Goal: Task Accomplishment & Management: Complete application form

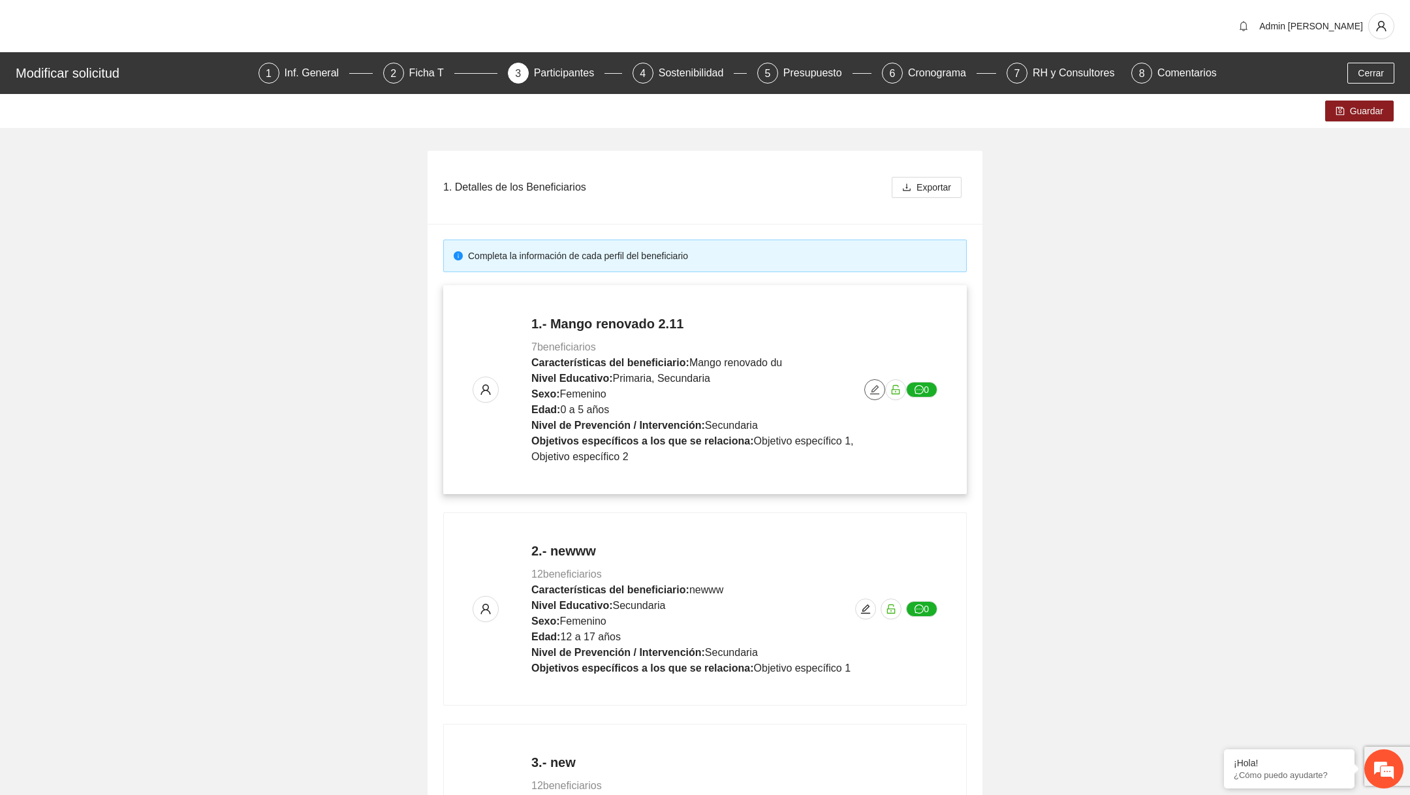
click at [880, 386] on icon "edit" at bounding box center [874, 389] width 10 height 10
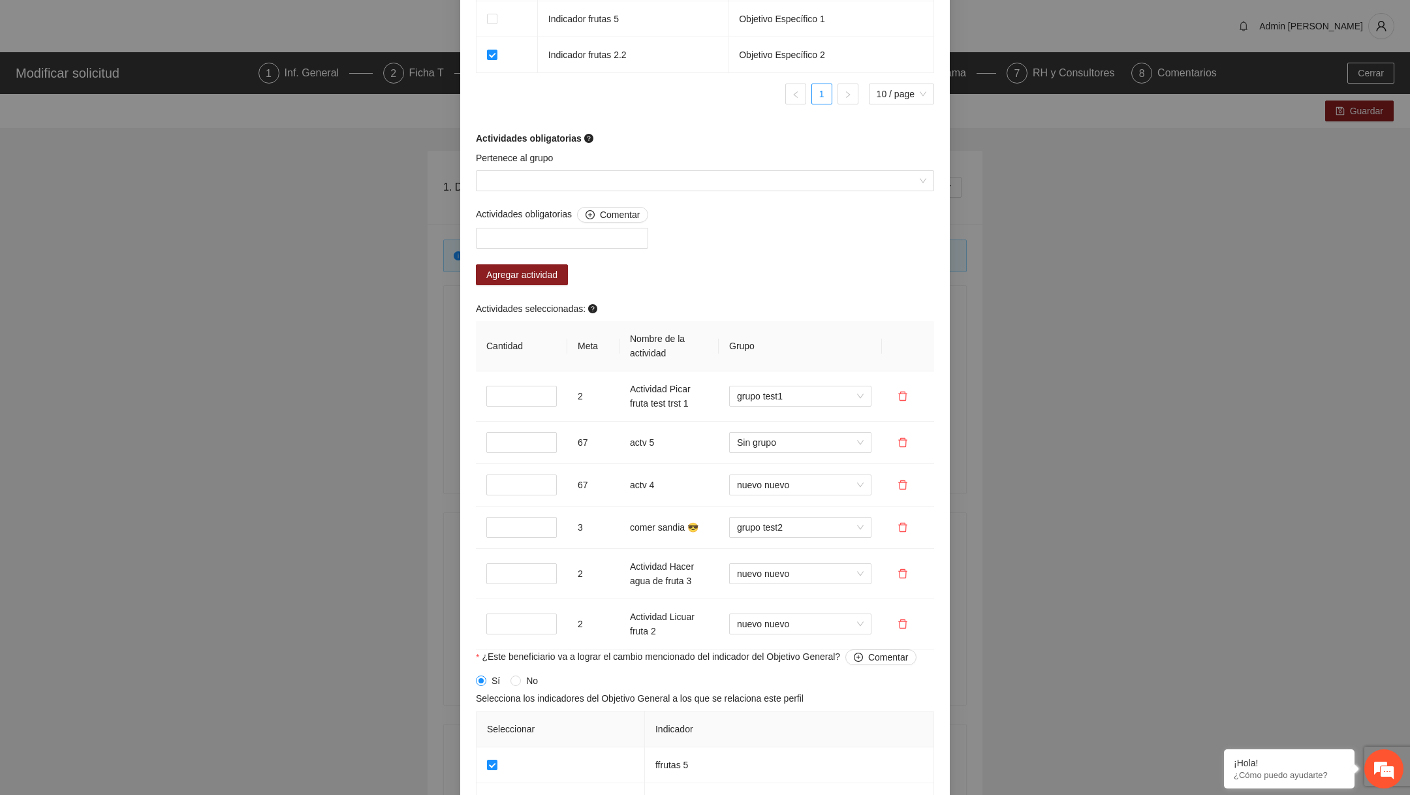
scroll to position [970, 0]
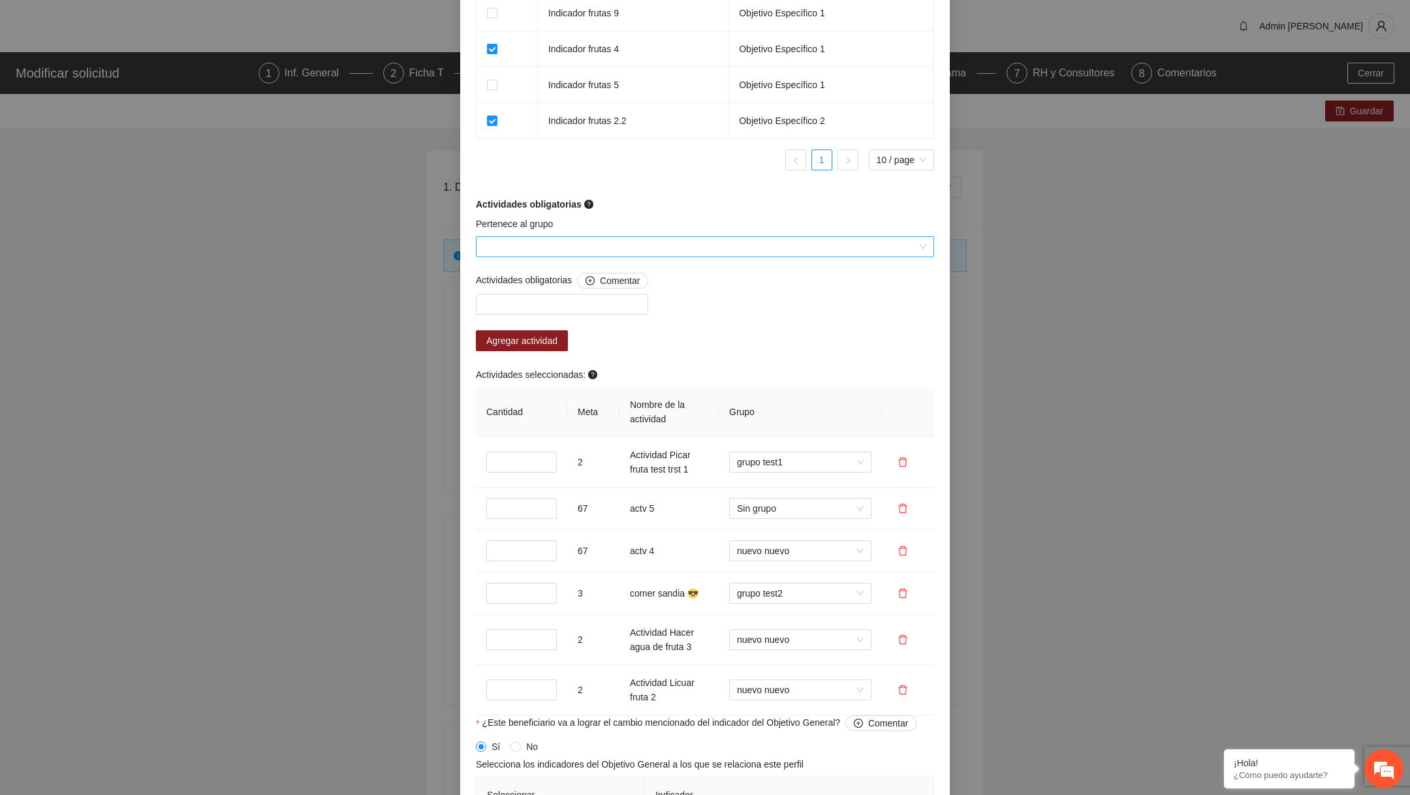
click at [617, 257] on input "Pertenece al grupo" at bounding box center [700, 247] width 433 height 20
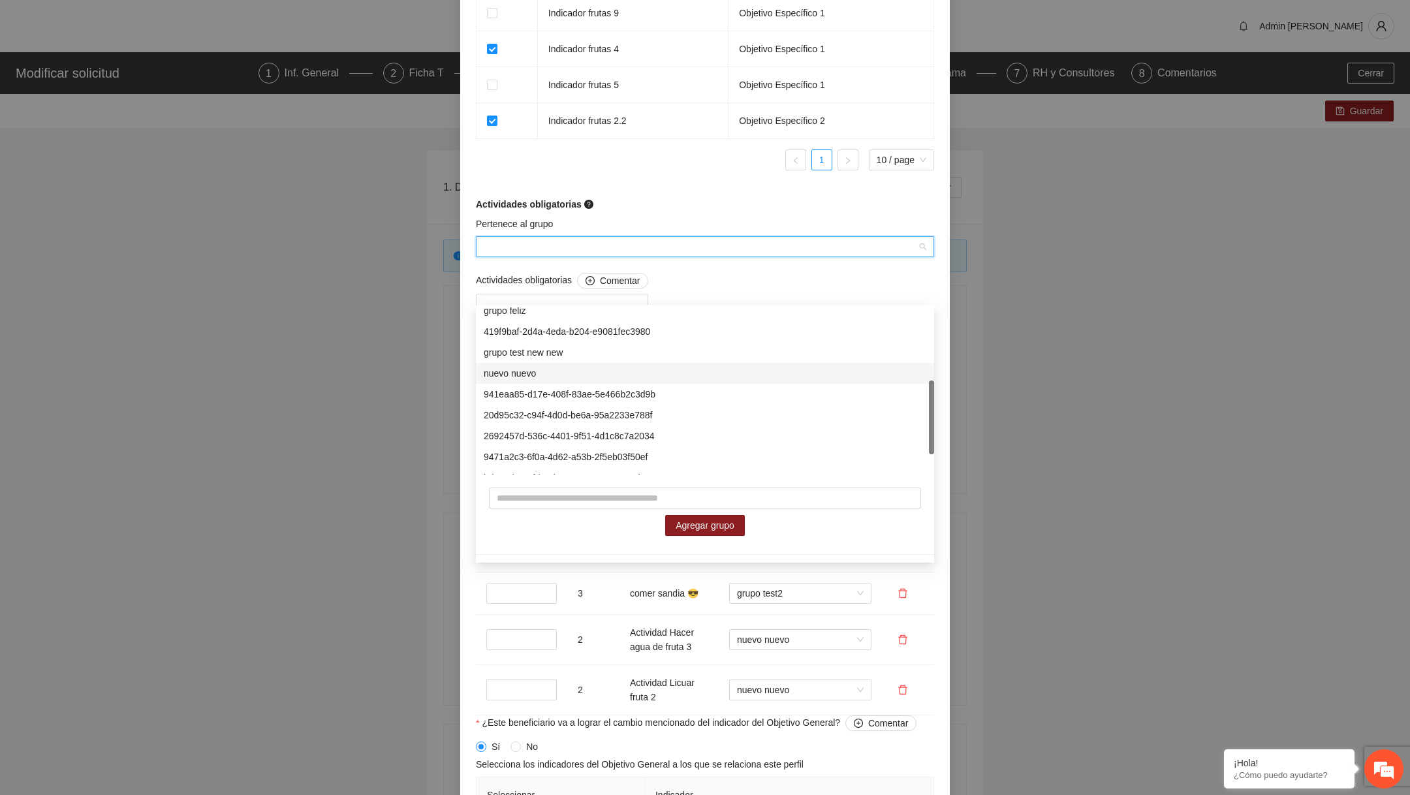
scroll to position [209, 0]
click at [554, 345] on div "941eaa85-d17e-408f-83ae-5e466b2c3d9b" at bounding box center [705, 339] width 443 height 14
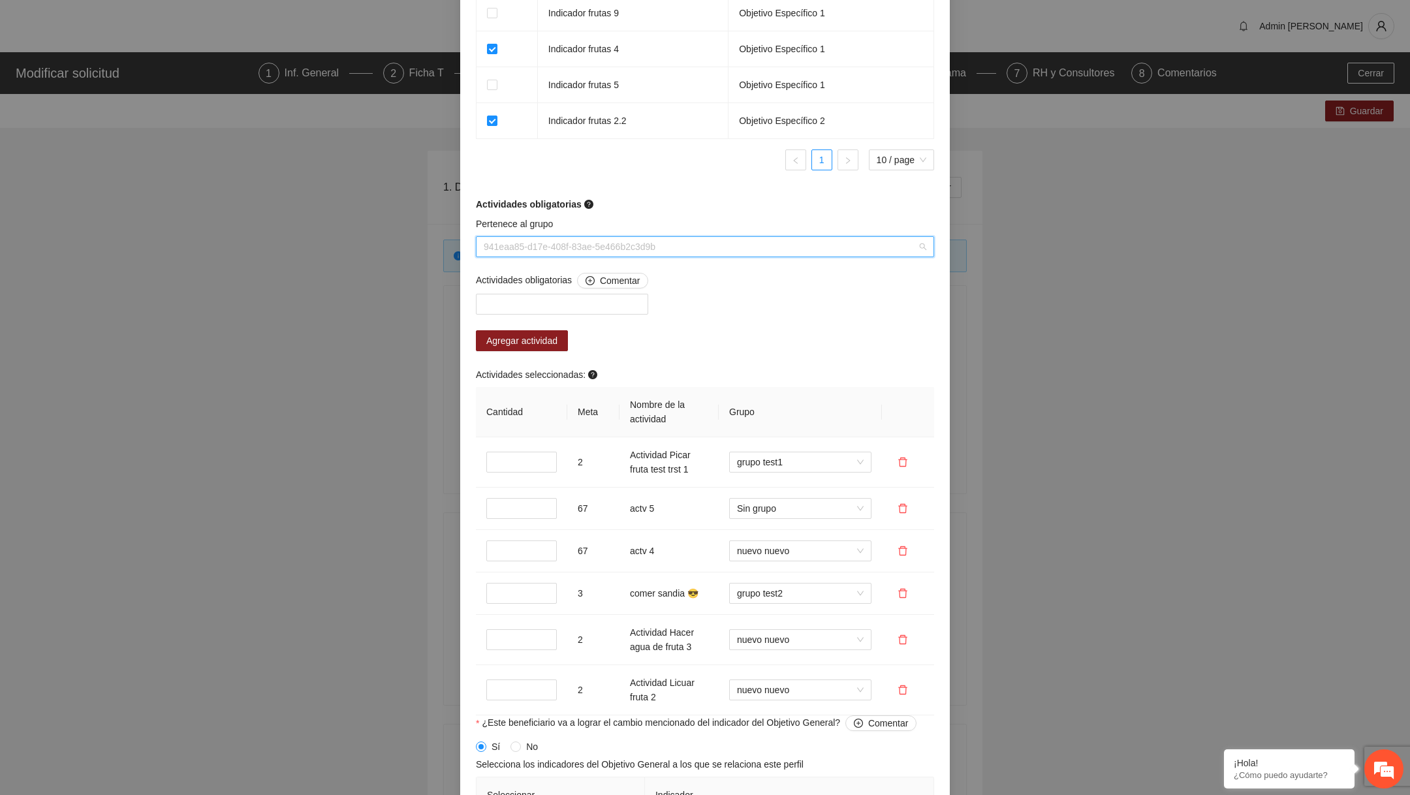
click at [555, 257] on span "941eaa85-d17e-408f-83ae-5e466b2c3d9b" at bounding box center [705, 247] width 443 height 20
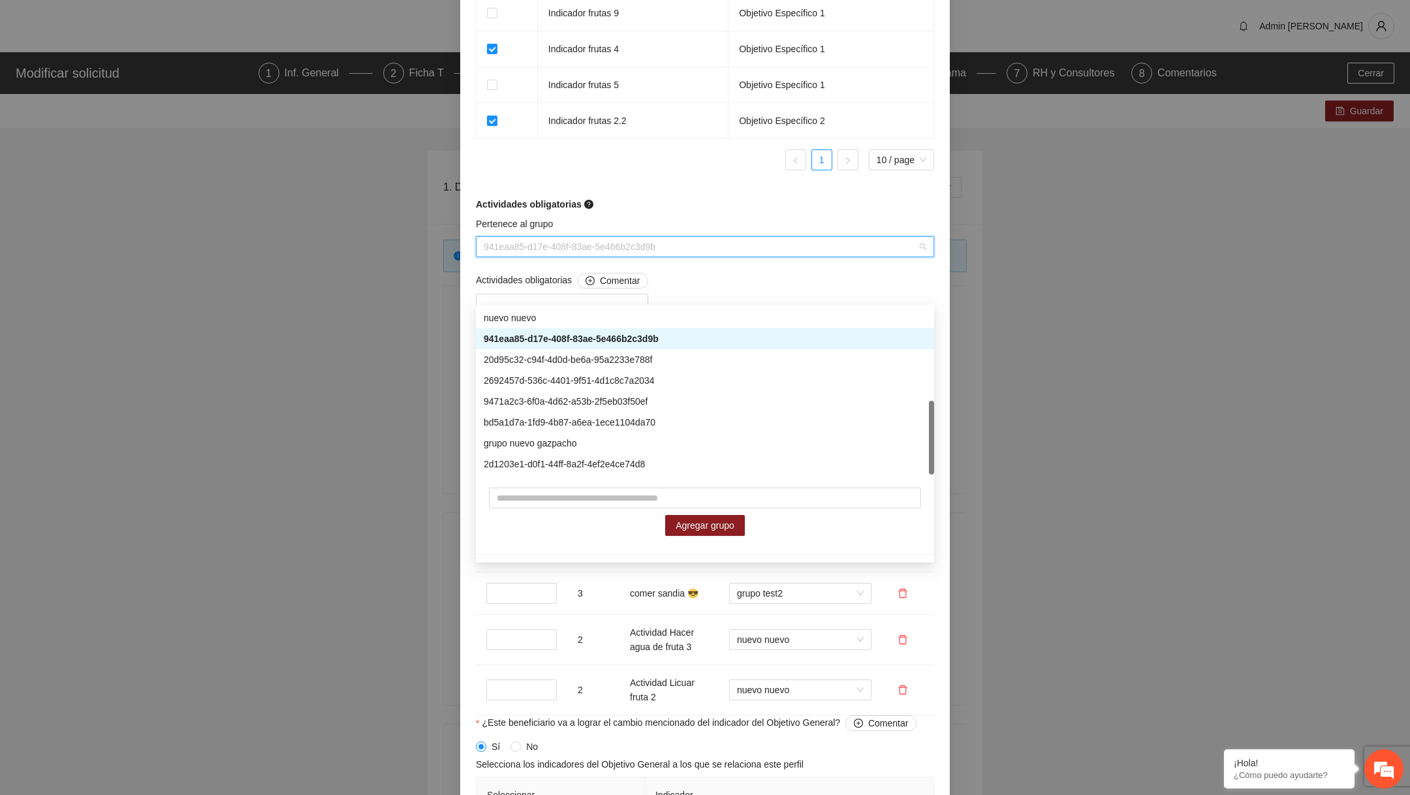
click at [542, 340] on div "941eaa85-d17e-408f-83ae-5e466b2c3d9b" at bounding box center [705, 339] width 443 height 14
drag, startPoint x: 485, startPoint y: 292, endPoint x: 762, endPoint y: 300, distance: 277.5
click at [762, 257] on span "941eaa85-d17e-408f-83ae-5e466b2c3d9b" at bounding box center [705, 247] width 443 height 20
click at [619, 422] on div "bd5a1d7a-1fd9-4b87-a6ea-1ece1104da70" at bounding box center [705, 422] width 443 height 14
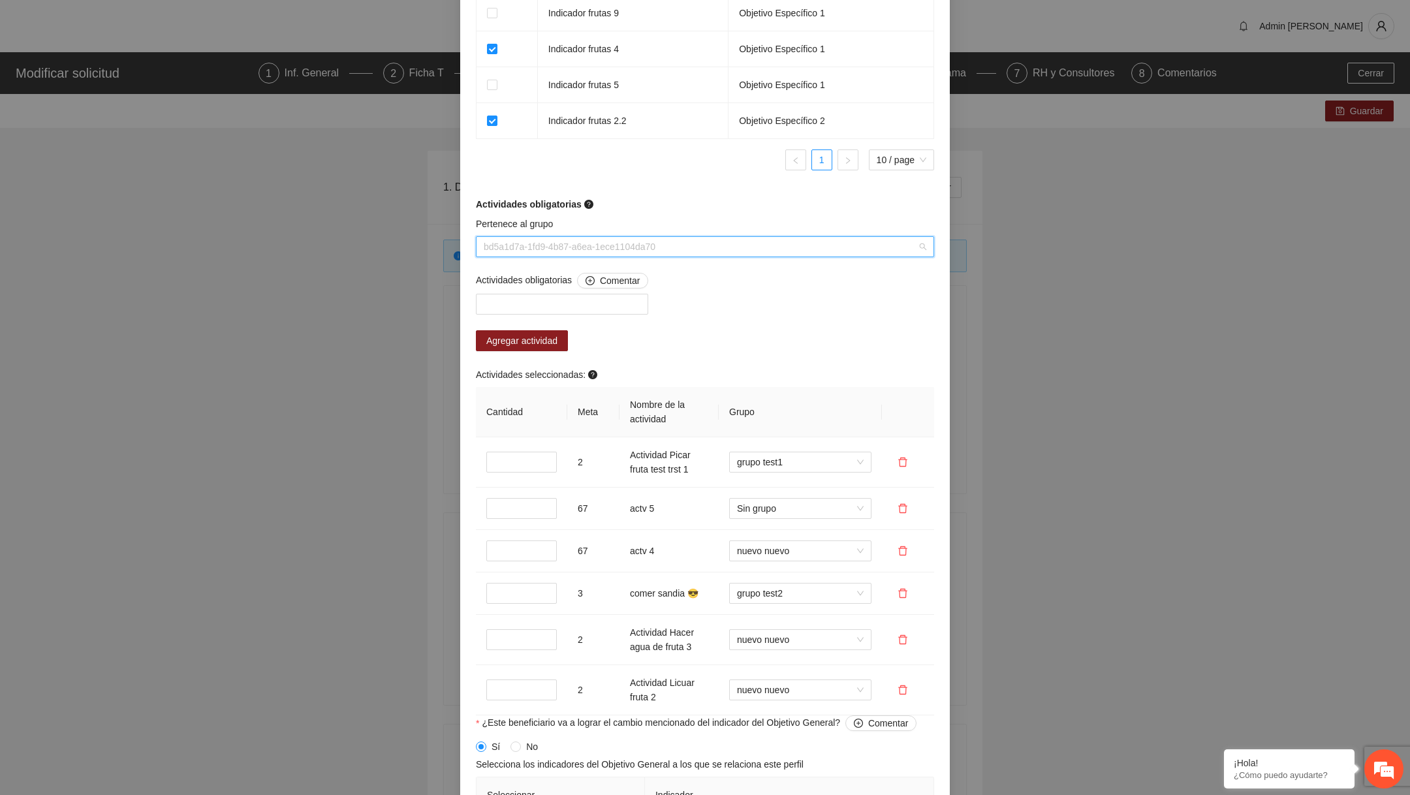
click at [571, 257] on span "bd5a1d7a-1fd9-4b87-a6ea-1ece1104da70" at bounding box center [705, 247] width 443 height 20
click at [627, 257] on span "bd5a1d7a-1fd9-4b87-a6ea-1ece1104da70" at bounding box center [705, 247] width 443 height 20
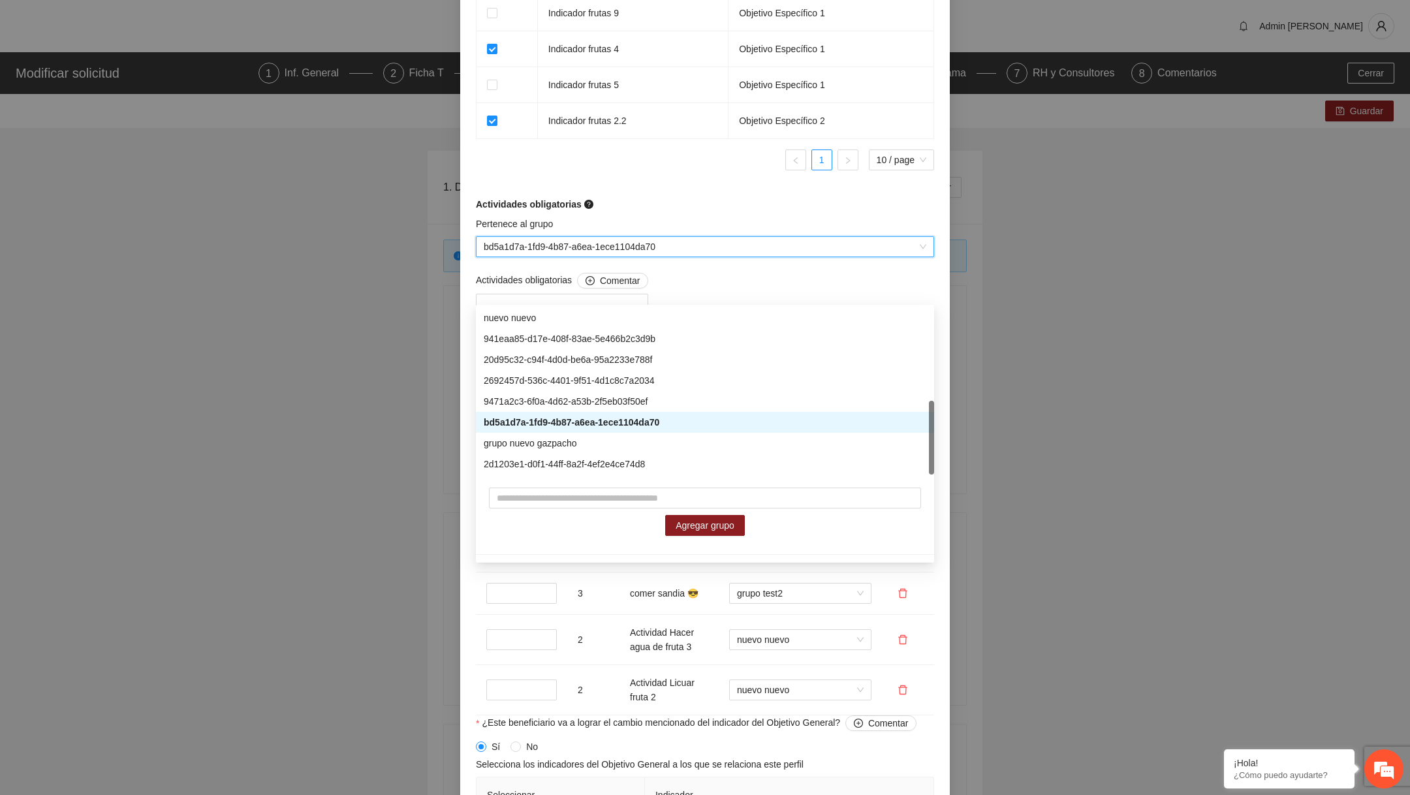
click at [627, 257] on span "bd5a1d7a-1fd9-4b87-a6ea-1ece1104da70" at bounding box center [705, 247] width 443 height 20
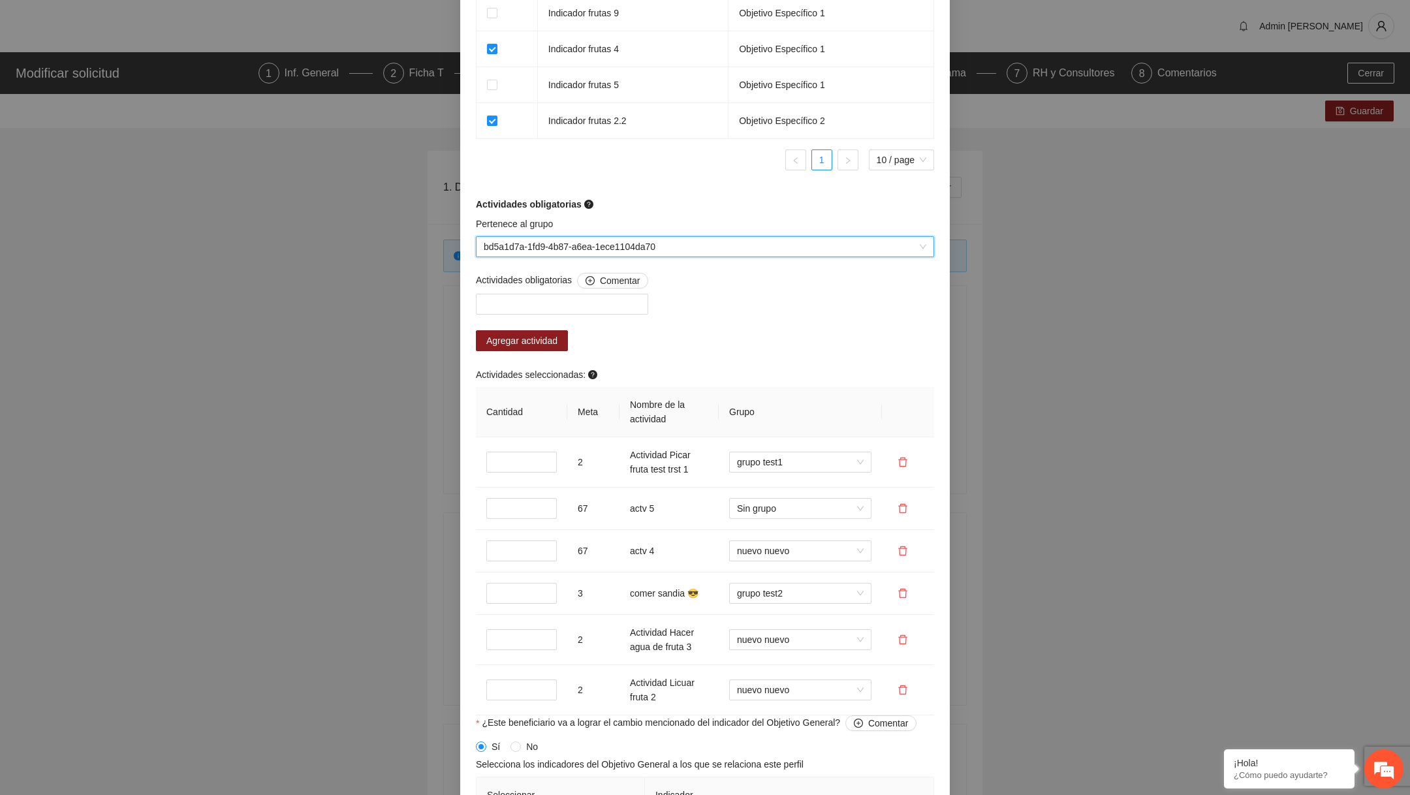
click at [627, 257] on span "bd5a1d7a-1fd9-4b87-a6ea-1ece1104da70" at bounding box center [705, 247] width 443 height 20
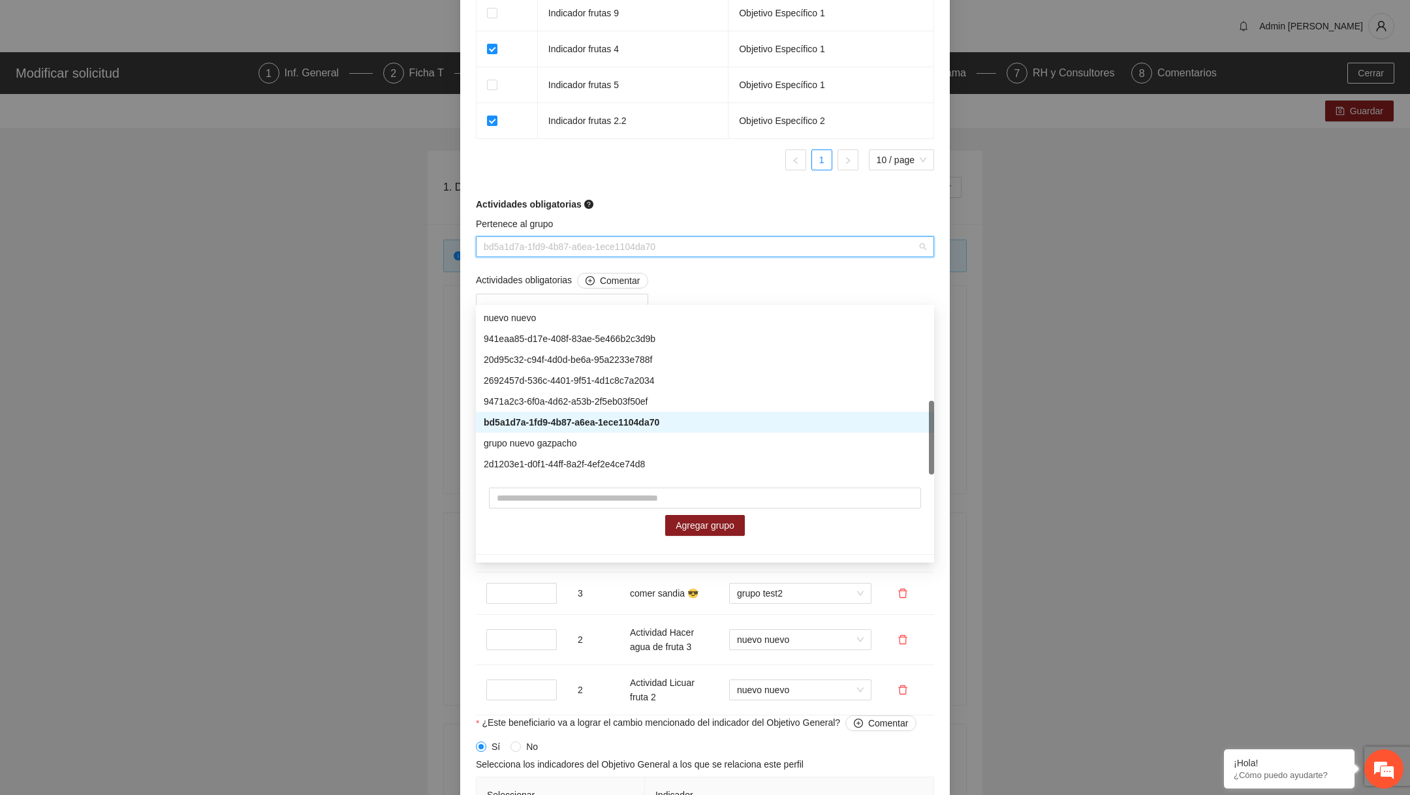
click at [572, 421] on div "bd5a1d7a-1fd9-4b87-a6ea-1ece1104da70" at bounding box center [705, 422] width 443 height 14
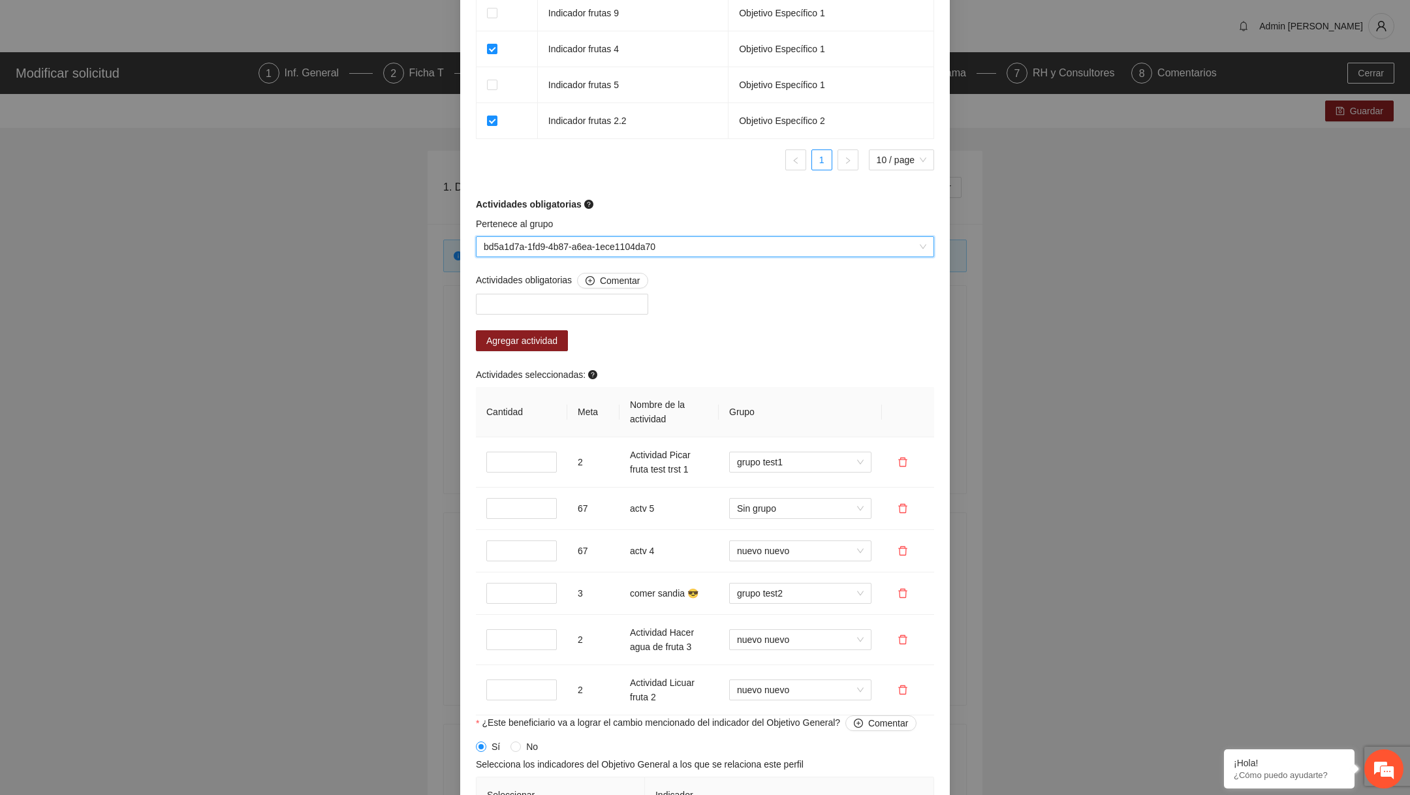
click at [563, 257] on span "bd5a1d7a-1fd9-4b87-a6ea-1ece1104da70" at bounding box center [705, 247] width 443 height 20
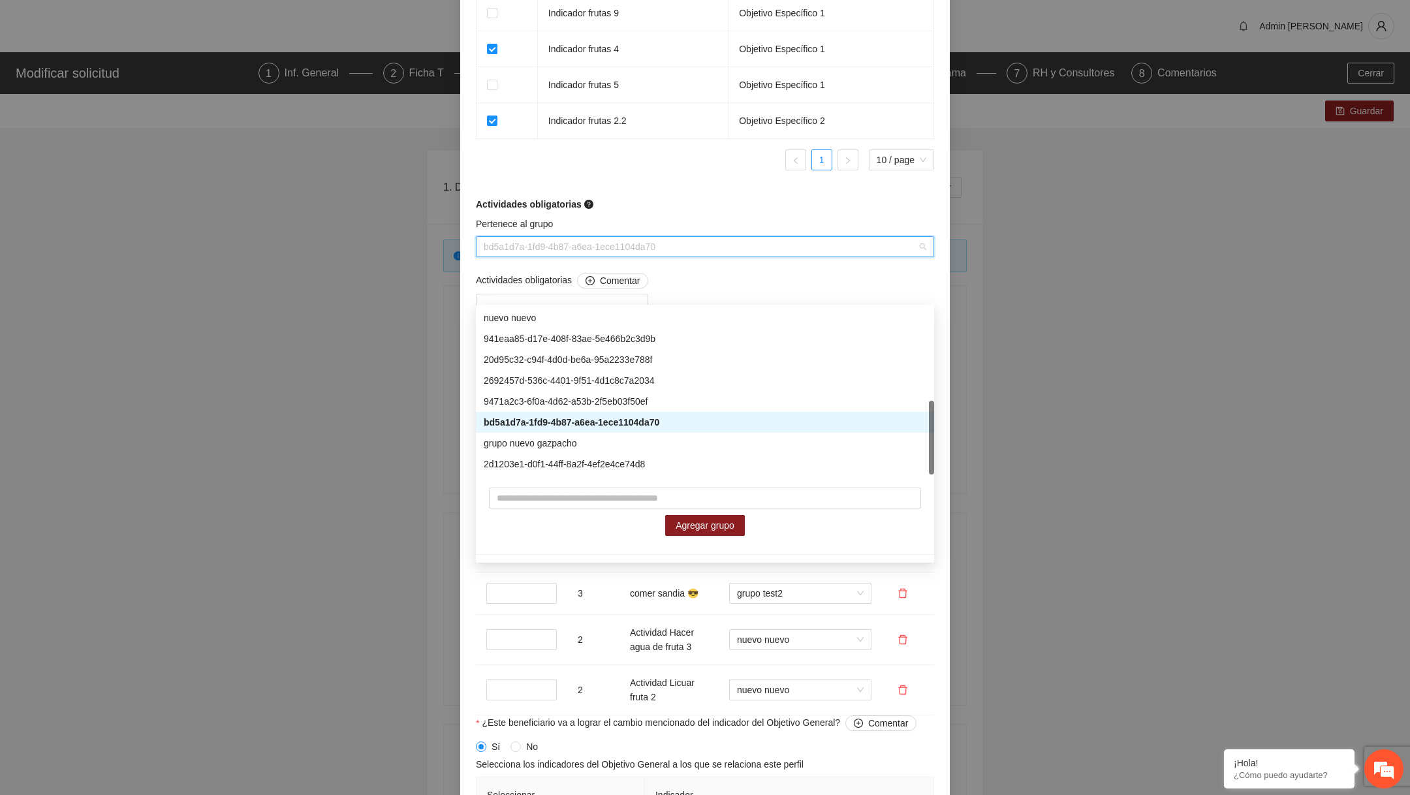
drag, startPoint x: 687, startPoint y: 290, endPoint x: 533, endPoint y: 298, distance: 153.6
click at [533, 257] on span "bd5a1d7a-1fd9-4b87-a6ea-1ece1104da70" at bounding box center [705, 247] width 443 height 20
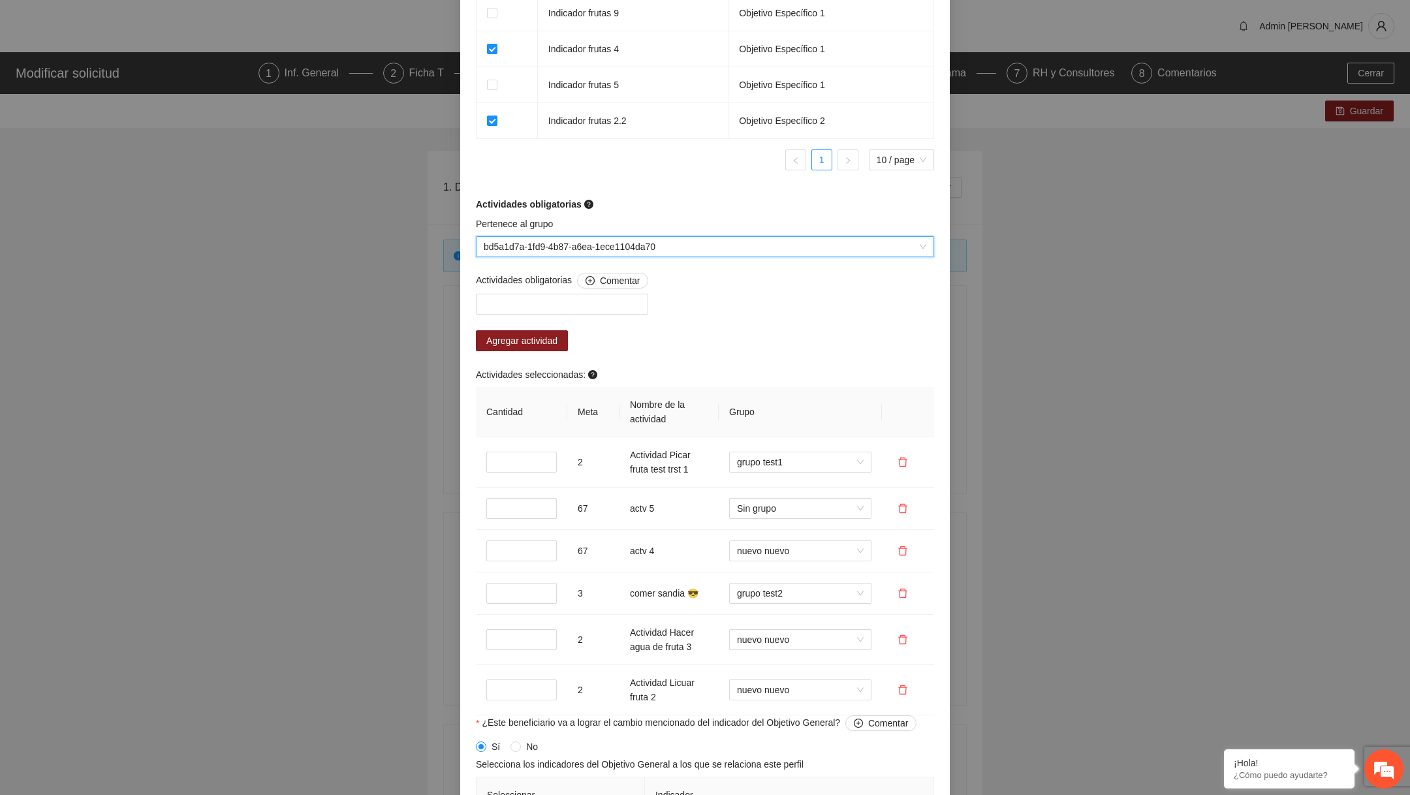
drag, startPoint x: 482, startPoint y: 292, endPoint x: 716, endPoint y: 308, distance: 234.9
click at [716, 273] on div "Pertenece al grupo bd5a1d7a-1fd9-4b87-a6ea-1ece1104da70 bd5a1d7a-1fd9-4b87-a6ea…" at bounding box center [705, 245] width 465 height 56
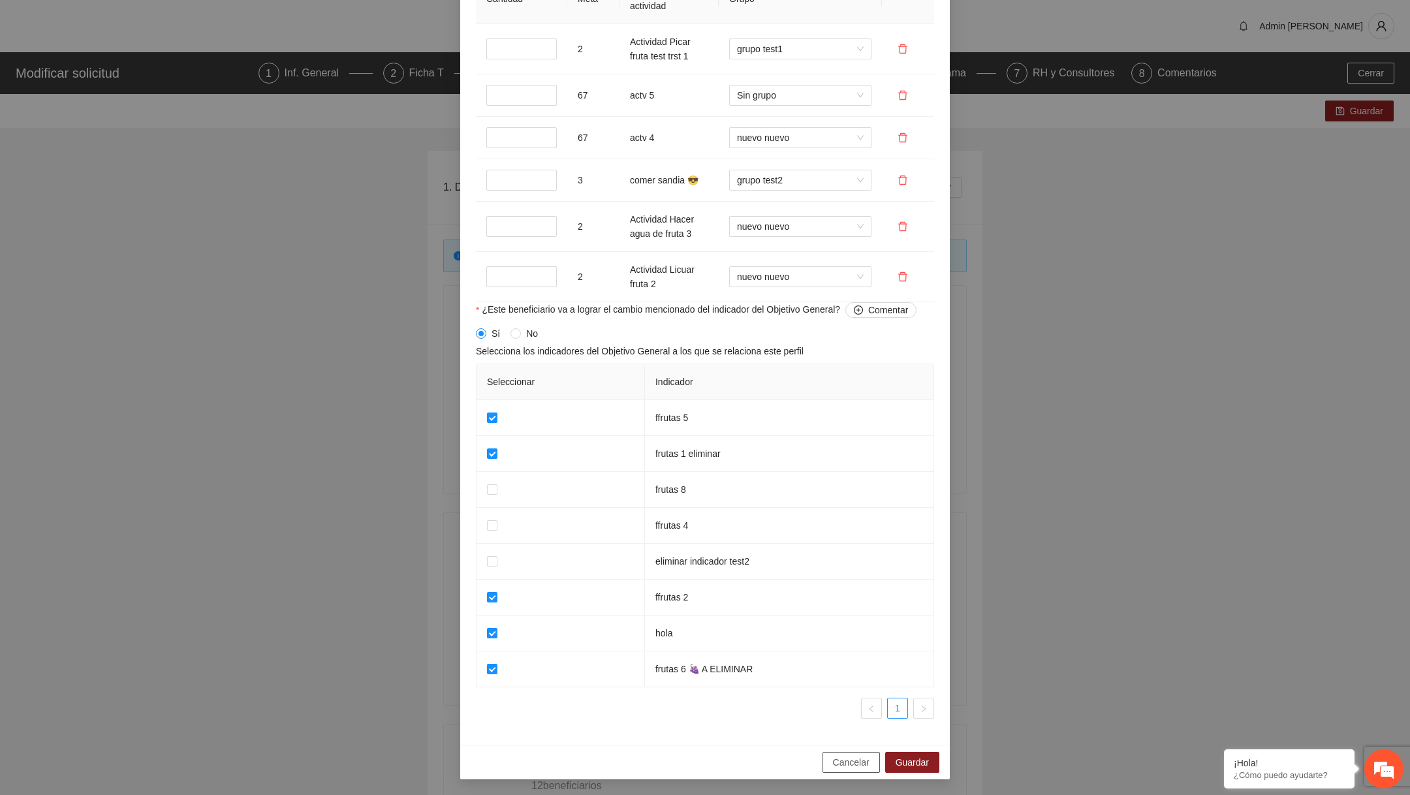
click at [832, 770] on button "Cancelar" at bounding box center [850, 762] width 57 height 21
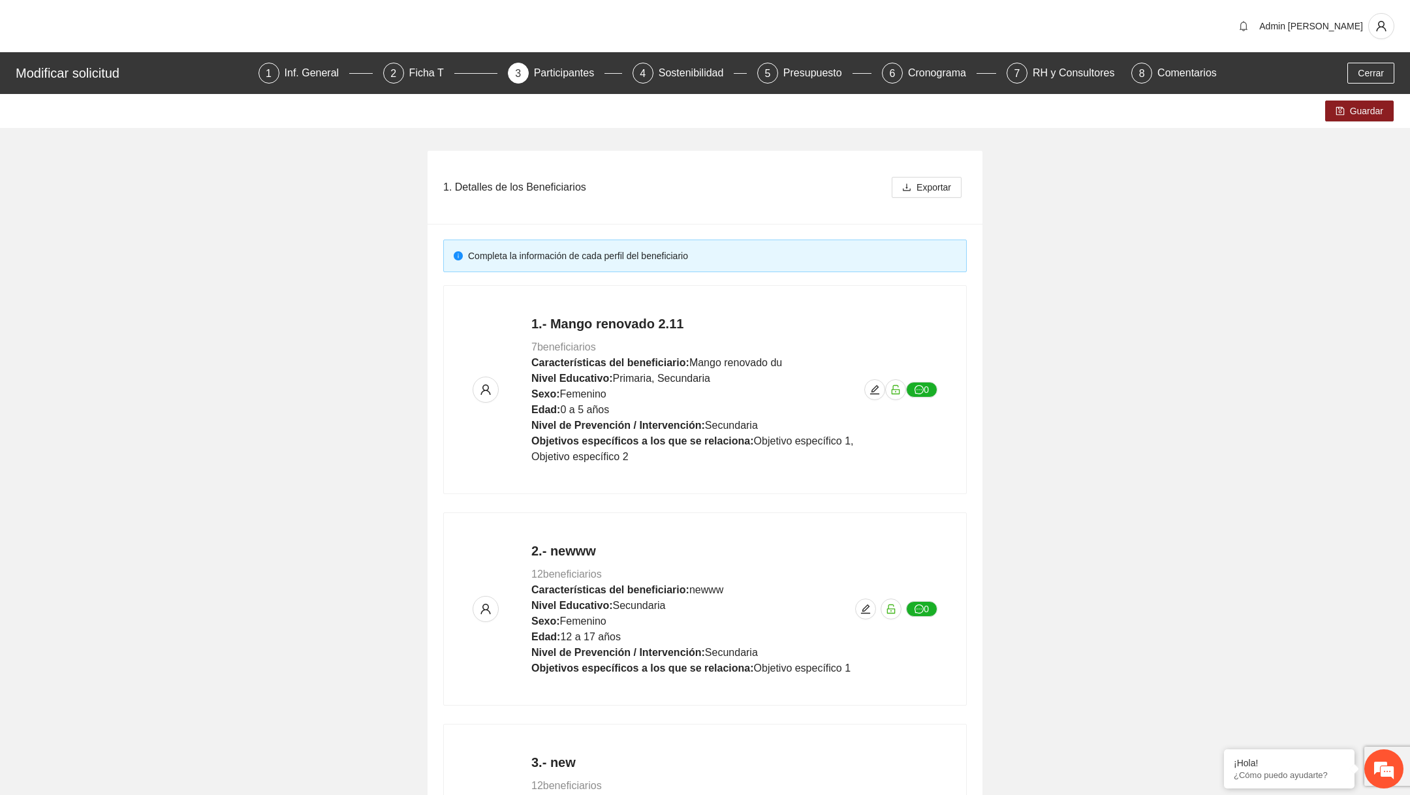
scroll to position [790, 0]
click at [869, 388] on icon "edit" at bounding box center [874, 389] width 10 height 10
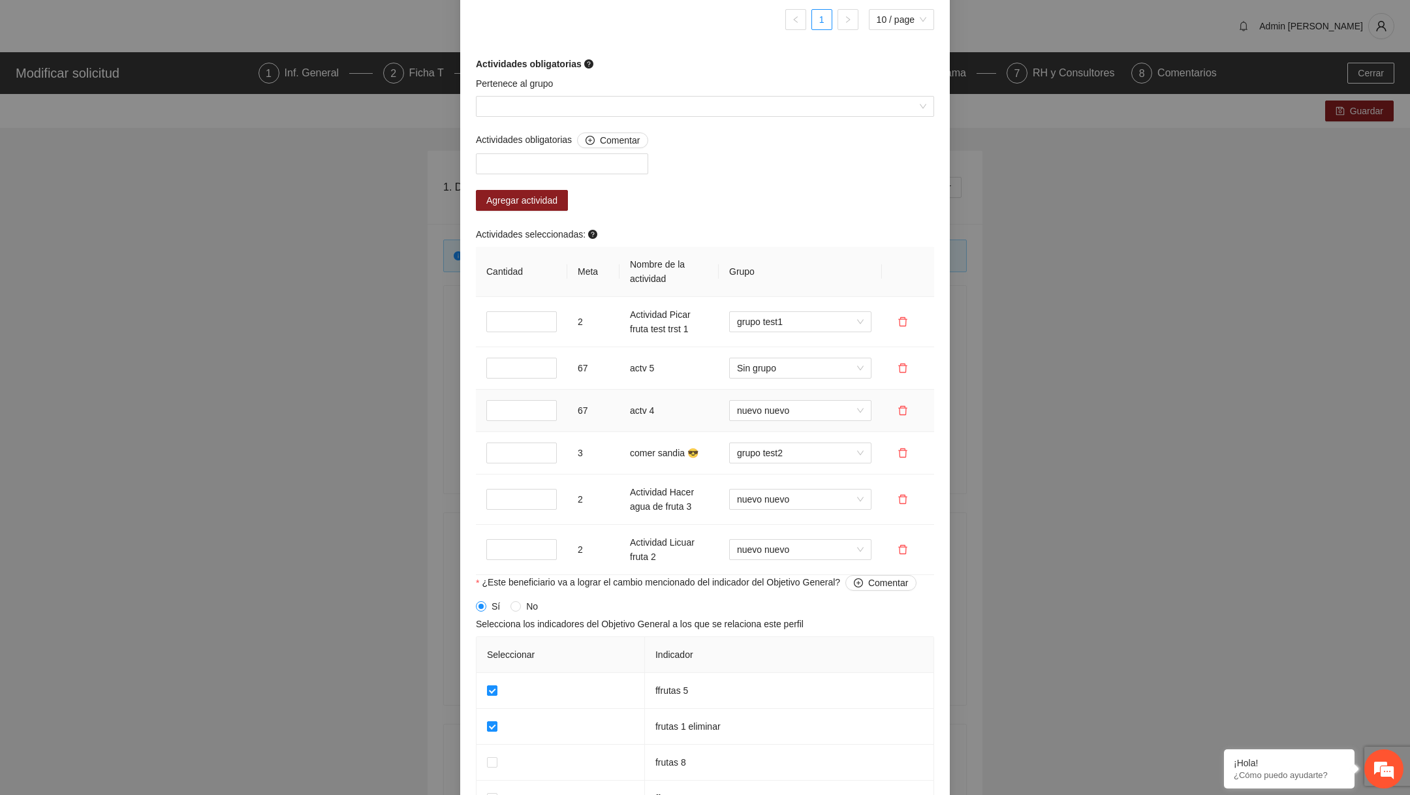
scroll to position [958, 0]
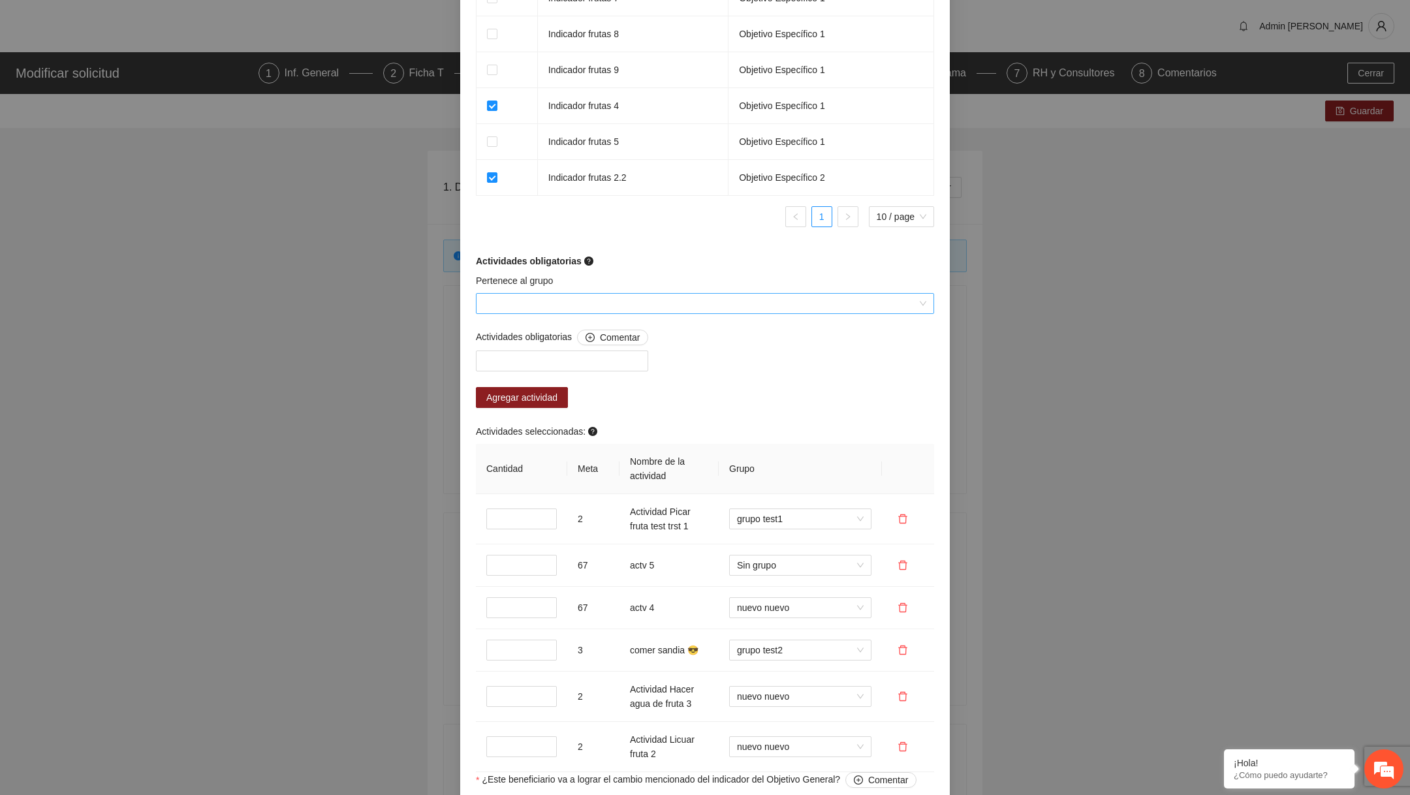
click at [681, 302] on input "Pertenece al grupo" at bounding box center [700, 304] width 433 height 20
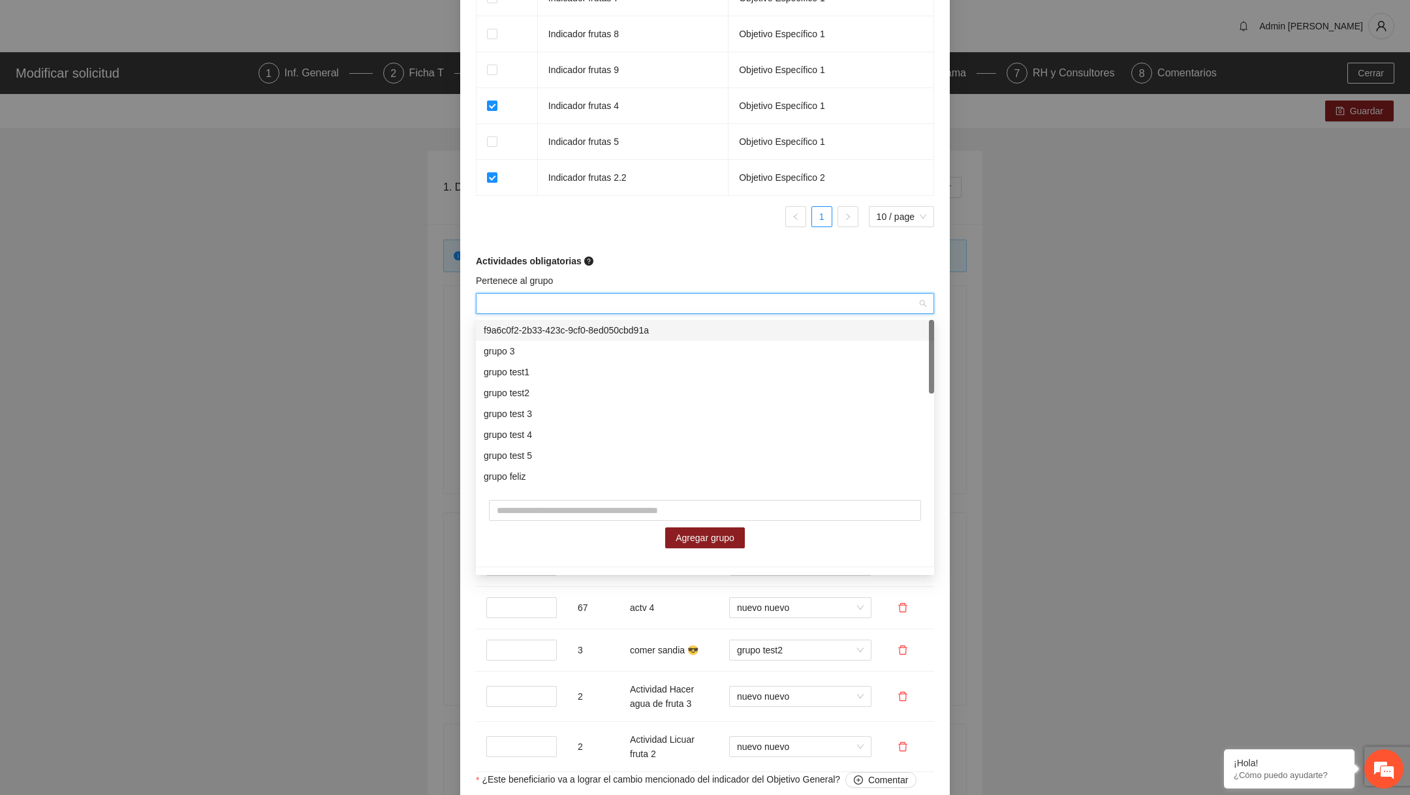
click at [616, 335] on div "f9a6c0f2-2b33-423c-9cf0-8ed050cbd91a" at bounding box center [705, 330] width 443 height 14
drag, startPoint x: 482, startPoint y: 300, endPoint x: 678, endPoint y: 300, distance: 196.5
click at [680, 300] on div "f9a6c0f2-2b33-423c-9cf0-8ed050cbd91a" at bounding box center [705, 303] width 458 height 21
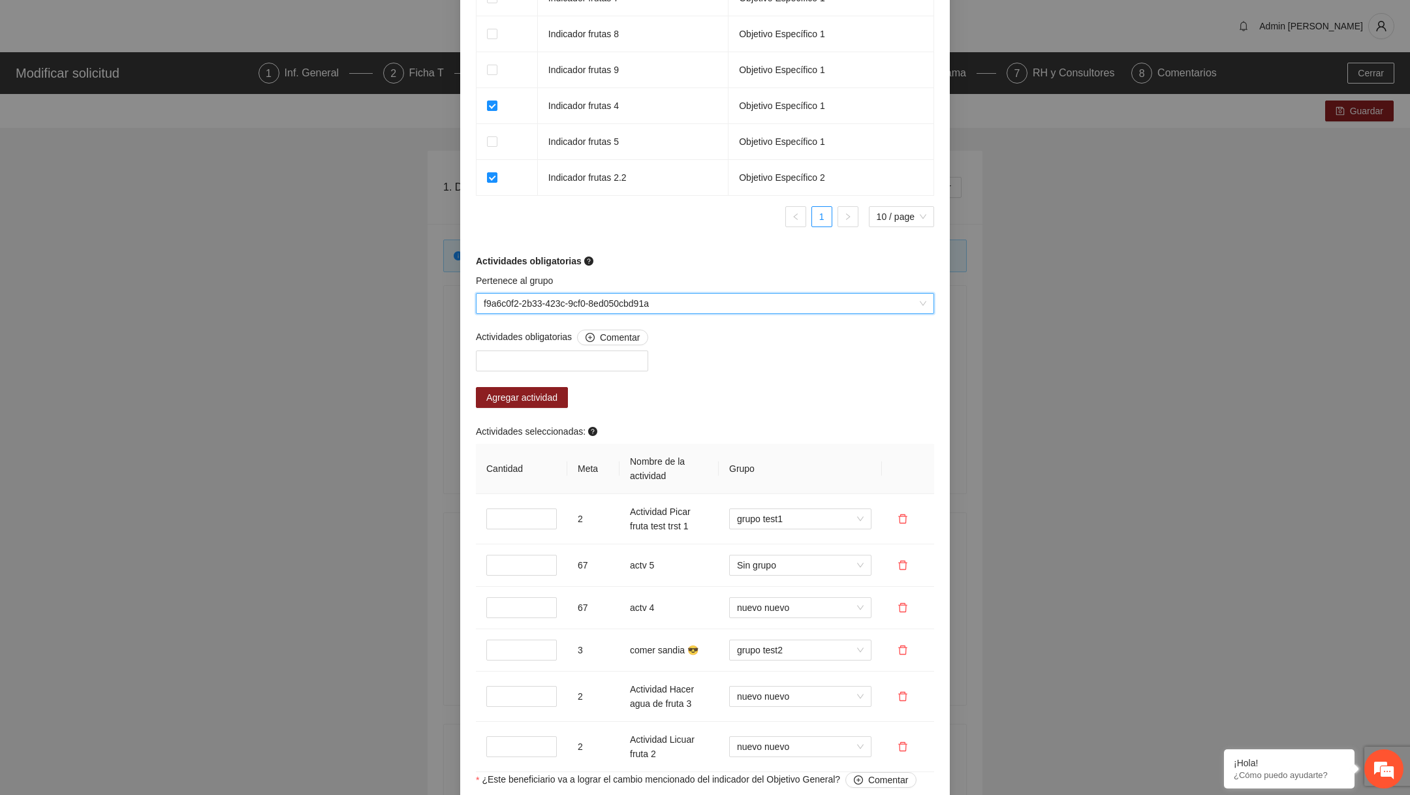
drag, startPoint x: 678, startPoint y: 304, endPoint x: 595, endPoint y: 301, distance: 83.0
click at [595, 301] on span "f9a6c0f2-2b33-423c-9cf0-8ed050cbd91a" at bounding box center [705, 304] width 443 height 20
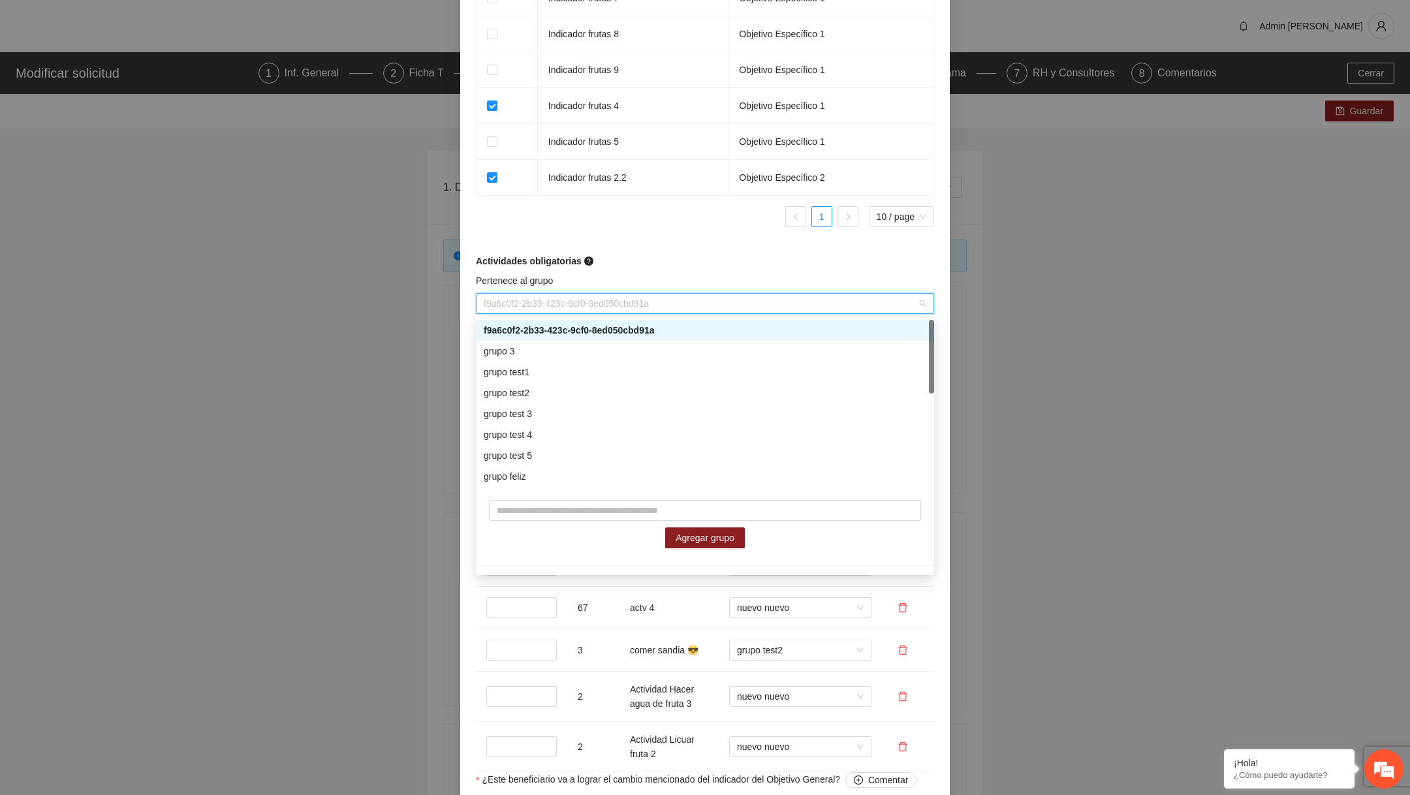
drag, startPoint x: 685, startPoint y: 333, endPoint x: 499, endPoint y: 326, distance: 185.5
click at [499, 326] on div "f9a6c0f2-2b33-423c-9cf0-8ed050cbd91a" at bounding box center [705, 330] width 443 height 14
click at [526, 309] on span "f9a6c0f2-2b33-423c-9cf0-8ed050cbd91a" at bounding box center [705, 304] width 443 height 20
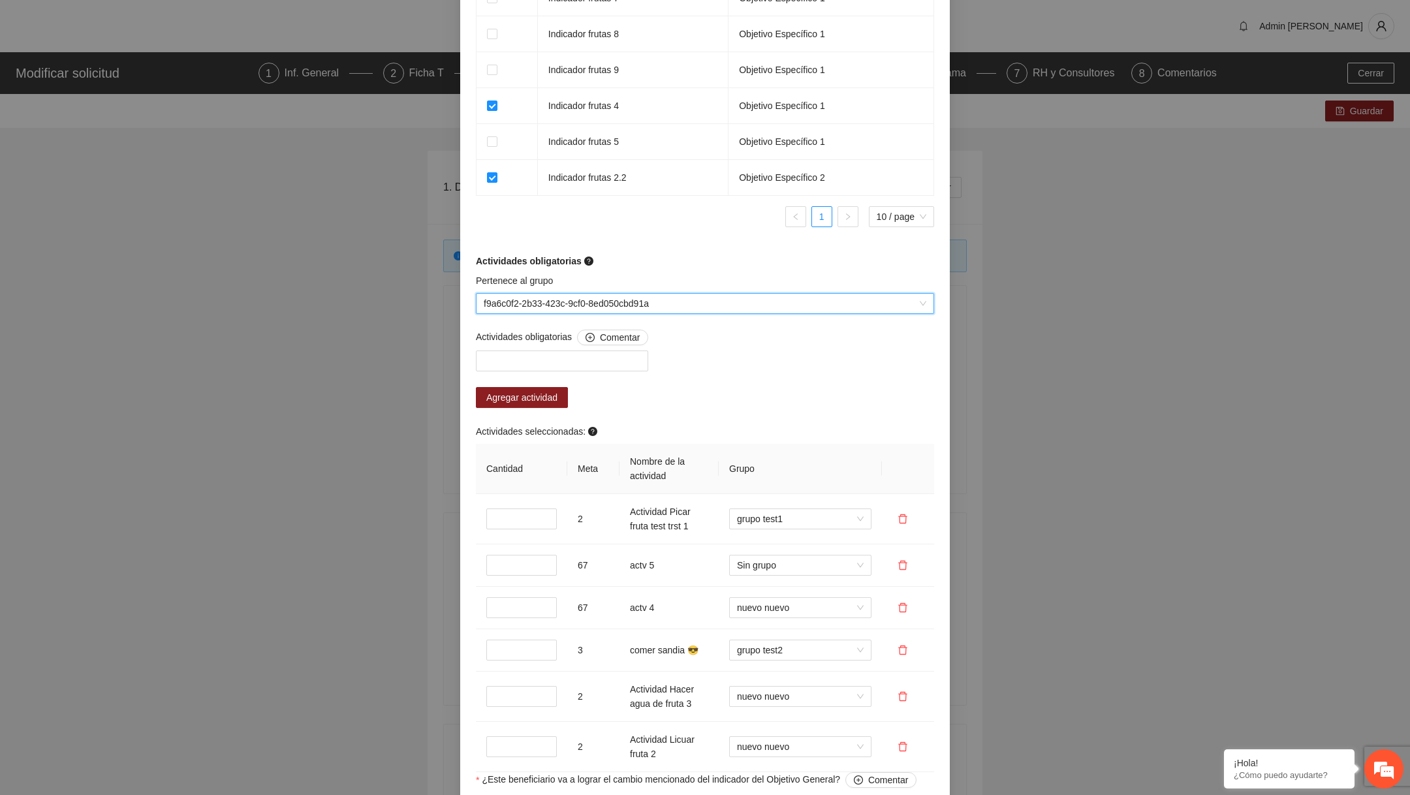
click at [526, 309] on span "f9a6c0f2-2b33-423c-9cf0-8ed050cbd91a" at bounding box center [705, 304] width 443 height 20
click at [520, 357] on div at bounding box center [562, 361] width 166 height 16
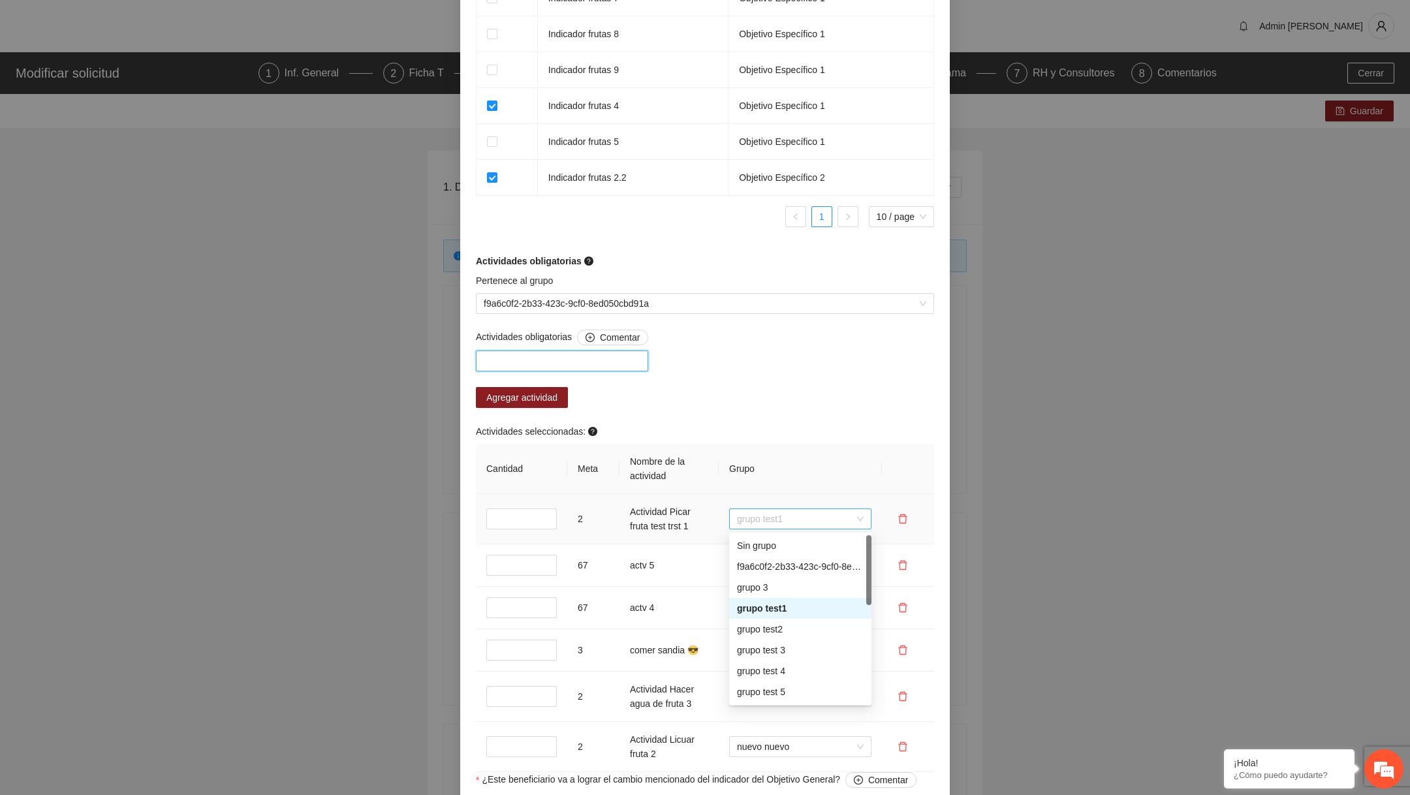
click at [765, 517] on span "grupo test1" at bounding box center [800, 519] width 127 height 20
click at [744, 572] on div "f9a6c0f2-2b33-423c-9cf0-8ed050cbd91a" at bounding box center [800, 566] width 127 height 14
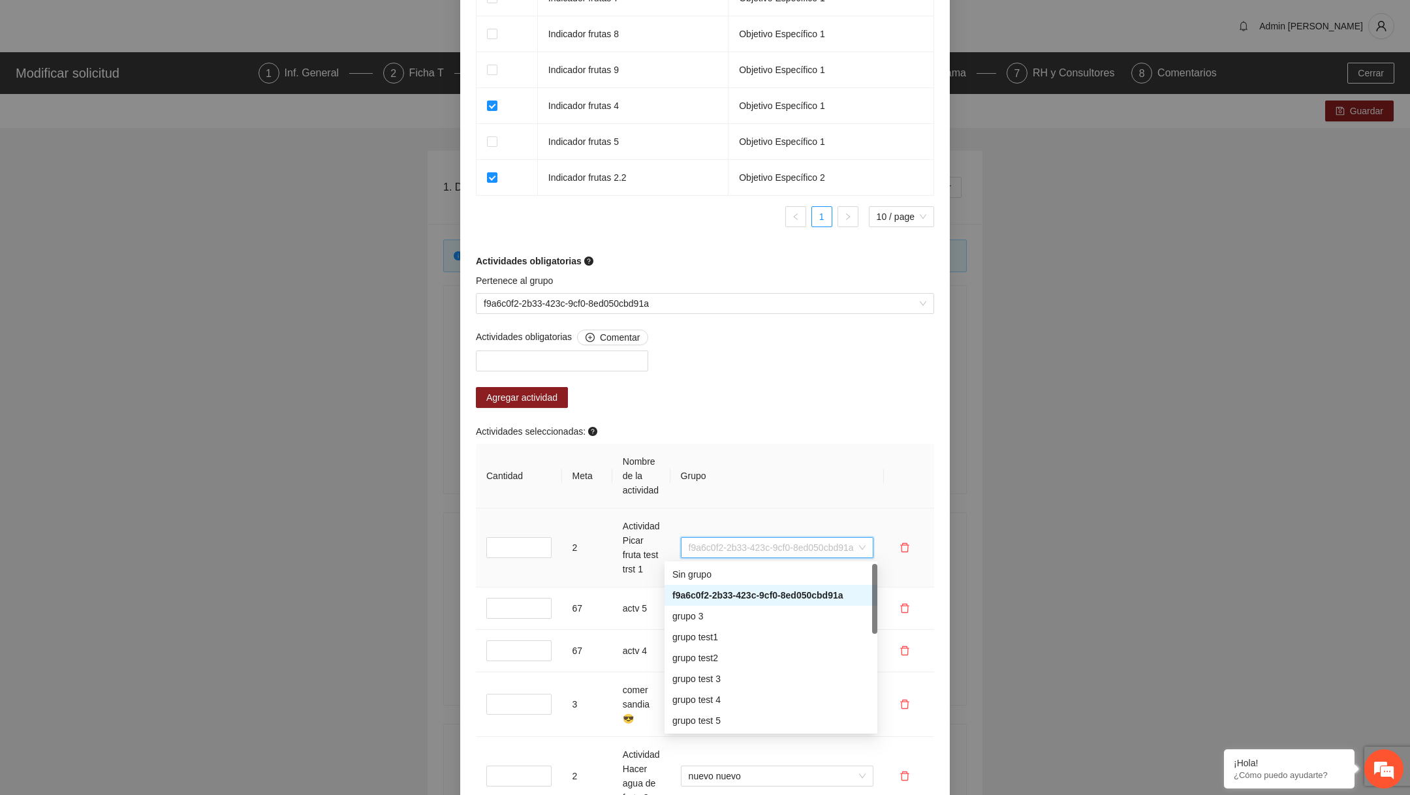
drag, startPoint x: 670, startPoint y: 546, endPoint x: 811, endPoint y: 557, distance: 142.1
click at [808, 555] on div "f9a6c0f2-2b33-423c-9cf0-8ed050cbd91a" at bounding box center [777, 547] width 193 height 21
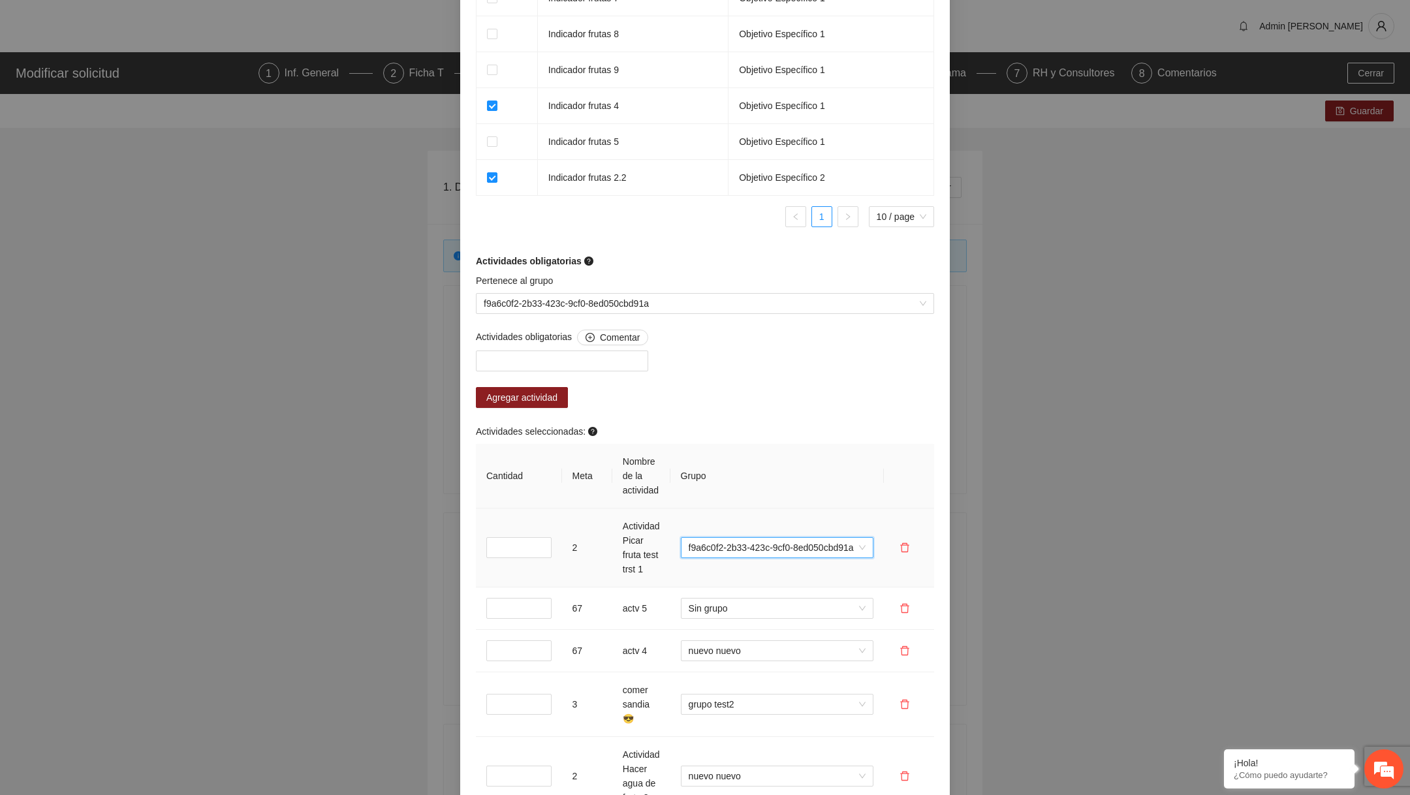
click at [847, 546] on span "f9a6c0f2-2b33-423c-9cf0-8ed050cbd91a" at bounding box center [777, 548] width 177 height 20
click at [847, 545] on span "f9a6c0f2-2b33-423c-9cf0-8ed050cbd91a" at bounding box center [777, 548] width 177 height 20
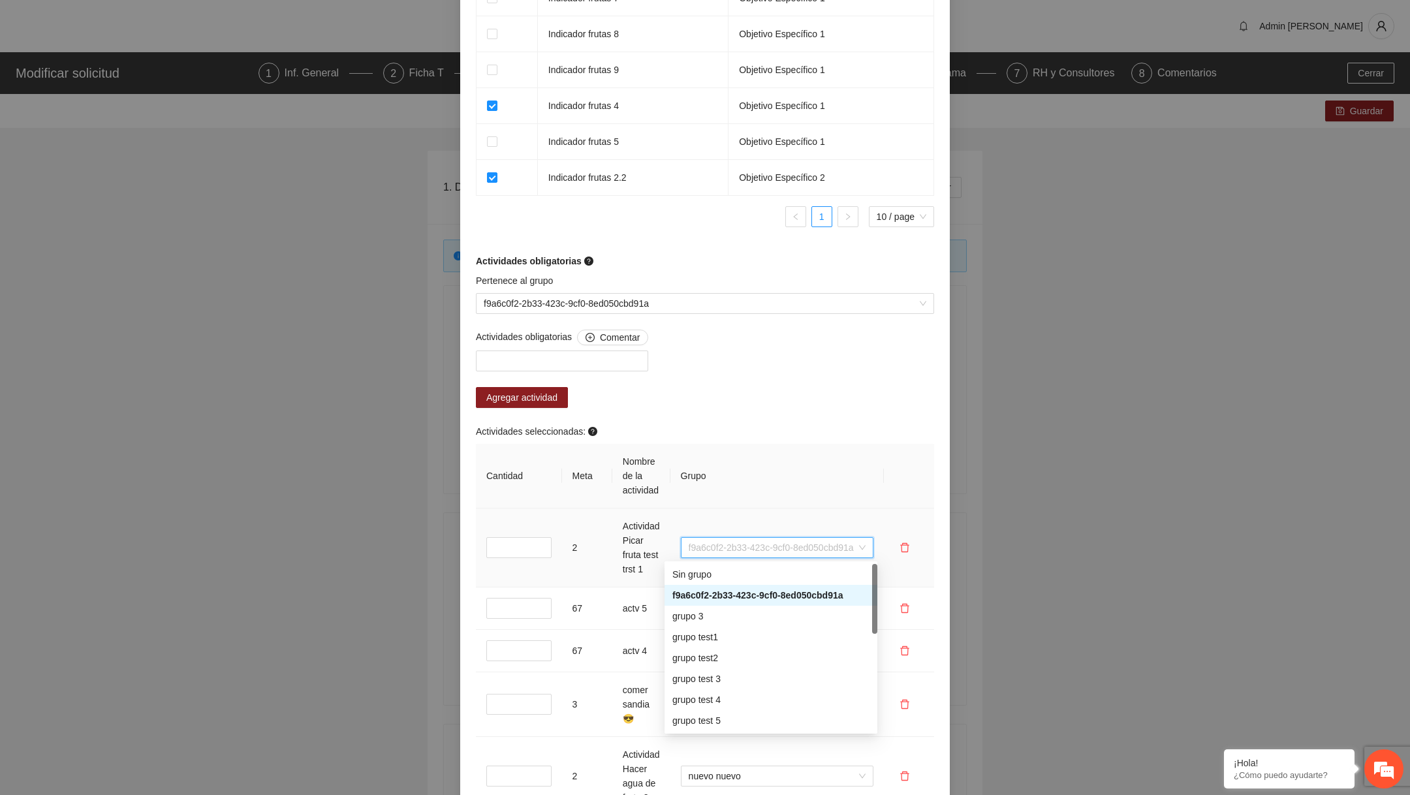
click at [847, 545] on span "f9a6c0f2-2b33-423c-9cf0-8ed050cbd91a" at bounding box center [777, 548] width 177 height 20
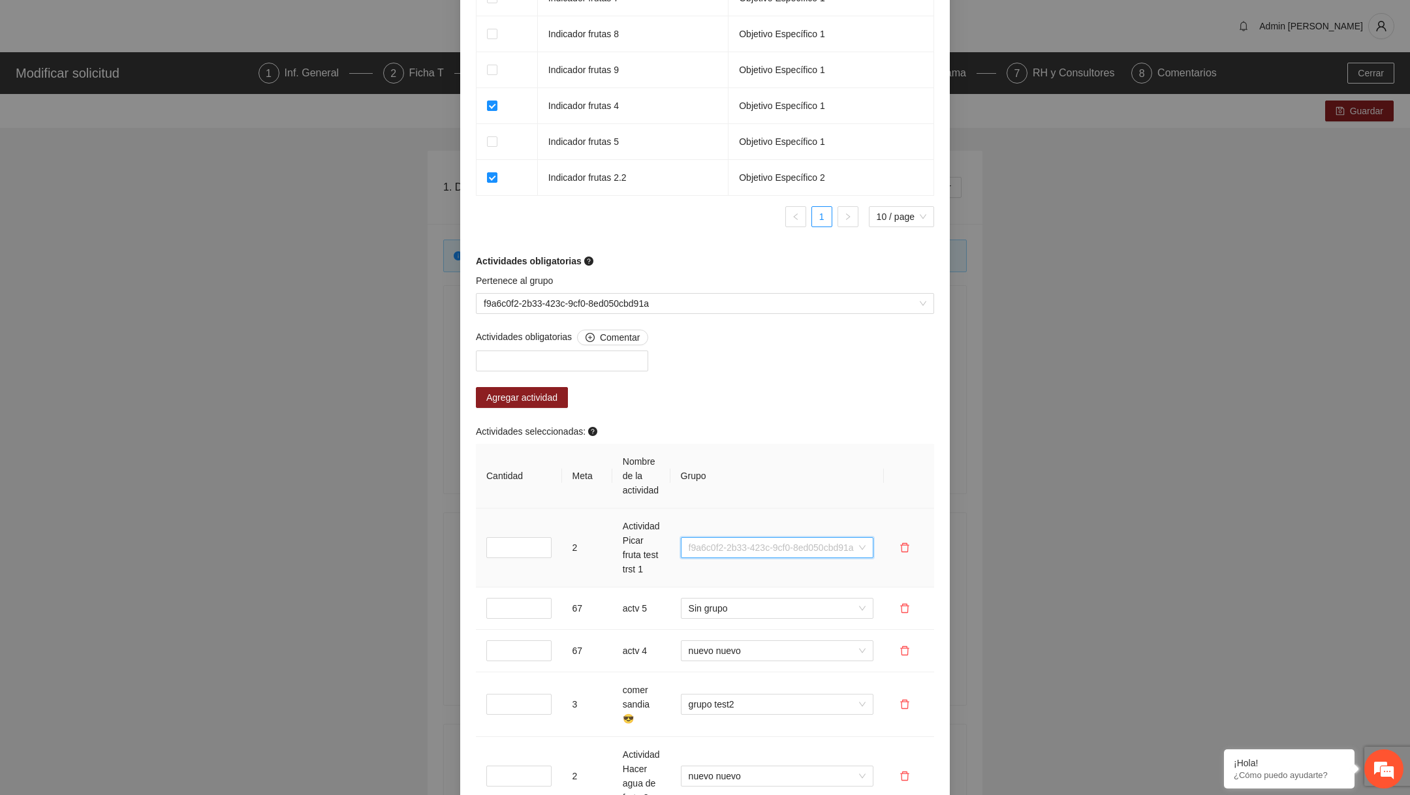
click at [847, 545] on span "f9a6c0f2-2b33-423c-9cf0-8ed050cbd91a" at bounding box center [777, 548] width 177 height 20
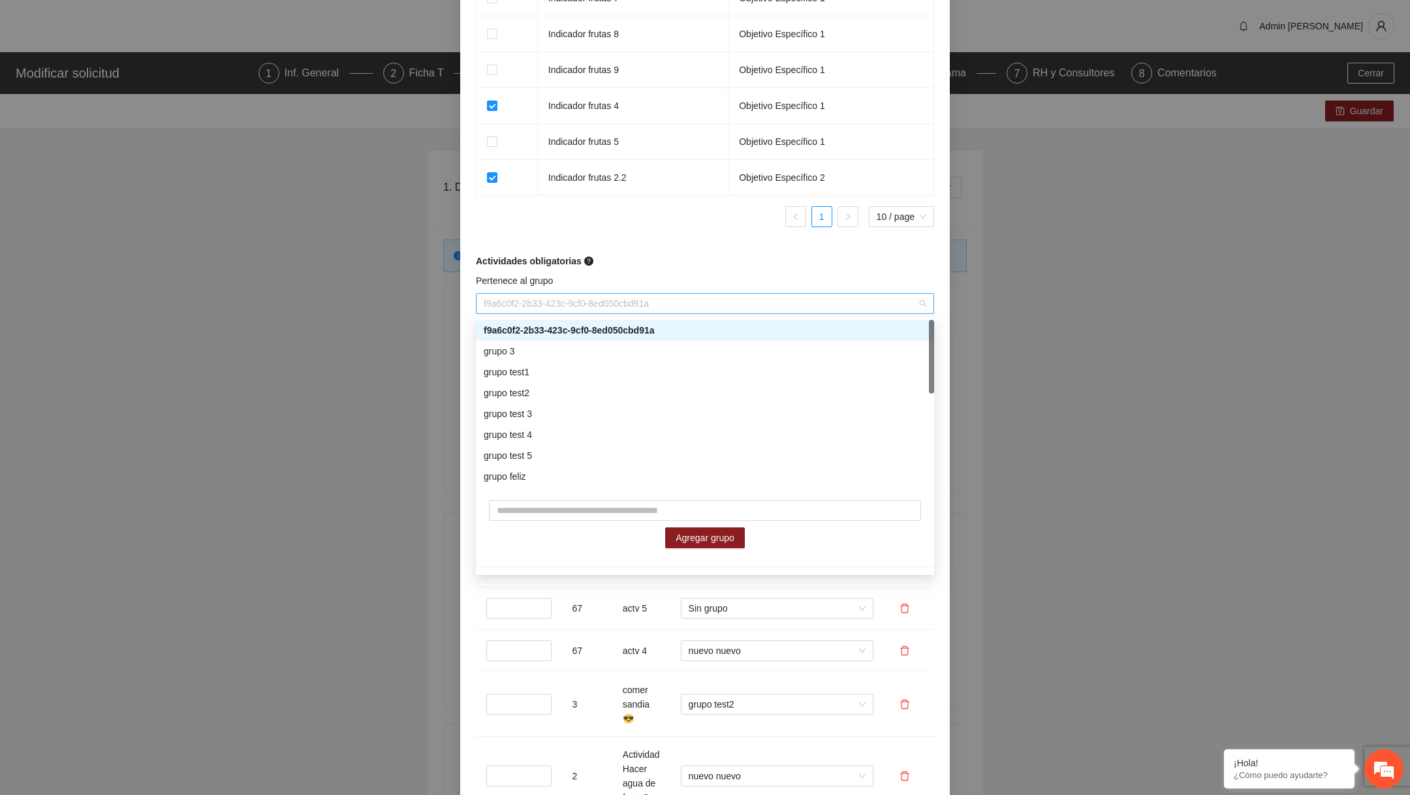
click at [687, 307] on span "f9a6c0f2-2b33-423c-9cf0-8ed050cbd91a" at bounding box center [705, 304] width 443 height 20
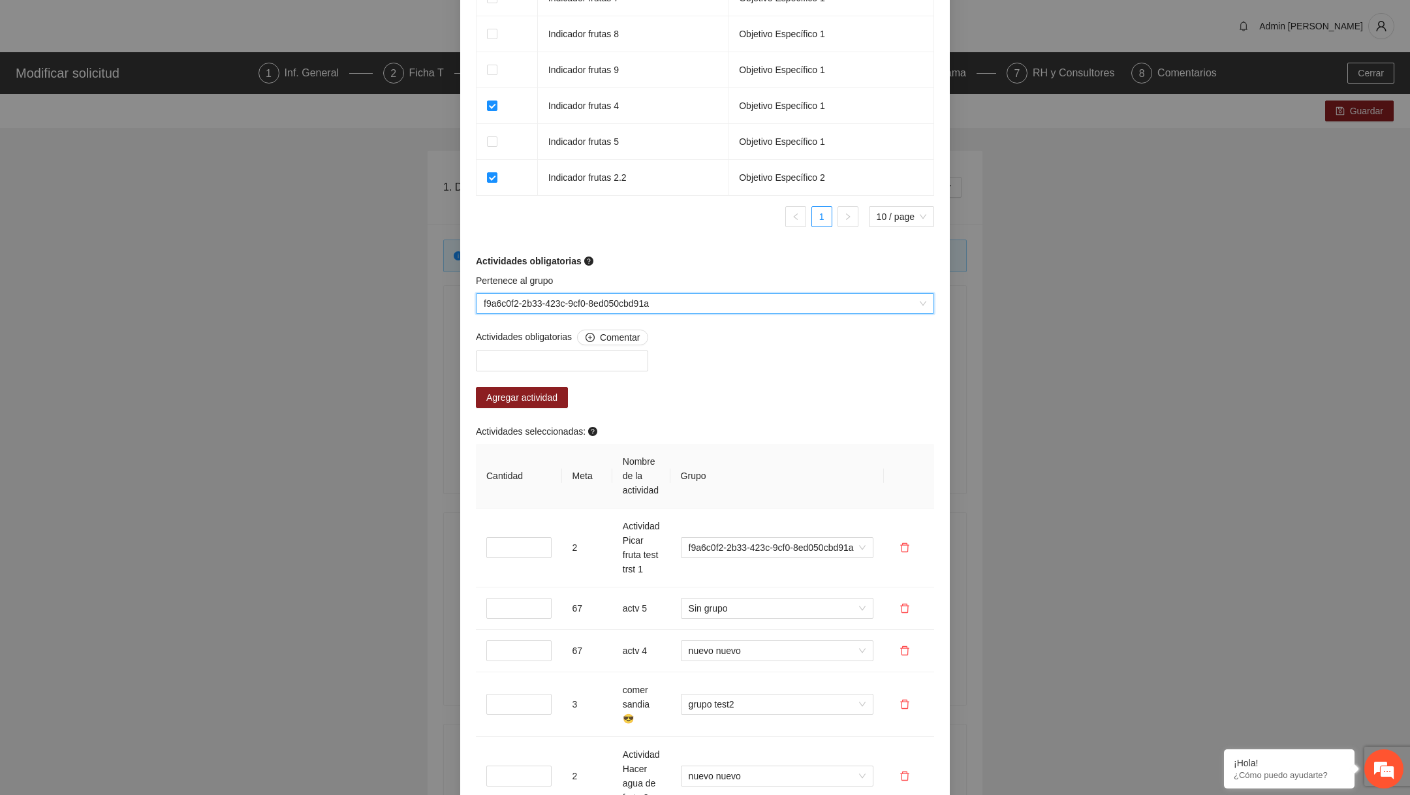
drag, startPoint x: 680, startPoint y: 307, endPoint x: 641, endPoint y: 305, distance: 39.2
click at [641, 306] on span "f9a6c0f2-2b33-423c-9cf0-8ed050cbd91a" at bounding box center [705, 304] width 443 height 20
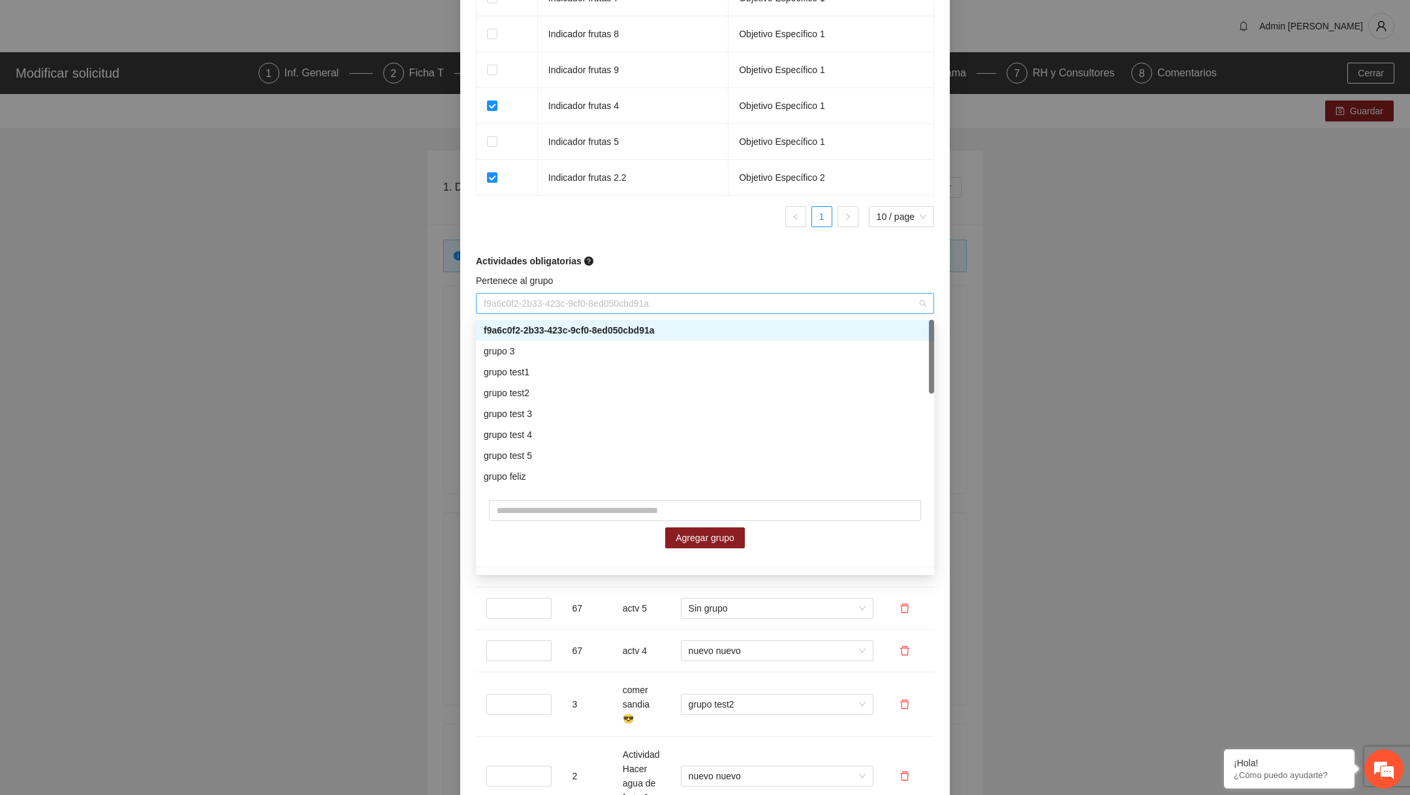
drag, startPoint x: 484, startPoint y: 305, endPoint x: 625, endPoint y: 309, distance: 141.7
click at [625, 309] on span "f9a6c0f2-2b33-423c-9cf0-8ed050cbd91a" at bounding box center [705, 304] width 443 height 20
click at [624, 326] on div "f9a6c0f2-2b33-423c-9cf0-8ed050cbd91a" at bounding box center [705, 330] width 443 height 14
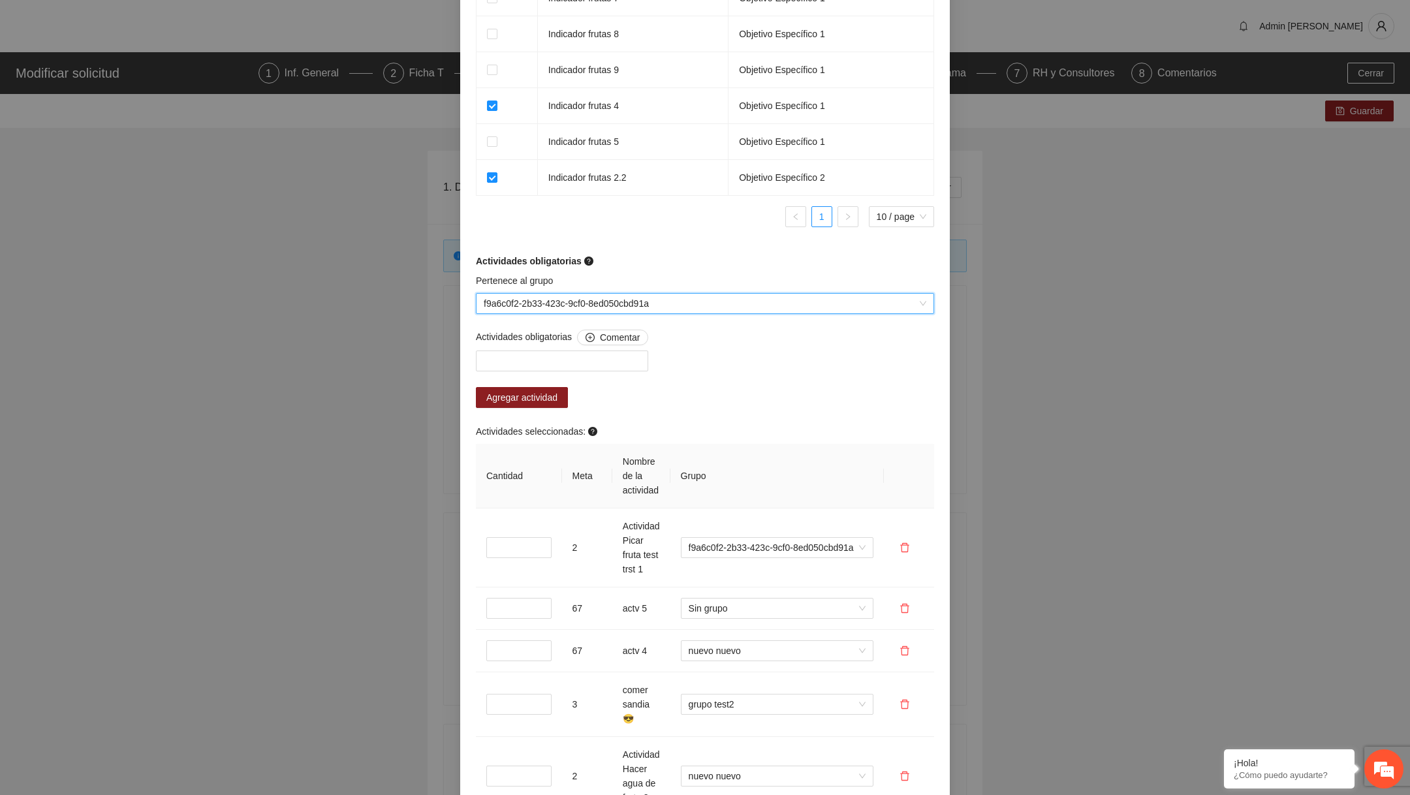
click at [609, 310] on span "f9a6c0f2-2b33-423c-9cf0-8ed050cbd91a" at bounding box center [705, 304] width 443 height 20
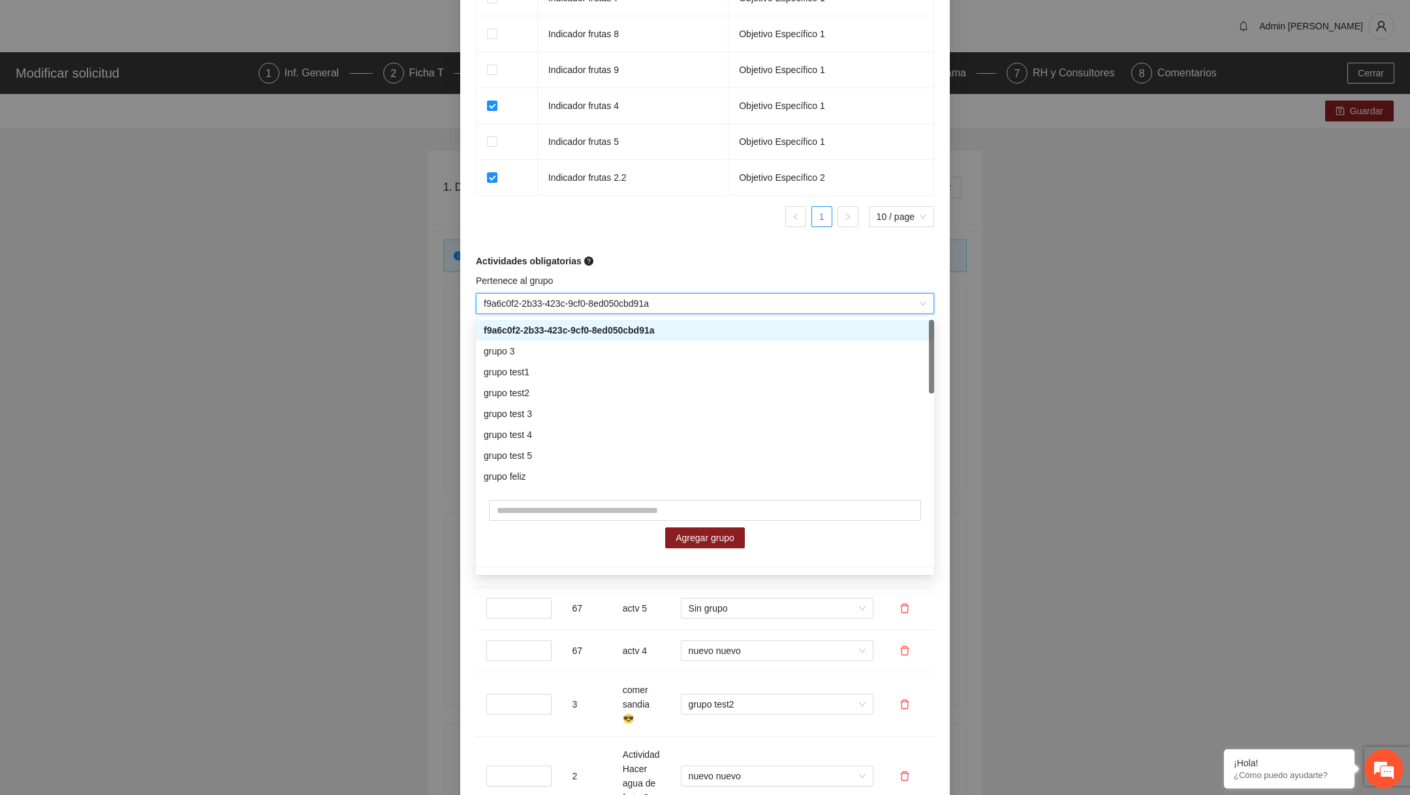
click at [609, 310] on span "f9a6c0f2-2b33-423c-9cf0-8ed050cbd91a" at bounding box center [705, 304] width 443 height 20
drag, startPoint x: 682, startPoint y: 326, endPoint x: 488, endPoint y: 326, distance: 193.9
click at [488, 326] on div "f9a6c0f2-2b33-423c-9cf0-8ed050cbd91a" at bounding box center [705, 330] width 443 height 14
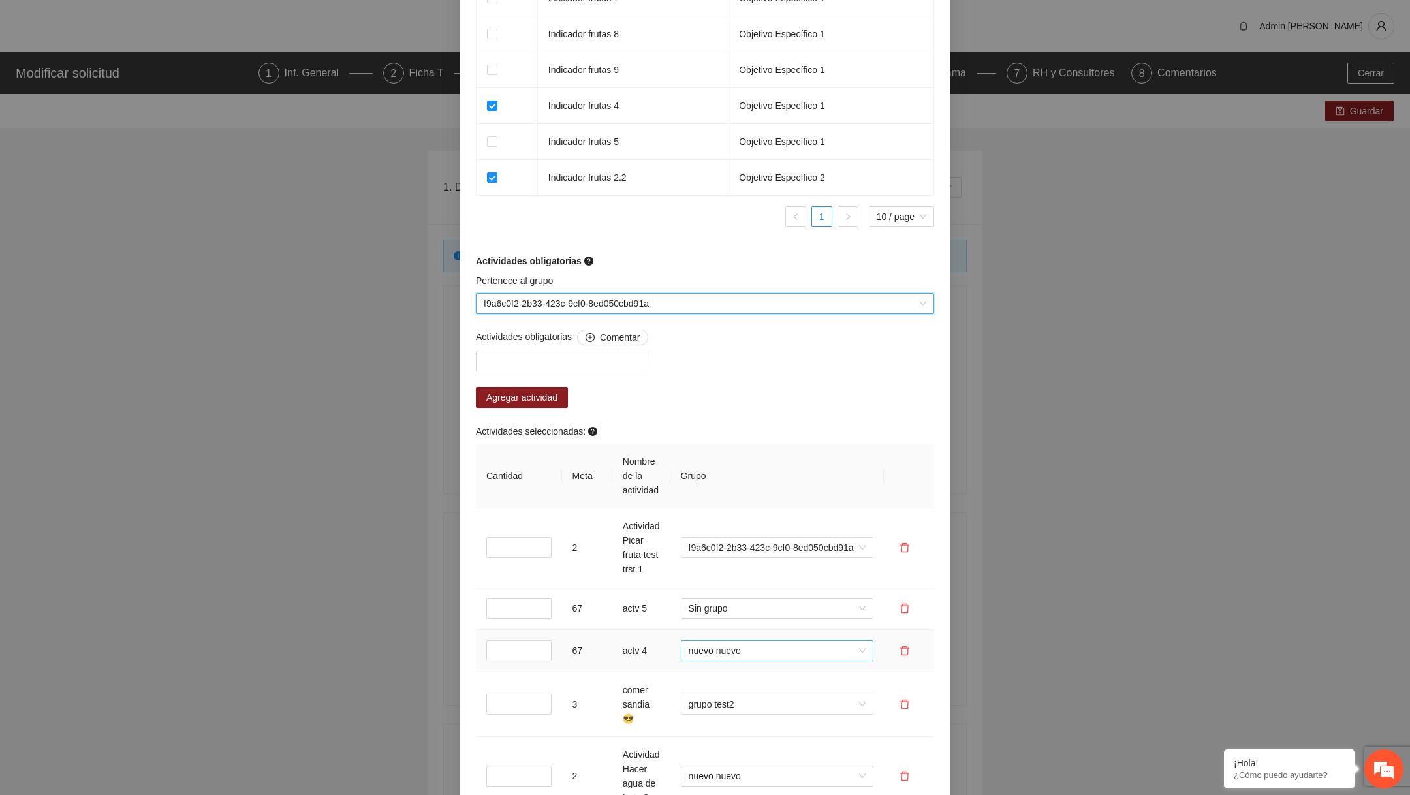
scroll to position [1536, 0]
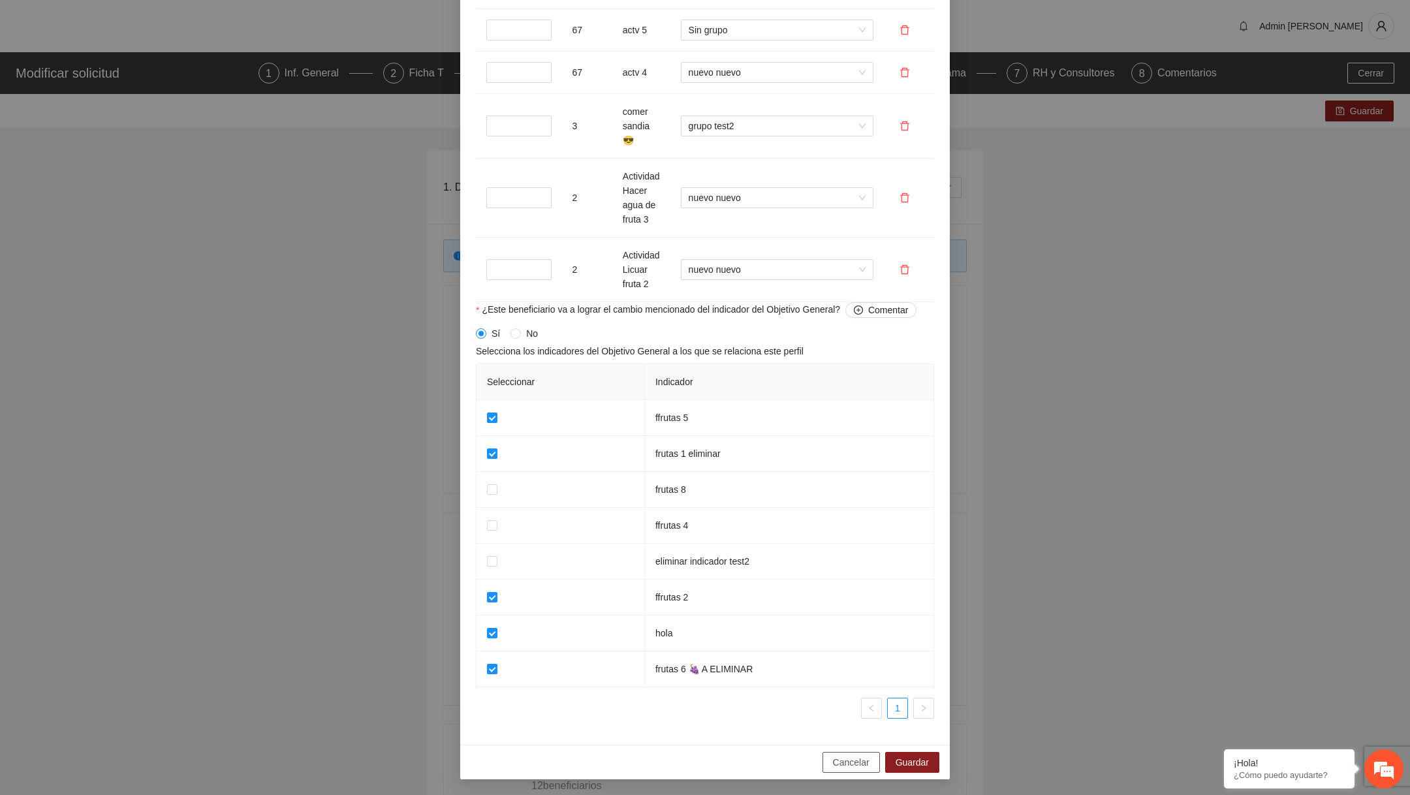
click at [844, 756] on span "Cancelar" at bounding box center [851, 762] width 37 height 14
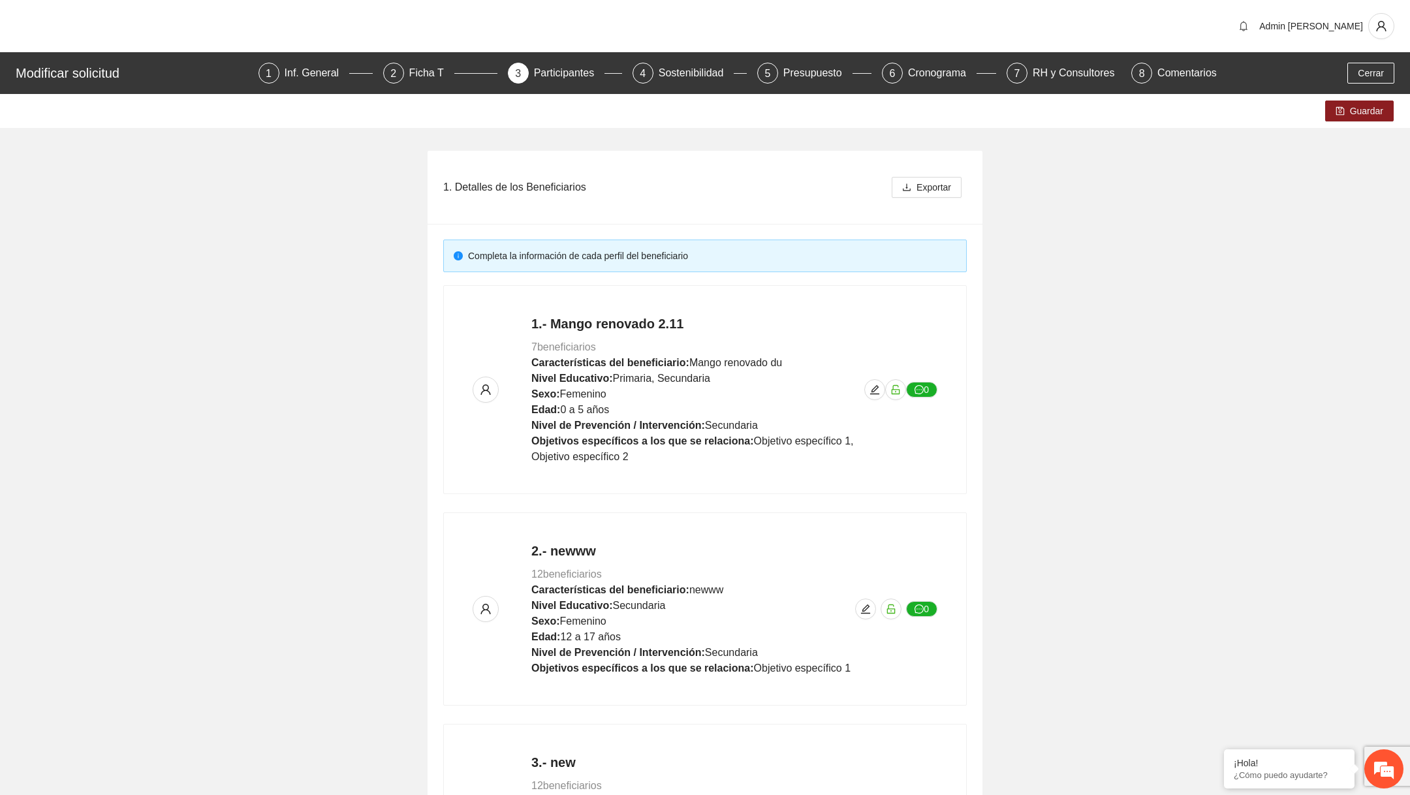
scroll to position [790, 0]
click at [877, 394] on button "button" at bounding box center [874, 389] width 21 height 21
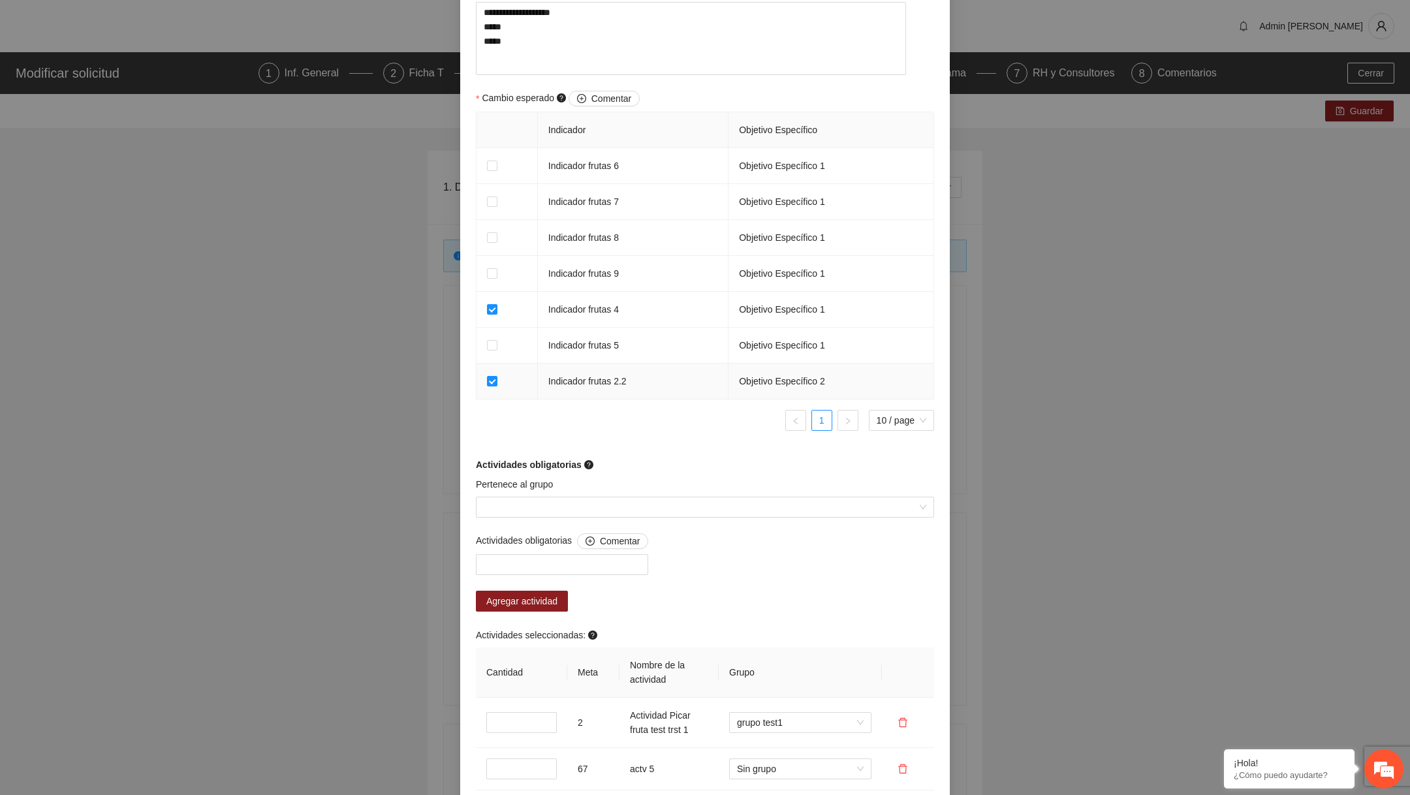
scroll to position [928, 0]
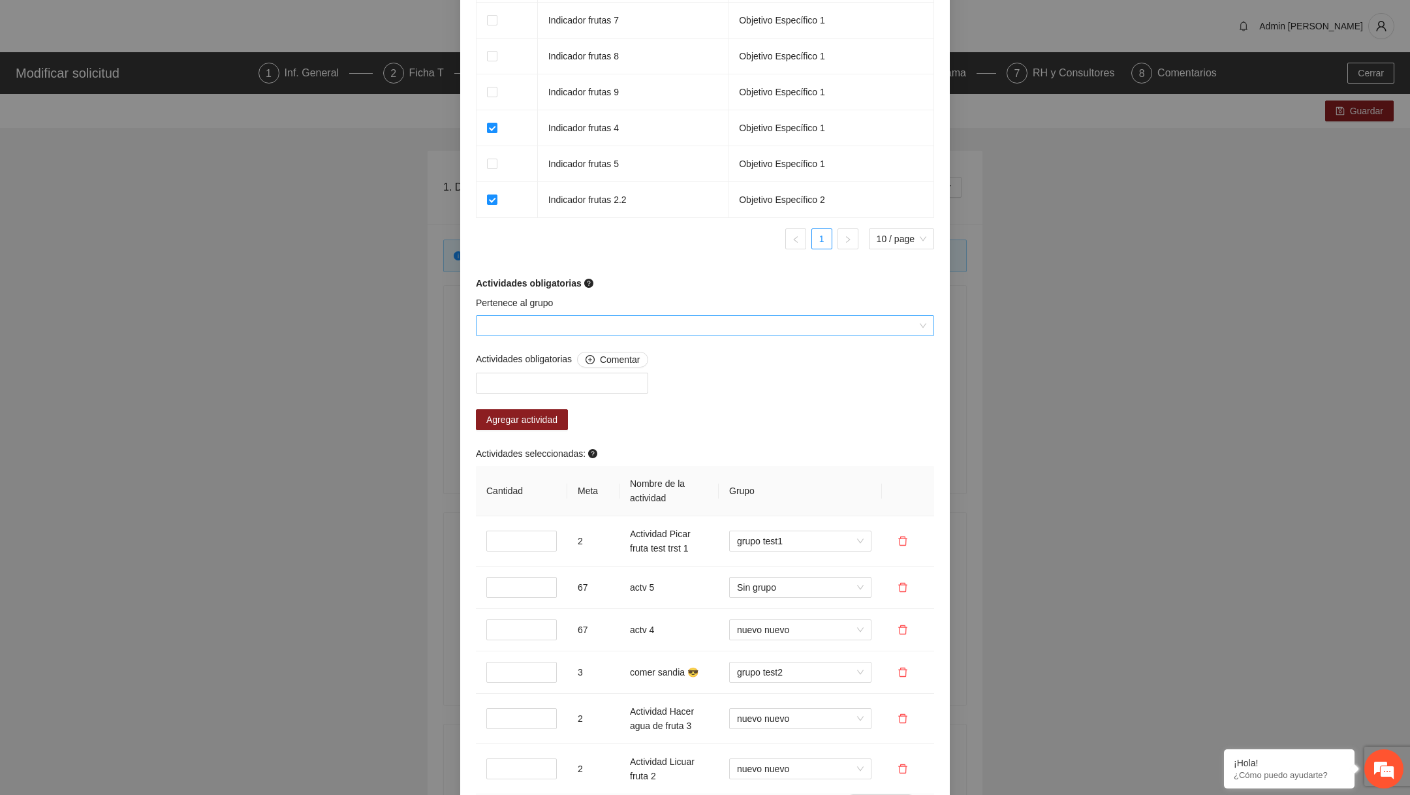
click at [661, 336] on div at bounding box center [705, 325] width 458 height 21
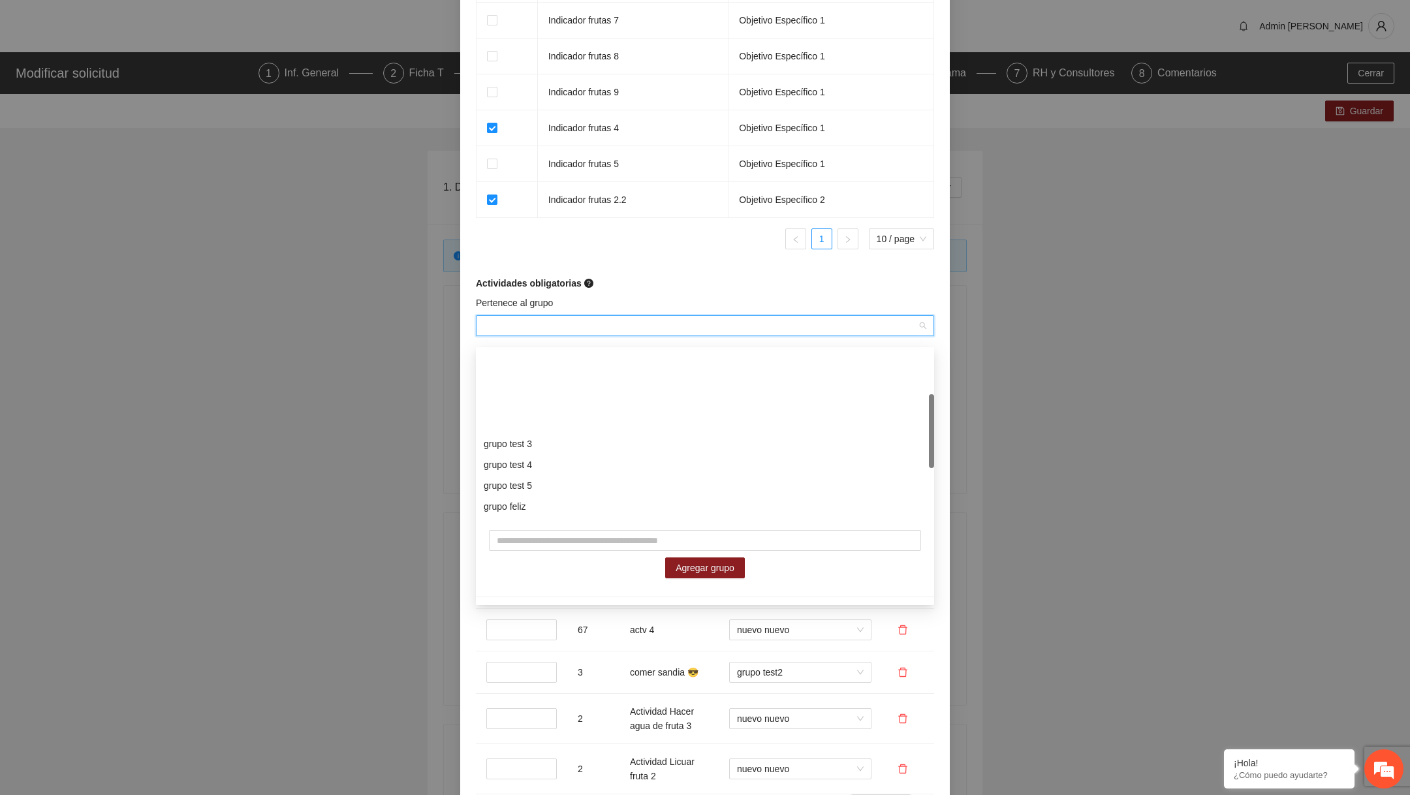
scroll to position [209, 0]
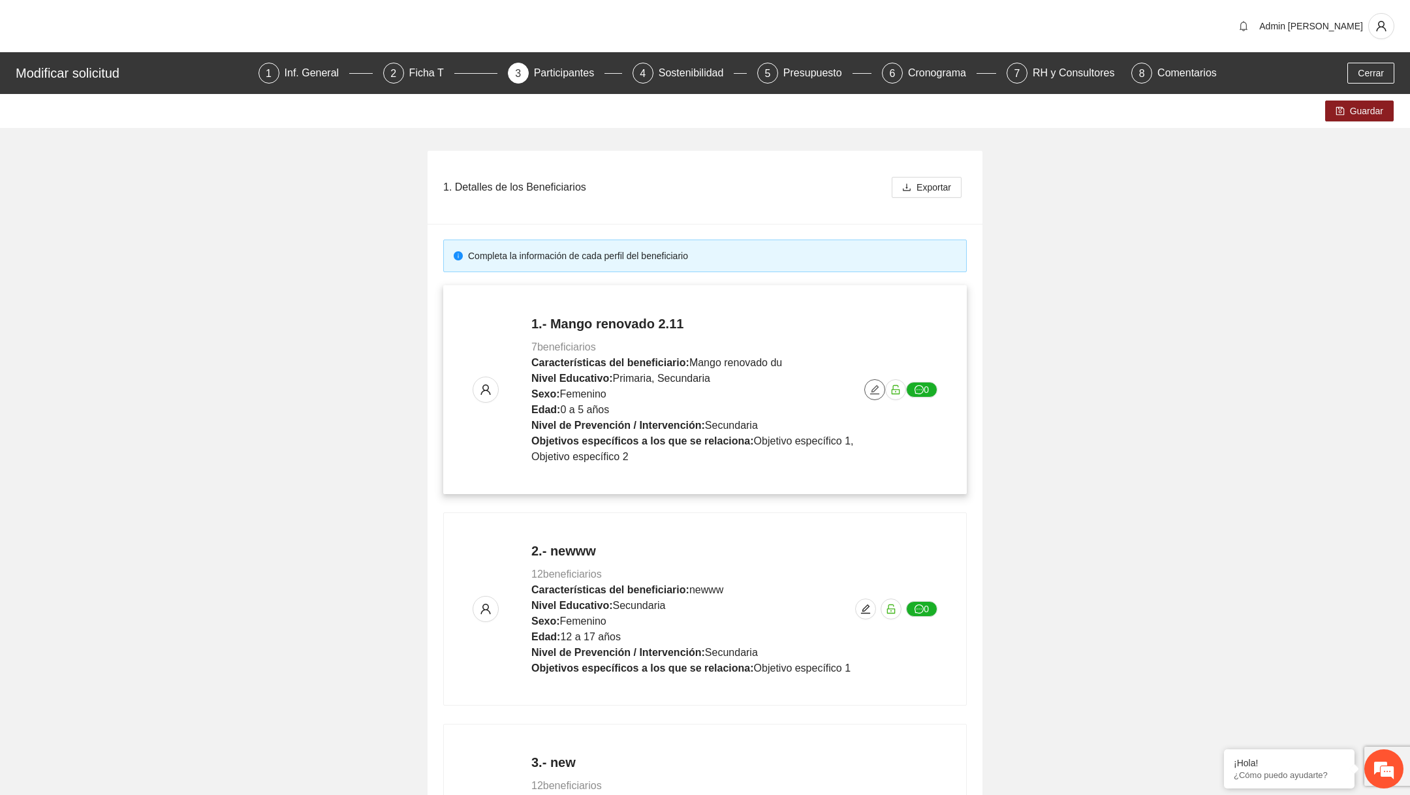
click at [874, 394] on button "button" at bounding box center [874, 389] width 21 height 21
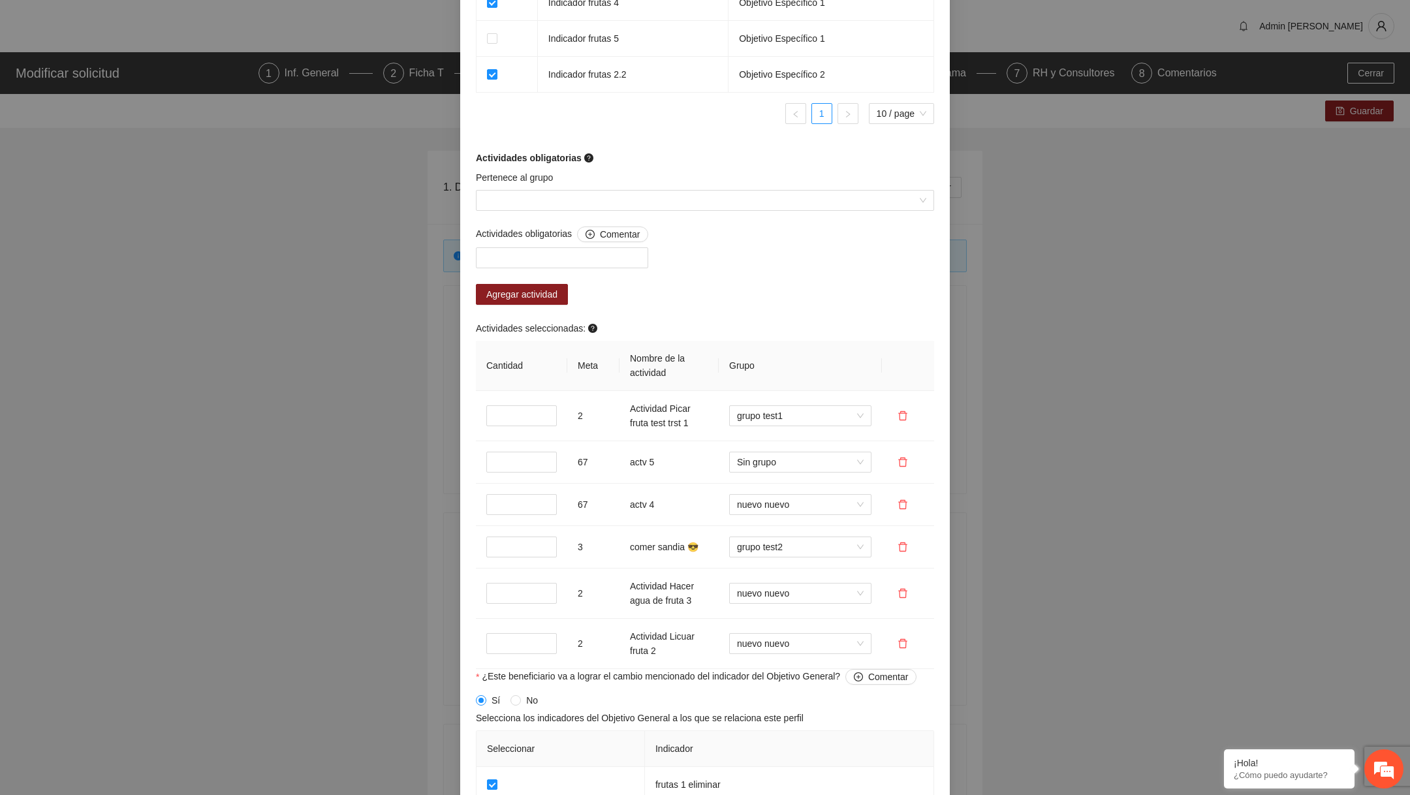
scroll to position [805, 0]
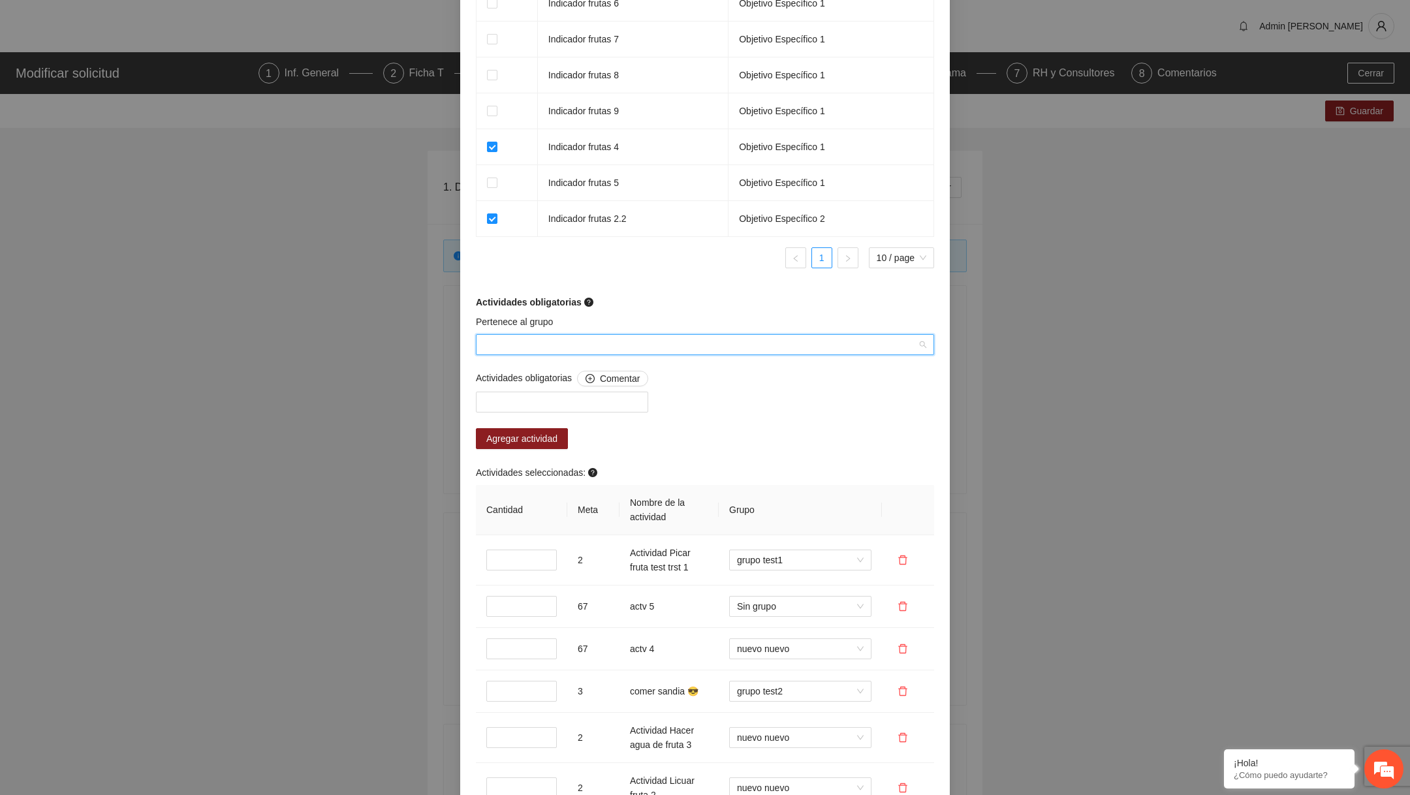
click at [585, 354] on input "Pertenece al grupo" at bounding box center [700, 345] width 433 height 20
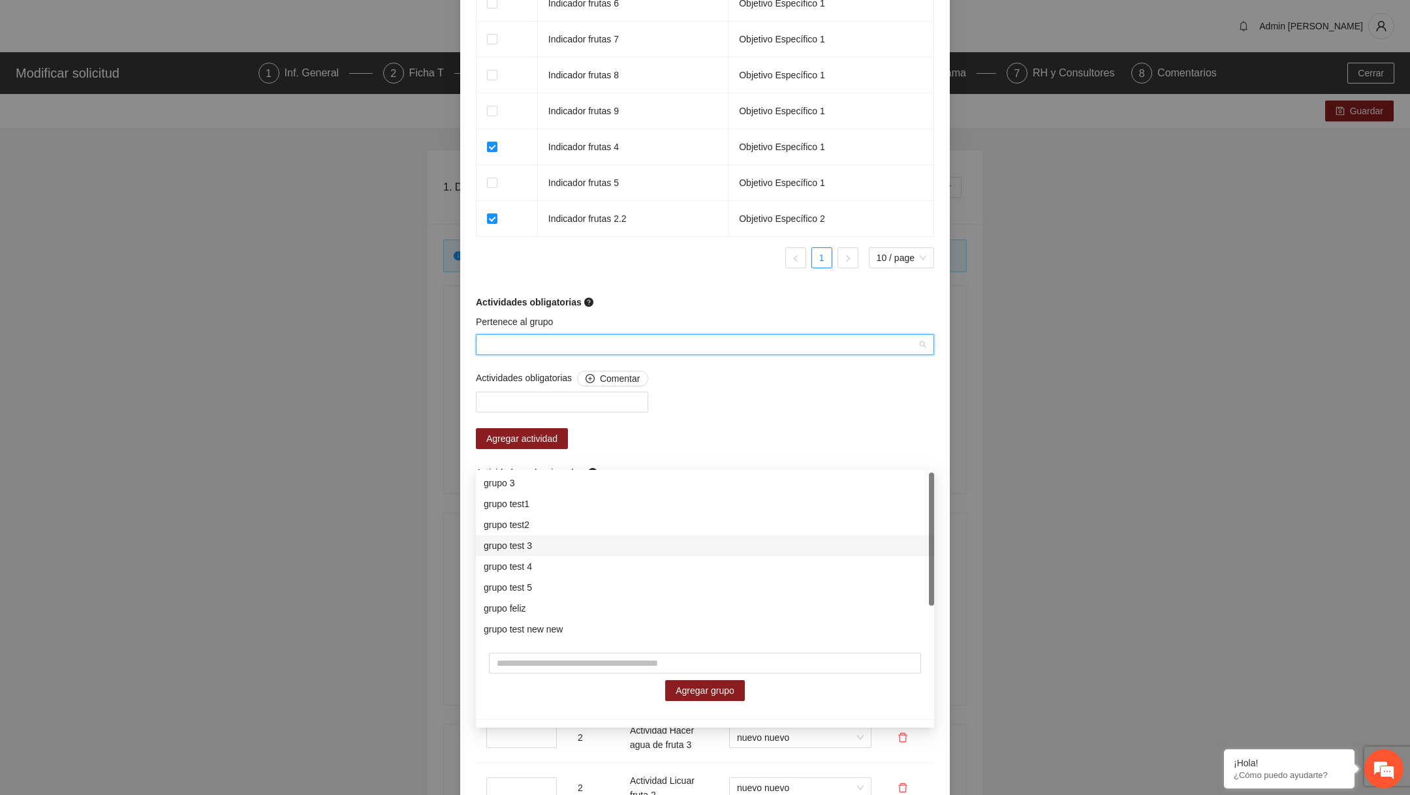
scroll to position [41, 0]
click at [558, 672] on input "text" at bounding box center [705, 663] width 432 height 21
type input "**********"
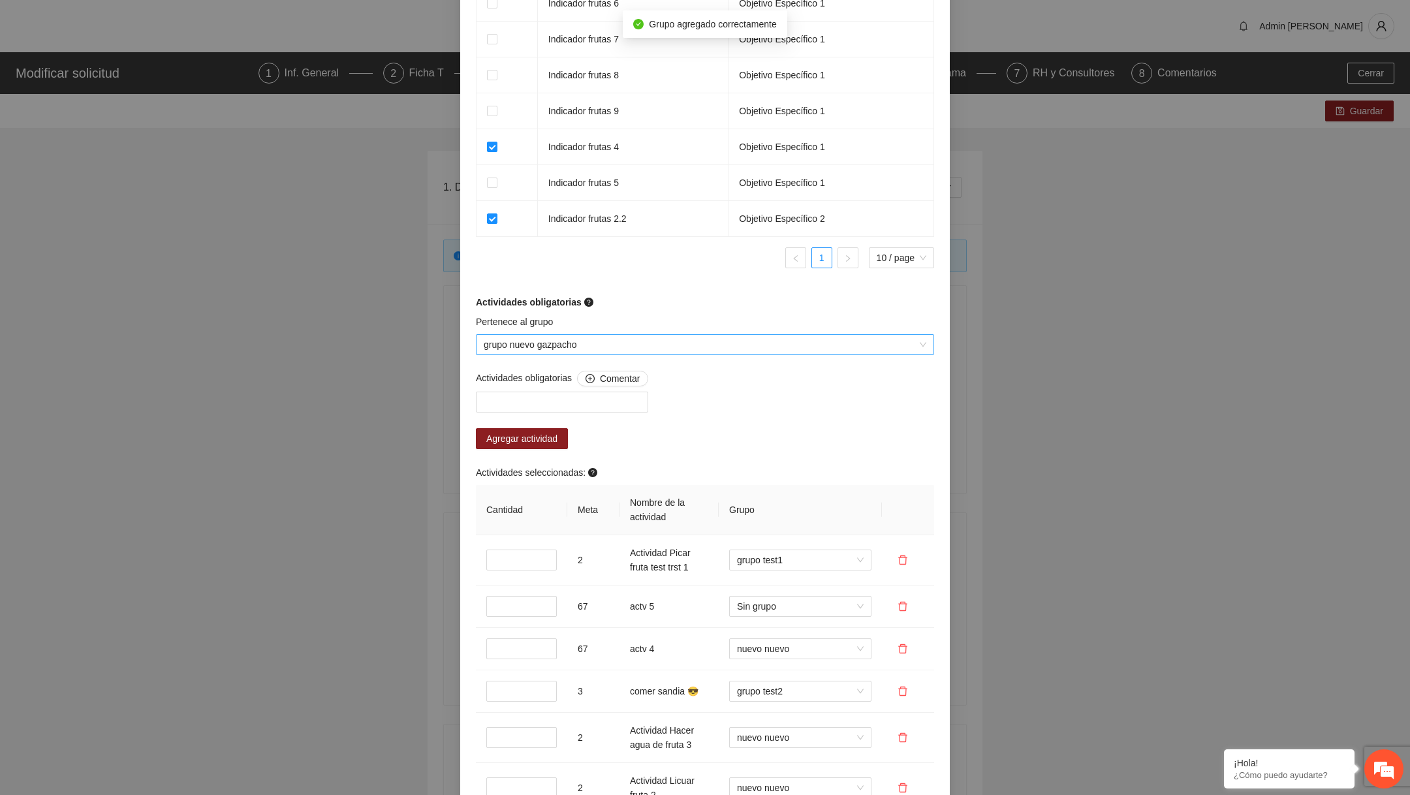
click at [551, 355] on div "grupo nuevo gazpacho" at bounding box center [705, 344] width 458 height 21
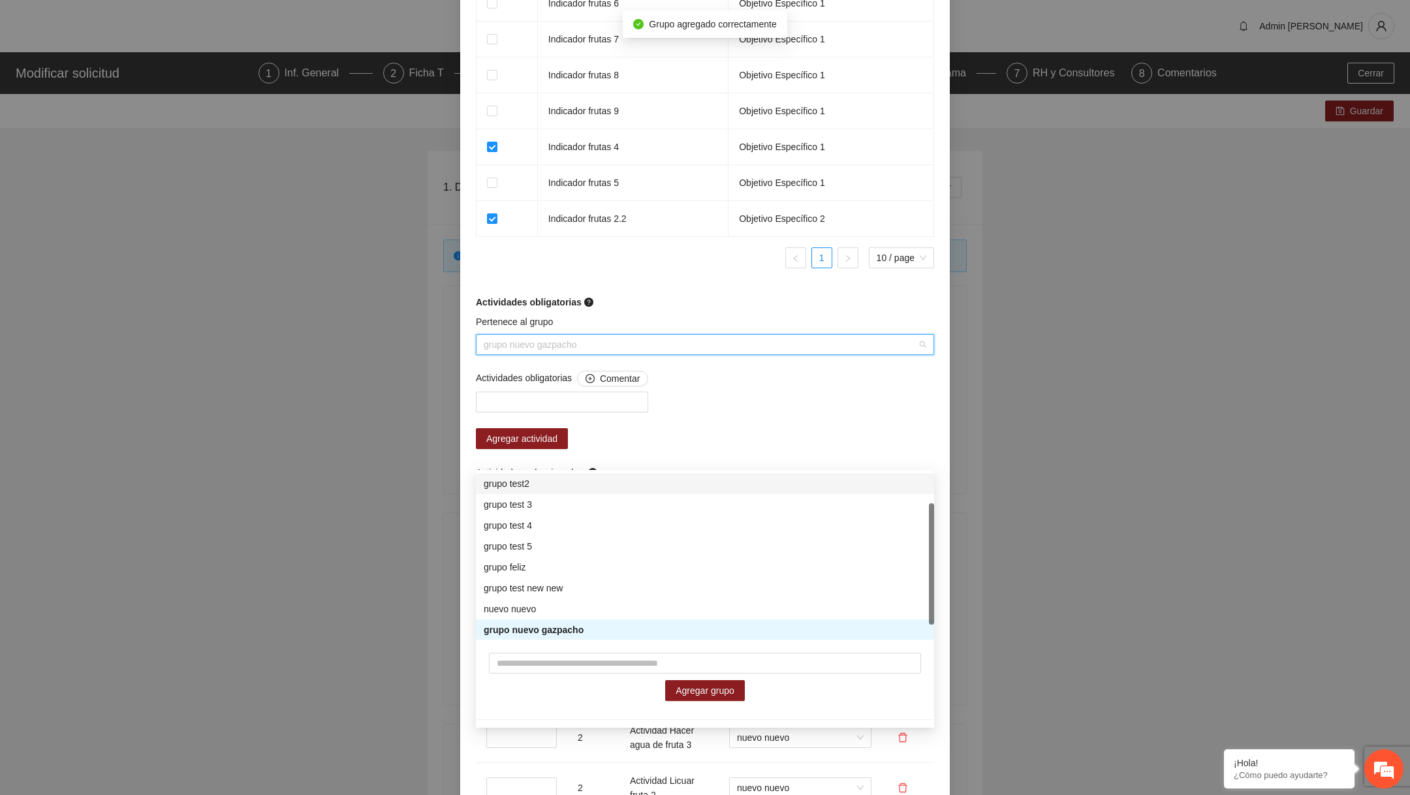
click at [656, 309] on div "Actividades obligatorias" at bounding box center [705, 302] width 458 height 14
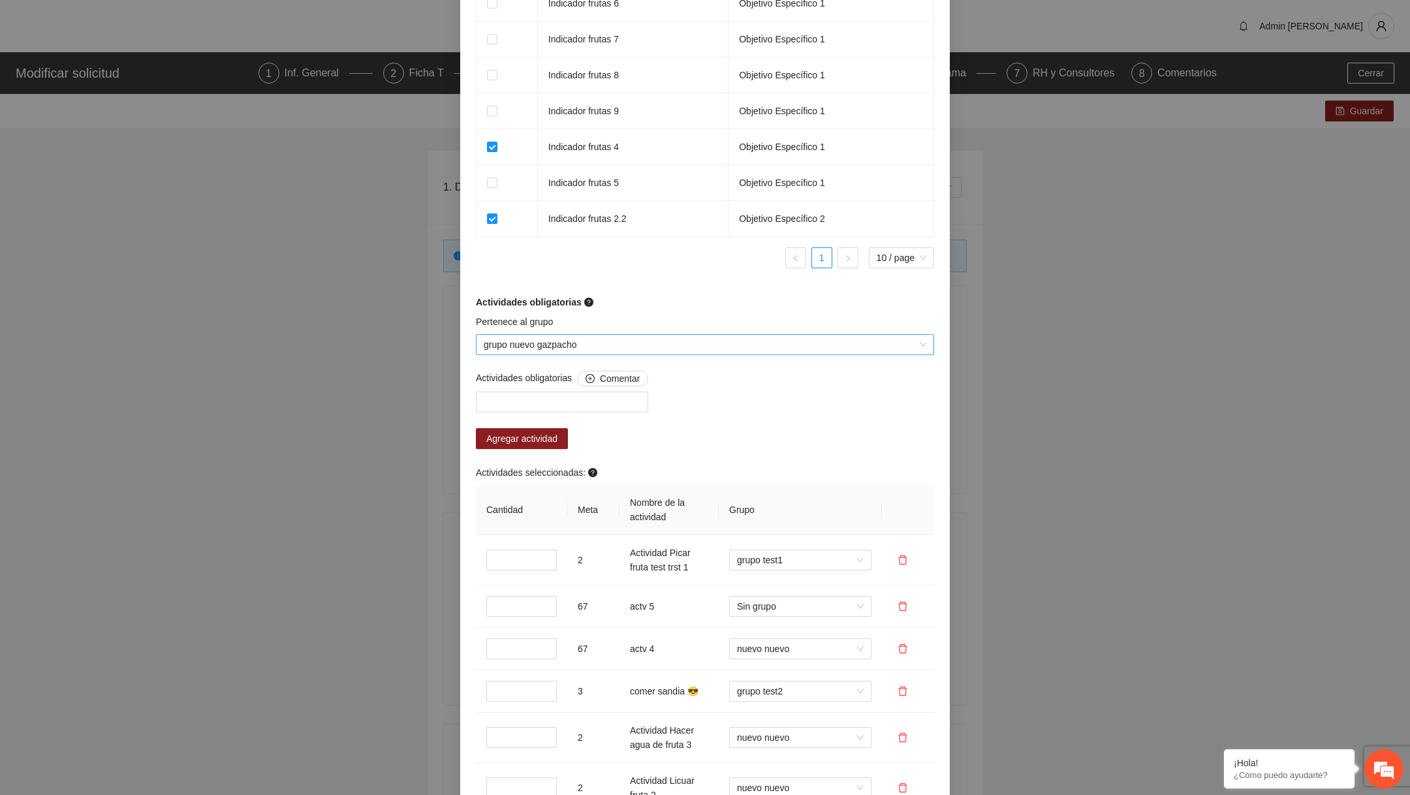
click at [607, 354] on span "grupo nuevo gazpacho" at bounding box center [705, 345] width 443 height 20
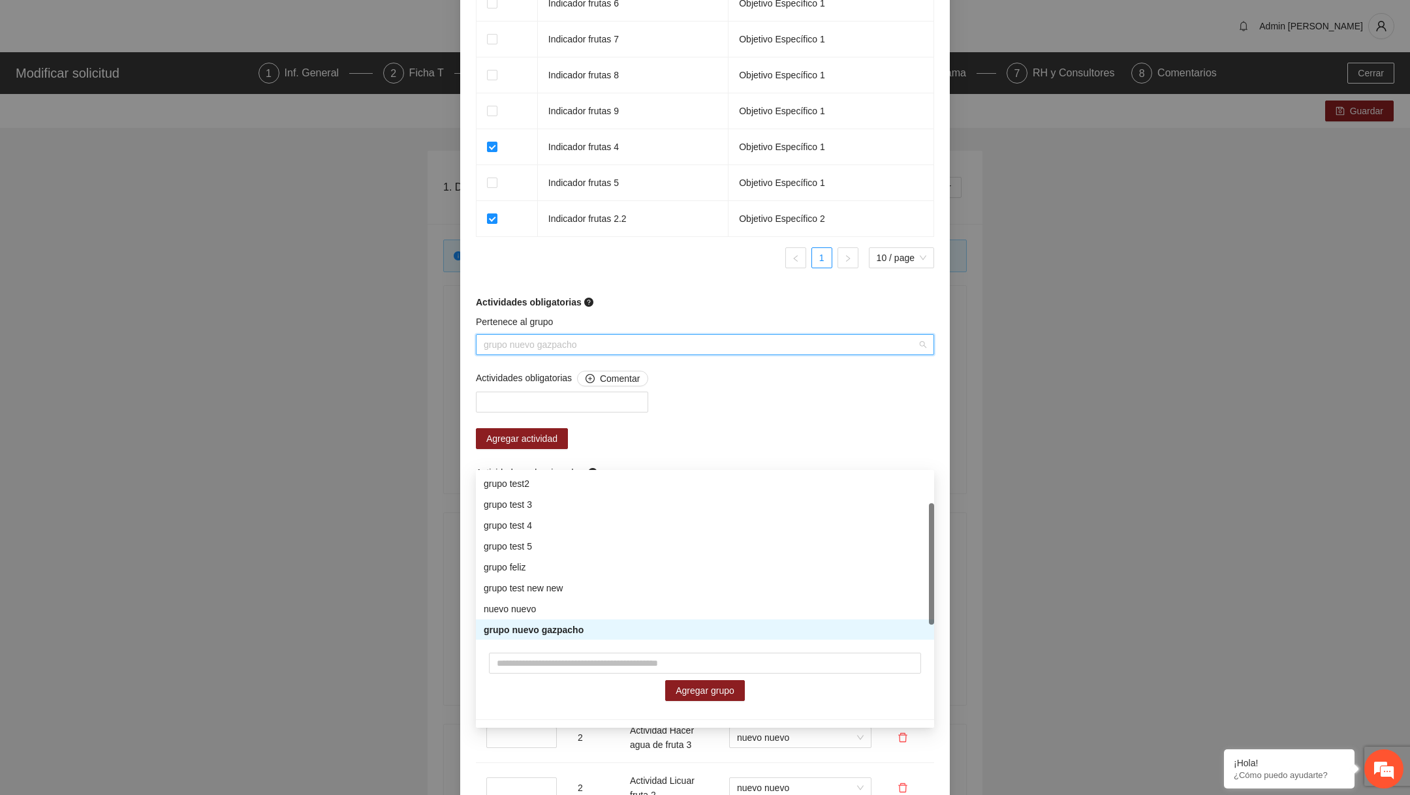
click at [567, 623] on div "grupo nuevo gazpacho" at bounding box center [705, 630] width 443 height 14
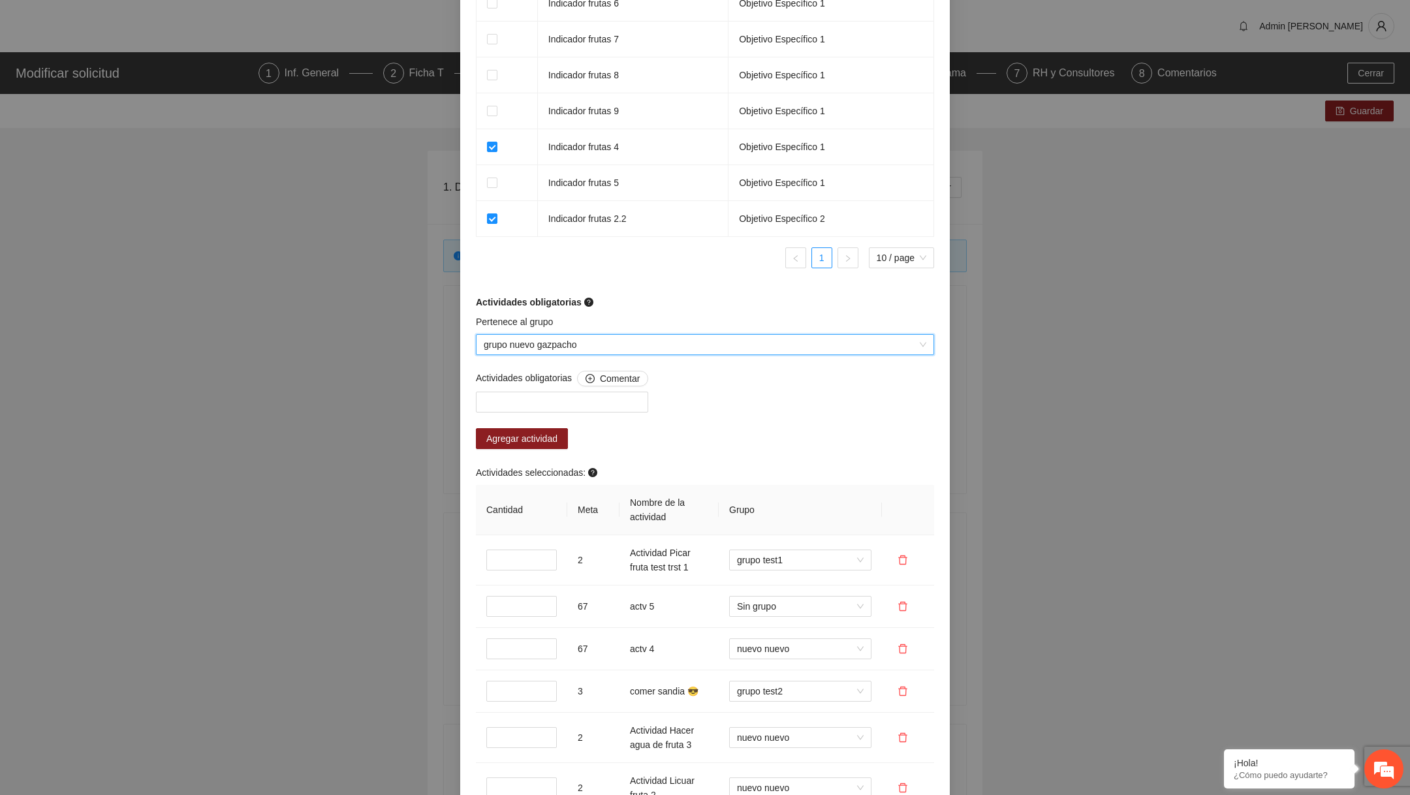
click at [608, 354] on span "grupo nuevo gazpacho" at bounding box center [705, 345] width 443 height 20
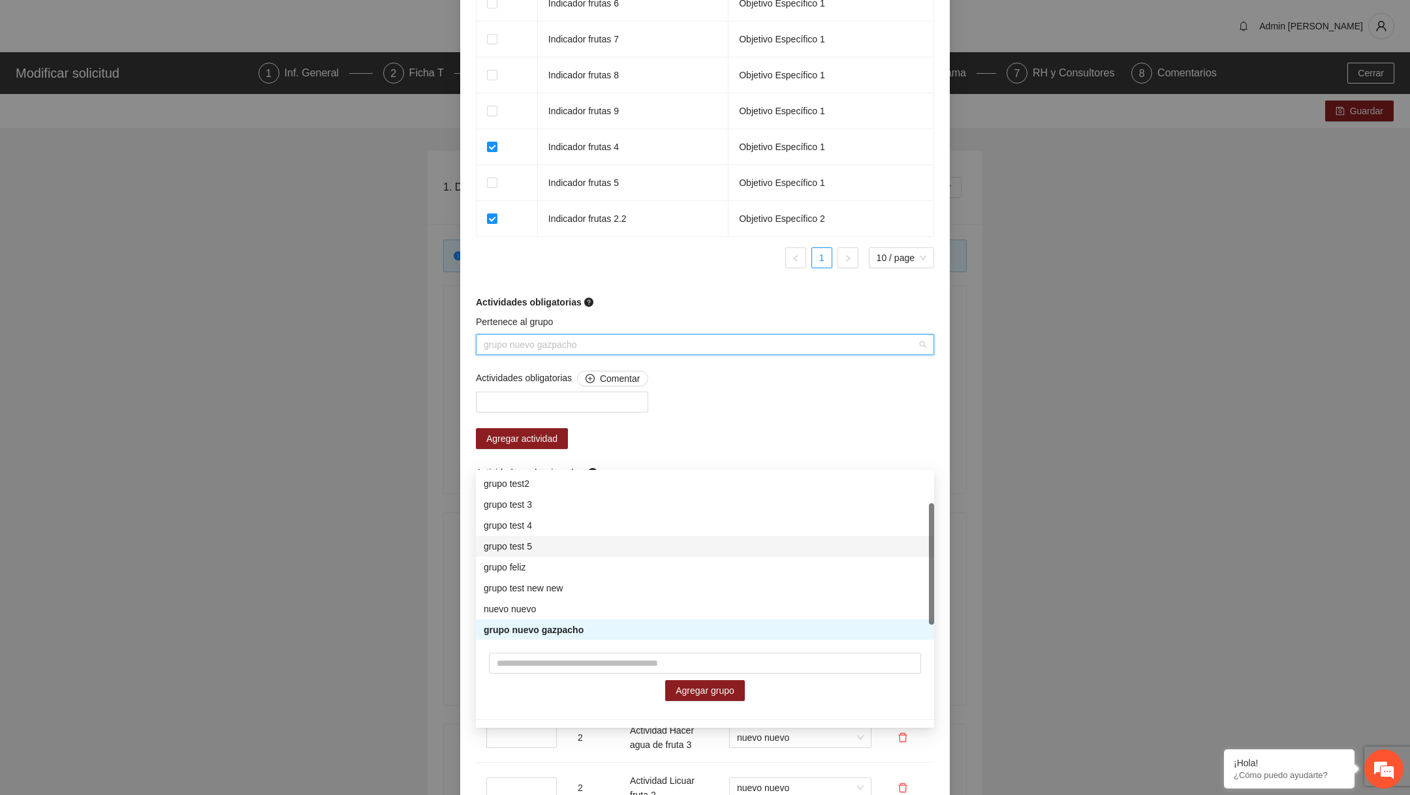
click at [555, 546] on div "grupo test 5" at bounding box center [705, 546] width 443 height 14
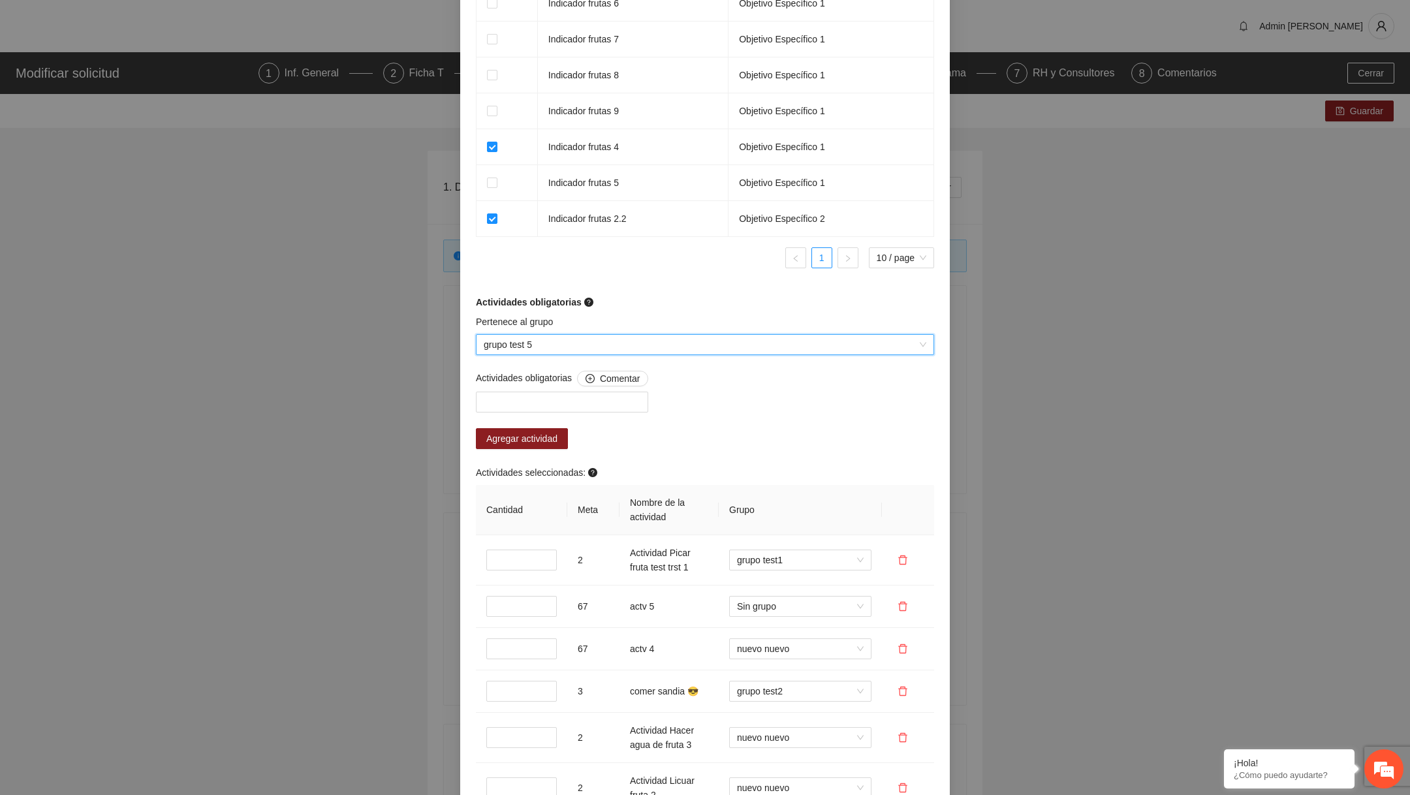
click at [602, 354] on span "grupo test 5" at bounding box center [705, 345] width 443 height 20
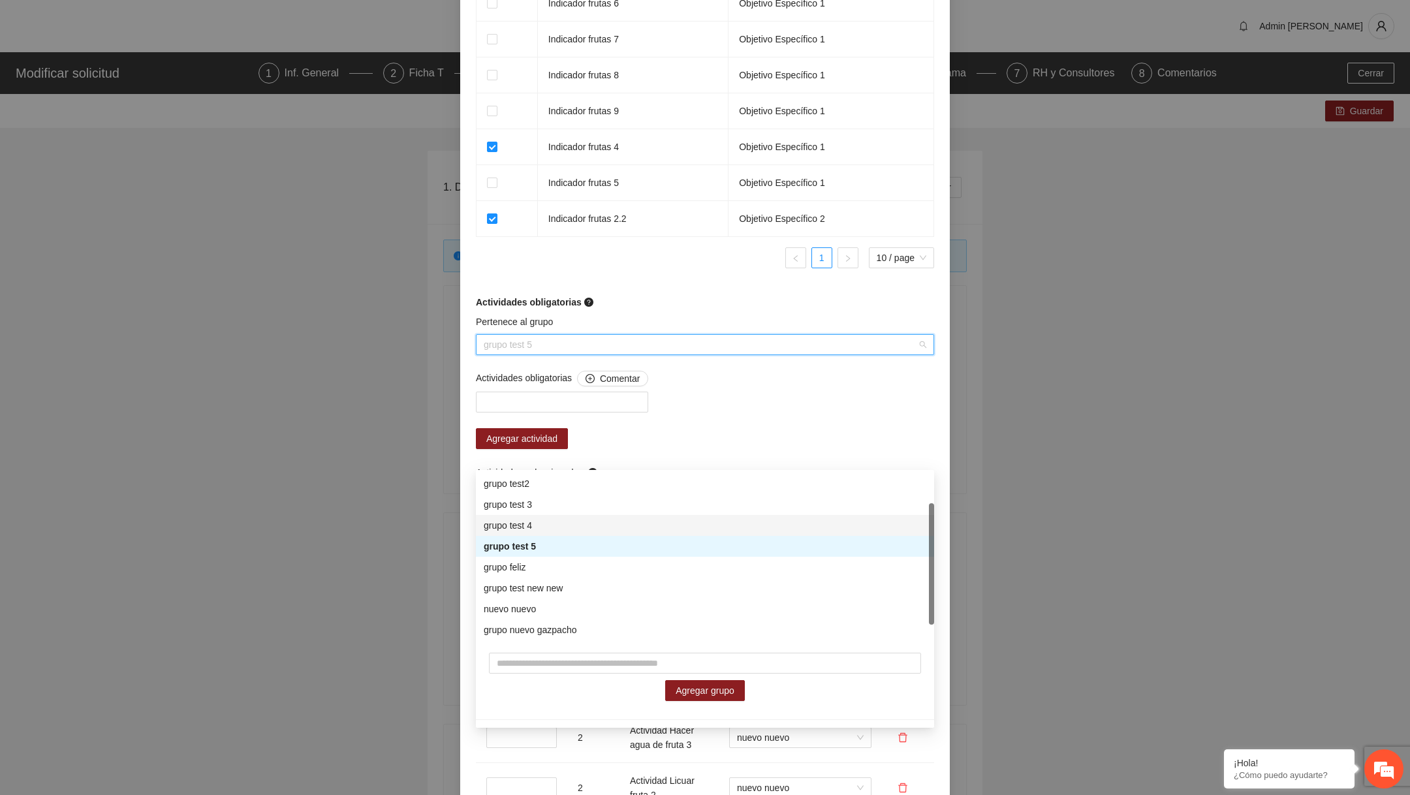
scroll to position [0, 0]
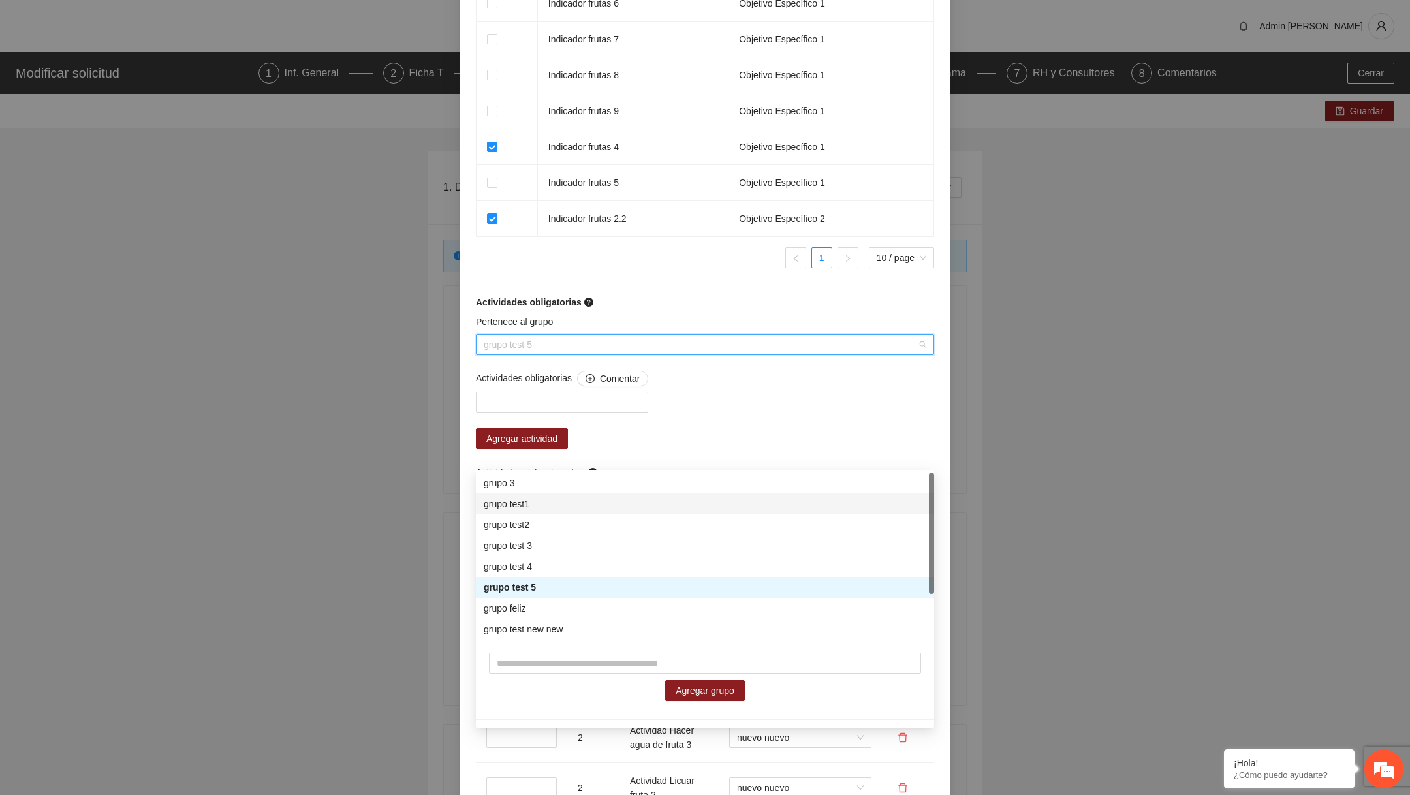
click at [553, 504] on div "grupo test1" at bounding box center [705, 504] width 443 height 14
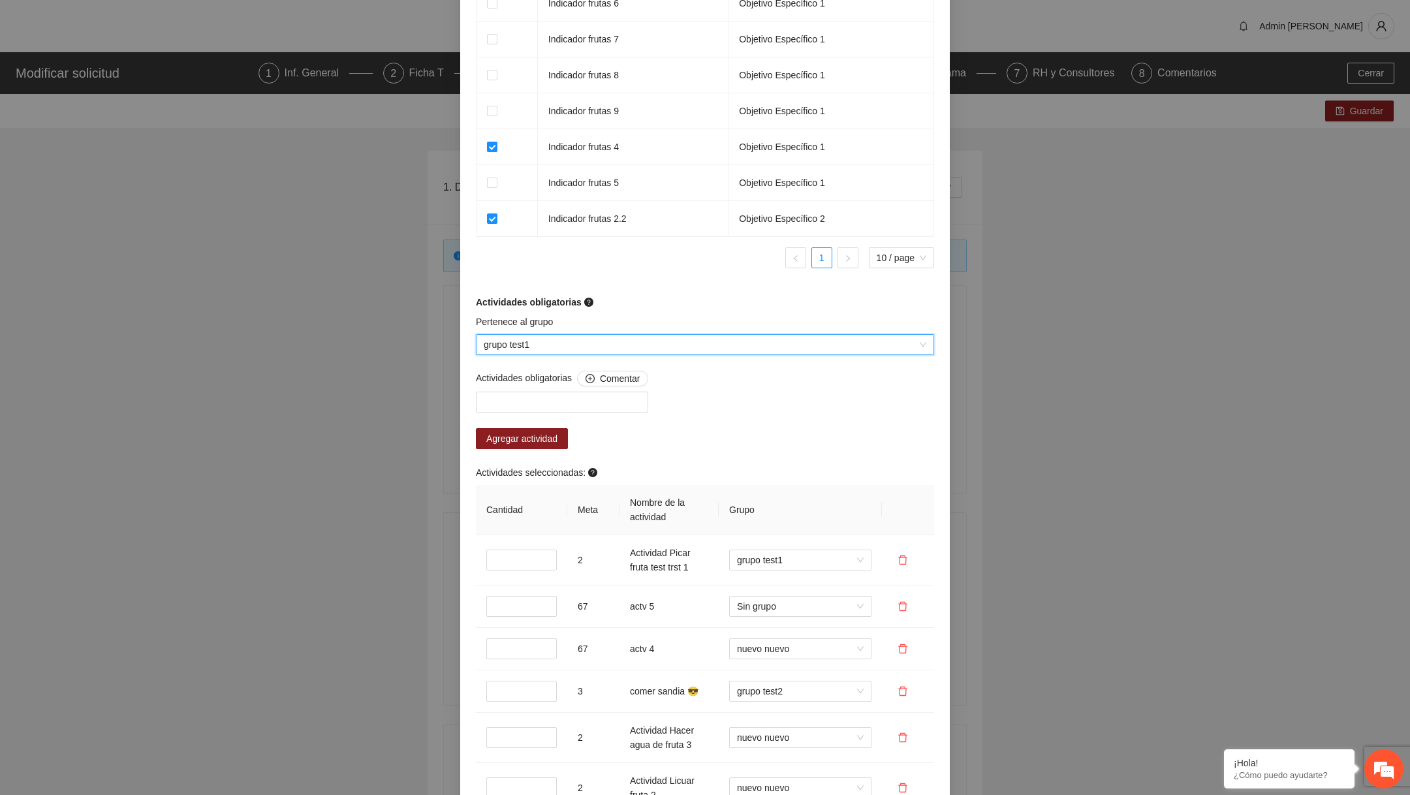
click at [677, 279] on div "Indicador Objetivo Específico Indicador frutas 6 Objetivo Específico 1 Indicado…" at bounding box center [705, 114] width 458 height 330
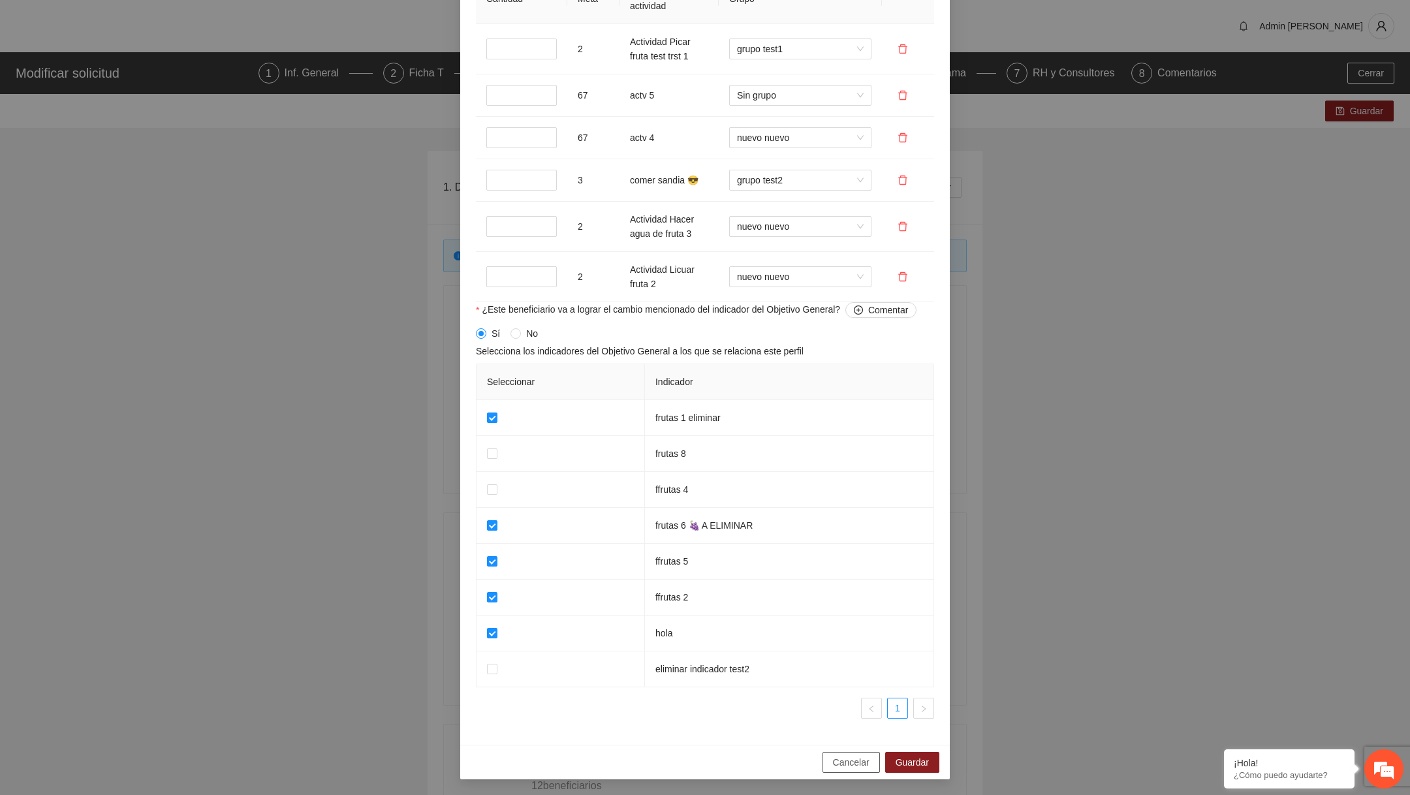
click at [852, 766] on span "Cancelar" at bounding box center [851, 762] width 37 height 14
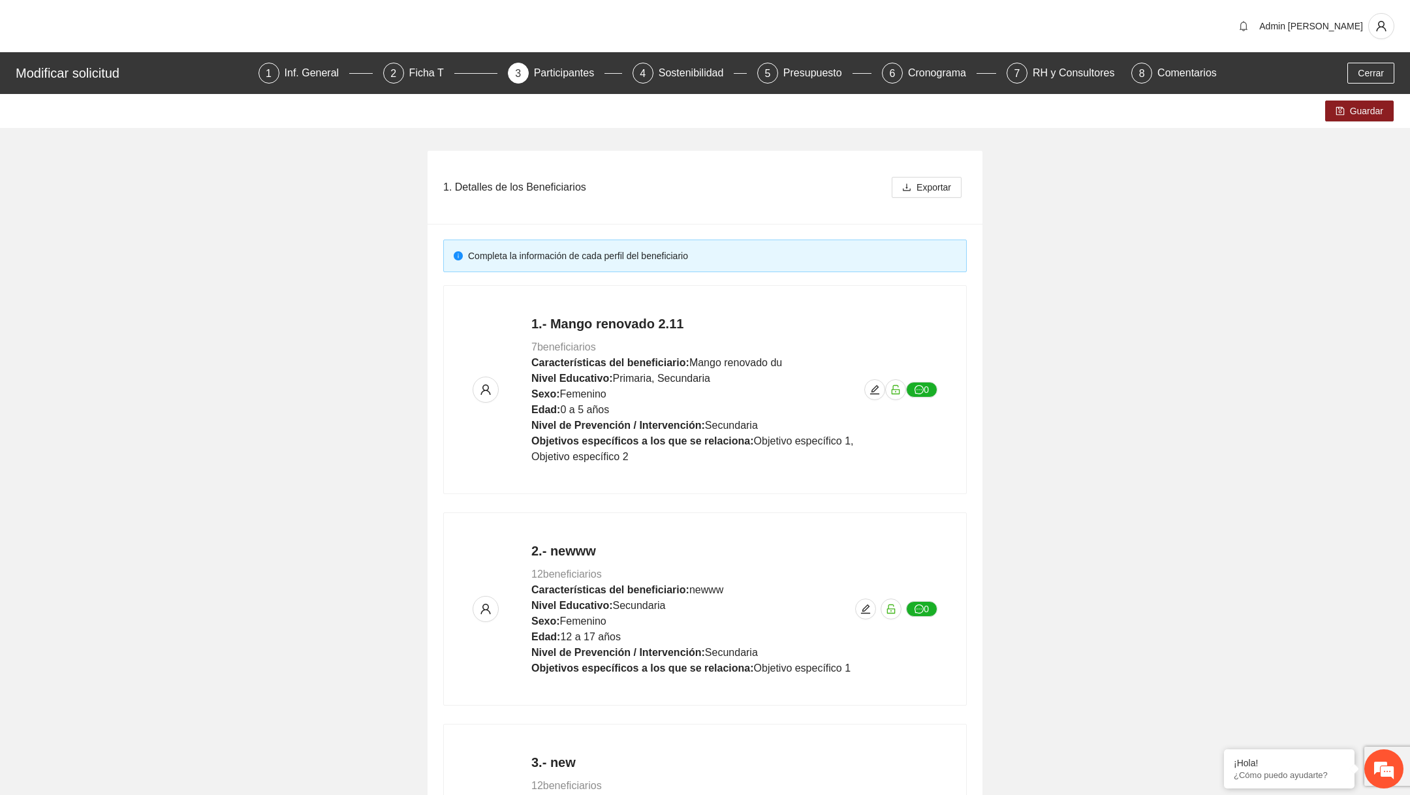
scroll to position [790, 0]
click at [884, 395] on div "1.- Mango renovado 2.11 7 beneficiarios Características del beneficiario: Mango…" at bounding box center [705, 390] width 465 height 150
click at [867, 396] on button "button" at bounding box center [874, 389] width 21 height 21
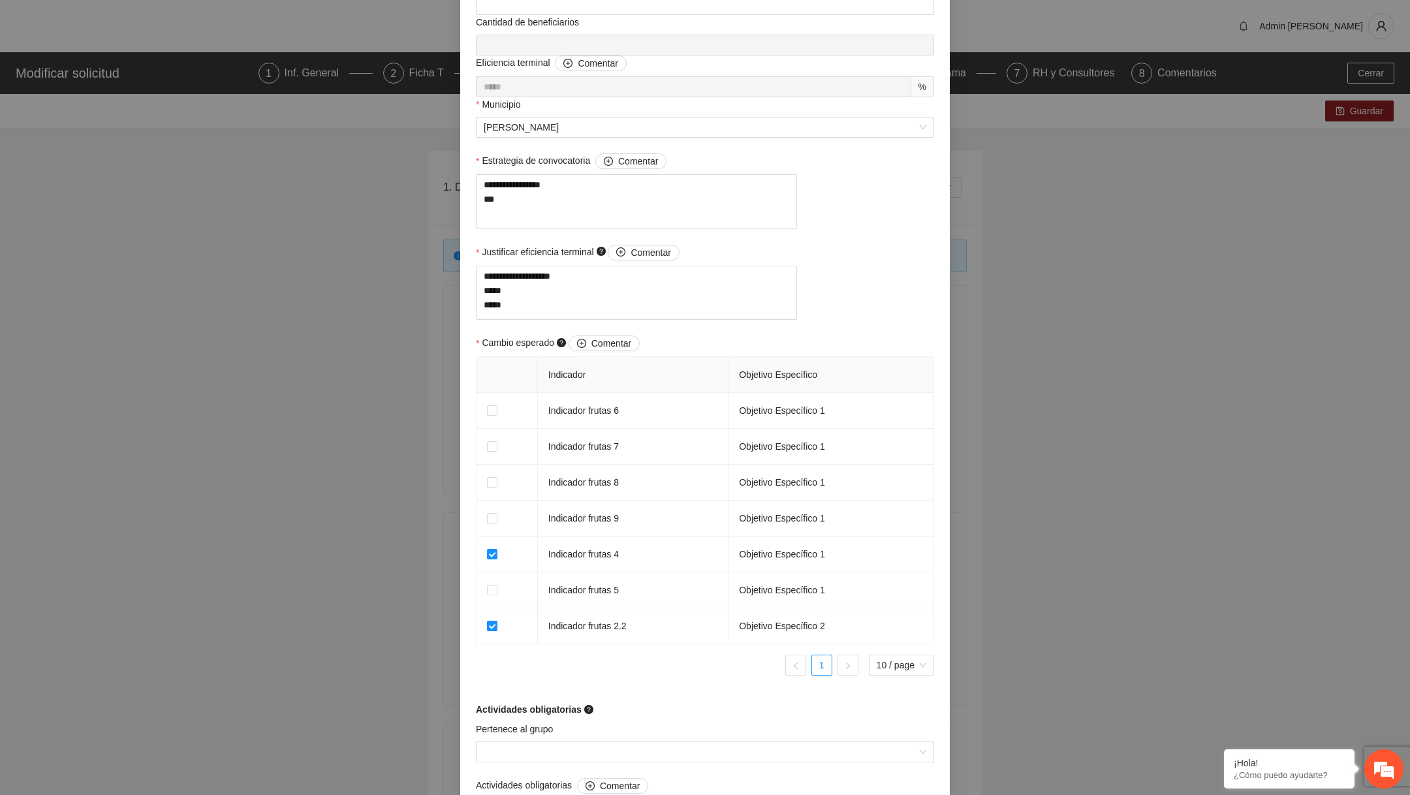
scroll to position [872, 0]
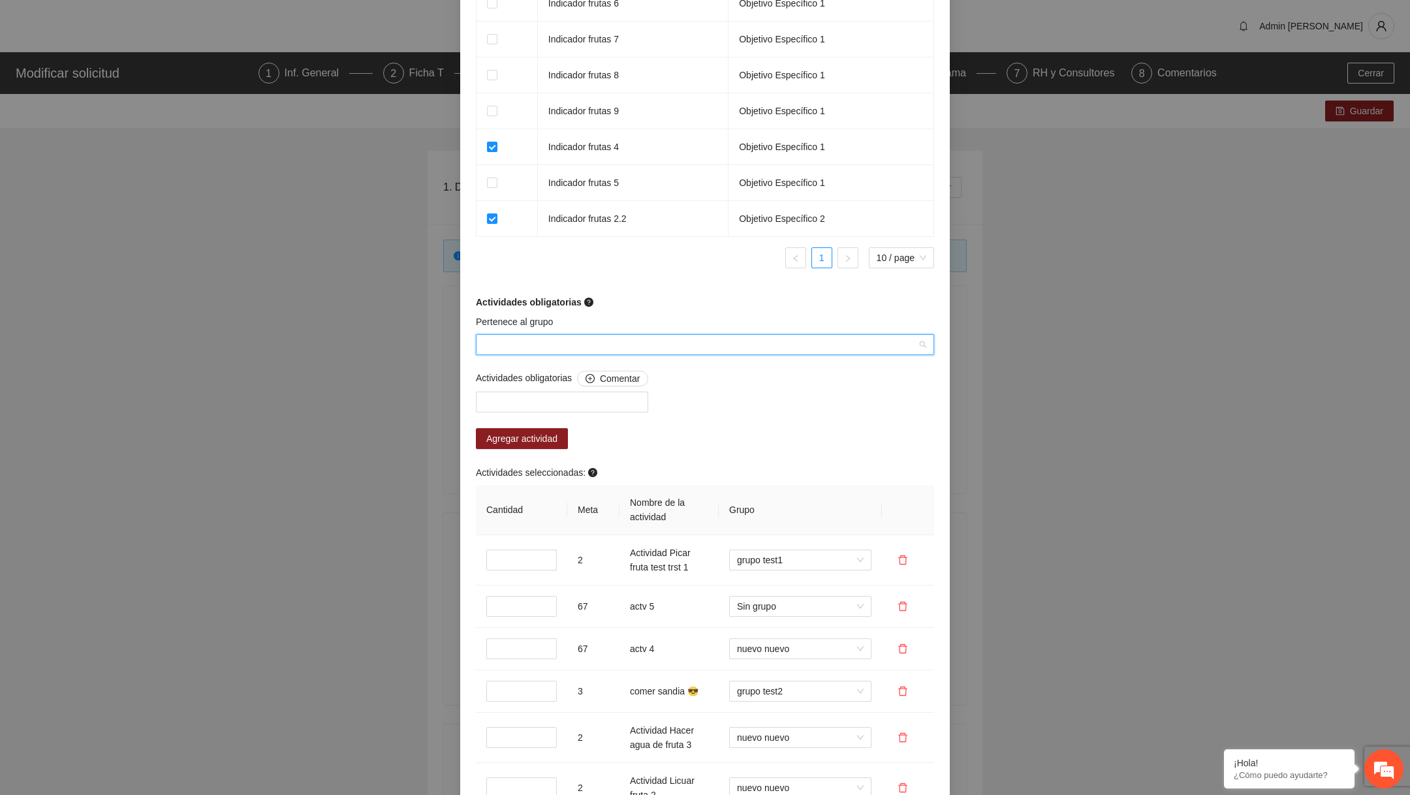
click at [661, 354] on input "Pertenece al grupo" at bounding box center [700, 345] width 433 height 20
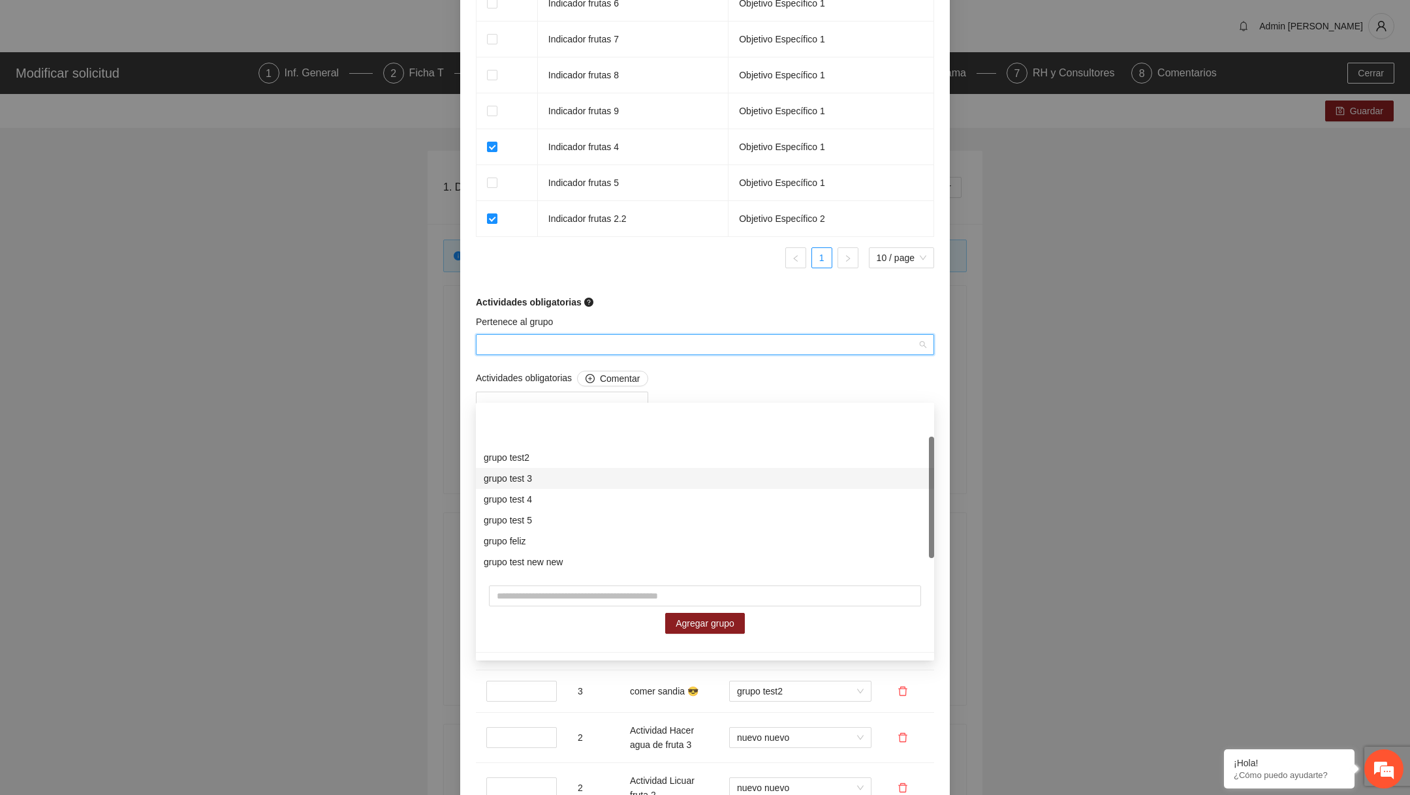
scroll to position [63, 0]
click at [557, 563] on div "grupo nuevo mazapan" at bounding box center [705, 562] width 443 height 14
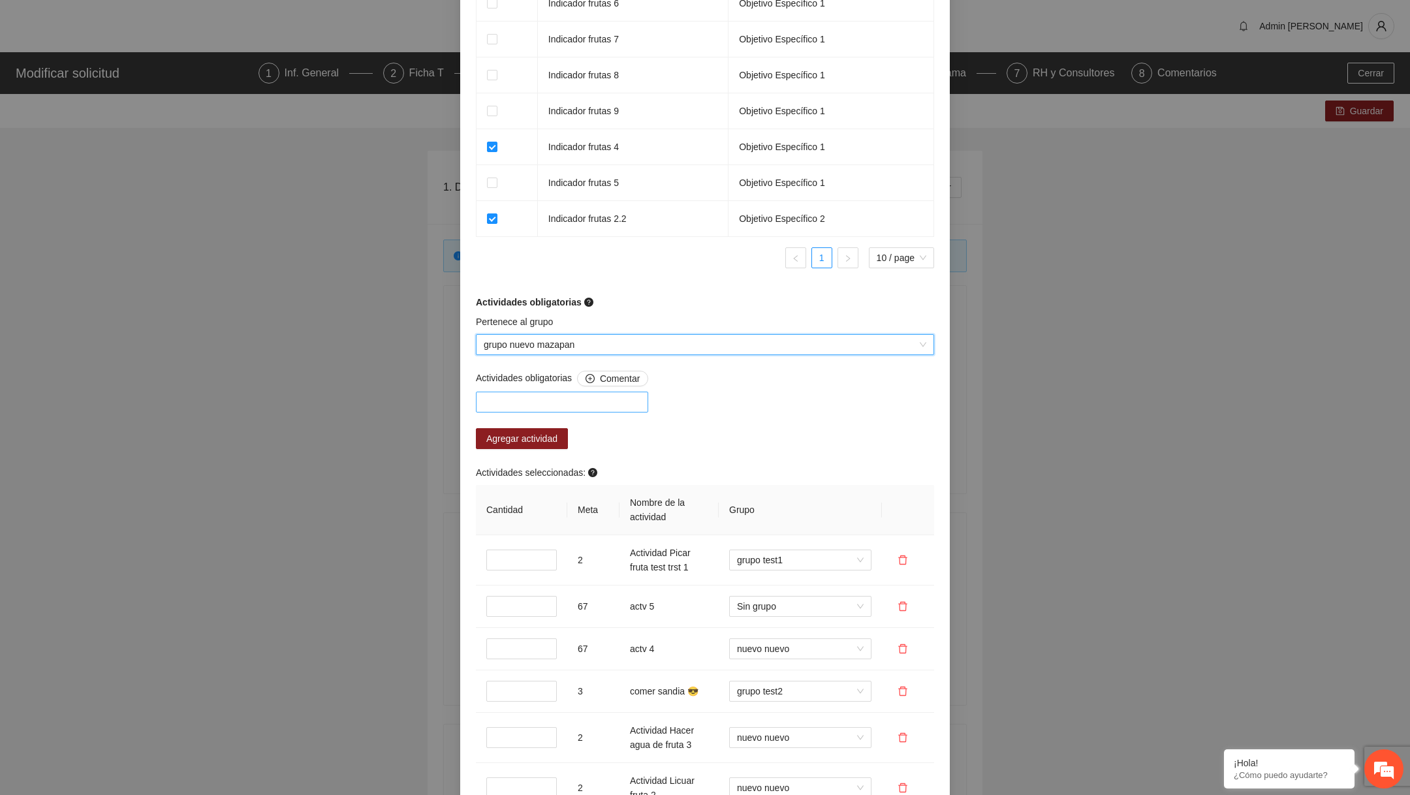
click at [574, 410] on div at bounding box center [562, 402] width 166 height 16
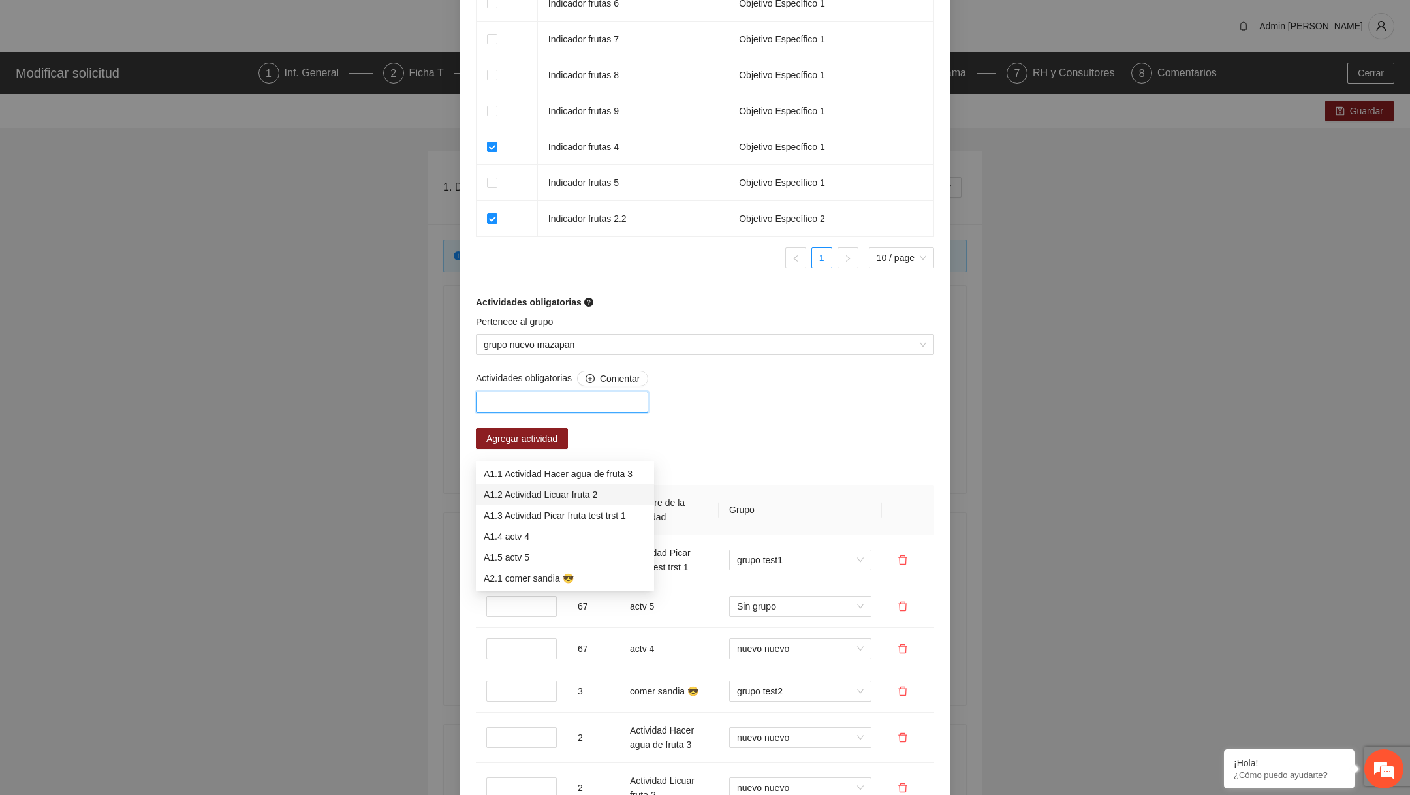
click at [551, 490] on div "A1.2 Actividad Licuar fruta 2" at bounding box center [565, 495] width 163 height 14
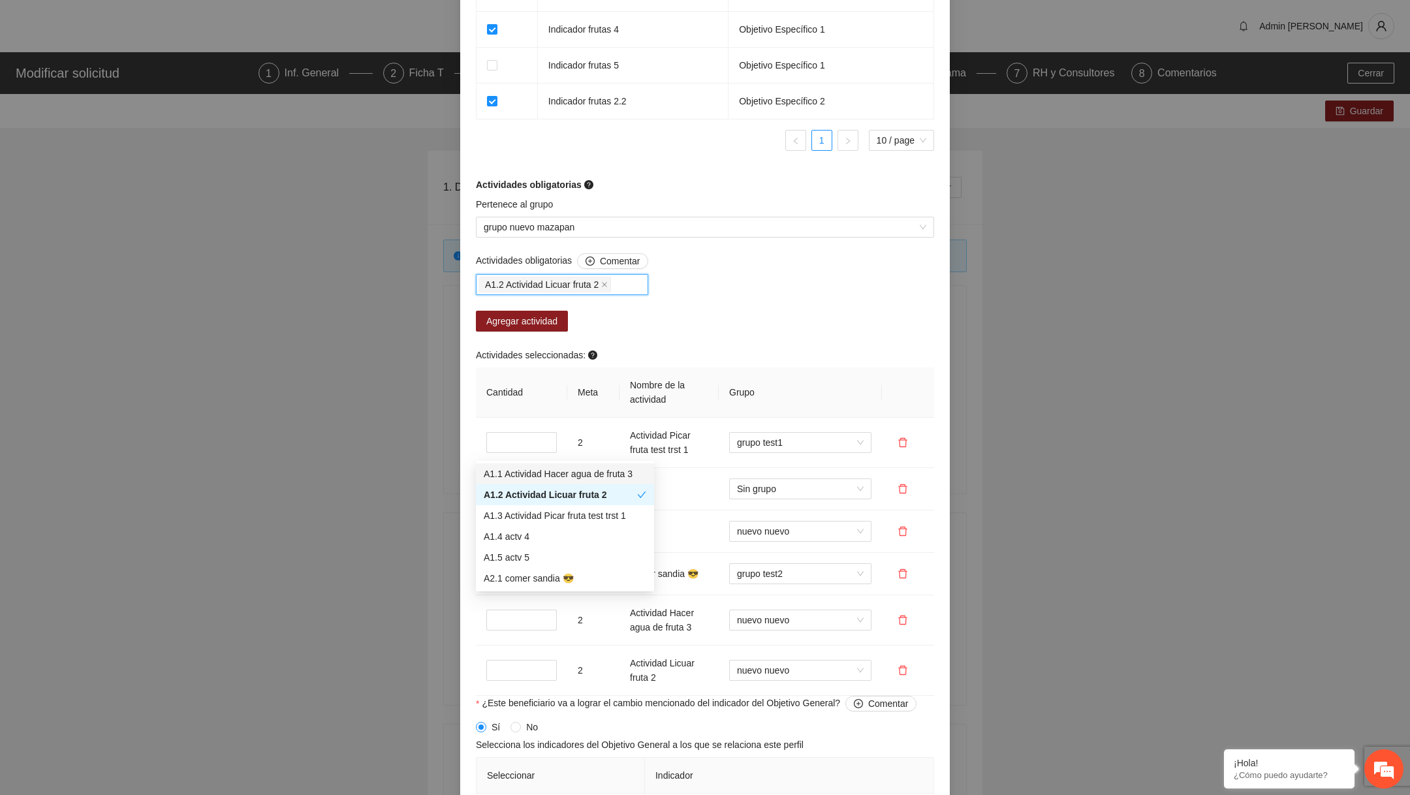
scroll to position [988, 0]
click at [685, 364] on div "Actividades obligatorias Comentar A1.2 Actividad Licuar fruta 2 Agregar activid…" at bounding box center [705, 476] width 465 height 443
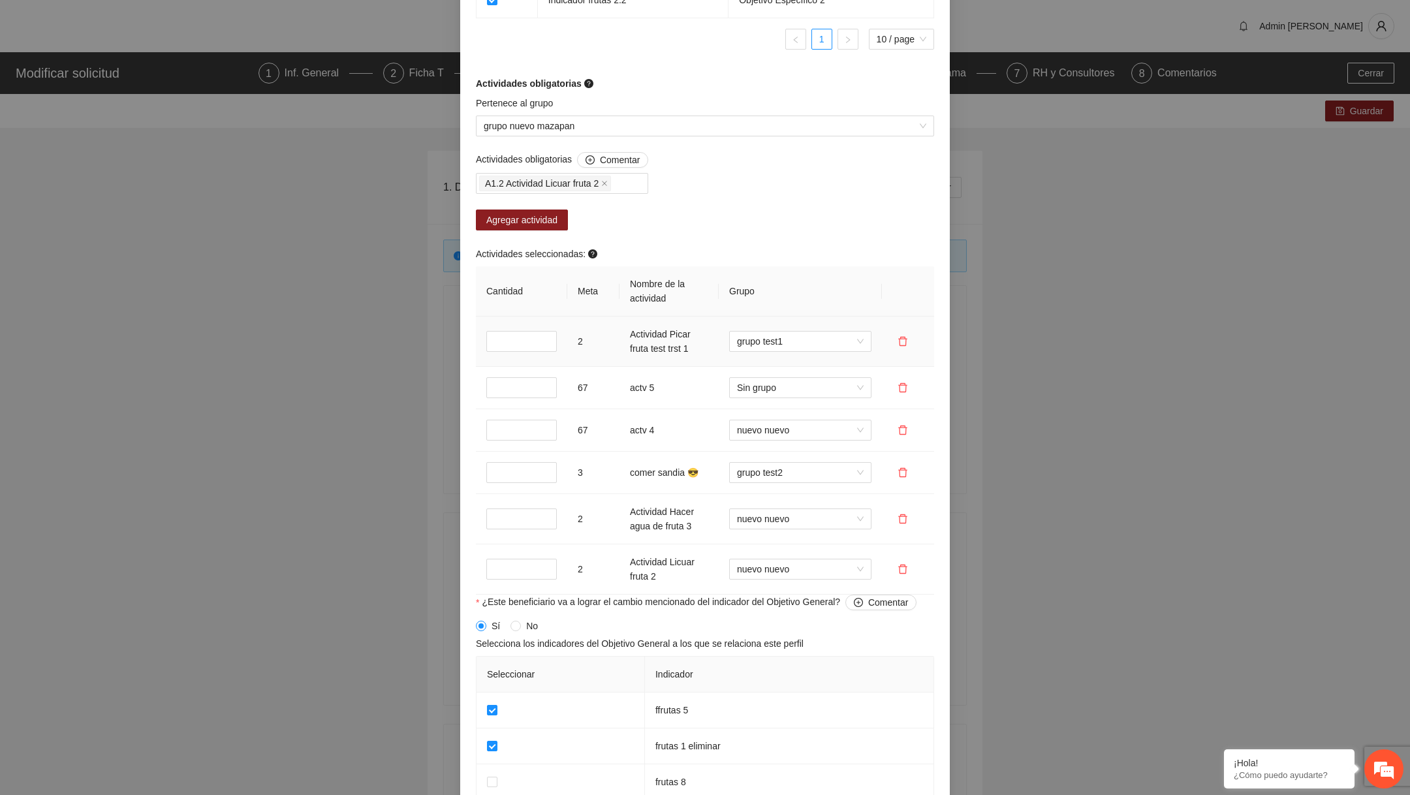
scroll to position [1288, 0]
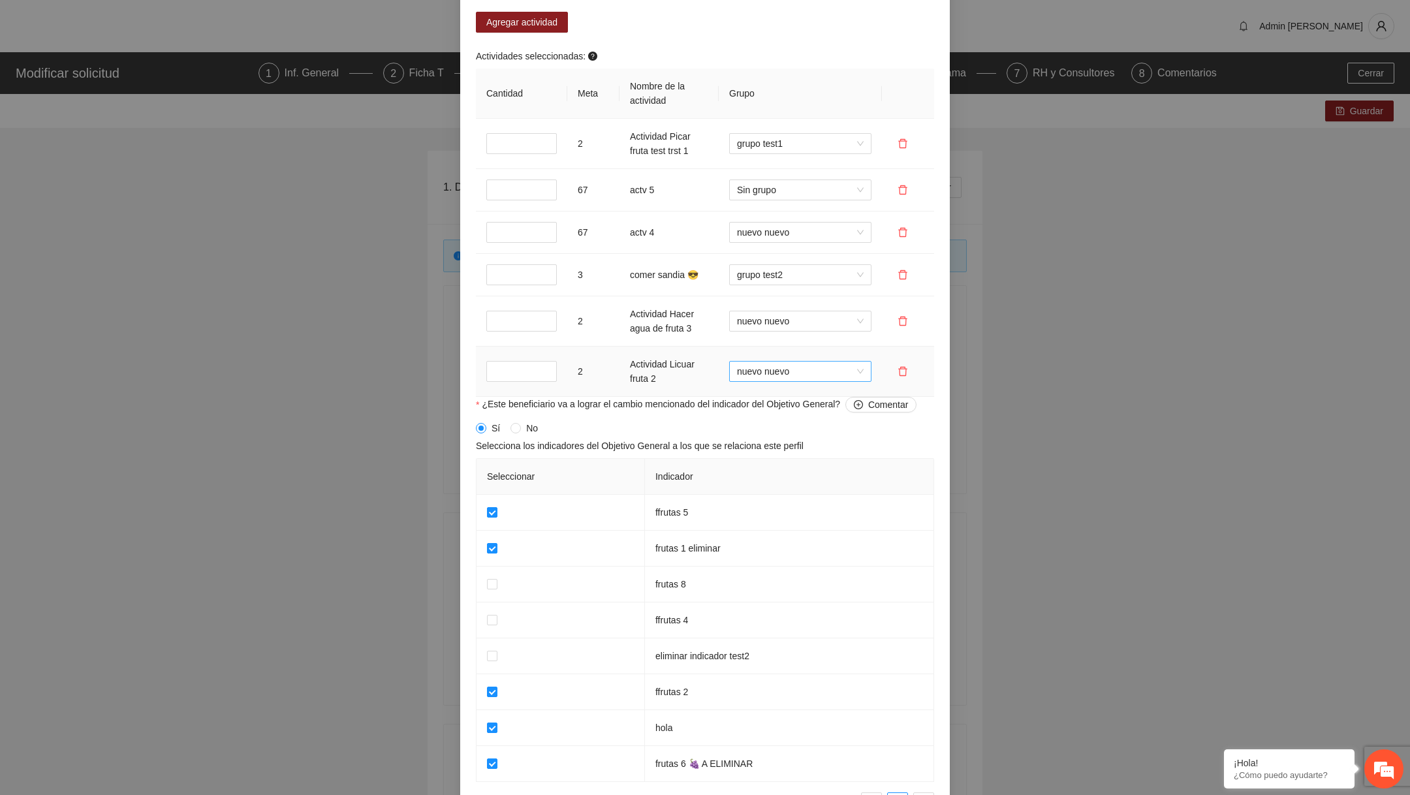
click at [777, 381] on span "nuevo nuevo" at bounding box center [800, 372] width 127 height 20
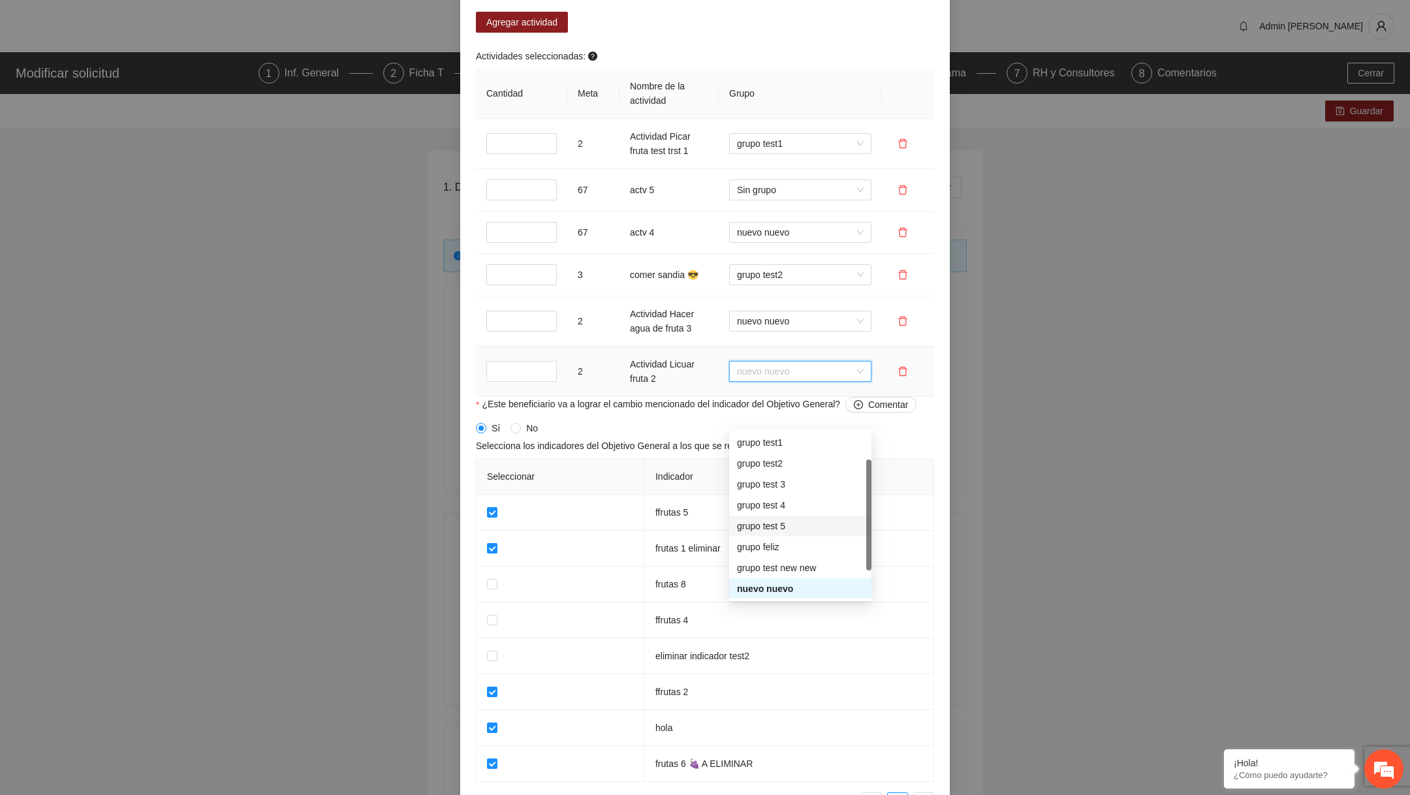
scroll to position [84, 0]
click at [800, 583] on div "grupo nuevo mazapan" at bounding box center [800, 588] width 127 height 14
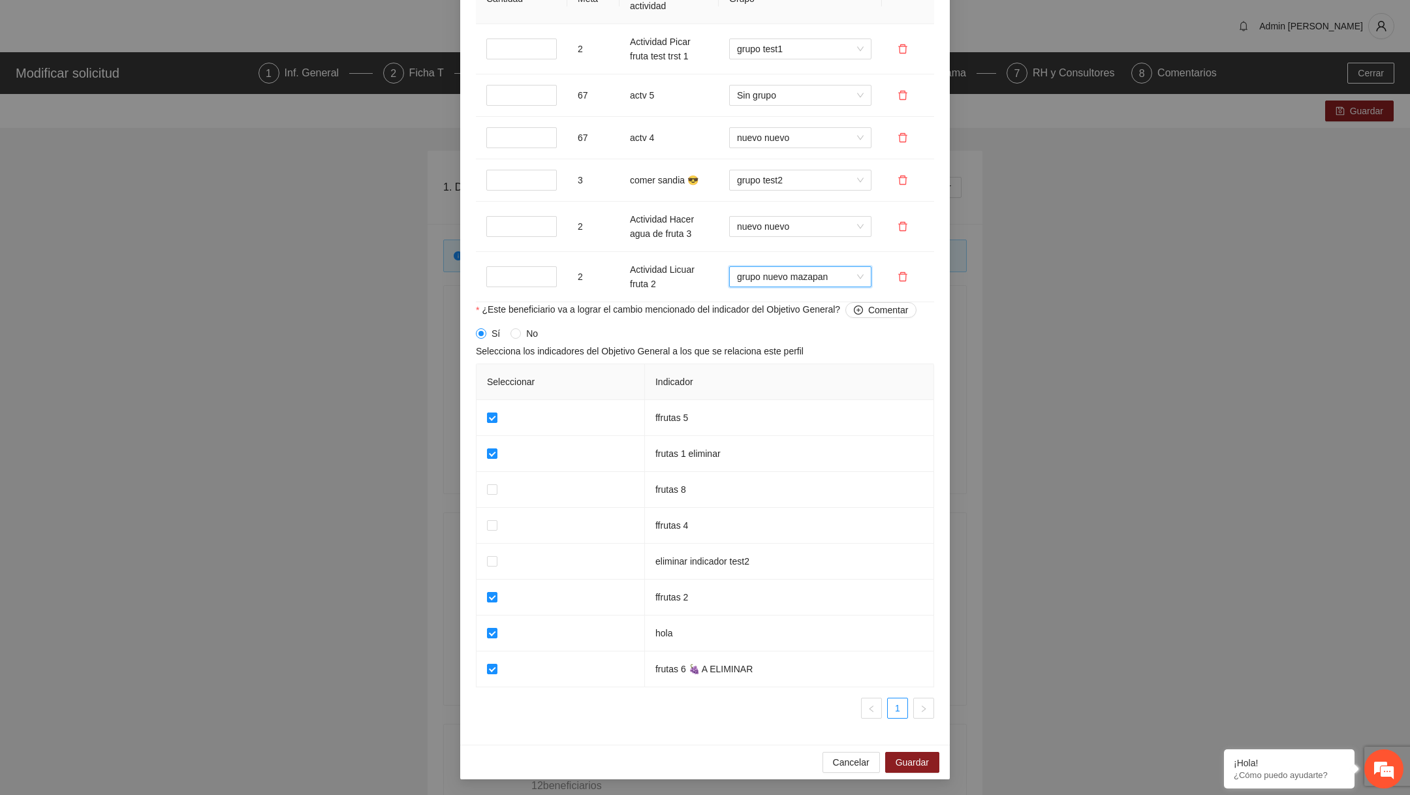
scroll to position [1428, 0]
click at [899, 775] on div "Cancelar Guardar" at bounding box center [705, 762] width 490 height 35
click at [912, 759] on span "Guardar" at bounding box center [912, 762] width 33 height 14
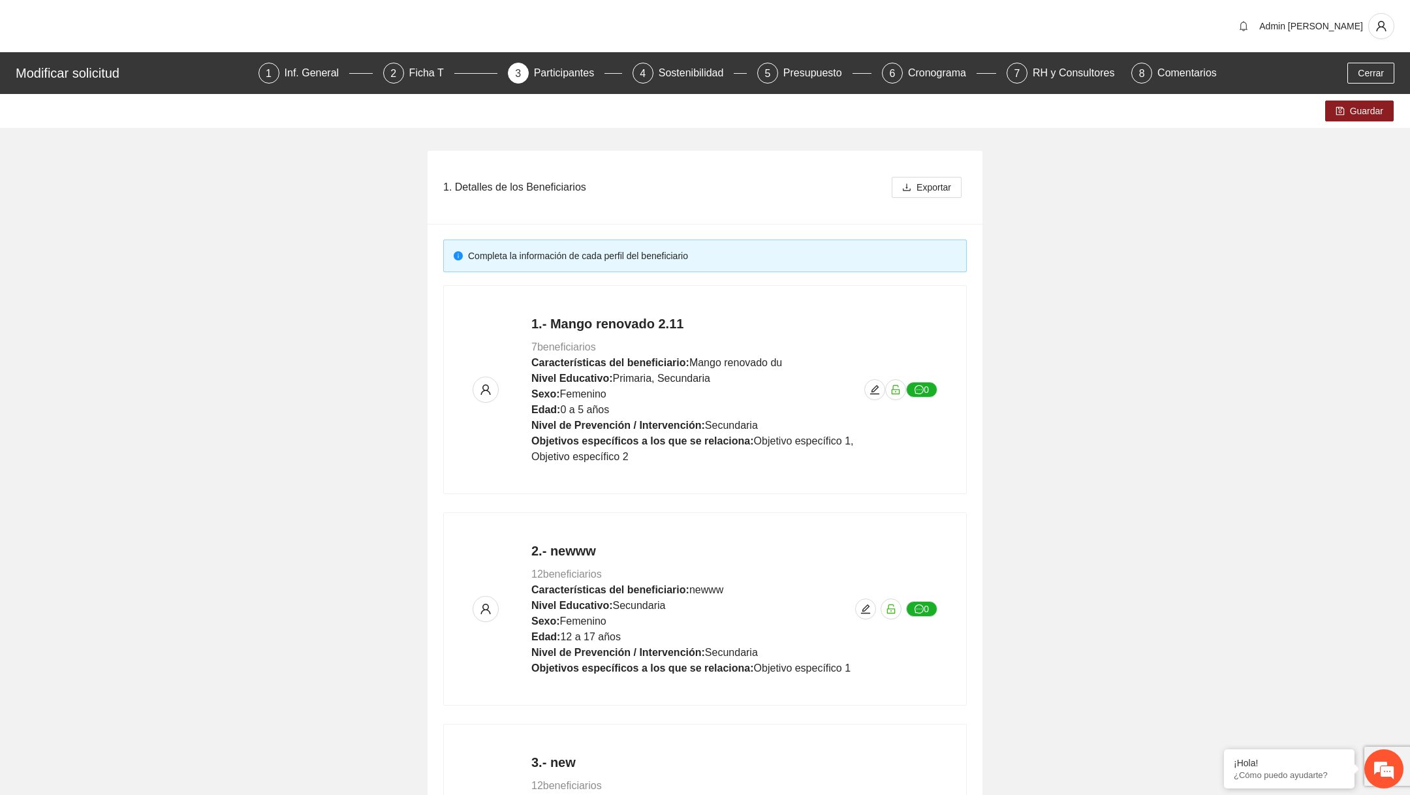
scroll to position [790, 0]
click at [1369, 107] on span "Guardar" at bounding box center [1366, 111] width 33 height 14
click at [873, 390] on icon "edit" at bounding box center [874, 389] width 10 height 10
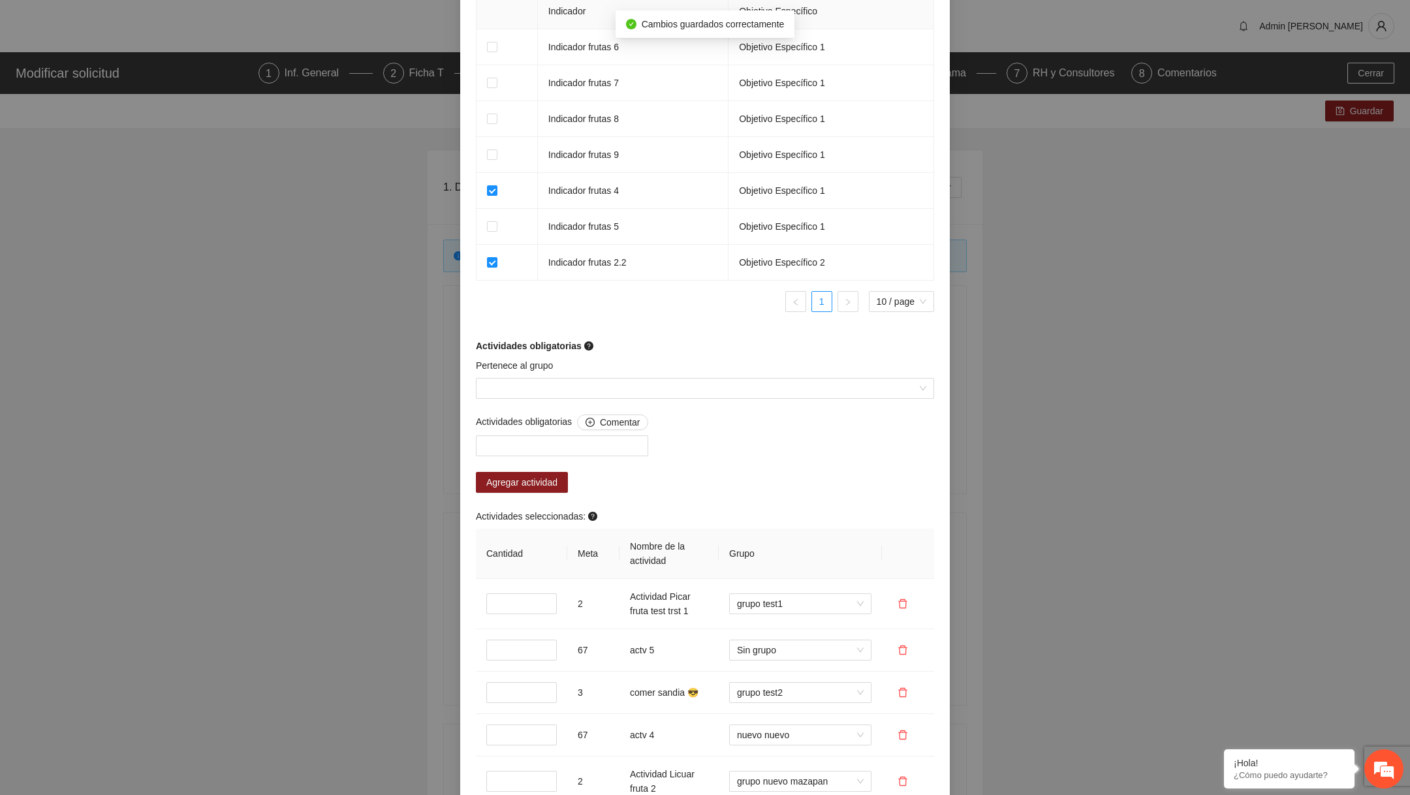
scroll to position [873, 0]
click at [713, 393] on input "Pertenece al grupo" at bounding box center [700, 387] width 433 height 20
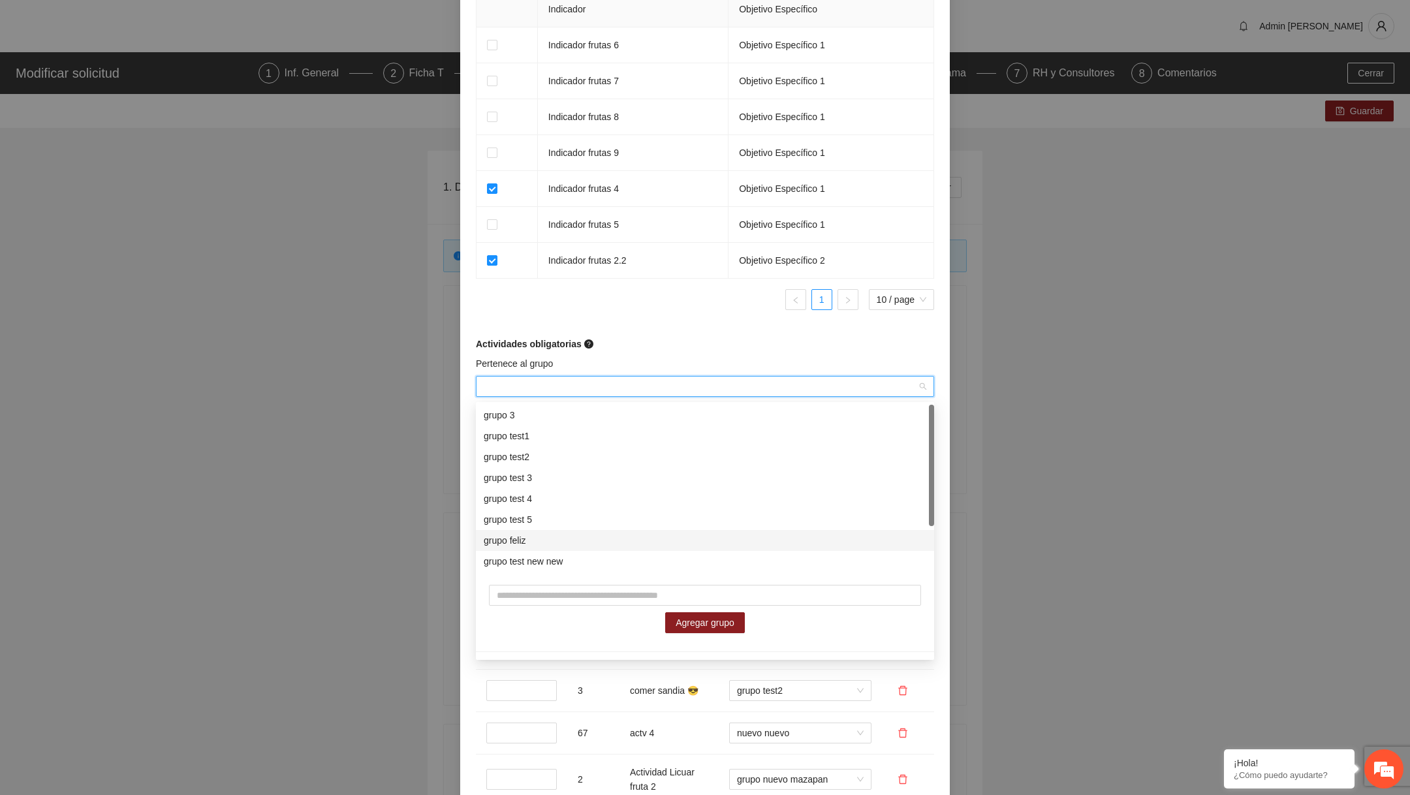
scroll to position [63, 0]
click at [430, 591] on div "**********" at bounding box center [705, 397] width 1410 height 795
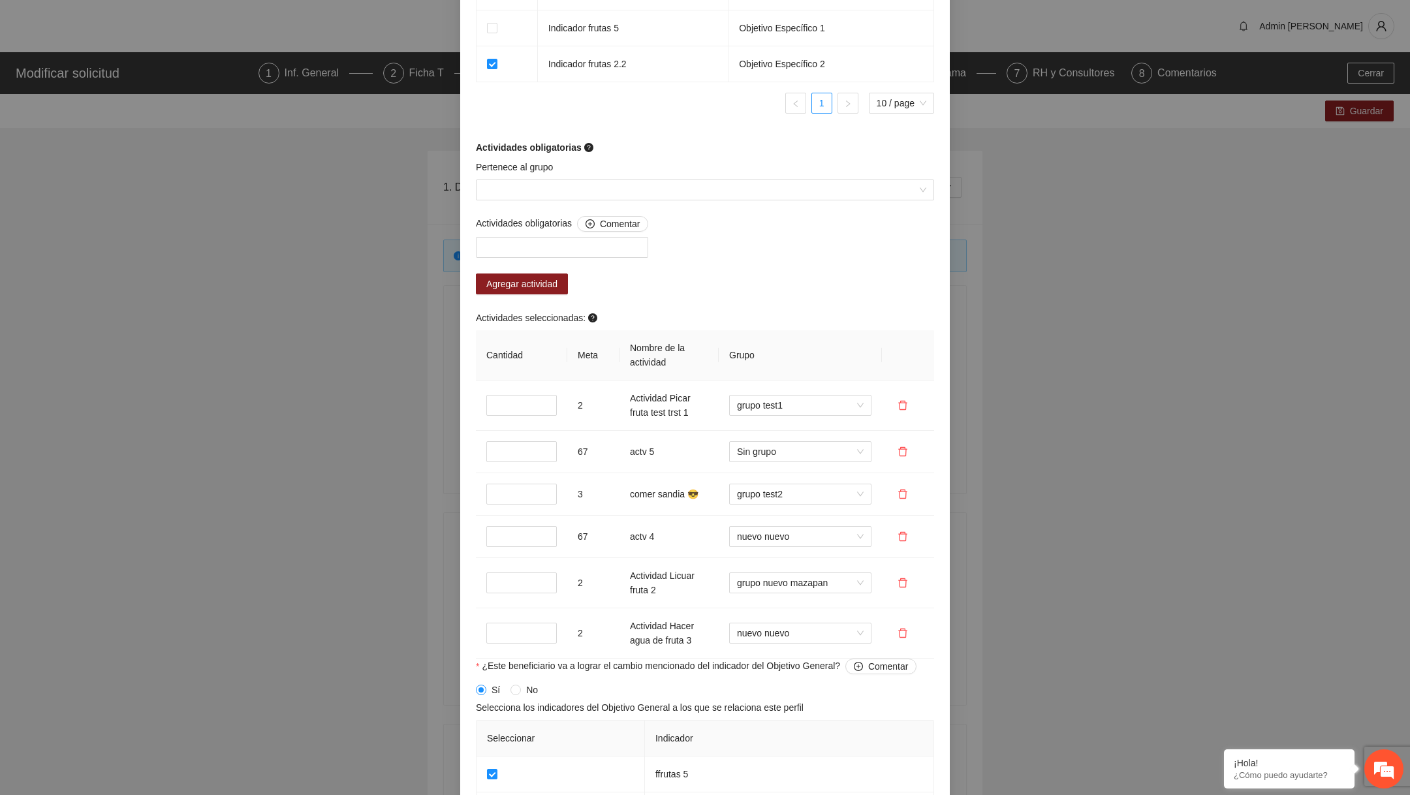
scroll to position [1332, 0]
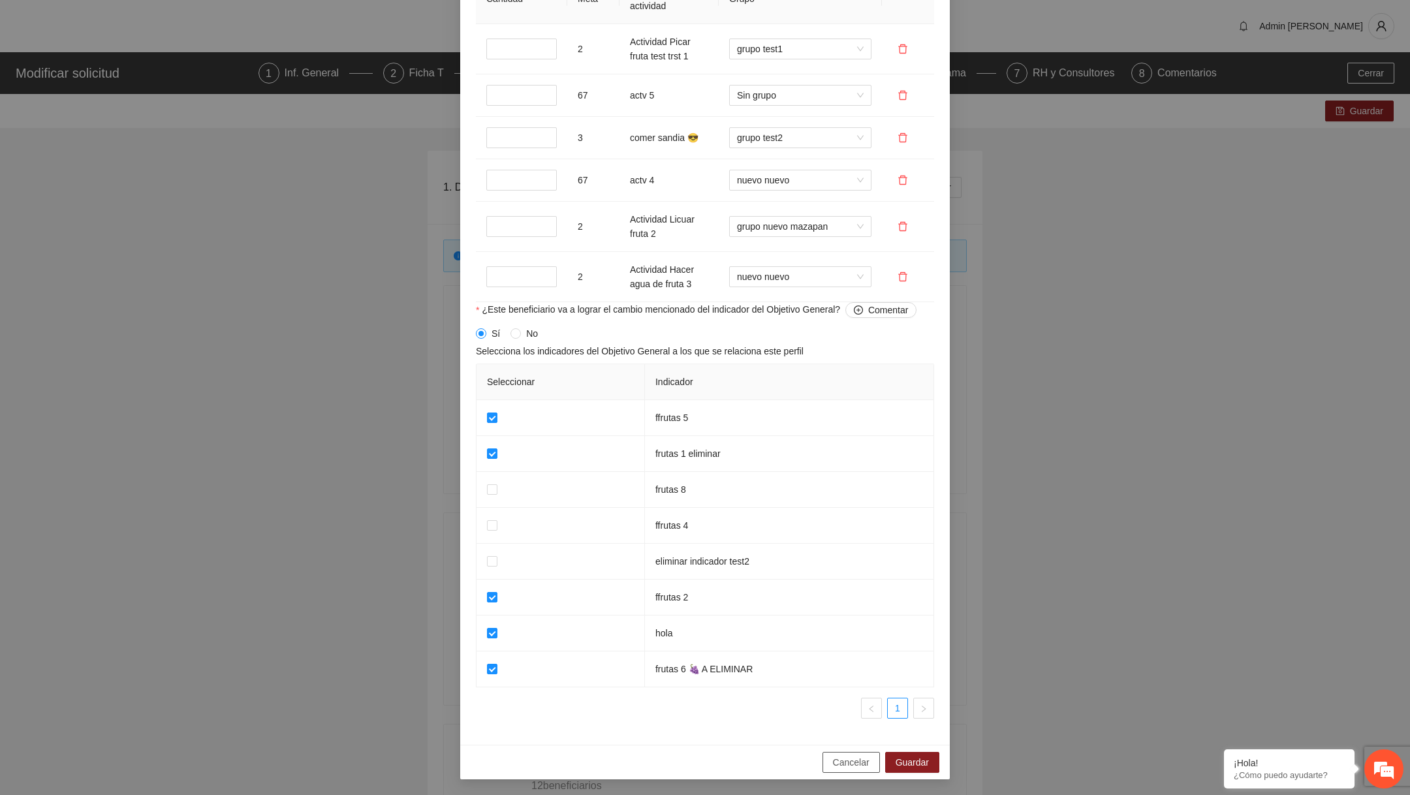
click at [839, 757] on span "Cancelar" at bounding box center [851, 762] width 37 height 14
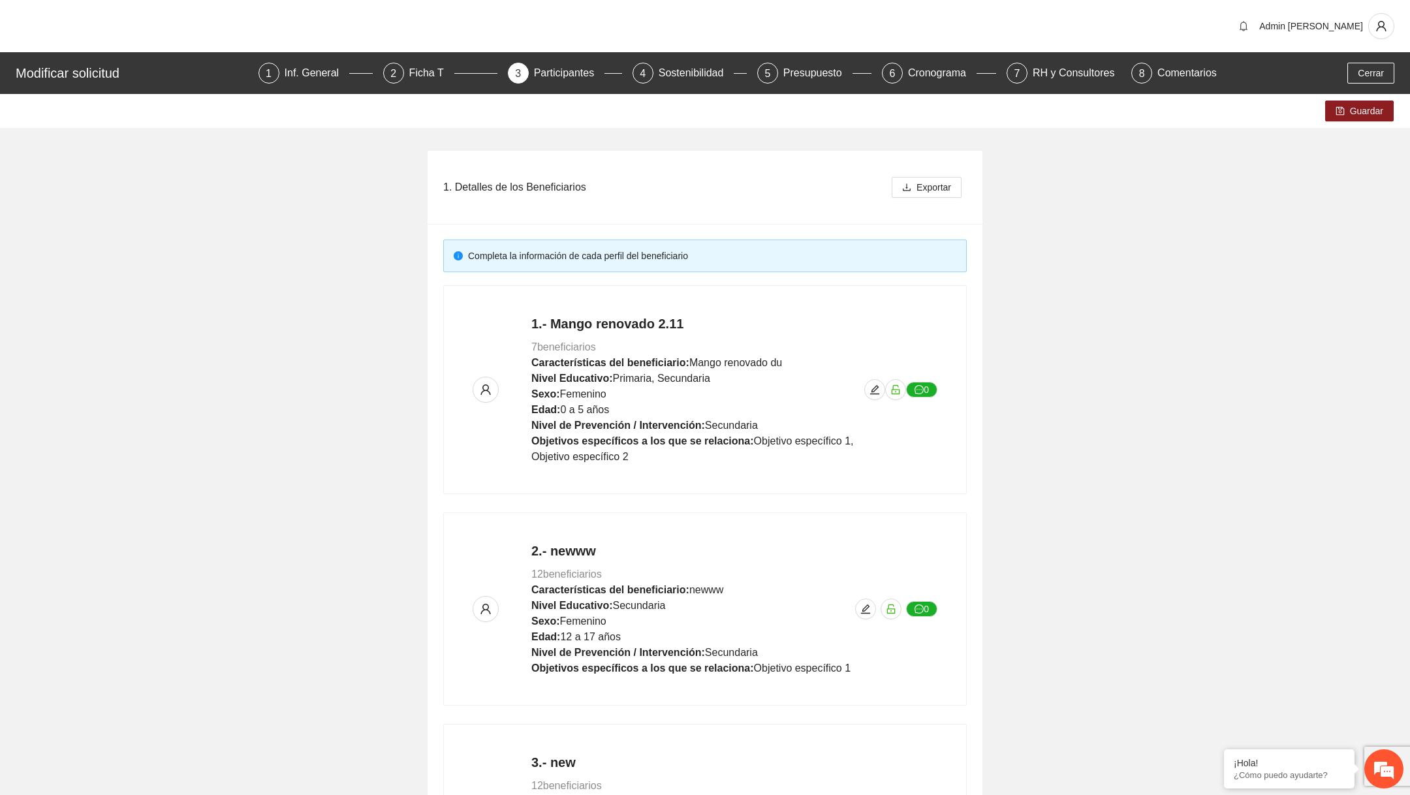
scroll to position [790, 0]
click at [873, 390] on icon "edit" at bounding box center [874, 389] width 9 height 9
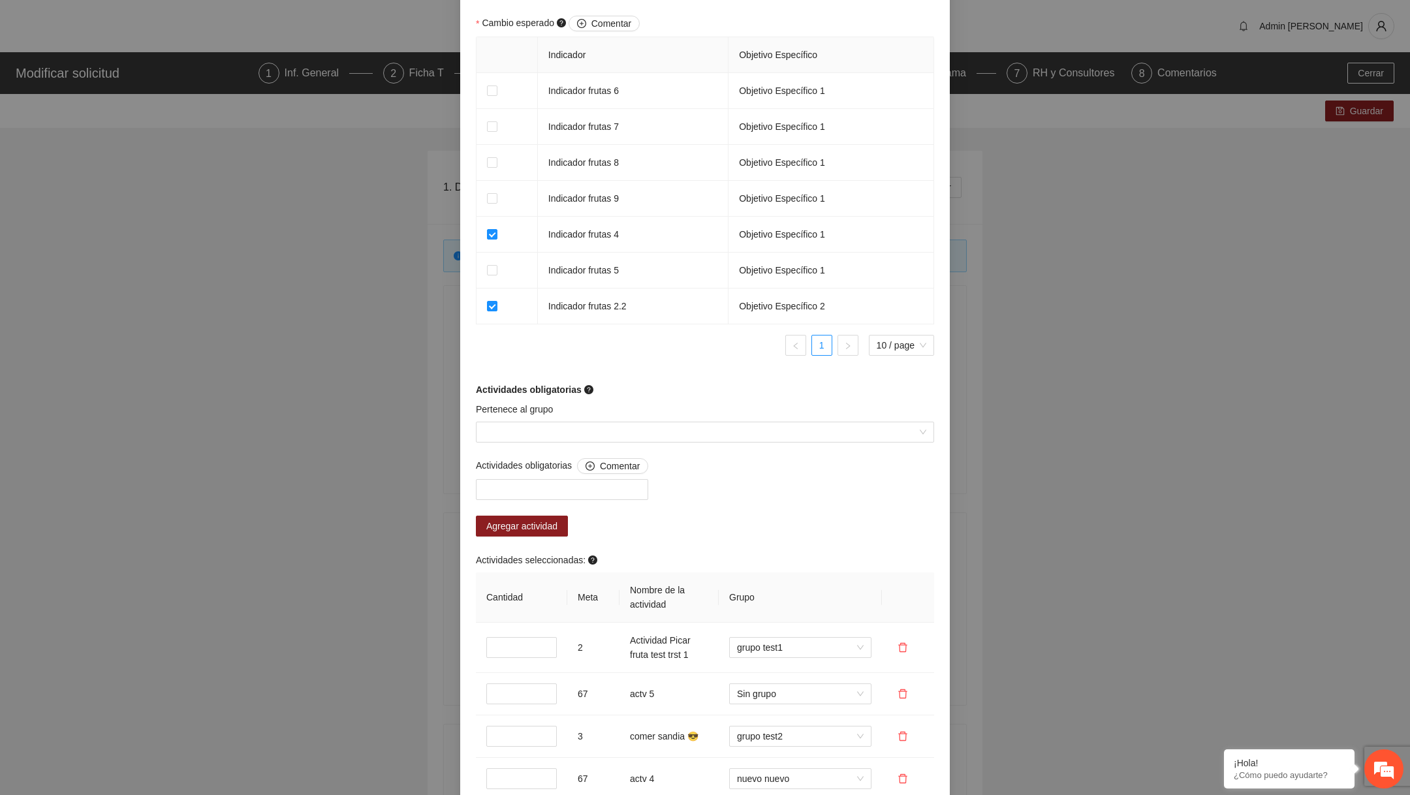
scroll to position [809, 0]
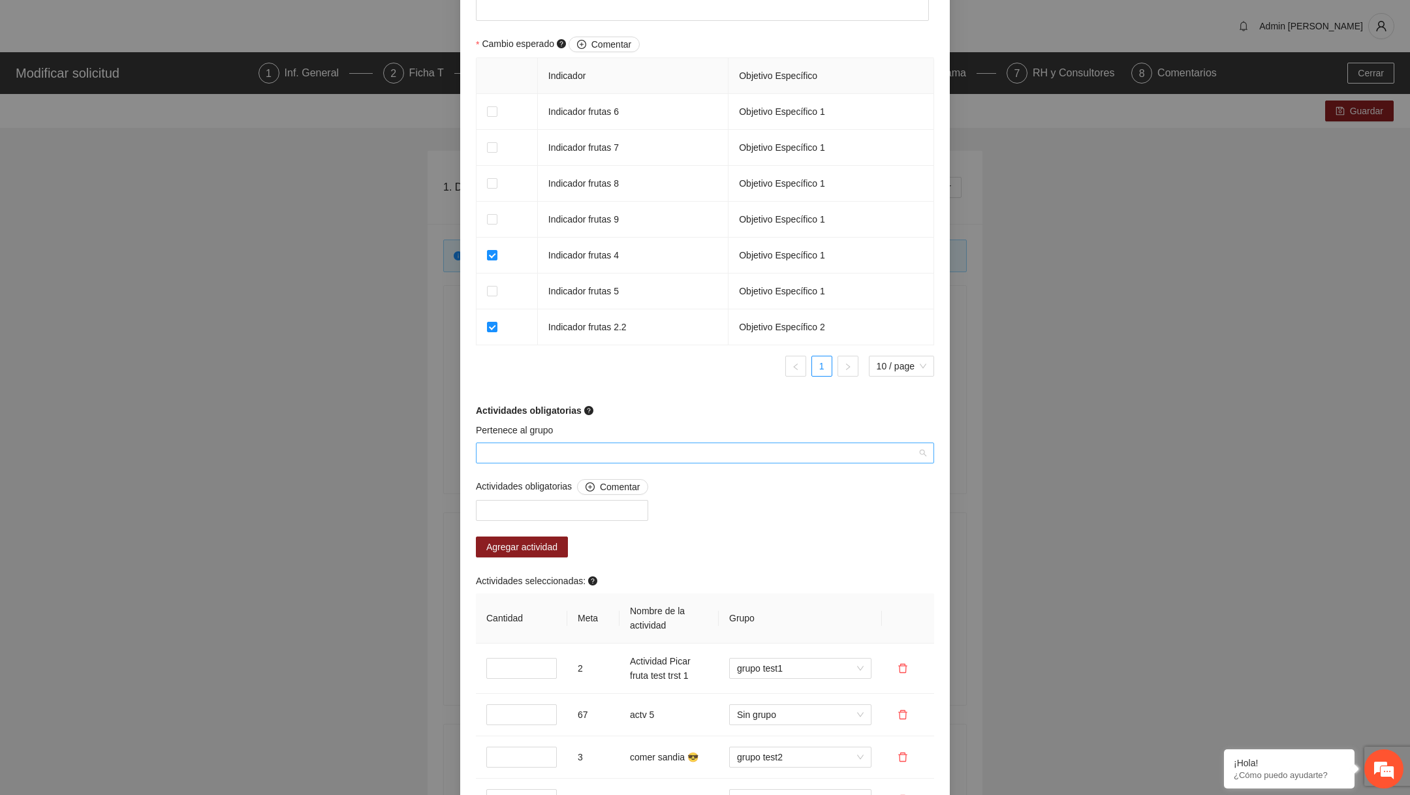
click at [715, 446] on input "Pertenece al grupo" at bounding box center [700, 453] width 433 height 20
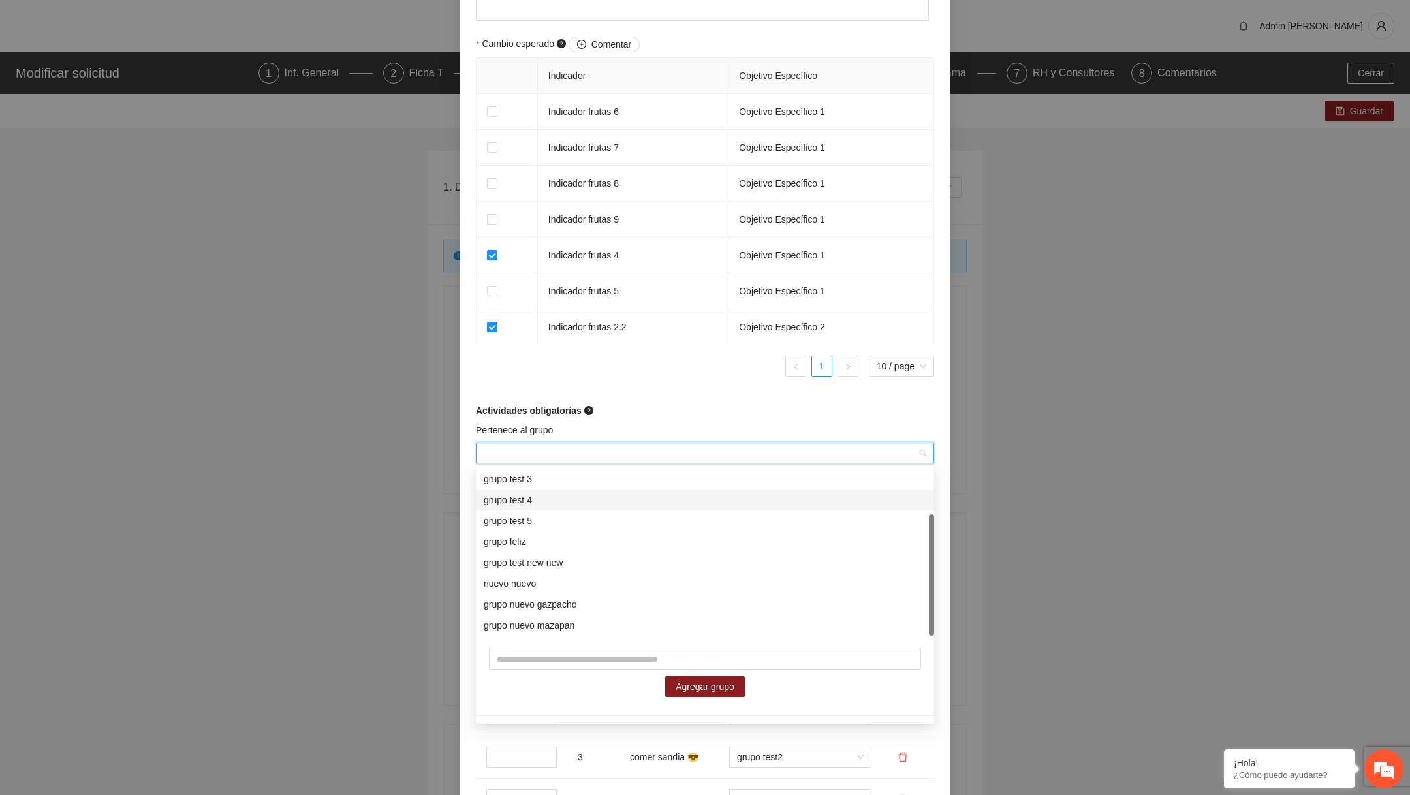
scroll to position [0, 0]
click at [658, 374] on ul "1 10 / page" at bounding box center [705, 366] width 458 height 21
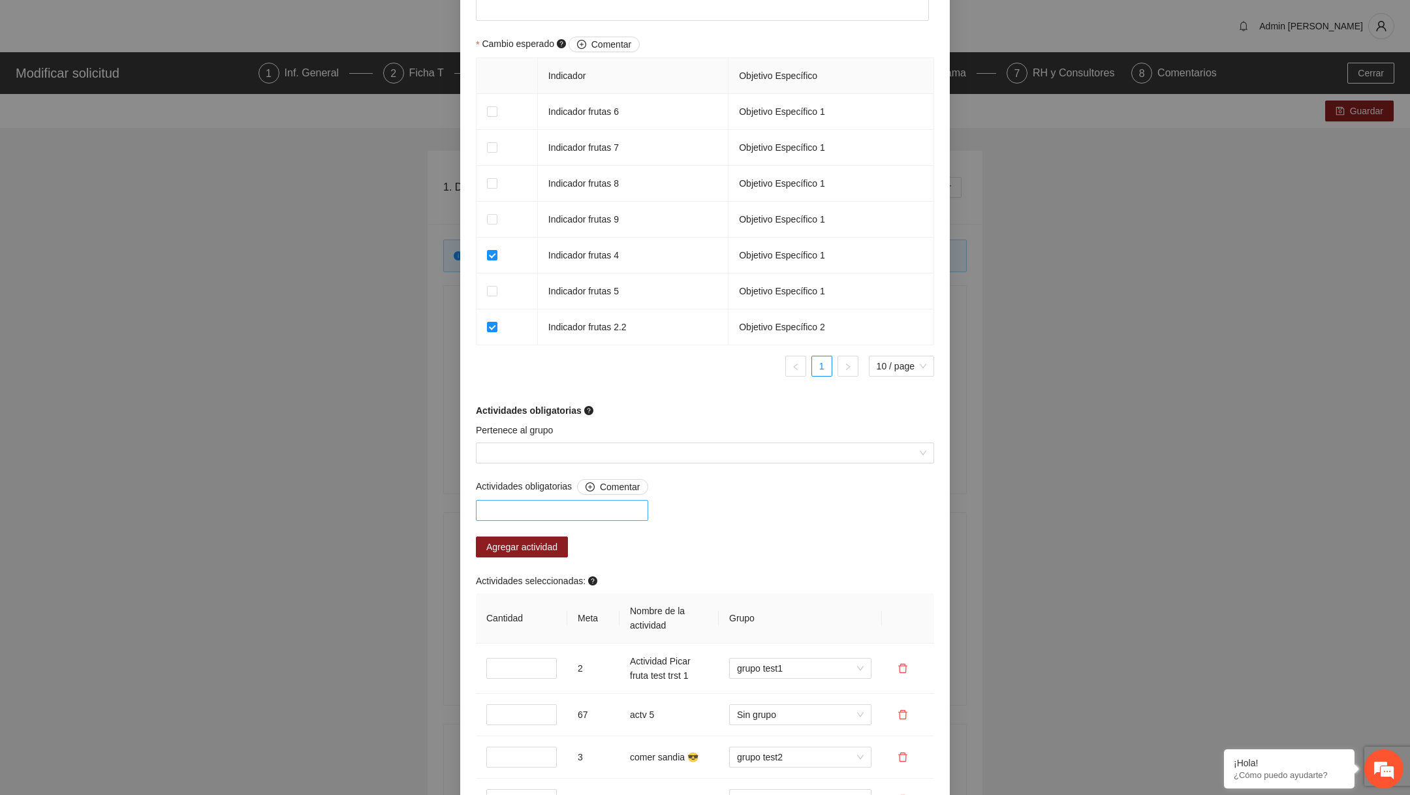
click at [615, 503] on div at bounding box center [562, 511] width 166 height 16
click at [719, 505] on div "Actividades obligatorias Comentar Agregar actividad Actividades seleccionadas: …" at bounding box center [705, 700] width 465 height 443
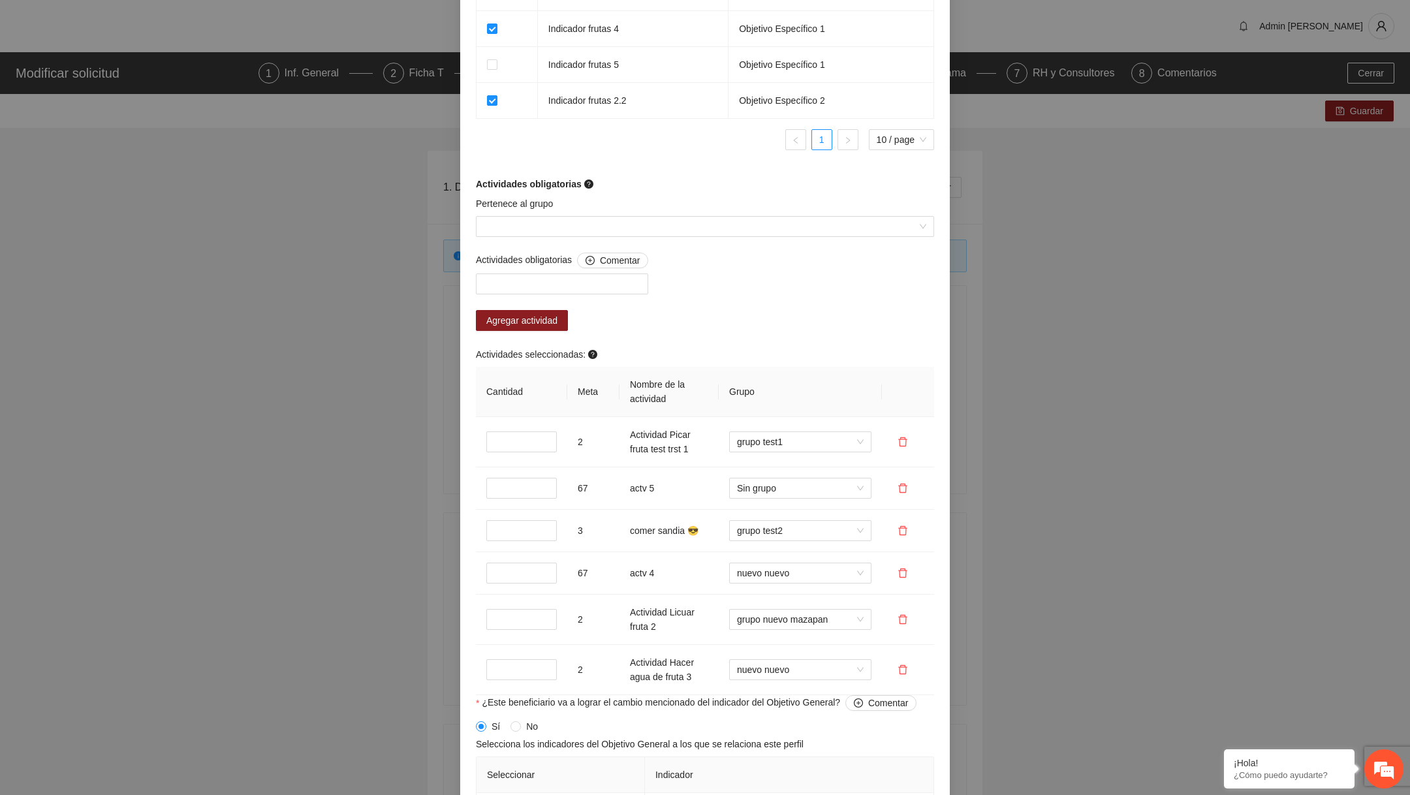
scroll to position [1428, 0]
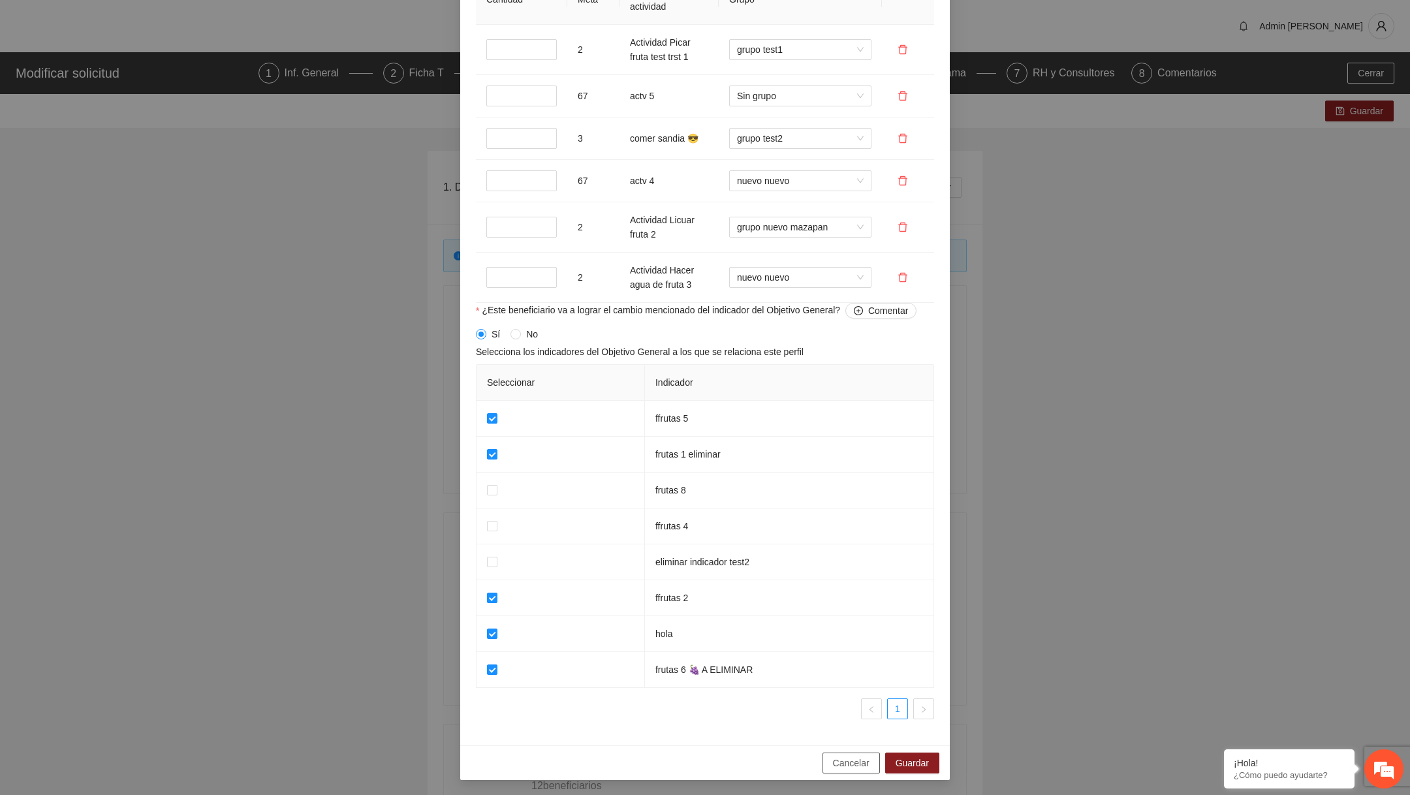
click at [856, 764] on span "Cancelar" at bounding box center [851, 763] width 37 height 14
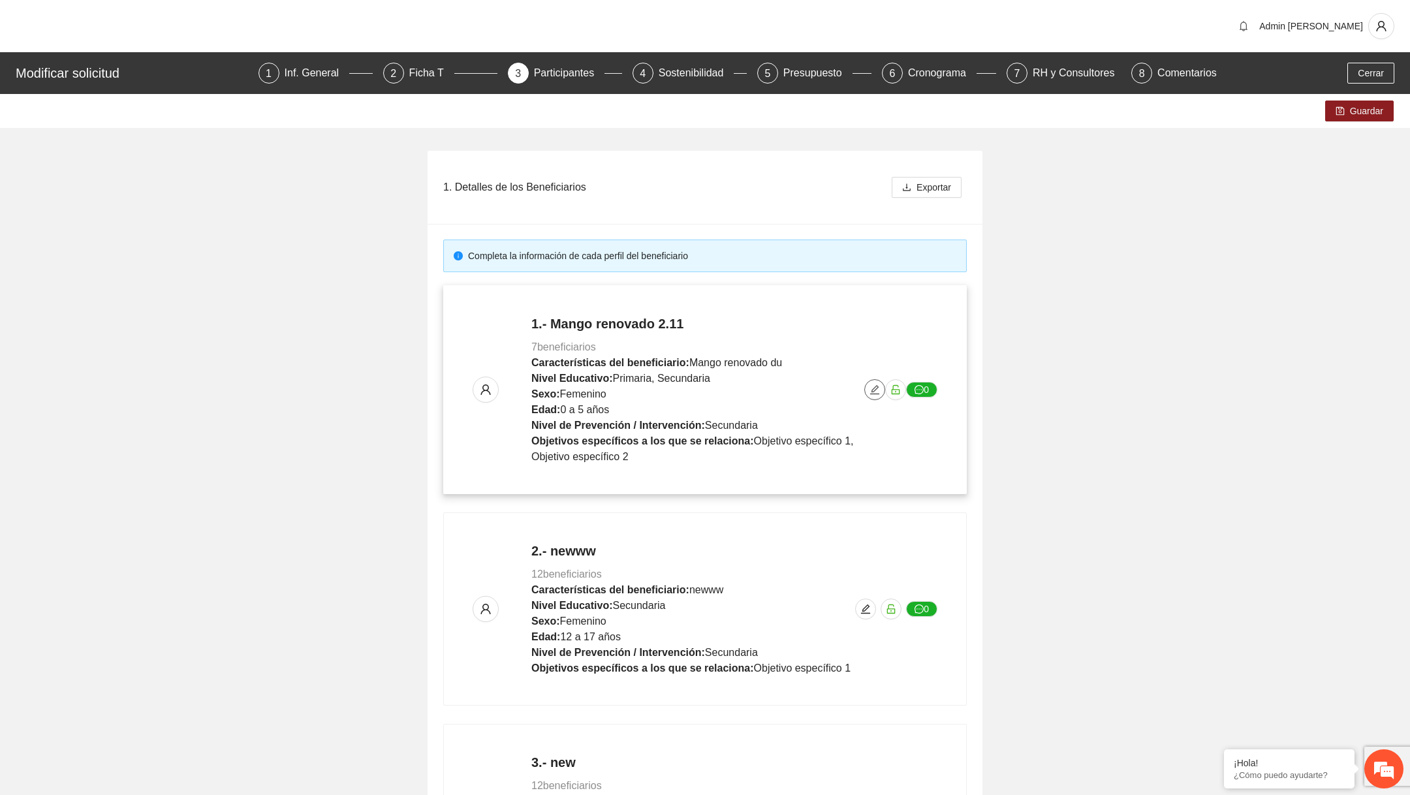
scroll to position [214, 0]
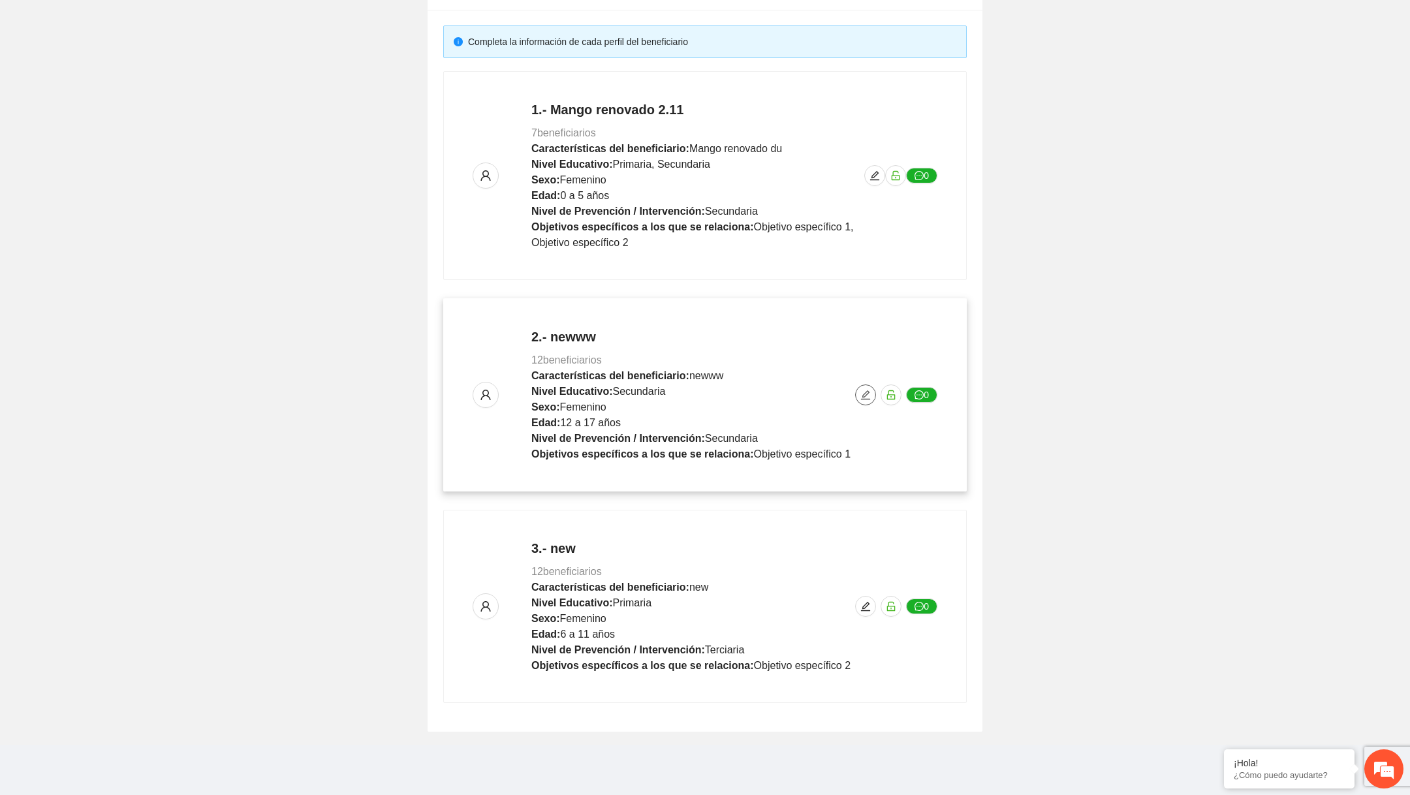
click at [873, 396] on span "edit" at bounding box center [866, 395] width 20 height 10
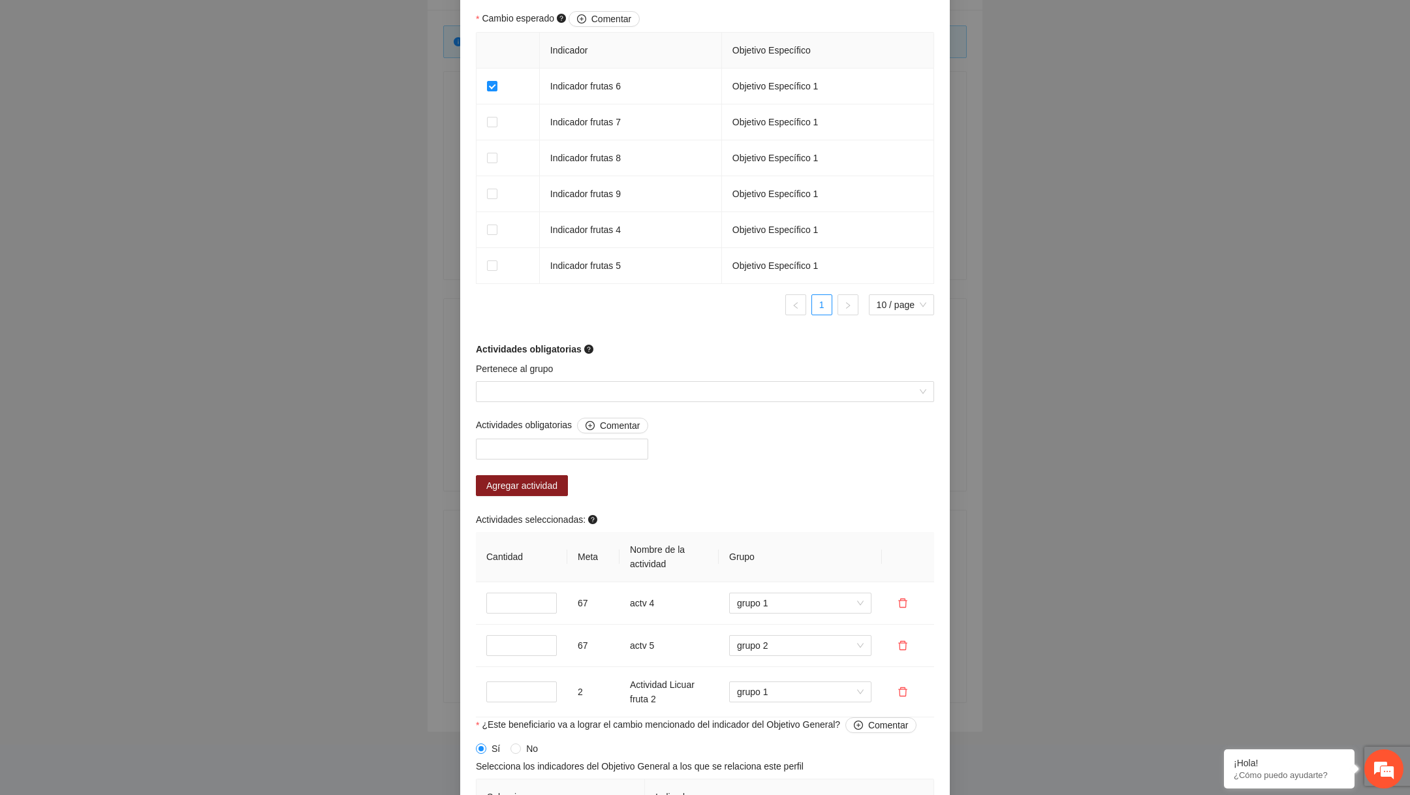
scroll to position [894, 0]
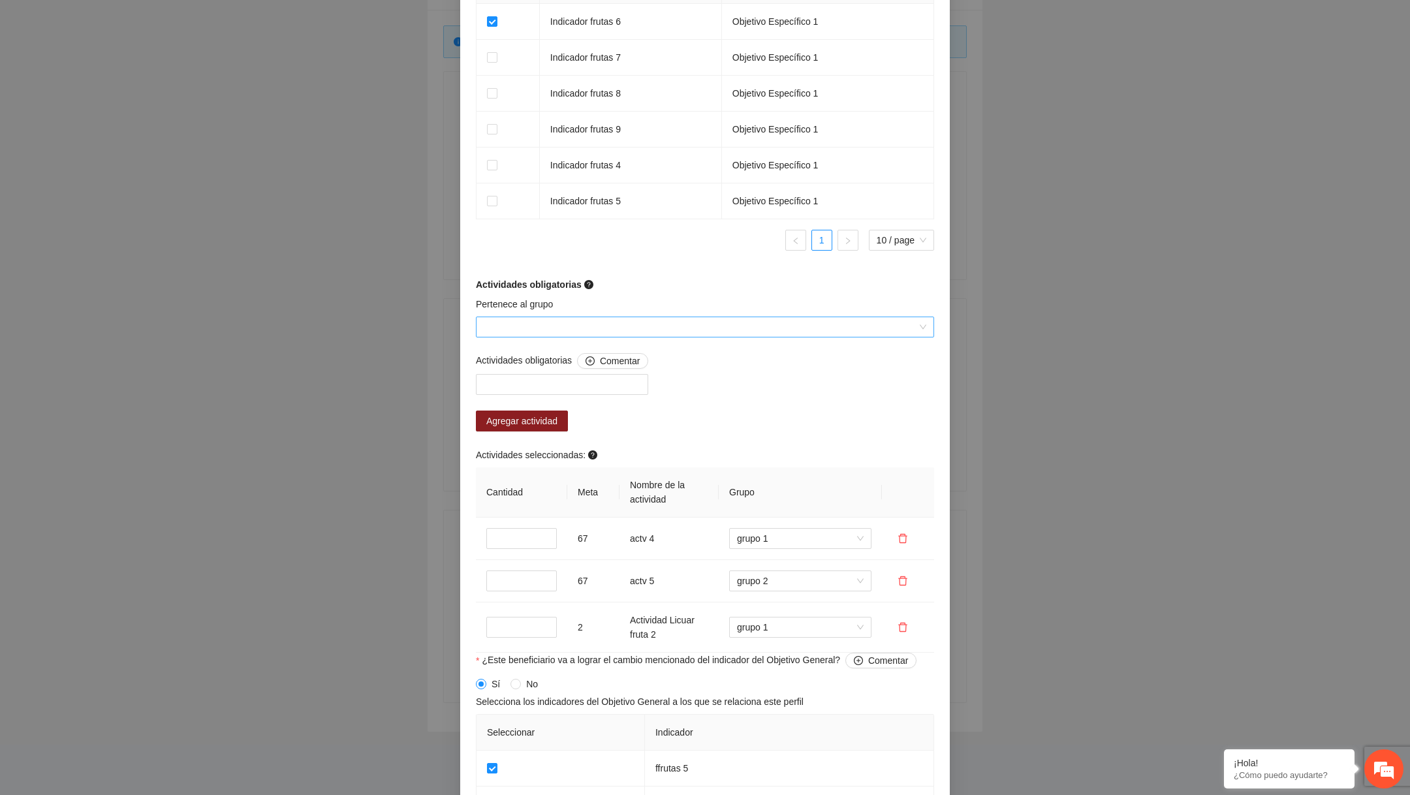
click at [626, 337] on input "Pertenece al grupo" at bounding box center [700, 327] width 433 height 20
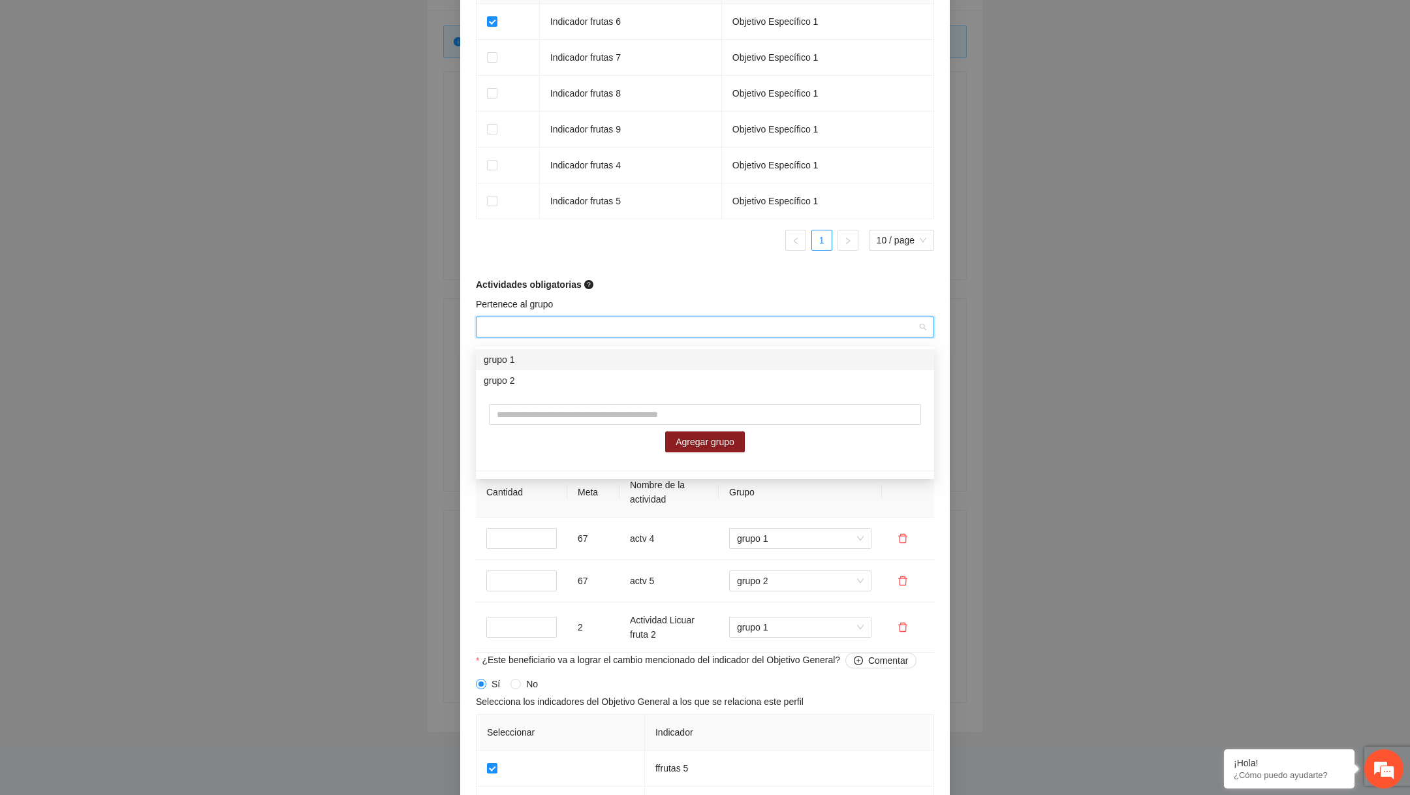
click at [616, 364] on div "grupo 1" at bounding box center [705, 359] width 443 height 14
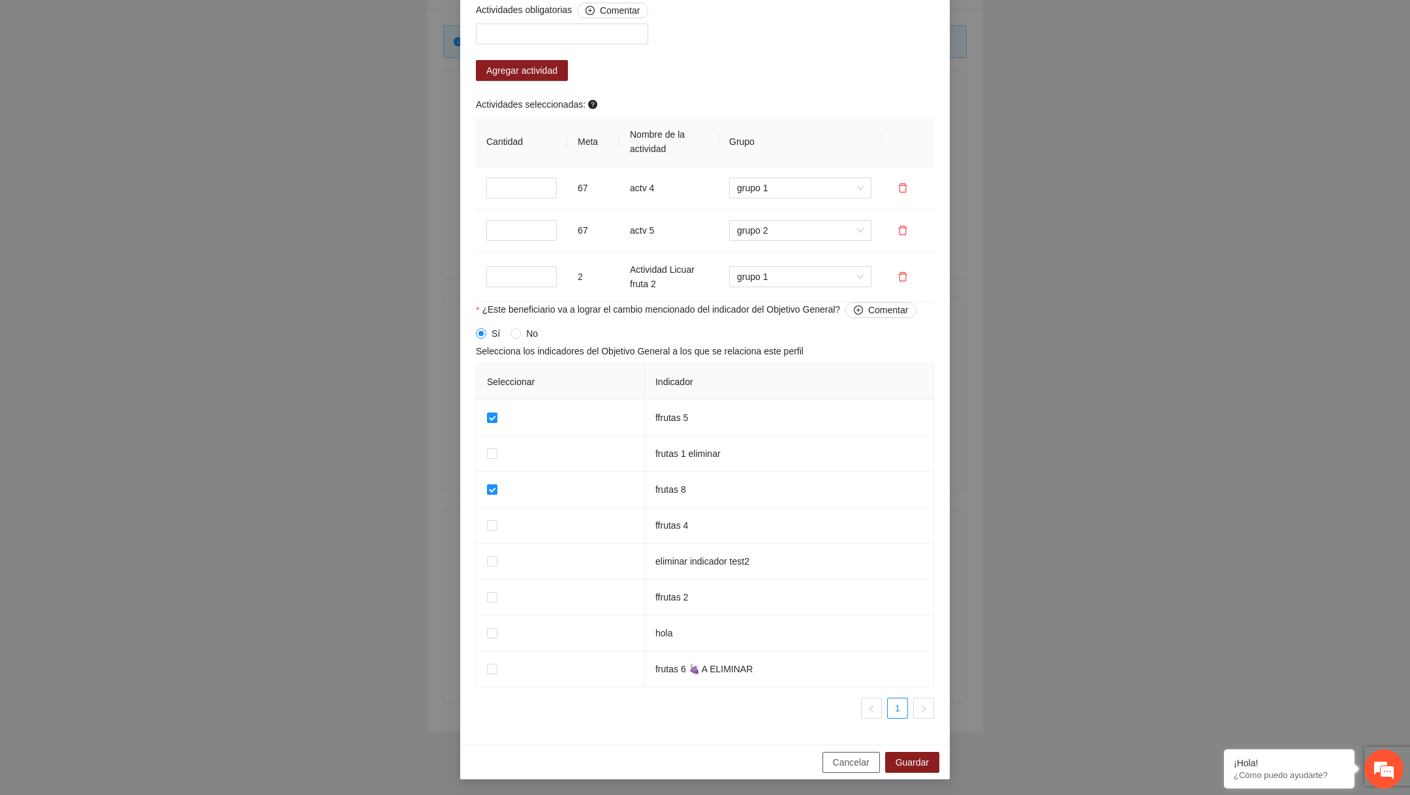
click at [858, 760] on span "Cancelar" at bounding box center [851, 762] width 37 height 14
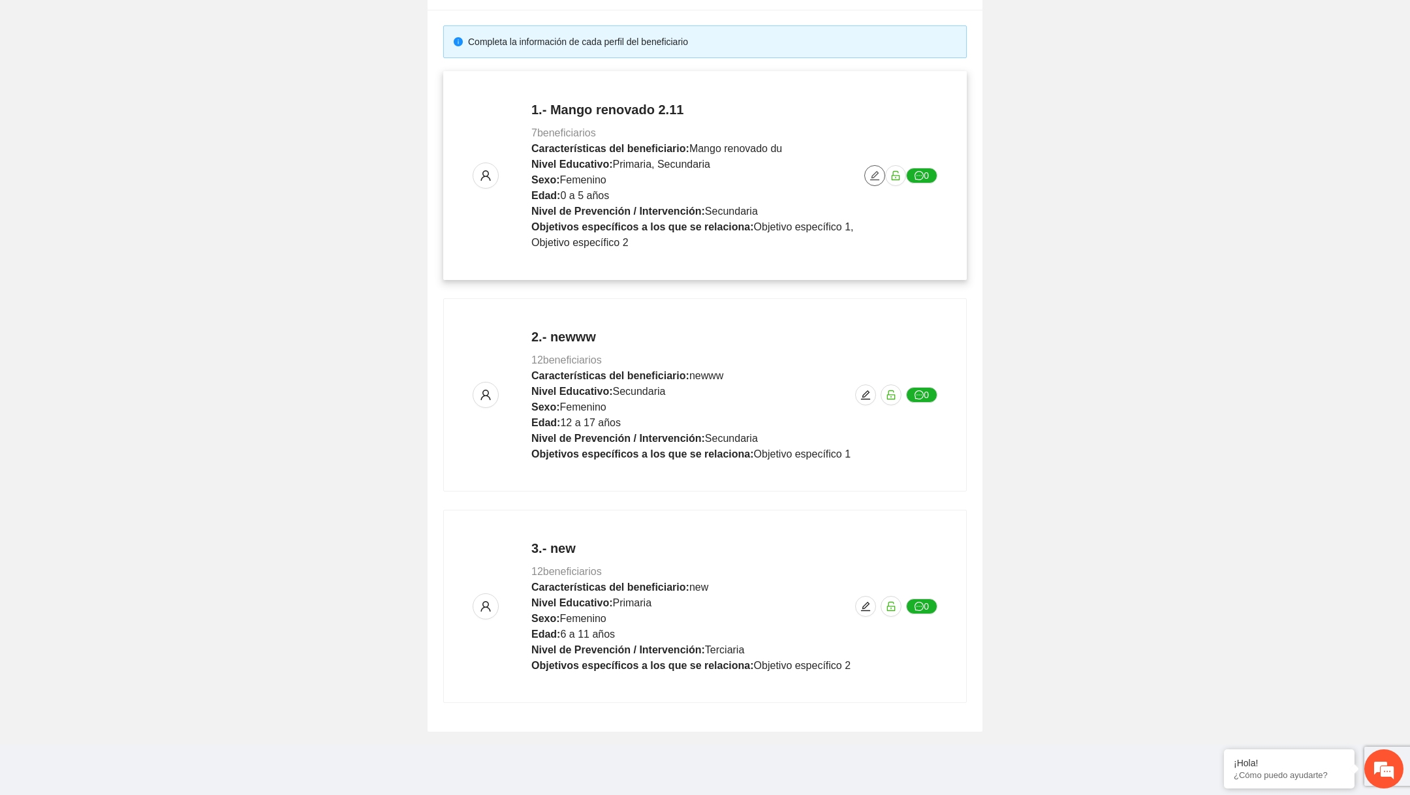
click at [876, 184] on button "button" at bounding box center [874, 175] width 21 height 21
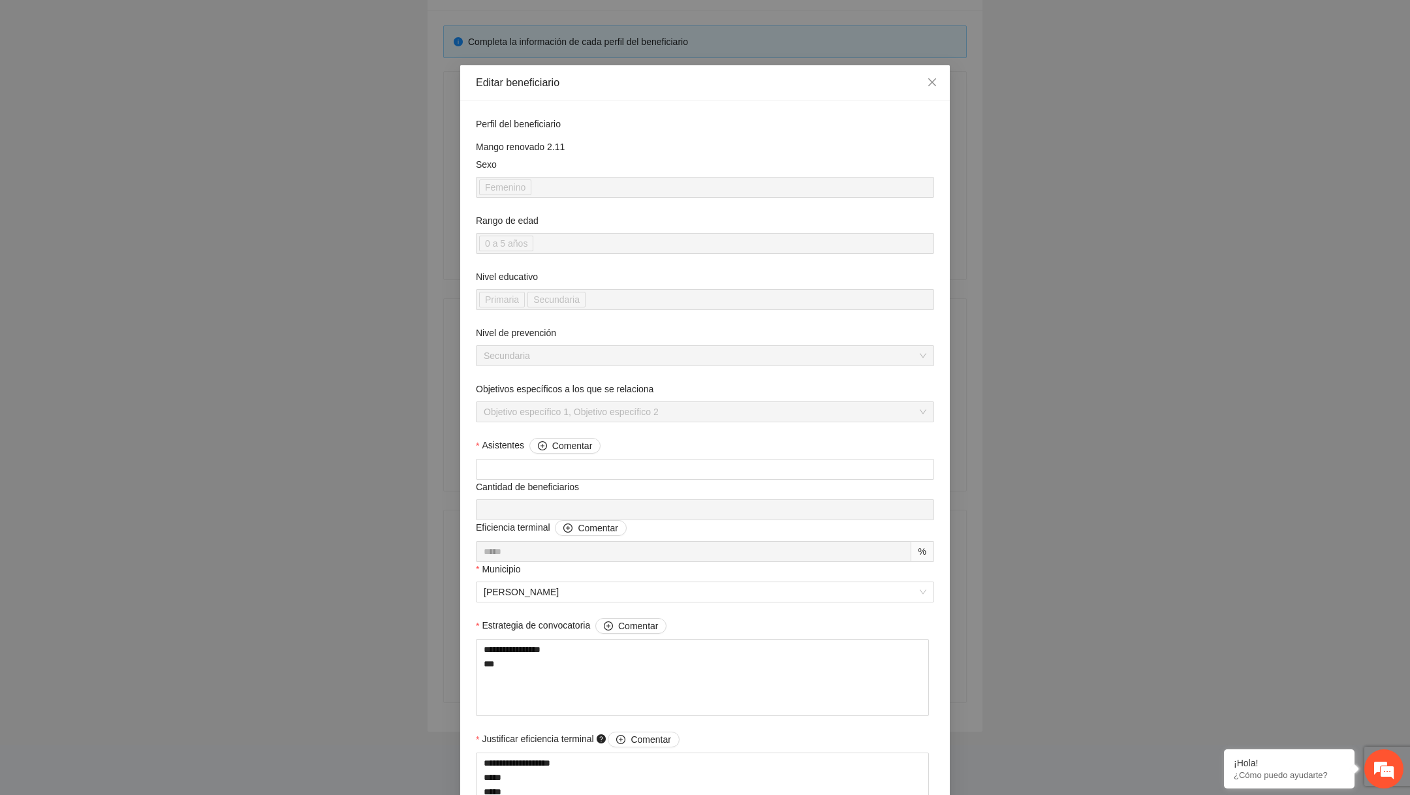
scroll to position [909, 0]
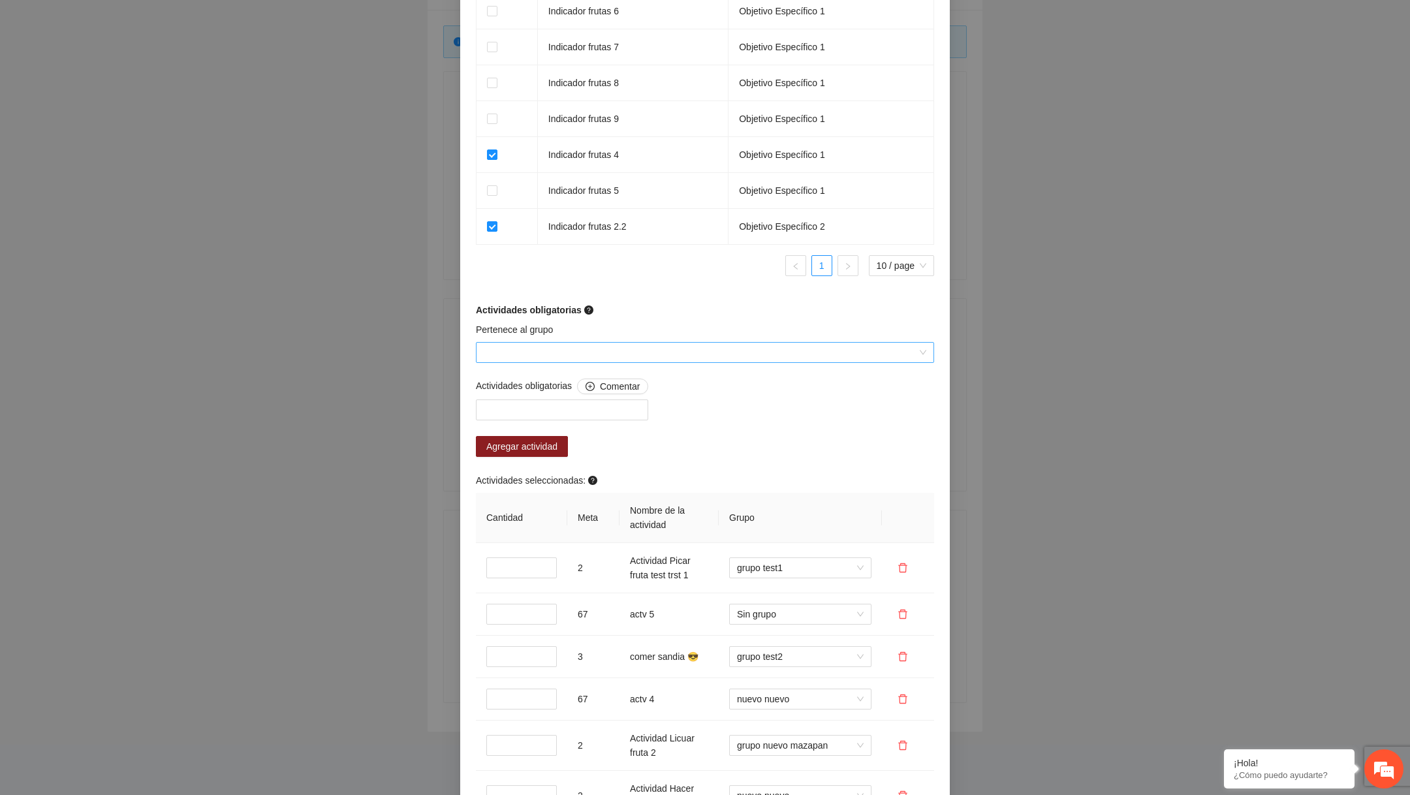
click at [696, 347] on input "Pertenece al grupo" at bounding box center [700, 353] width 433 height 20
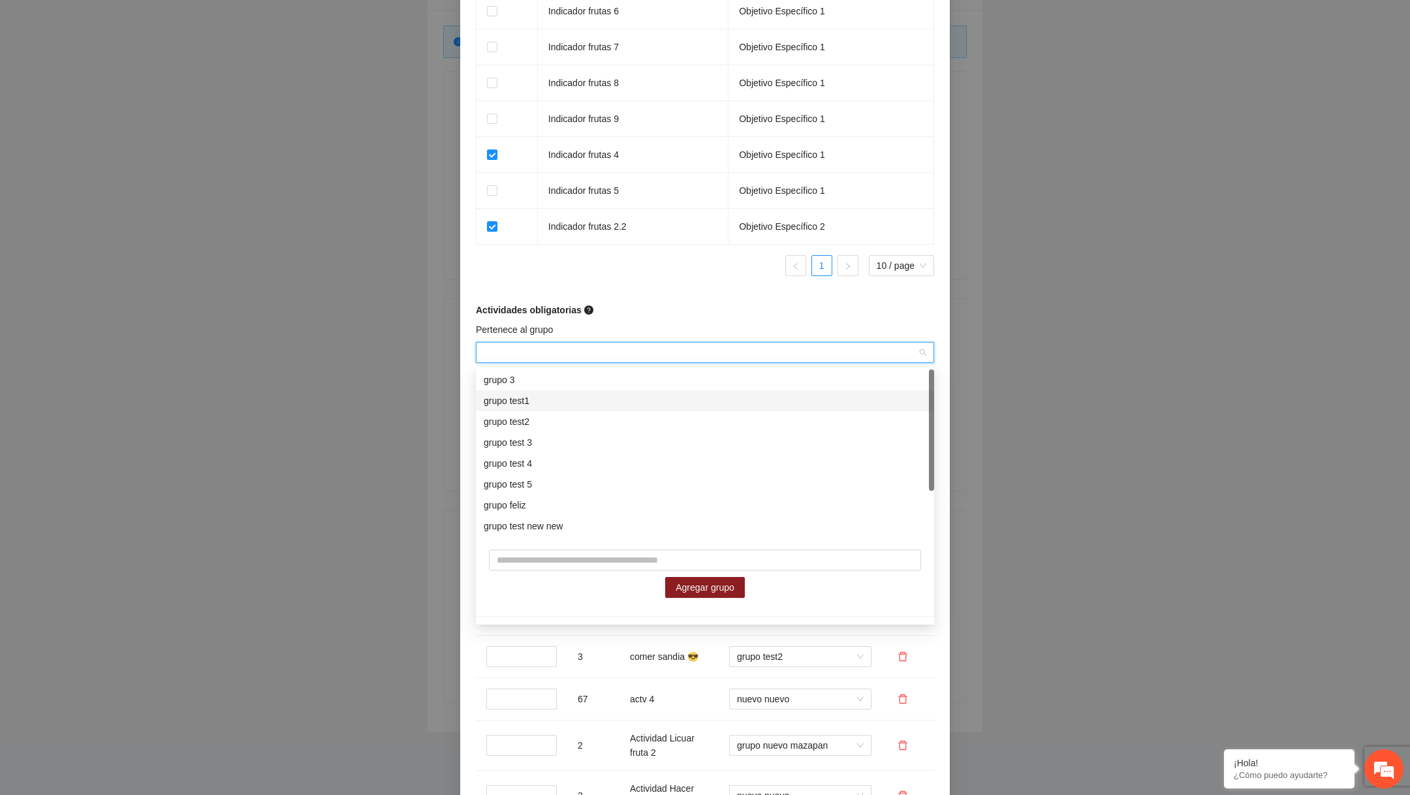
scroll to position [63, 0]
click at [642, 289] on form "**********" at bounding box center [705, 228] width 458 height 2040
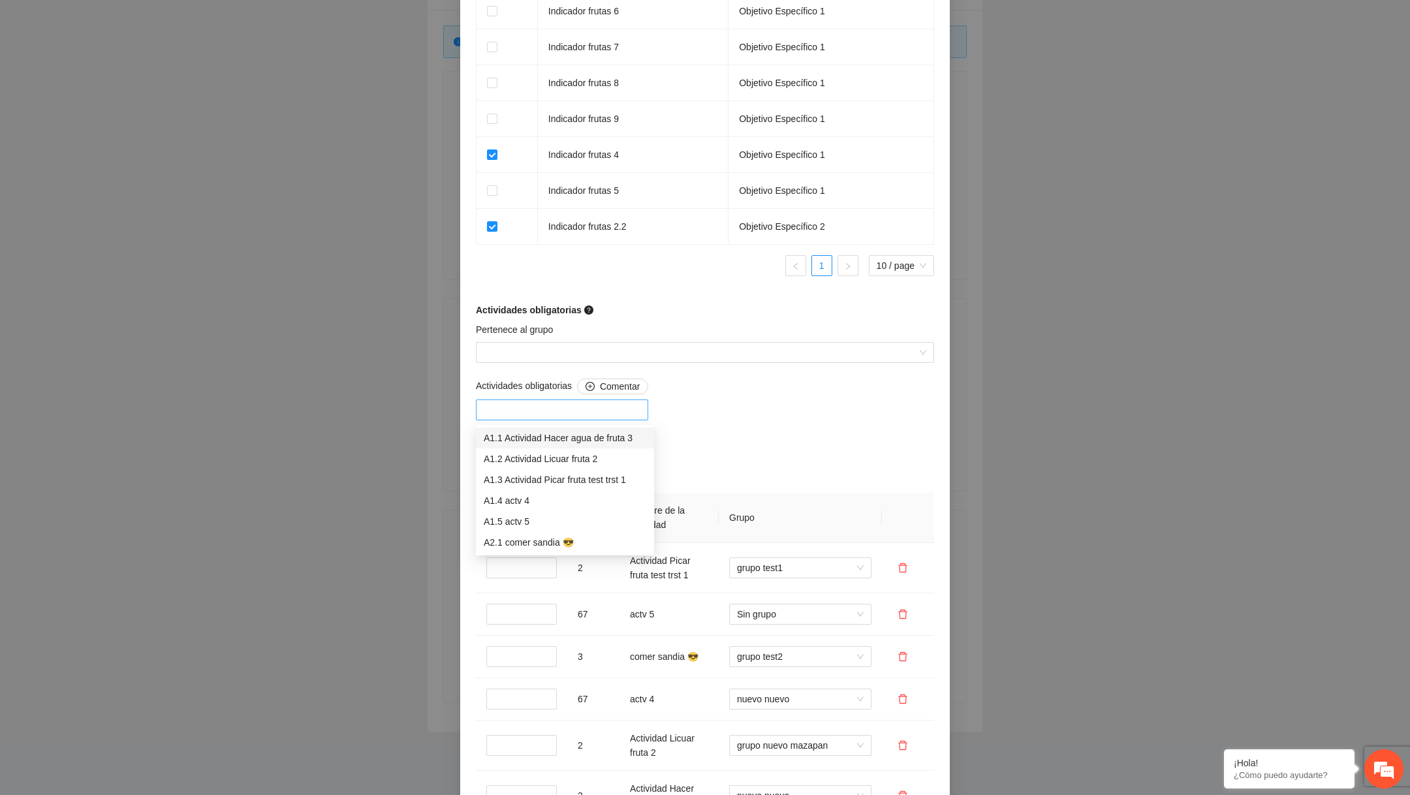
click at [580, 409] on div at bounding box center [562, 410] width 166 height 16
click at [607, 343] on div at bounding box center [705, 352] width 458 height 21
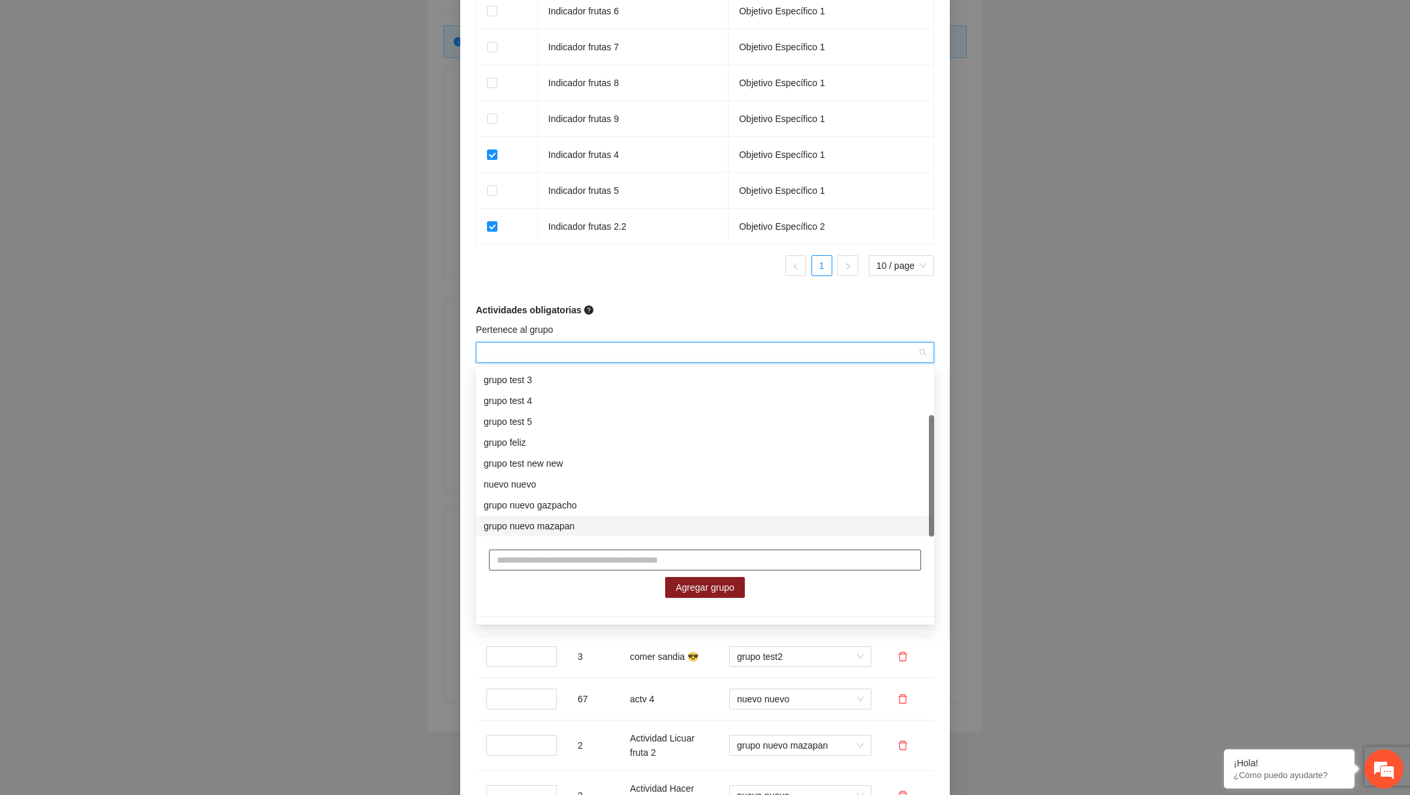
click at [542, 556] on input "text" at bounding box center [705, 560] width 432 height 21
click at [403, 533] on div "**********" at bounding box center [705, 397] width 1410 height 795
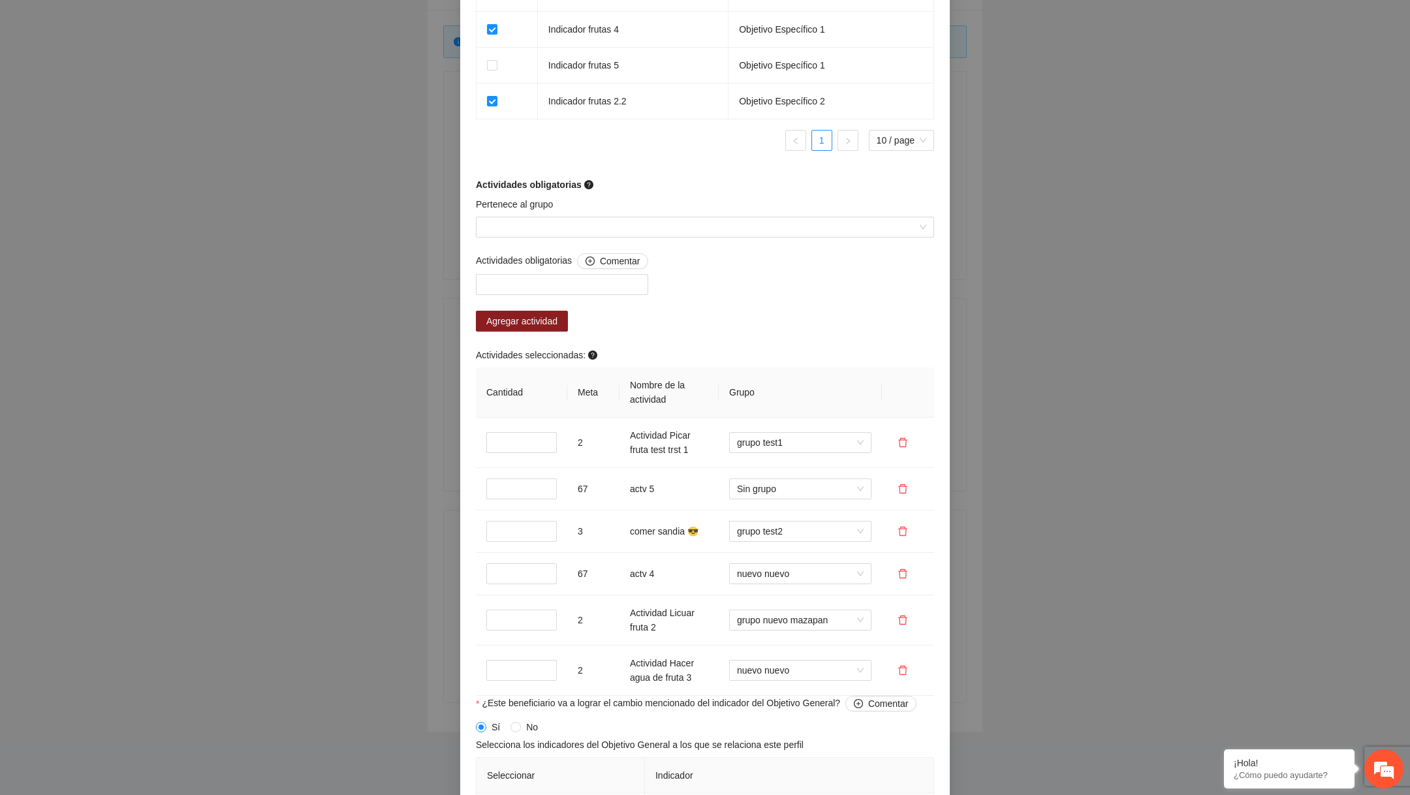
scroll to position [1037, 0]
click at [536, 348] on span "Actividades seleccionadas:" at bounding box center [538, 353] width 124 height 14
click at [536, 349] on span "Actividades seleccionadas:" at bounding box center [538, 353] width 124 height 14
copy span "Actividades seleccionadas:"
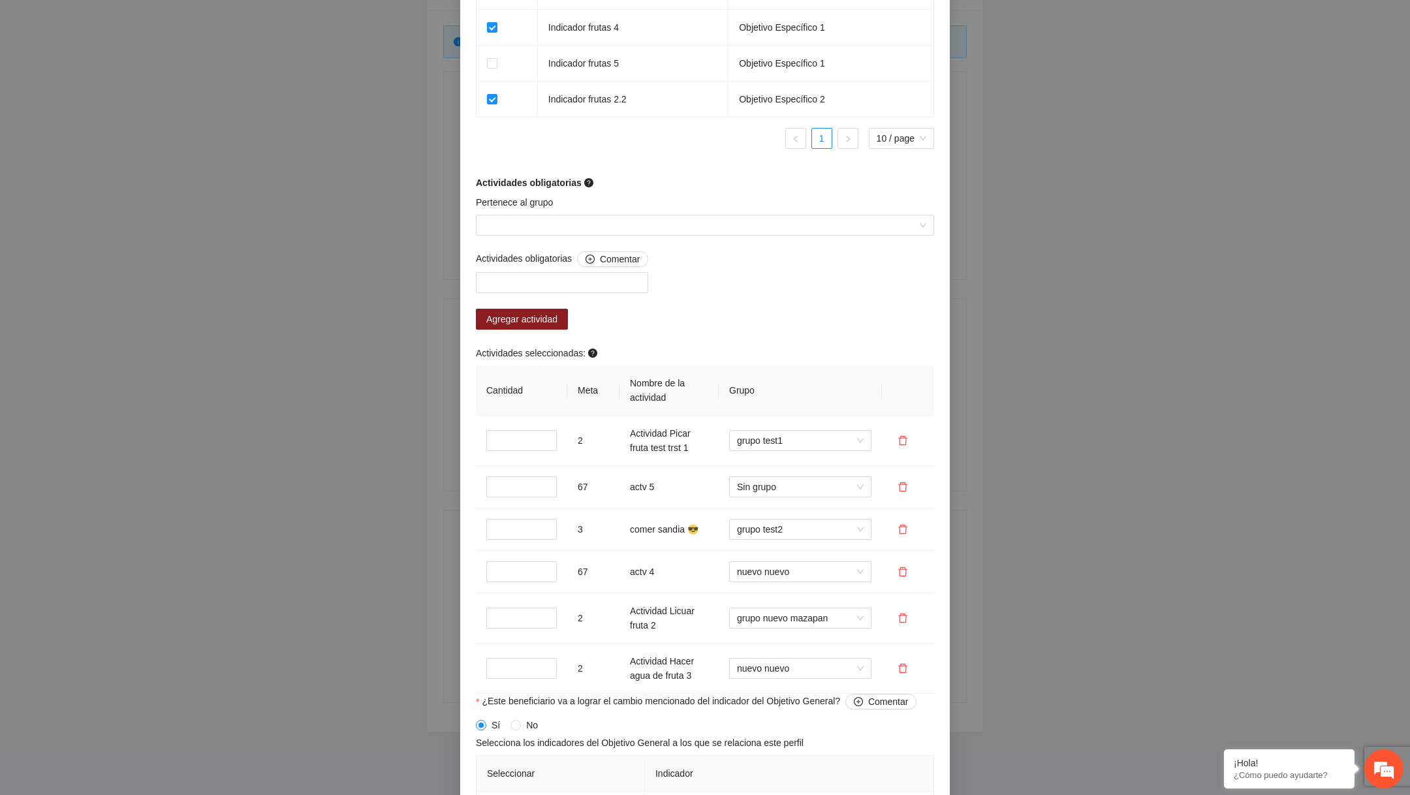
click at [733, 342] on div "Actividades obligatorias Comentar Agregar actividad Actividades seleccionadas: …" at bounding box center [705, 472] width 465 height 443
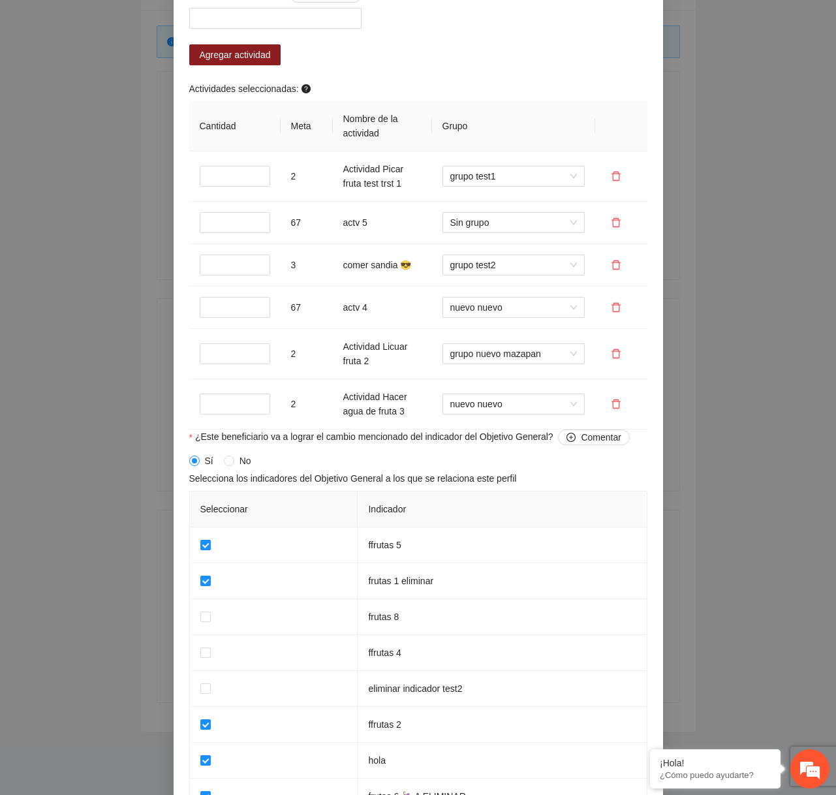
scroll to position [1046, 0]
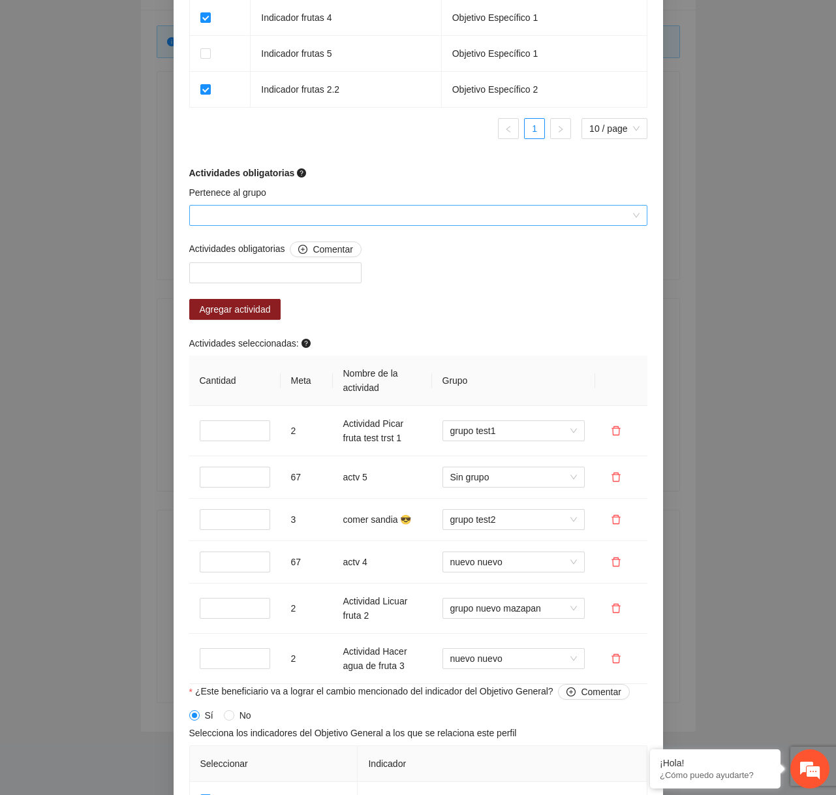
click at [375, 223] on input "Pertenece al grupo" at bounding box center [413, 216] width 433 height 20
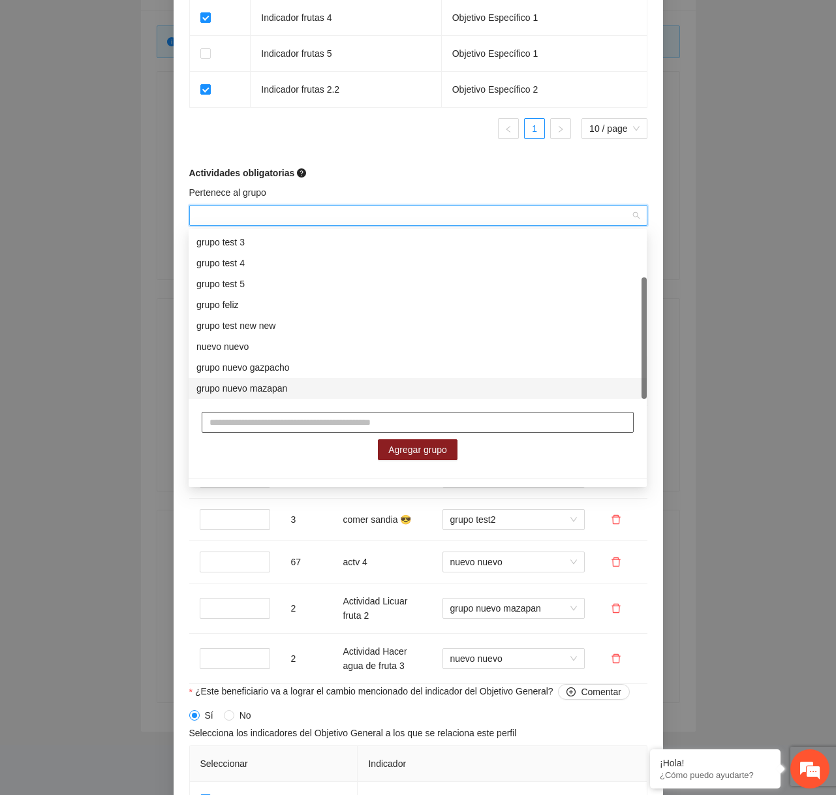
click at [270, 430] on input "text" at bounding box center [418, 422] width 432 height 21
type input "********"
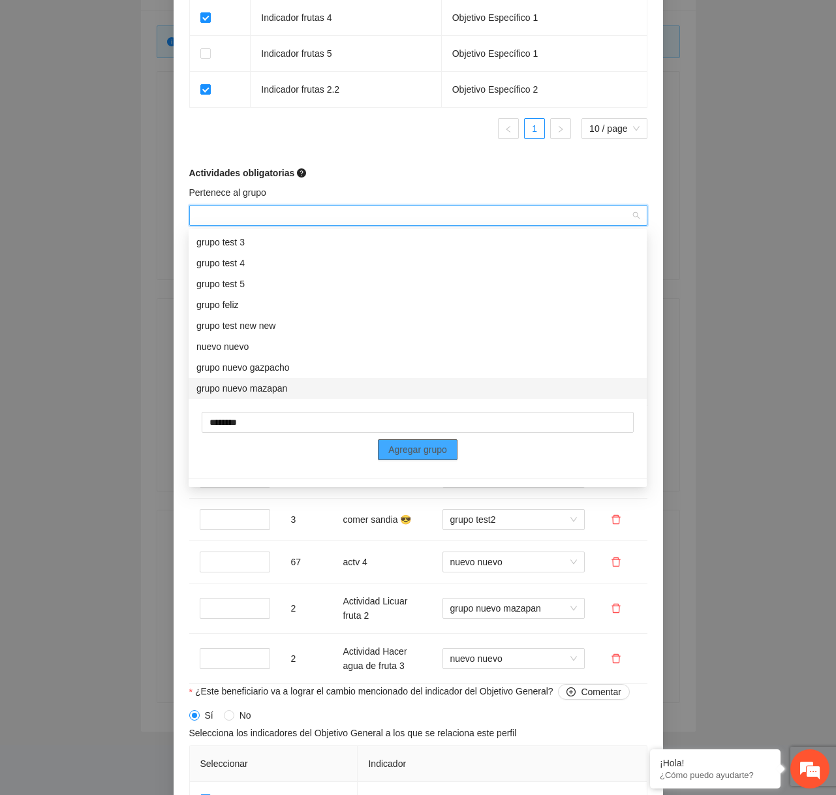
click at [407, 457] on button "Agregar grupo" at bounding box center [418, 449] width 80 height 21
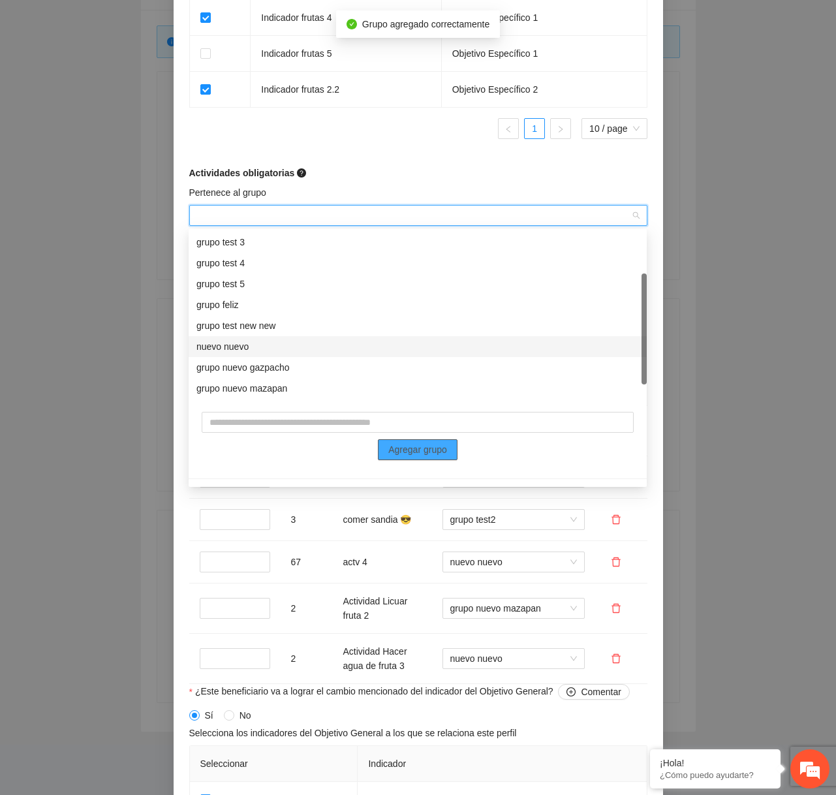
scroll to position [84, 0]
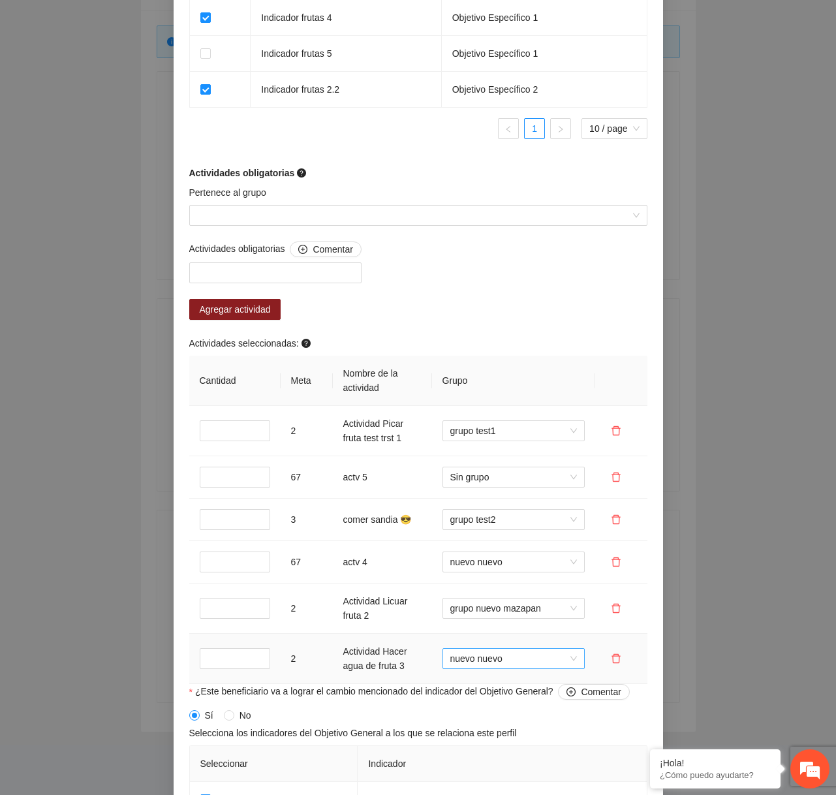
click at [527, 659] on span "nuevo nuevo" at bounding box center [513, 659] width 127 height 20
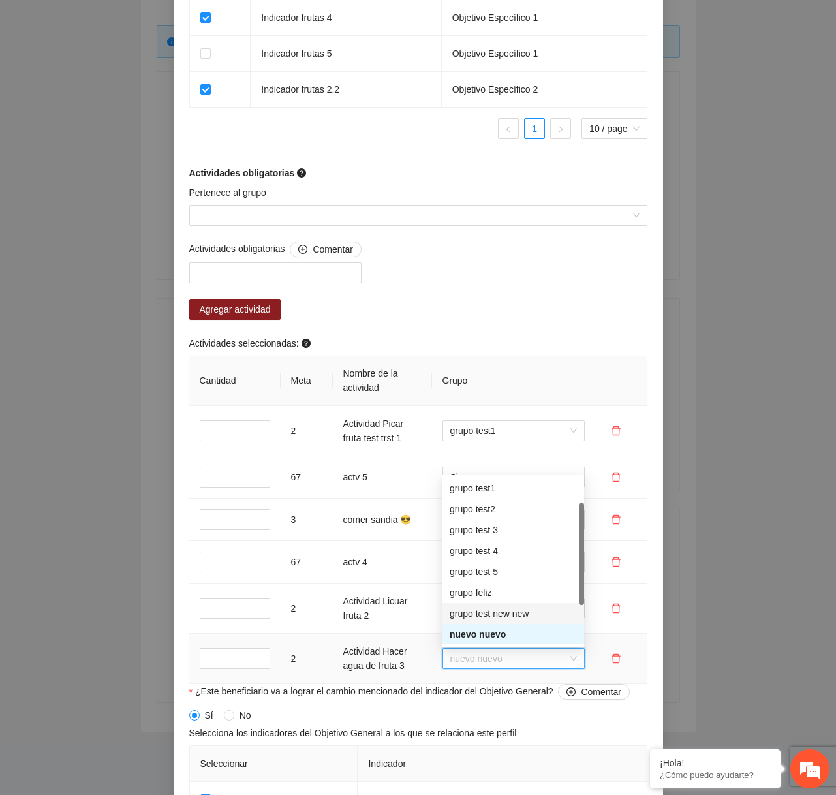
scroll to position [104, 0]
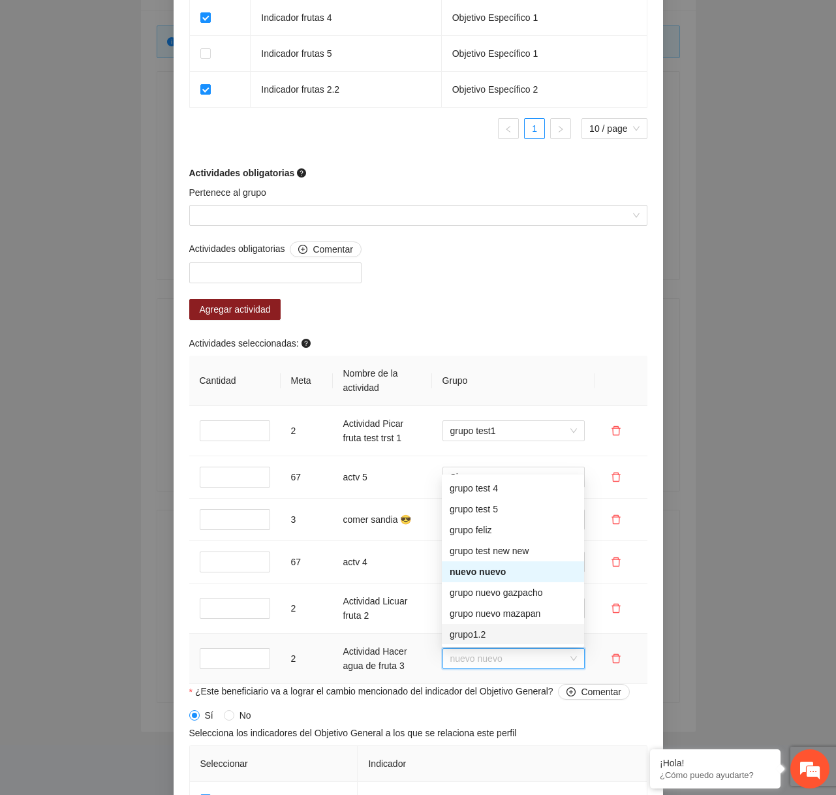
click at [507, 631] on div "grupo1.2" at bounding box center [513, 634] width 127 height 14
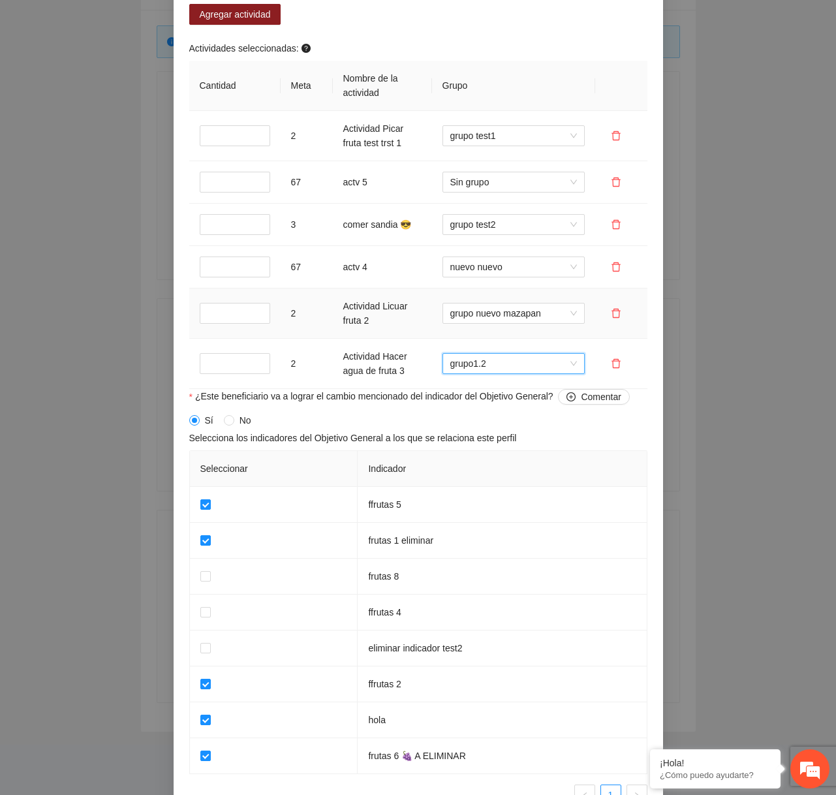
scroll to position [1428, 0]
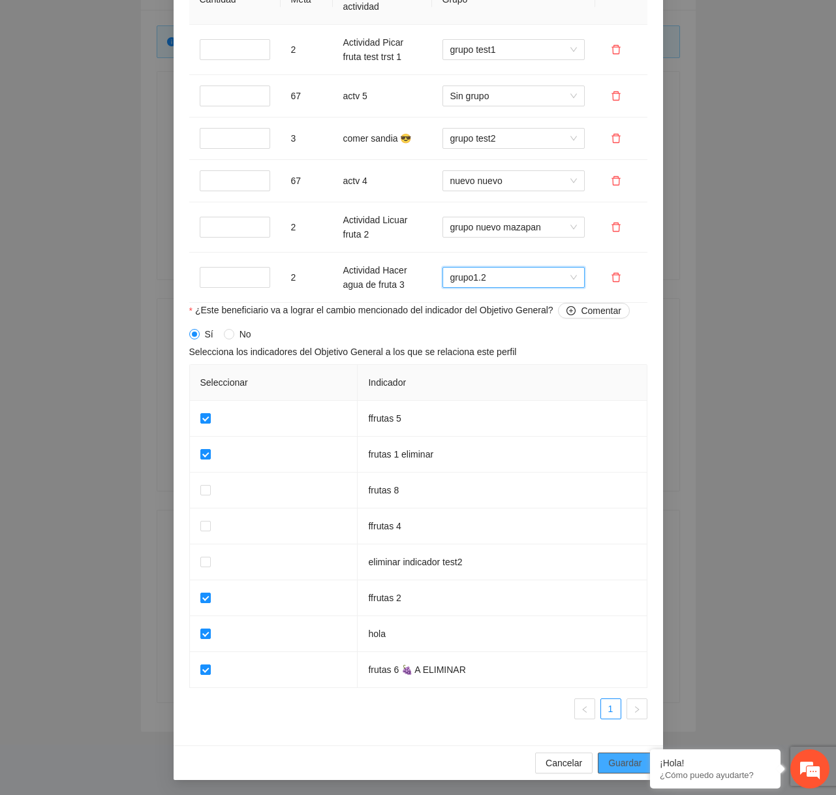
click at [621, 760] on span "Guardar" at bounding box center [624, 763] width 33 height 14
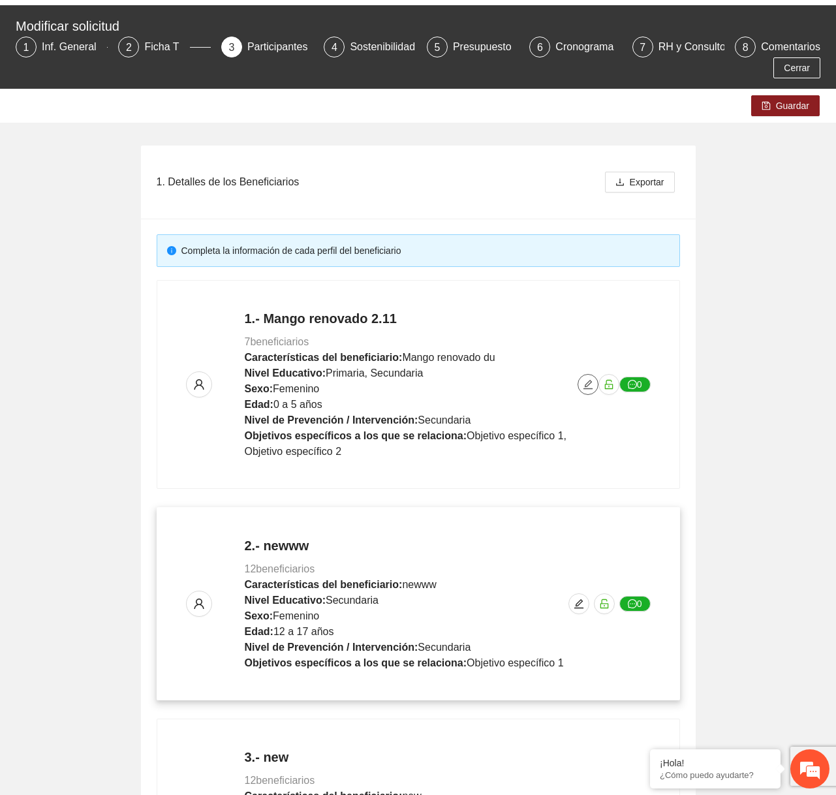
scroll to position [0, 0]
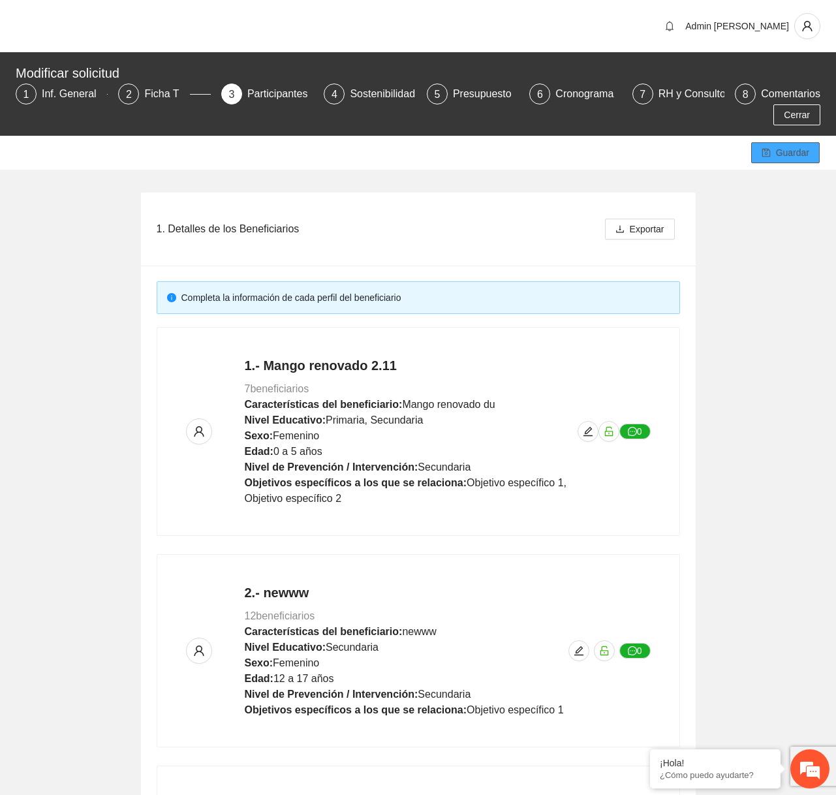
click at [788, 159] on span "Guardar" at bounding box center [792, 153] width 33 height 14
click at [587, 431] on icon "edit" at bounding box center [588, 431] width 10 height 10
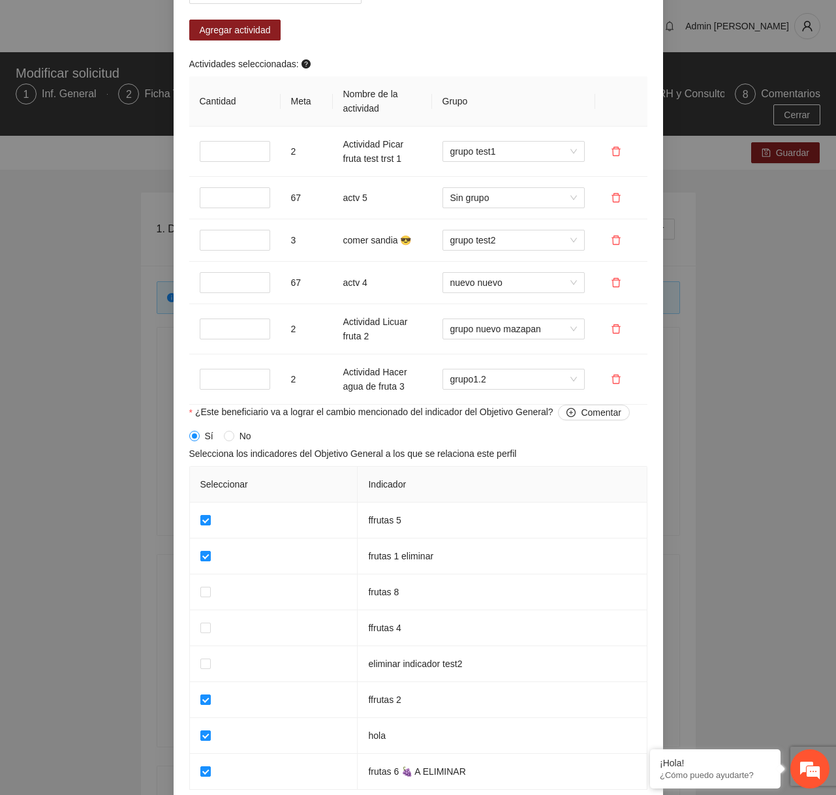
scroll to position [1428, 0]
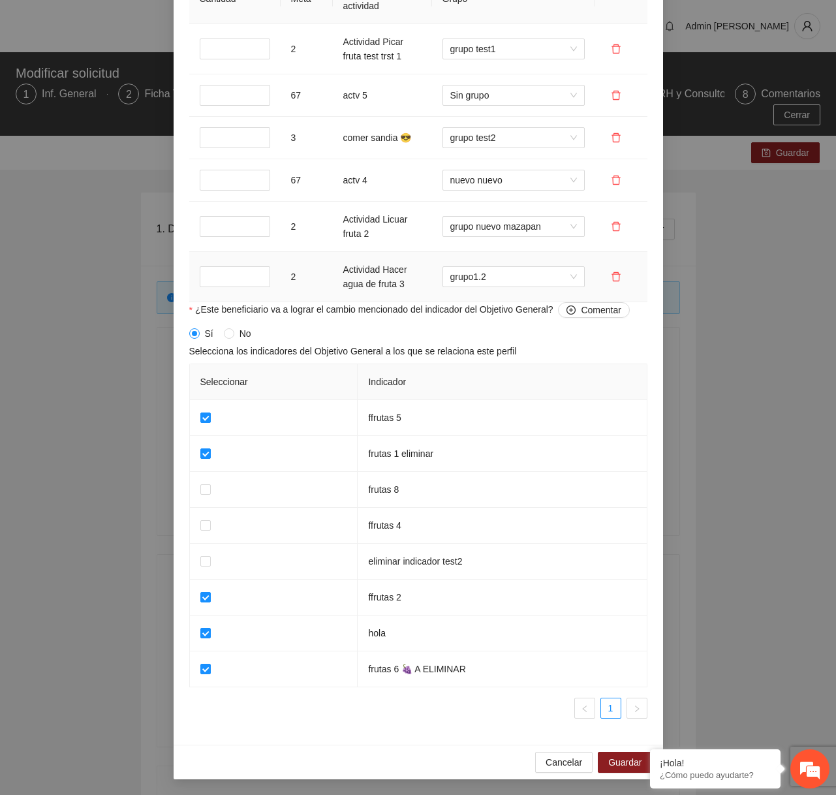
click at [499, 288] on td "grupo1.2" at bounding box center [513, 277] width 163 height 50
click at [555, 762] on span "Cancelar" at bounding box center [564, 762] width 37 height 14
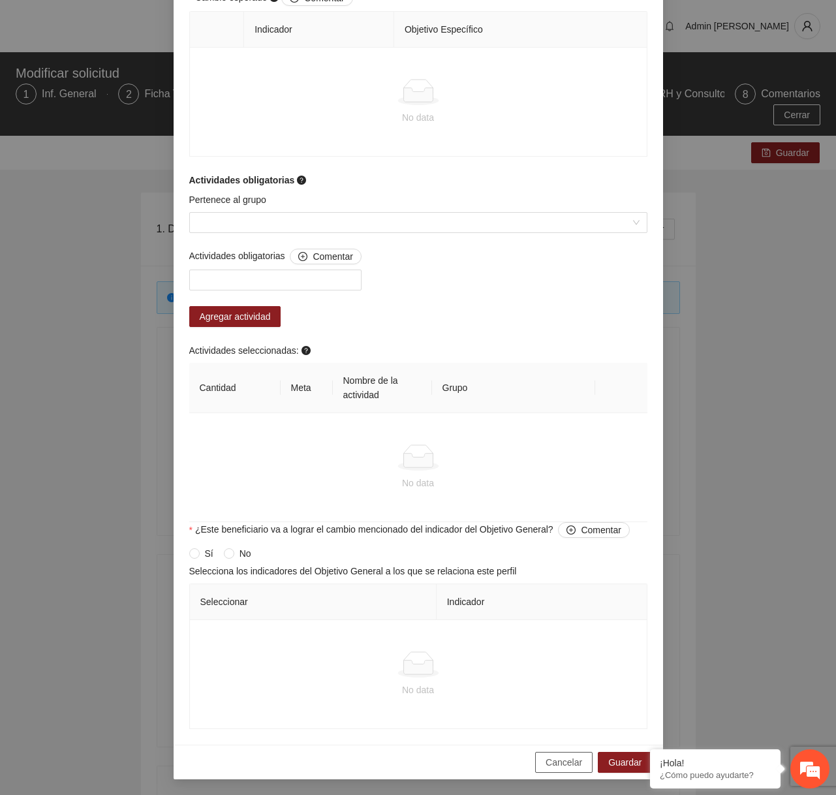
scroll to position [790, 0]
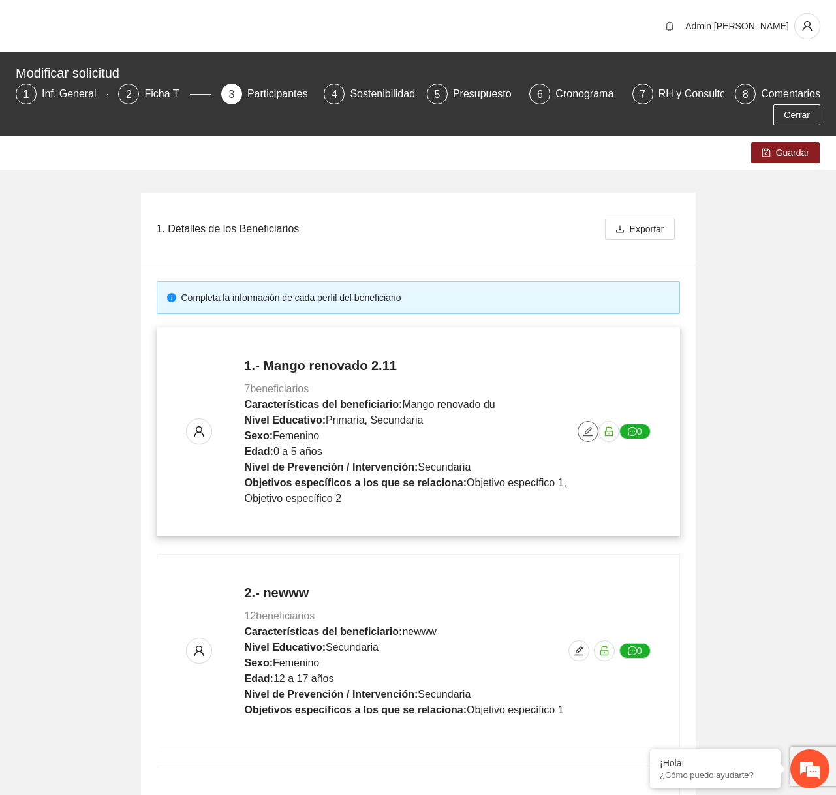
click at [588, 436] on icon "edit" at bounding box center [588, 431] width 10 height 10
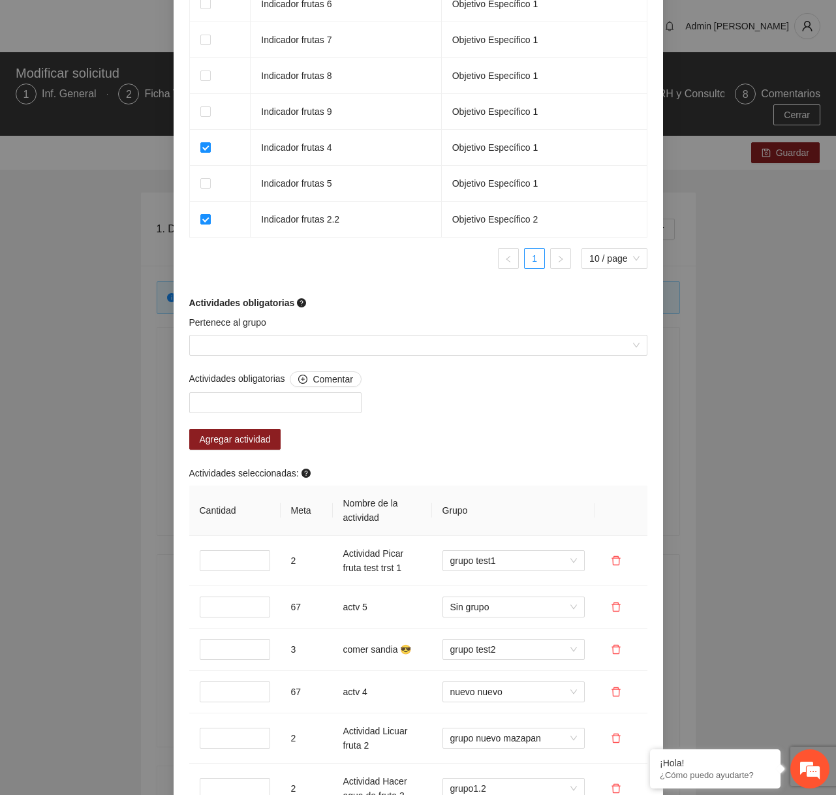
scroll to position [916, 0]
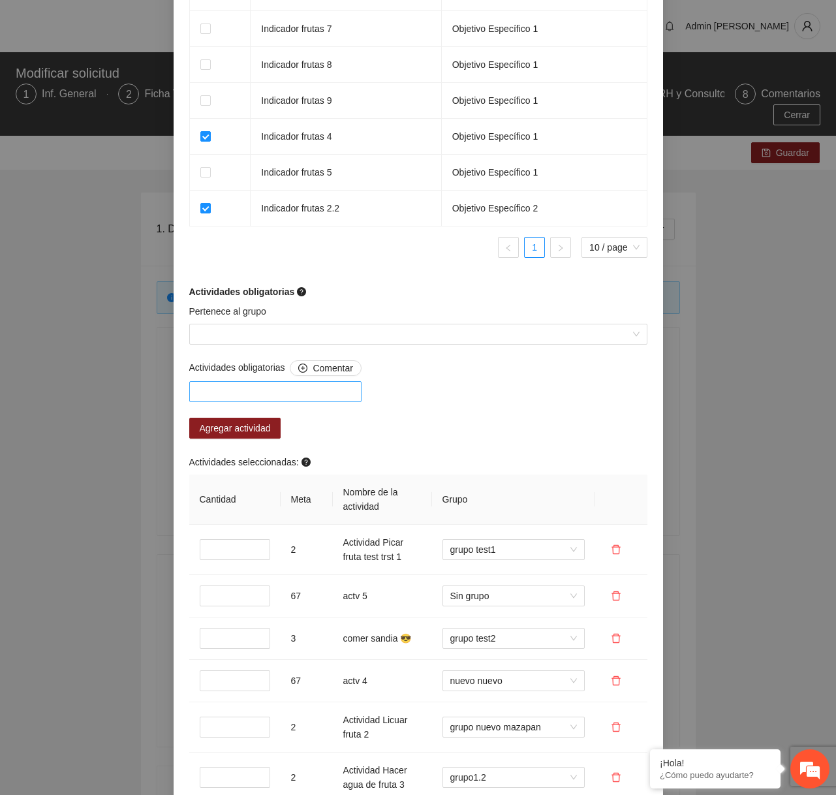
click at [304, 399] on div at bounding box center [276, 392] width 166 height 16
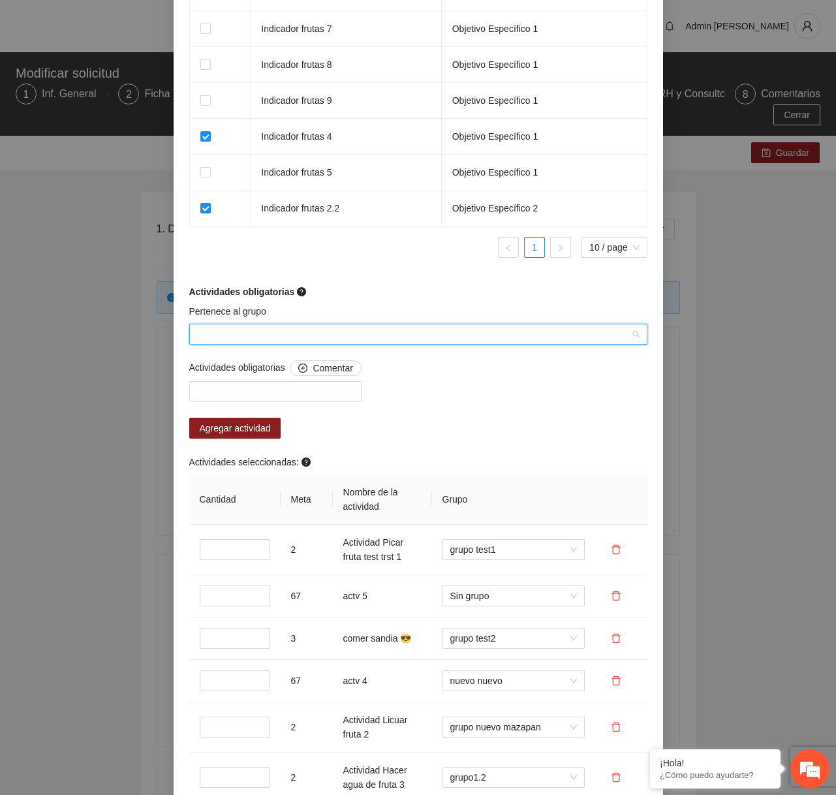
click at [313, 344] on input "Pertenece al grupo" at bounding box center [413, 334] width 433 height 20
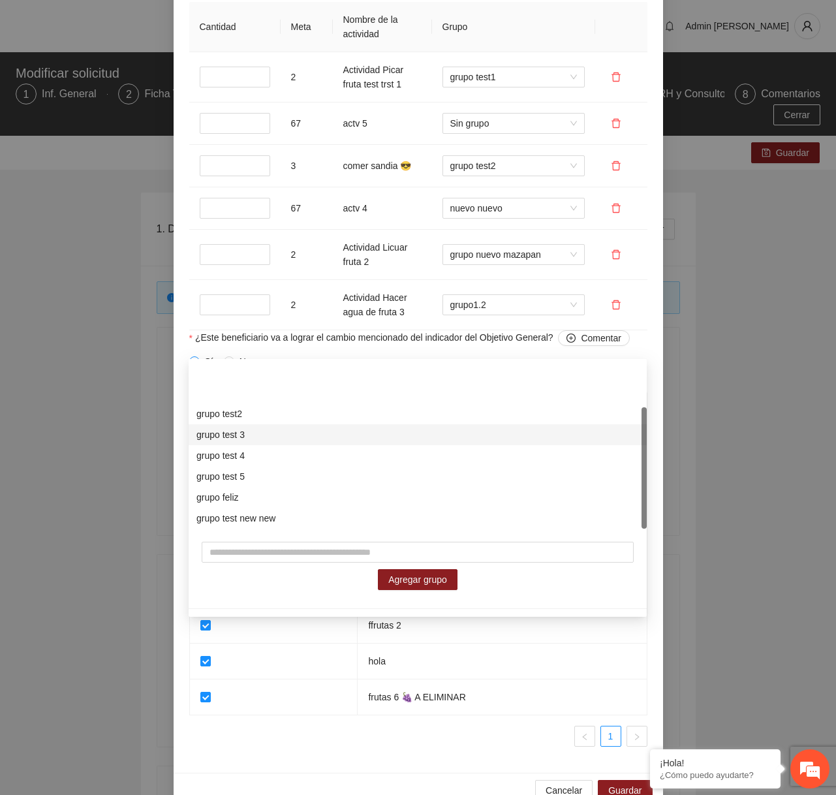
scroll to position [63, 0]
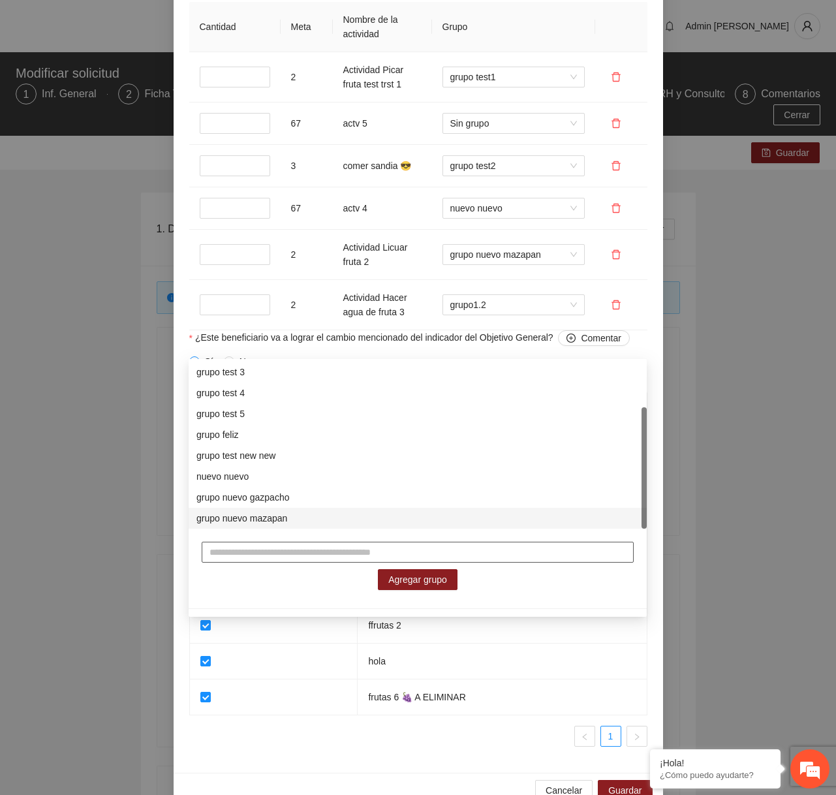
click at [268, 552] on input "text" at bounding box center [418, 552] width 432 height 21
type input "**********"
click at [430, 575] on span "Agregar grupo" at bounding box center [417, 579] width 59 height 14
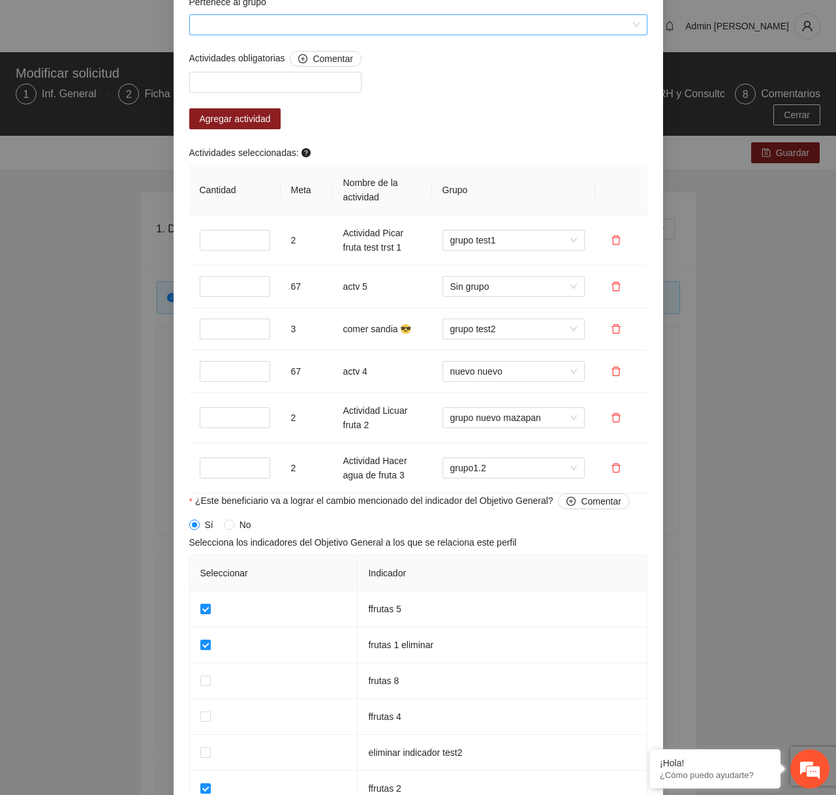
scroll to position [1219, 0]
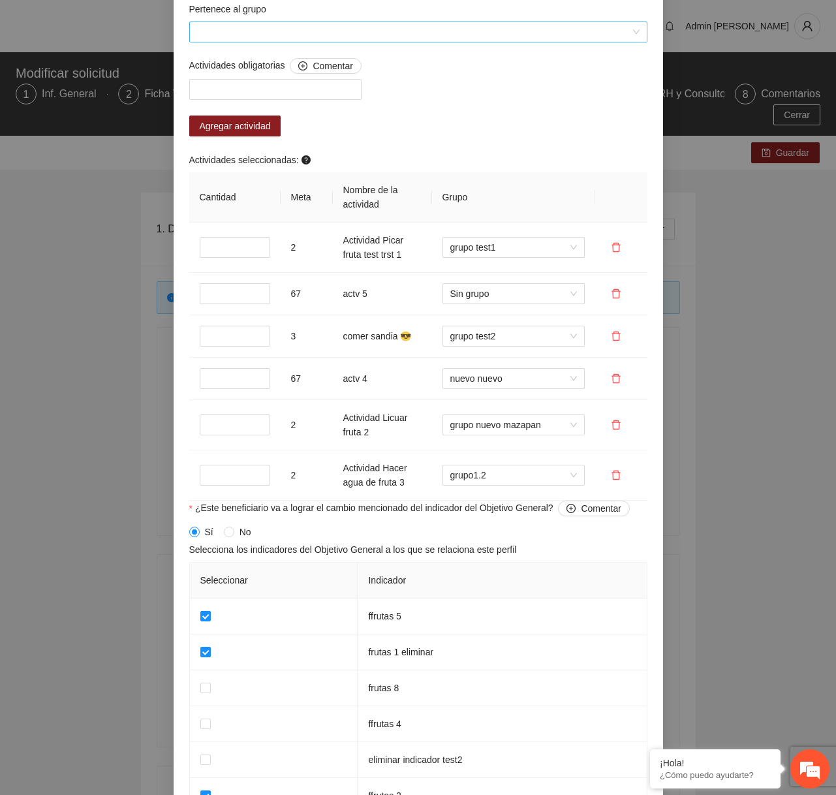
click at [319, 42] on input "Pertenece al grupo" at bounding box center [413, 32] width 433 height 20
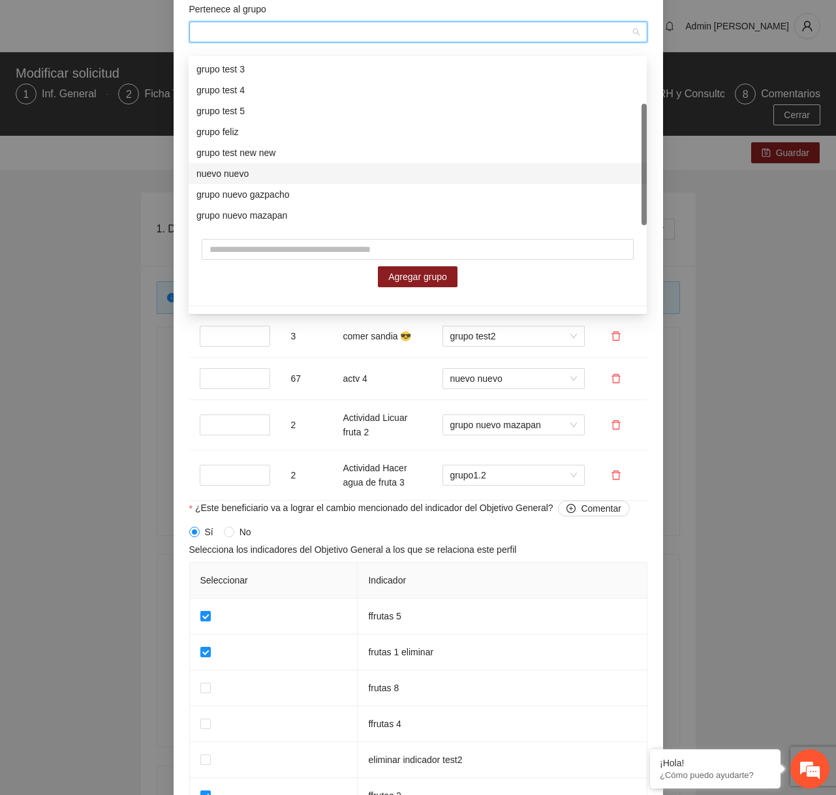
scroll to position [61, 0]
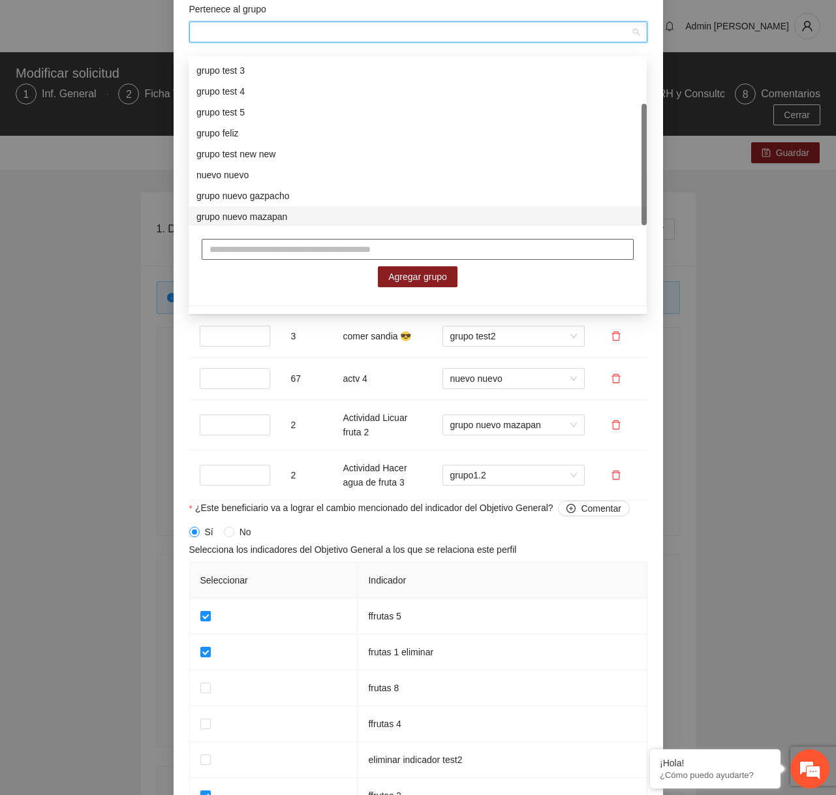
click at [309, 246] on input "text" at bounding box center [418, 249] width 432 height 21
type input "**********"
click at [424, 289] on div "**********" at bounding box center [418, 263] width 458 height 74
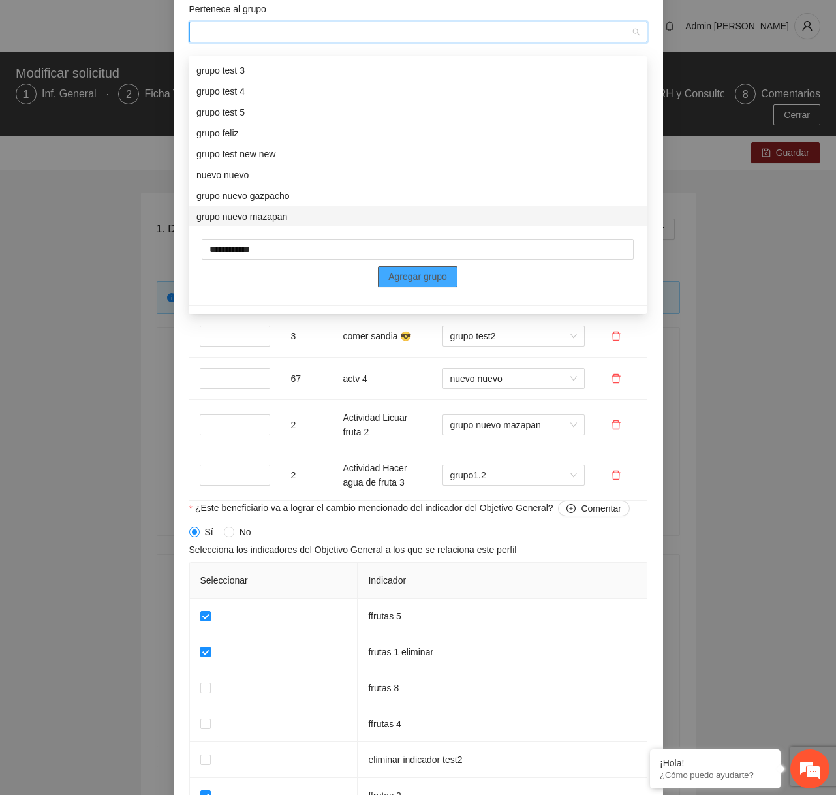
click at [436, 277] on span "Agregar grupo" at bounding box center [417, 277] width 59 height 14
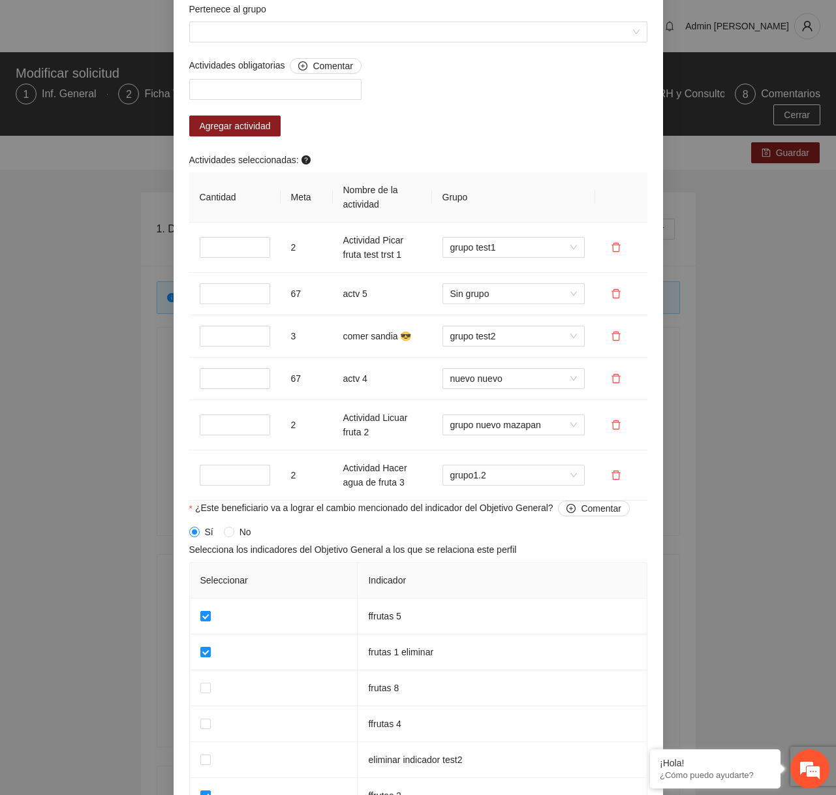
scroll to position [1428, 0]
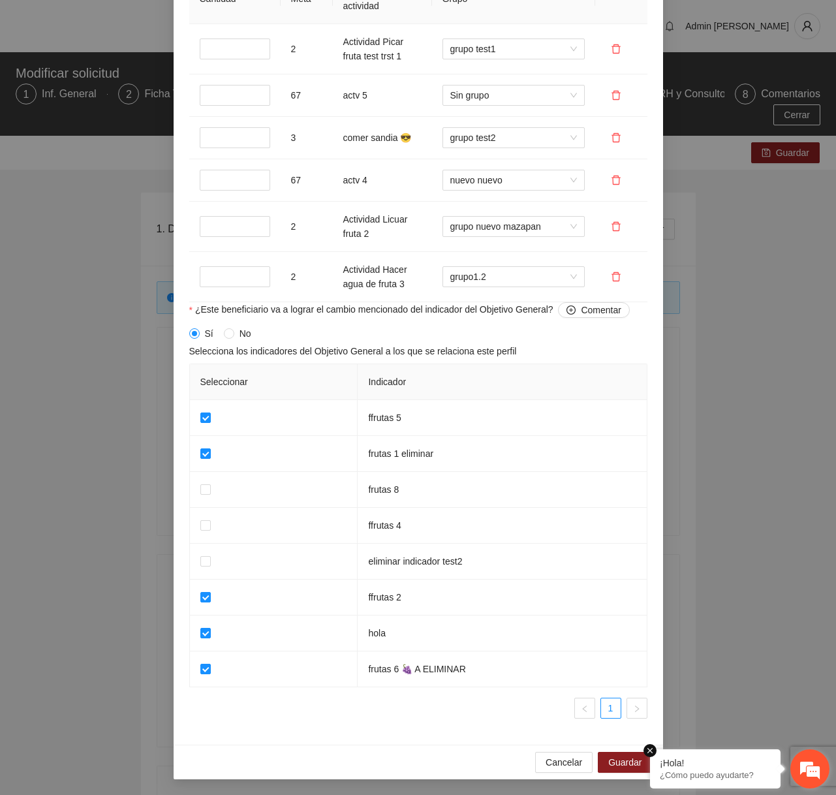
click at [655, 753] on em at bounding box center [650, 750] width 13 height 13
click at [573, 763] on span "Cancelar" at bounding box center [564, 762] width 37 height 14
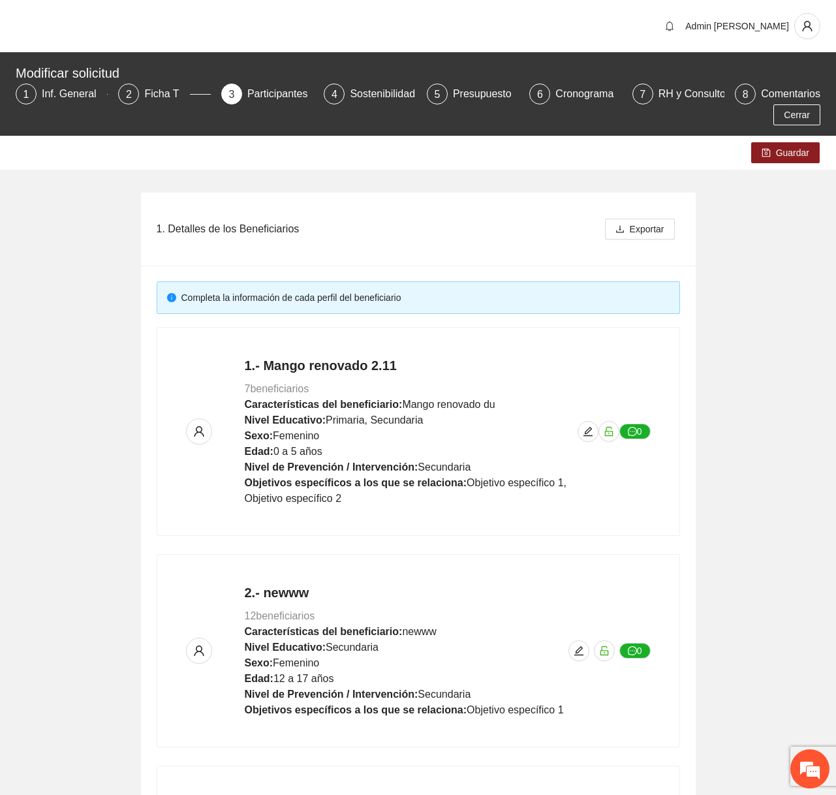
scroll to position [790, 0]
click at [584, 445] on div "1.- Mango renovado 2.11 7 beneficiarios Características del beneficiario: Mango…" at bounding box center [418, 431] width 465 height 150
click at [584, 437] on button "button" at bounding box center [588, 431] width 21 height 21
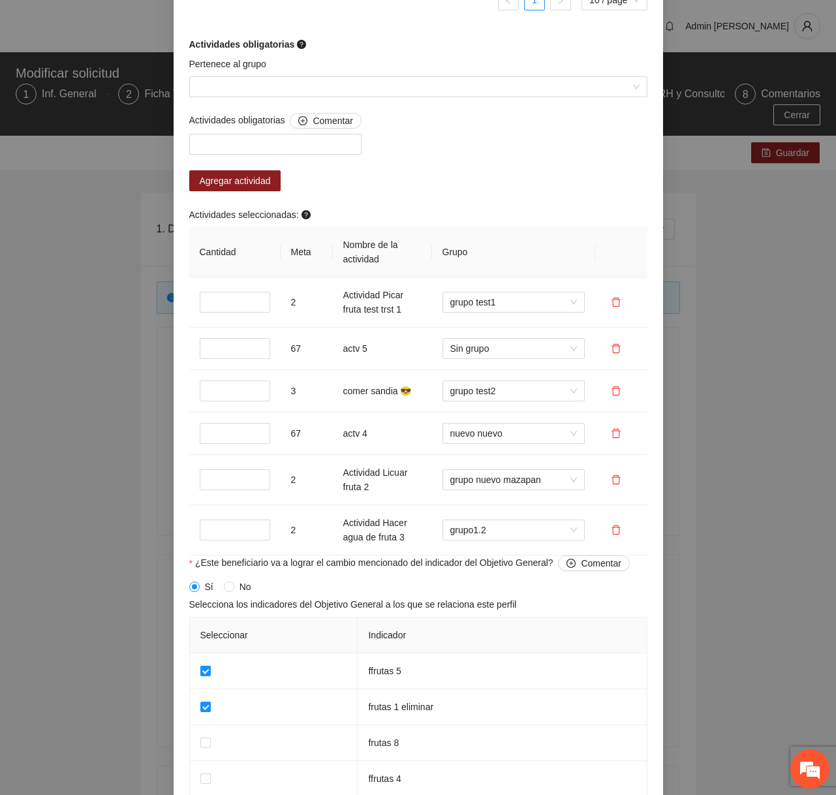
scroll to position [1061, 0]
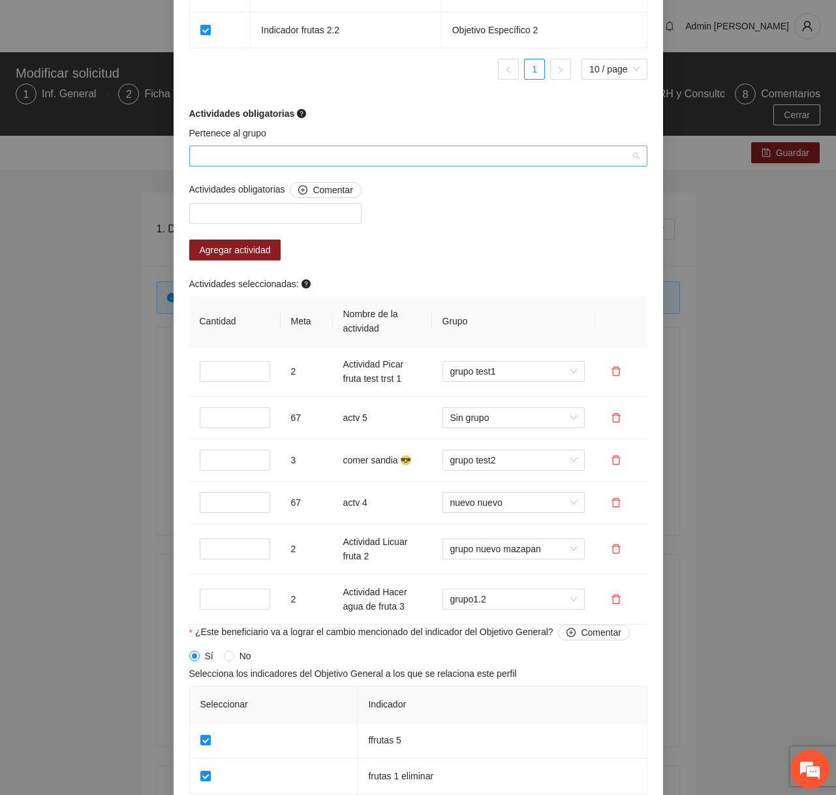
click at [317, 166] on input "Pertenece al grupo" at bounding box center [413, 156] width 433 height 20
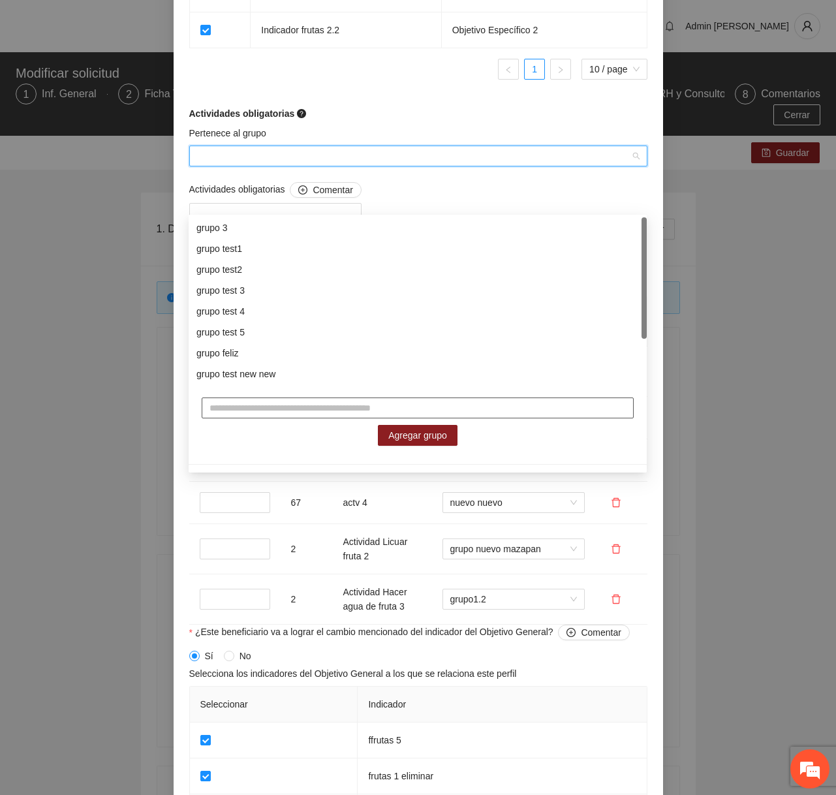
click at [275, 403] on input "text" at bounding box center [418, 408] width 432 height 21
type input "**********"
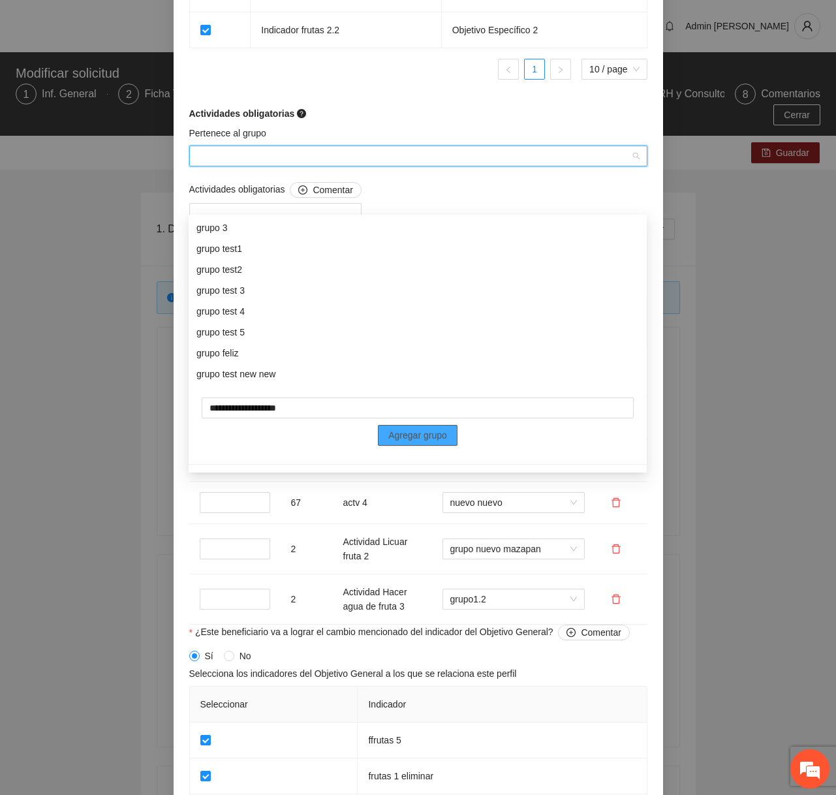
click at [417, 431] on span "Agregar grupo" at bounding box center [417, 435] width 59 height 14
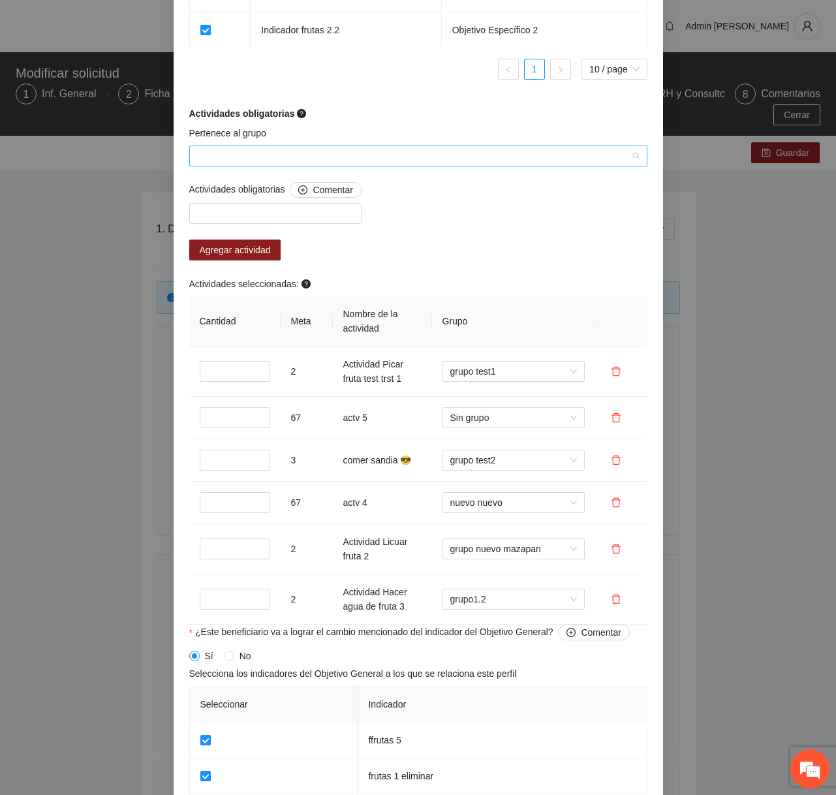
click at [367, 166] on input "Pertenece al grupo" at bounding box center [413, 156] width 433 height 20
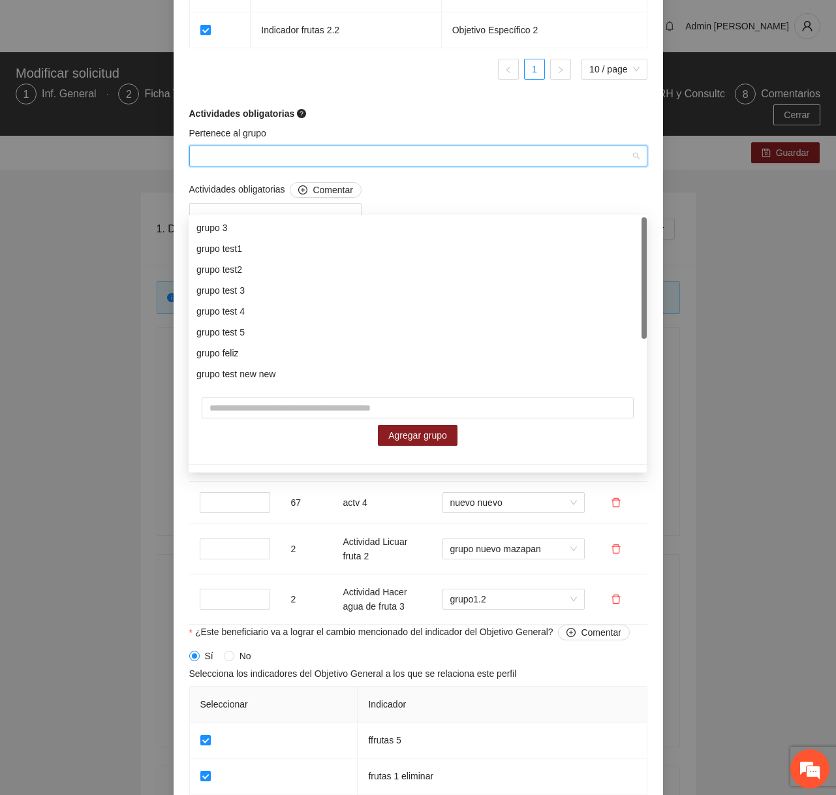
scroll to position [63, 0]
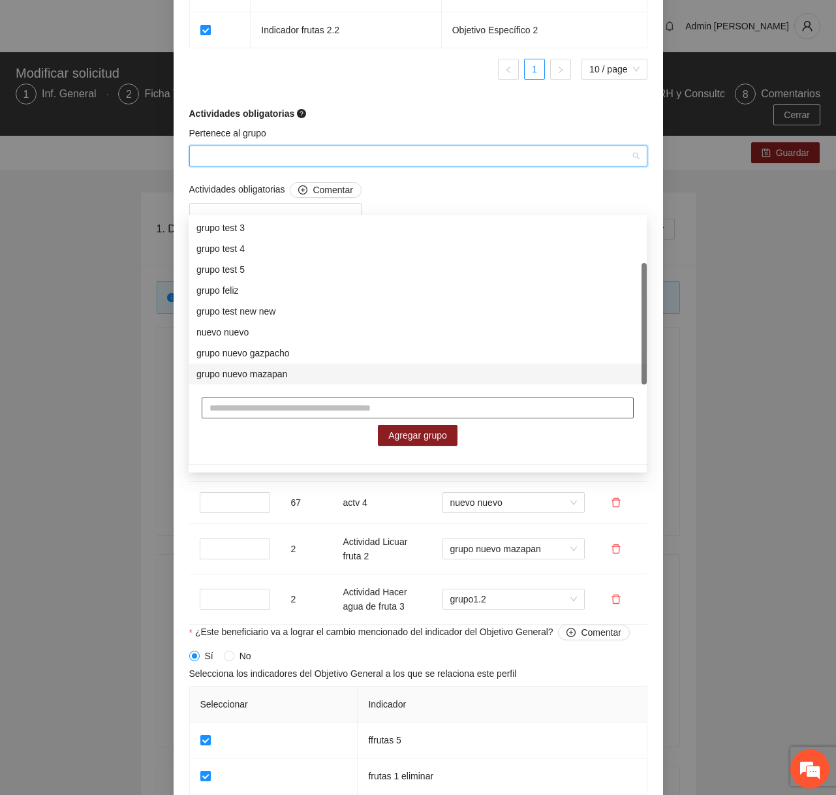
click at [292, 408] on input "text" at bounding box center [418, 408] width 432 height 21
type input "**********"
click at [411, 433] on span "Agregar grupo" at bounding box center [417, 435] width 59 height 14
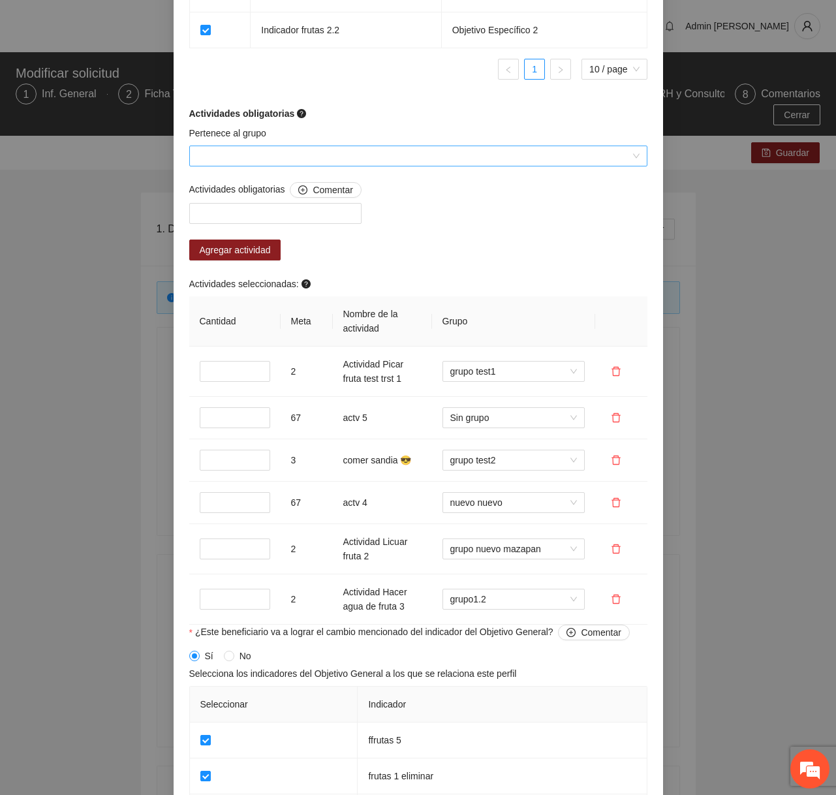
click at [360, 166] on input "Pertenece al grupo" at bounding box center [413, 156] width 433 height 20
click at [396, 166] on input "Pertenece al grupo" at bounding box center [413, 156] width 433 height 20
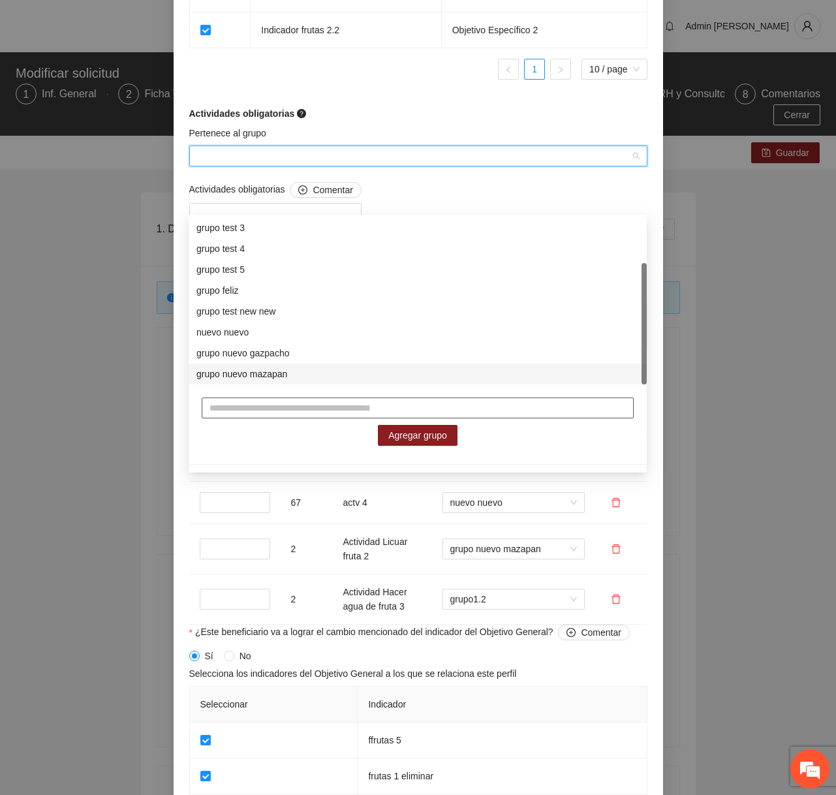
click at [287, 401] on input "text" at bounding box center [418, 408] width 432 height 21
type input "**********"
click at [386, 435] on button "Agregar grupo" at bounding box center [418, 435] width 80 height 21
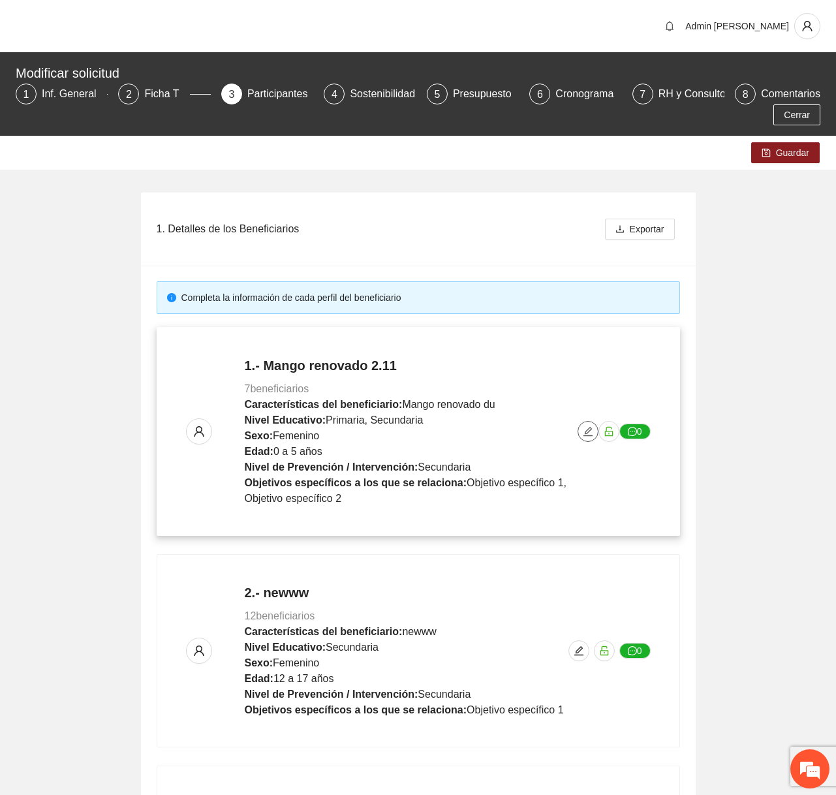
click at [583, 430] on icon "edit" at bounding box center [588, 431] width 10 height 10
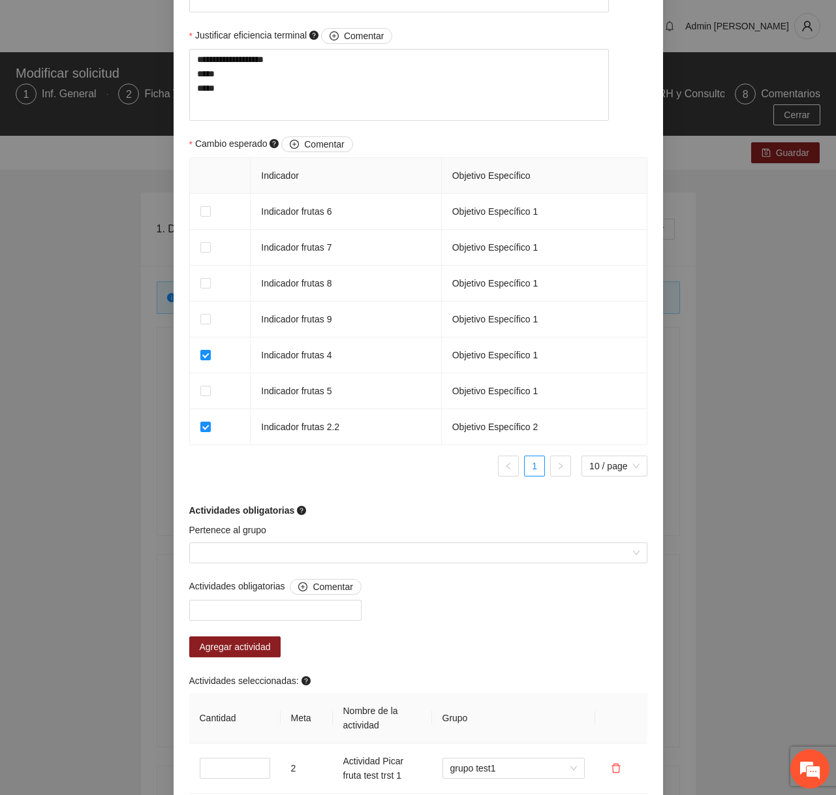
scroll to position [794, 0]
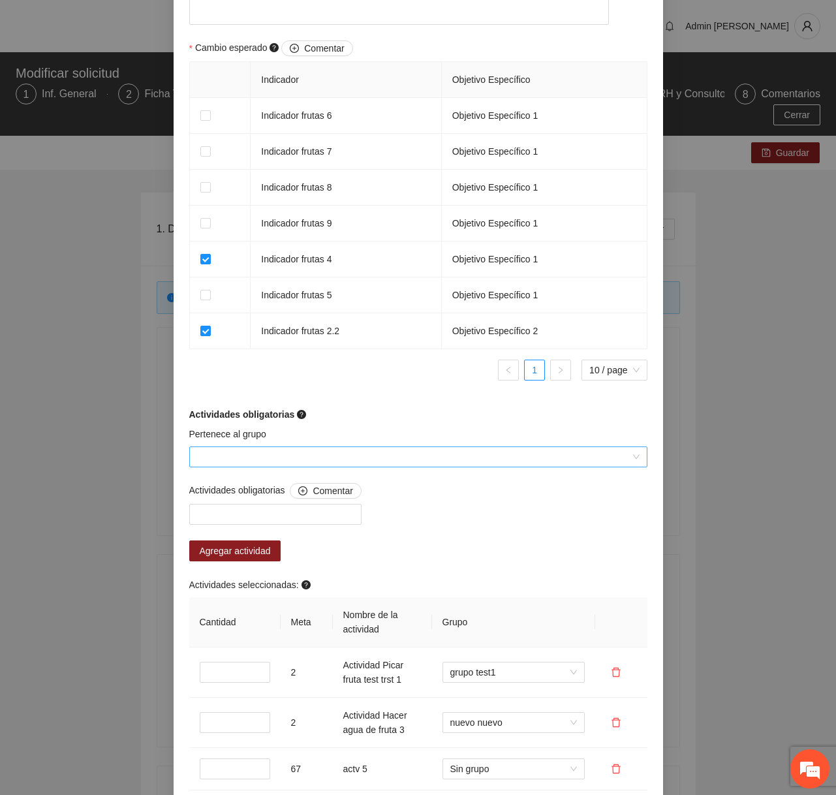
click at [348, 465] on input "Pertenece al grupo" at bounding box center [413, 457] width 433 height 20
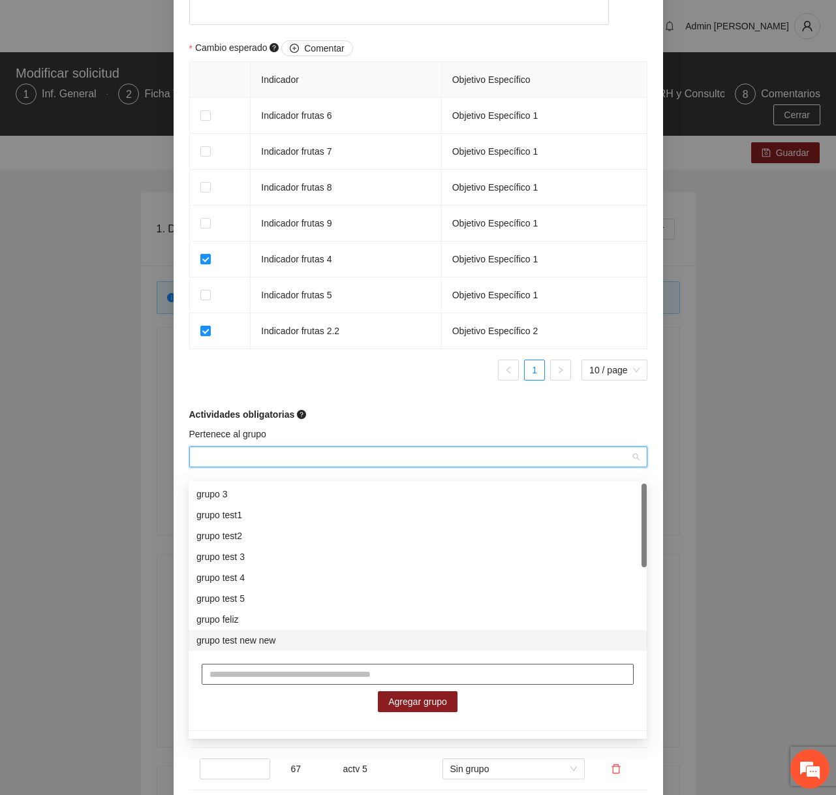
click at [286, 680] on input "text" at bounding box center [418, 674] width 432 height 21
type input "*********"
click at [429, 704] on span "Agregar grupo" at bounding box center [417, 701] width 59 height 14
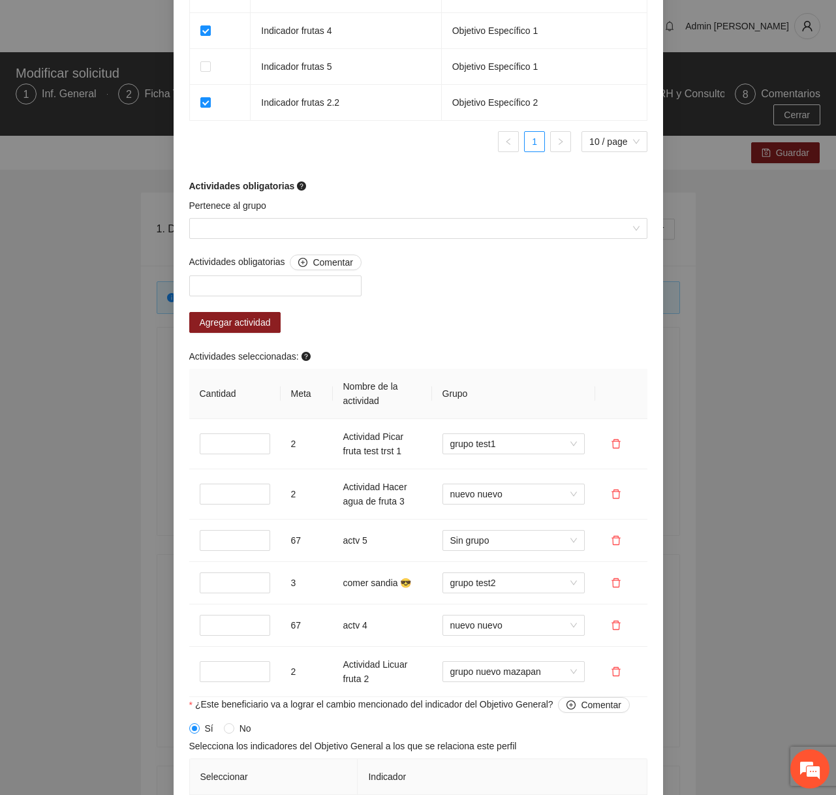
scroll to position [1057, 0]
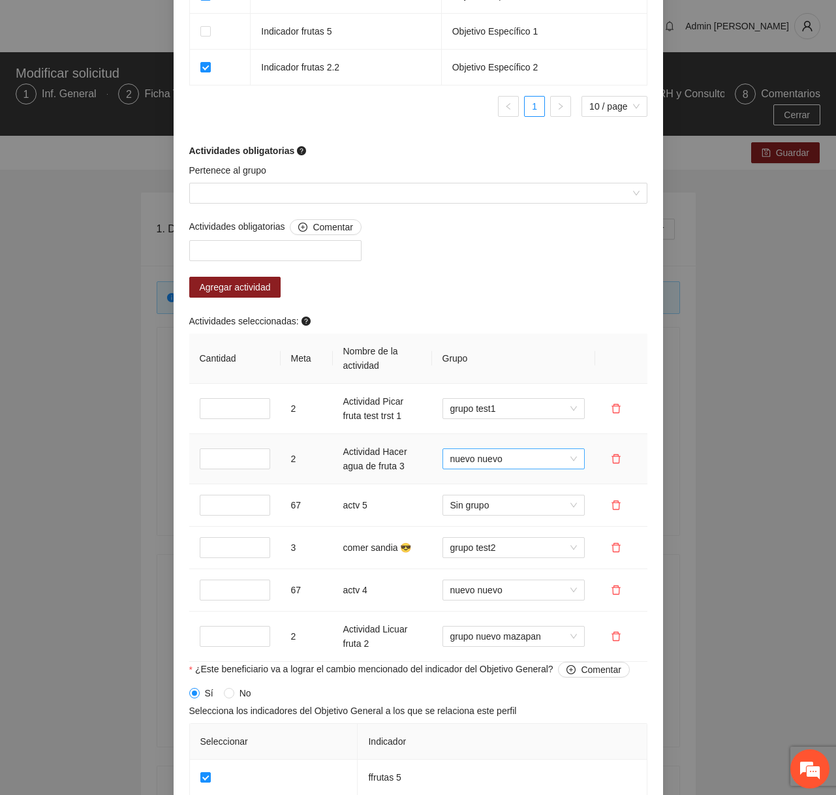
click at [520, 469] on span "nuevo nuevo" at bounding box center [513, 459] width 127 height 20
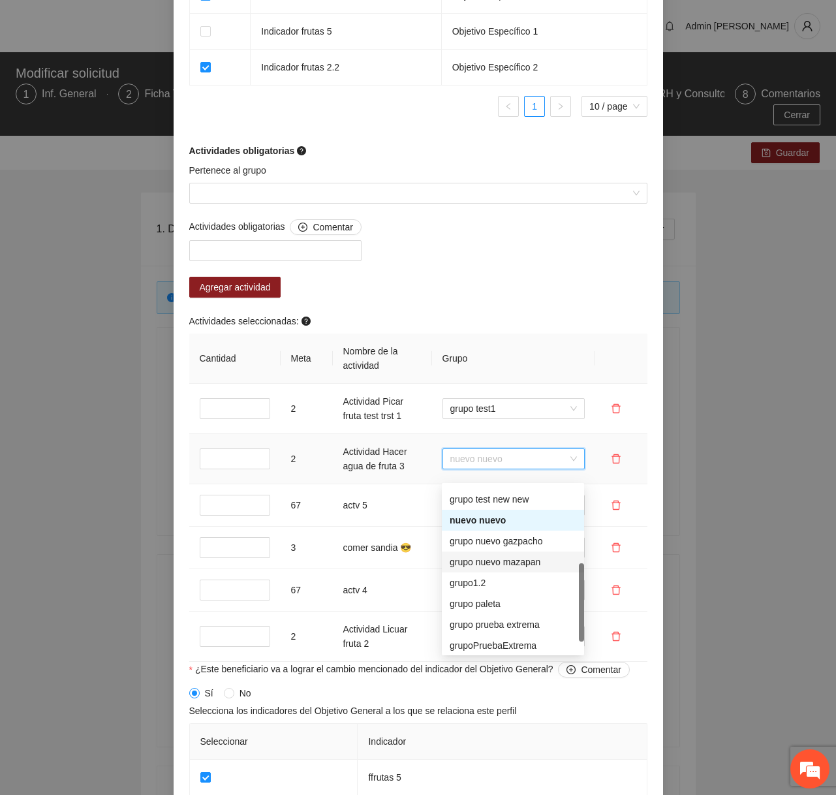
scroll to position [188, 0]
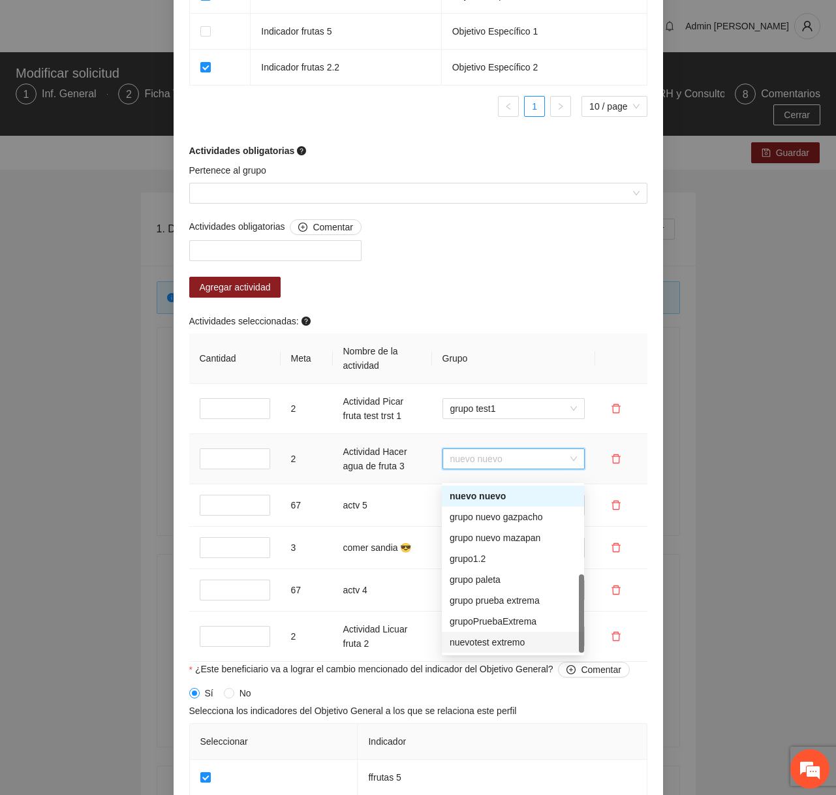
click at [497, 637] on div "nuevotest extremo" at bounding box center [513, 642] width 127 height 14
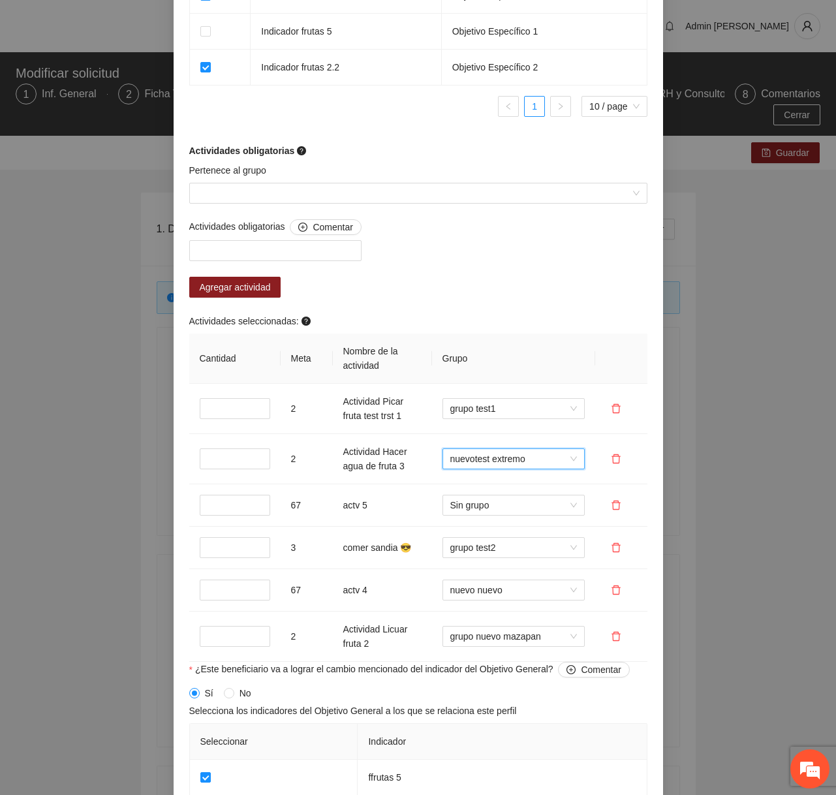
click at [578, 334] on div "Actividades seleccionadas:" at bounding box center [418, 324] width 458 height 20
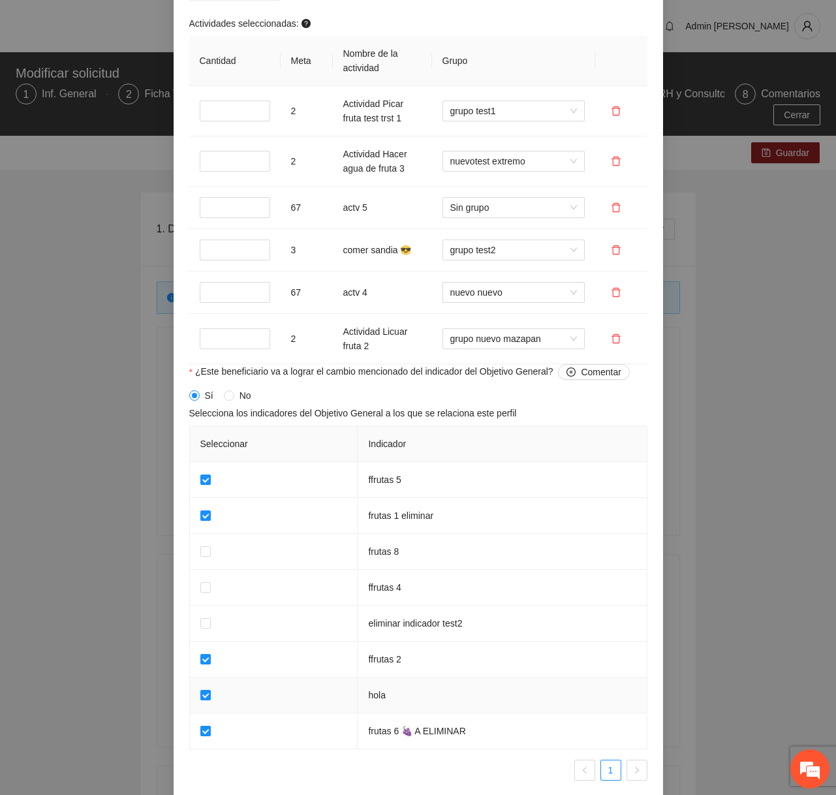
scroll to position [1428, 0]
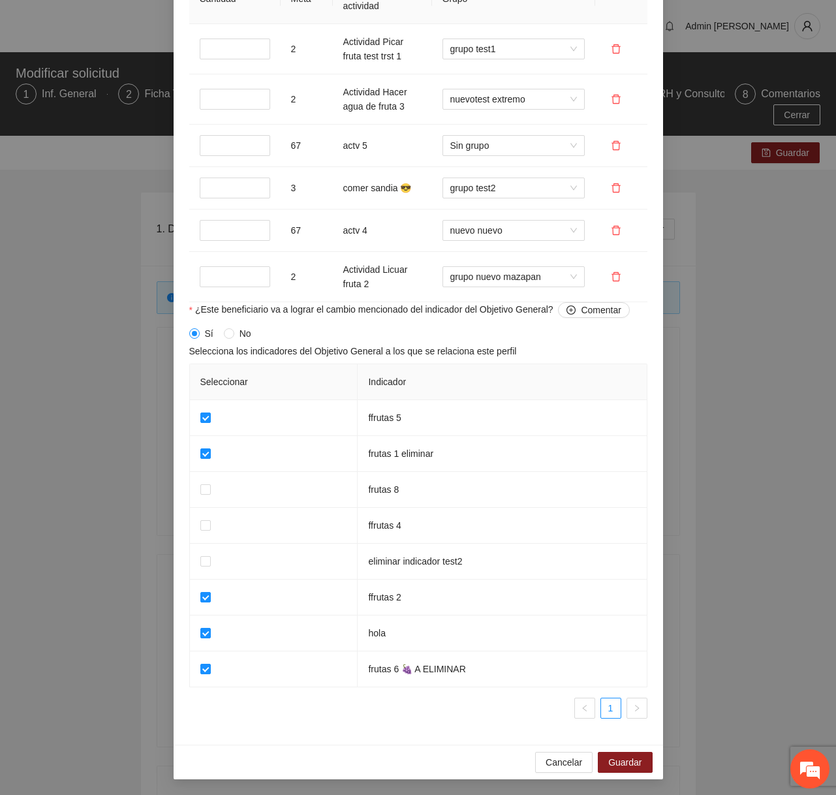
click at [616, 749] on div "Cancelar Guardar" at bounding box center [419, 762] width 490 height 35
click at [616, 763] on span "Guardar" at bounding box center [624, 762] width 33 height 14
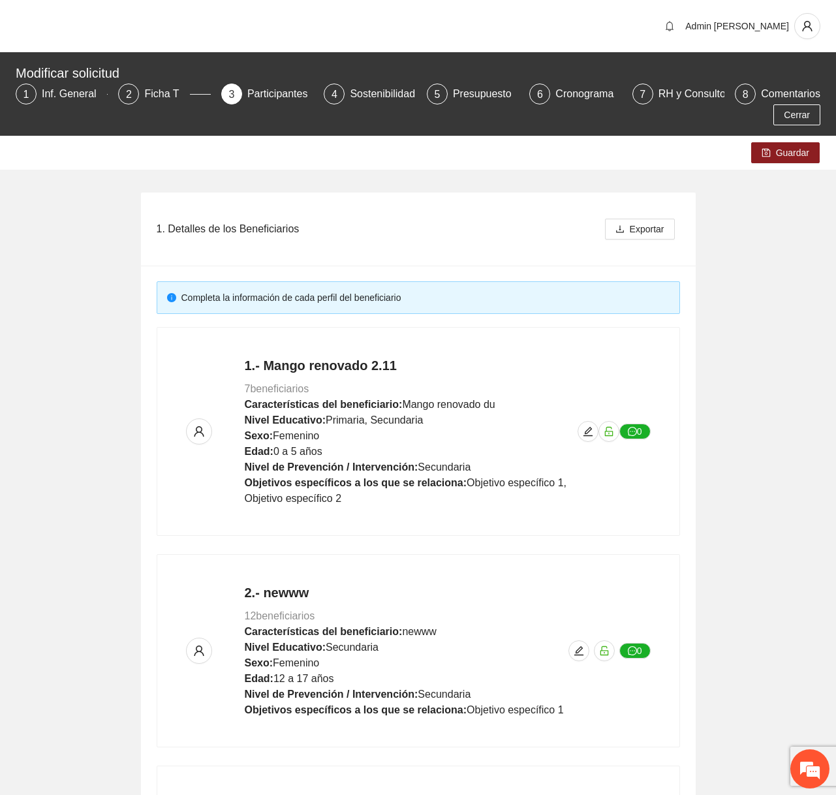
scroll to position [790, 0]
click at [791, 159] on span "Guardar" at bounding box center [792, 153] width 33 height 14
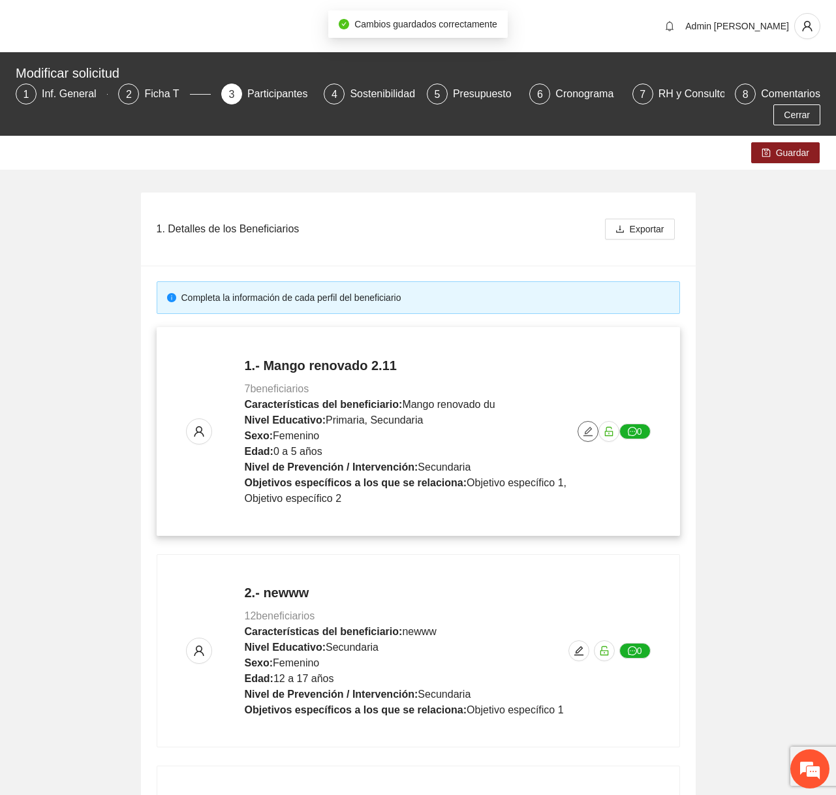
click at [584, 435] on icon "edit" at bounding box center [588, 431] width 9 height 9
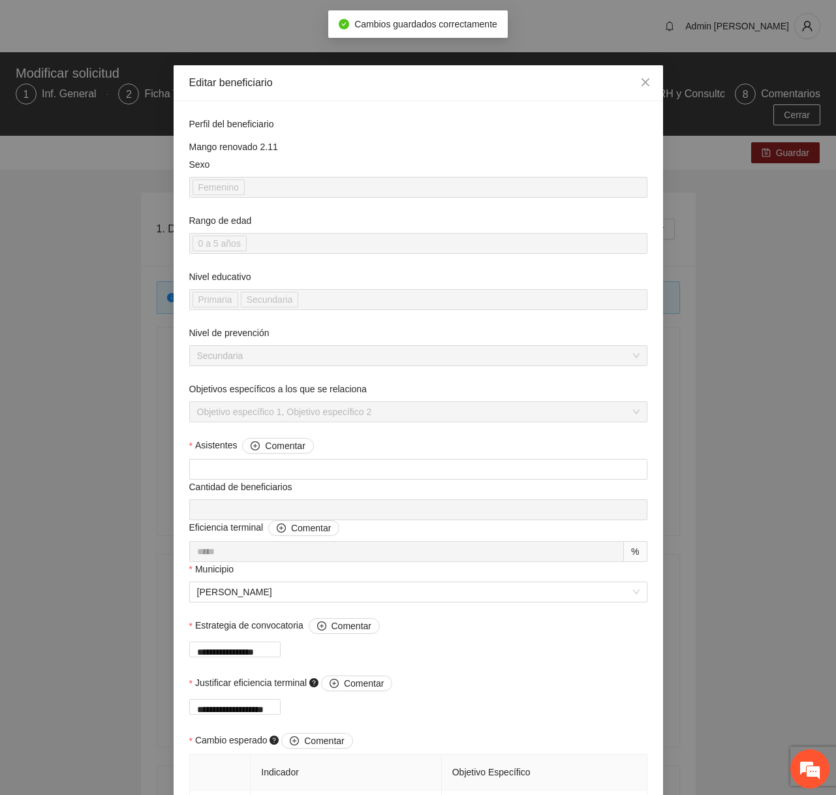
scroll to position [1181, 0]
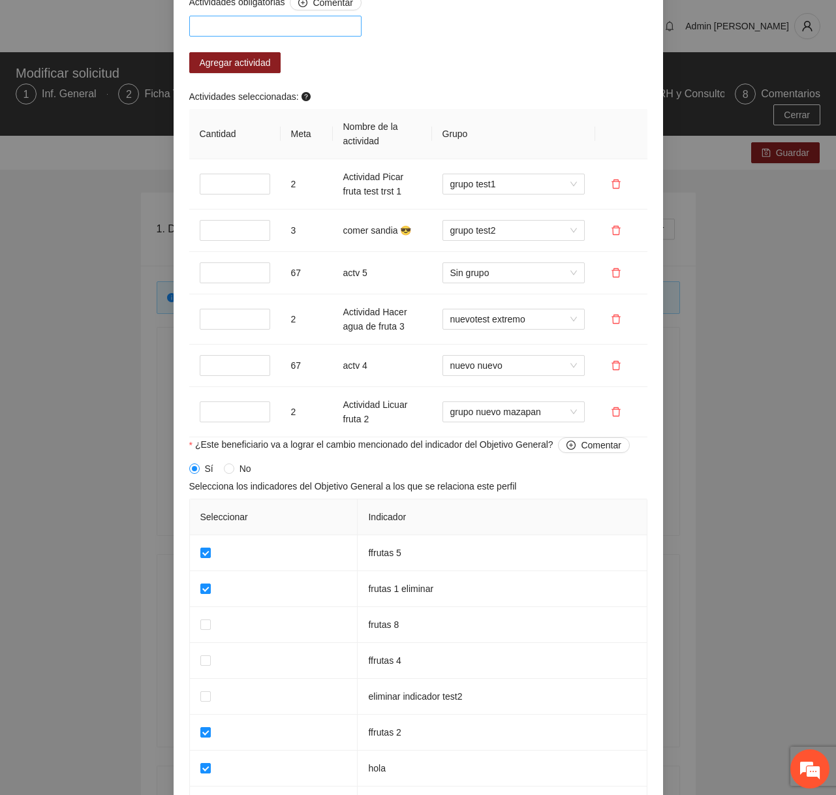
click at [301, 34] on div at bounding box center [276, 26] width 166 height 16
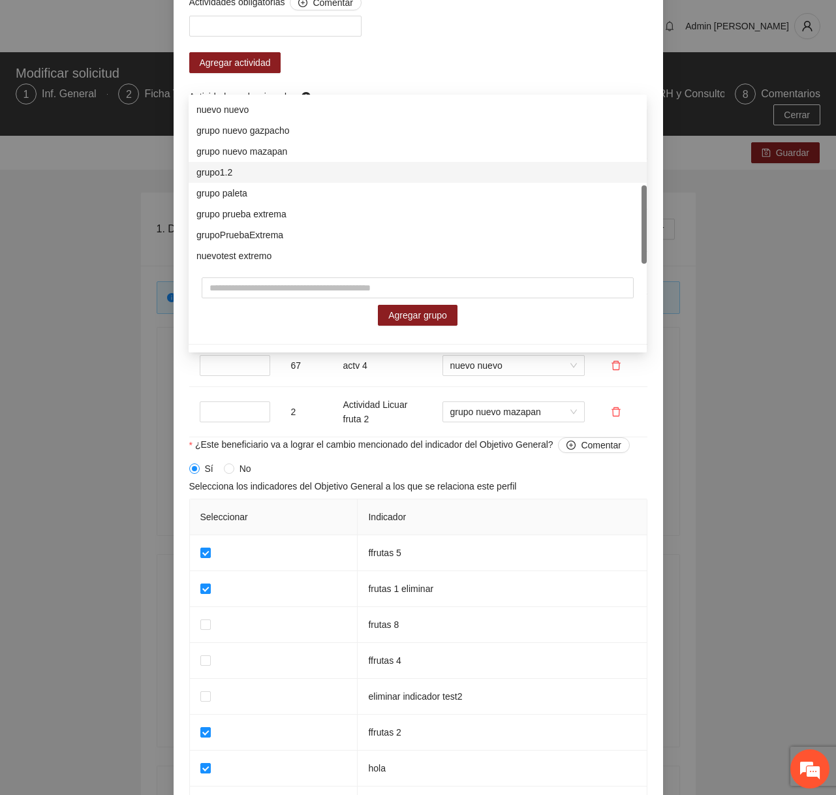
scroll to position [188, 0]
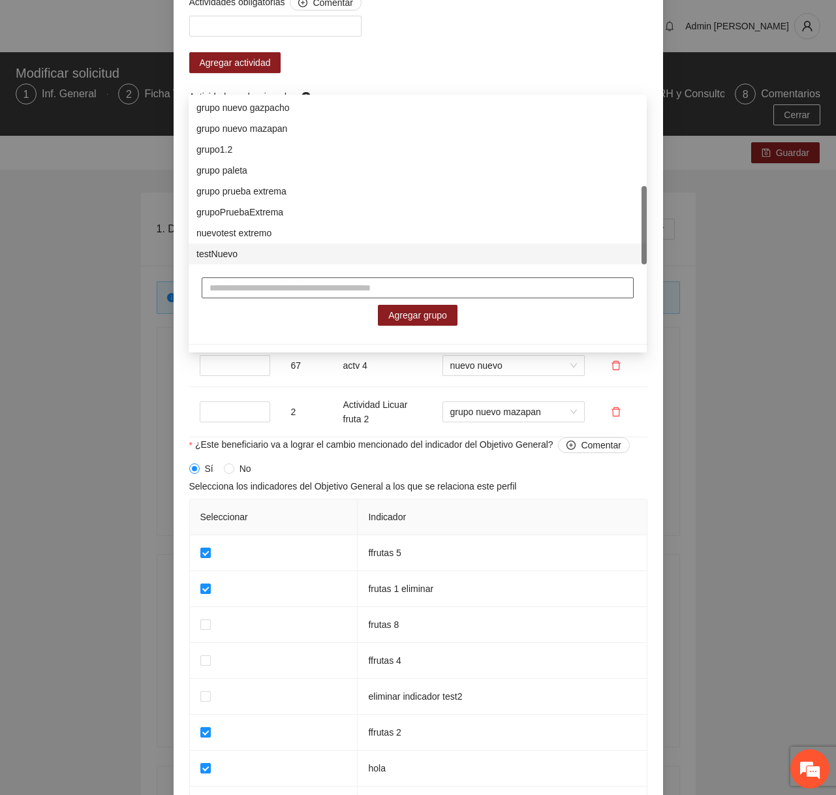
click at [299, 294] on input "text" at bounding box center [418, 287] width 432 height 21
type input "**********"
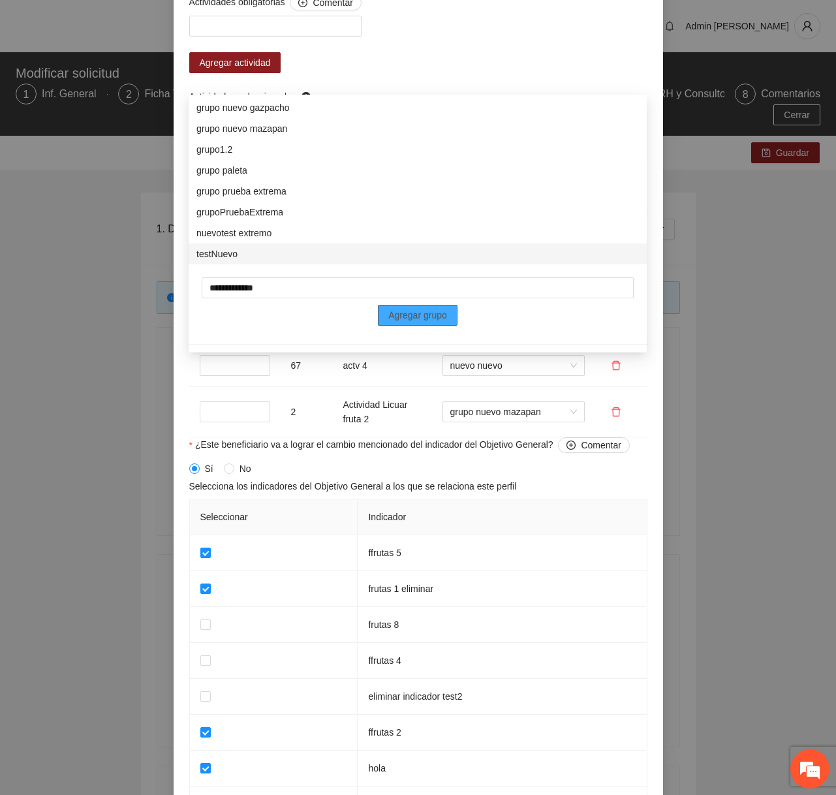
click at [384, 321] on button "Agregar grupo" at bounding box center [418, 315] width 80 height 21
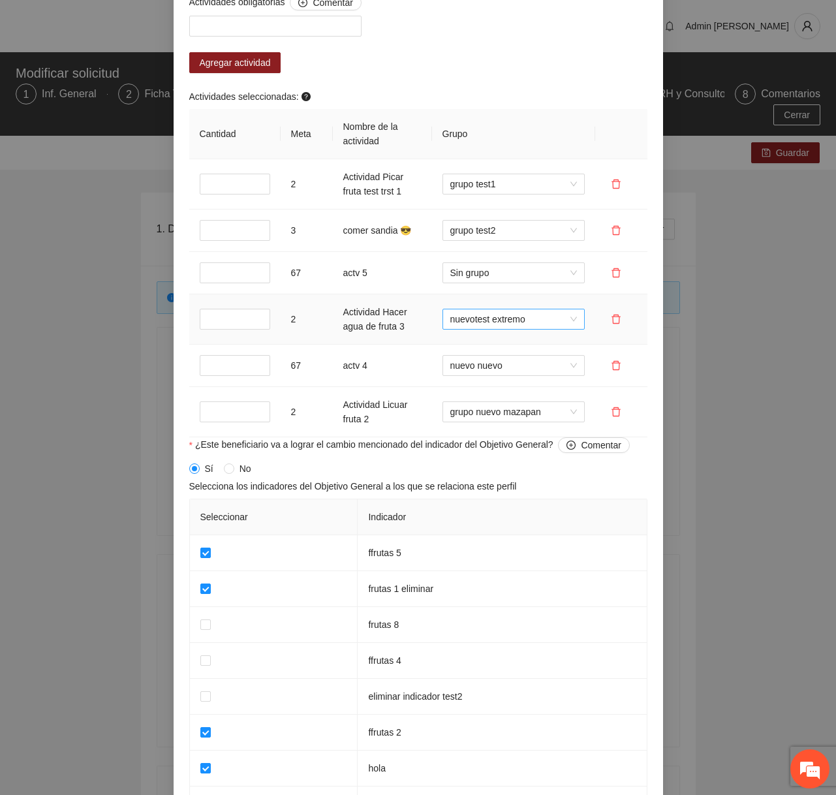
click at [508, 329] on span "nuevotest extremo" at bounding box center [513, 319] width 127 height 20
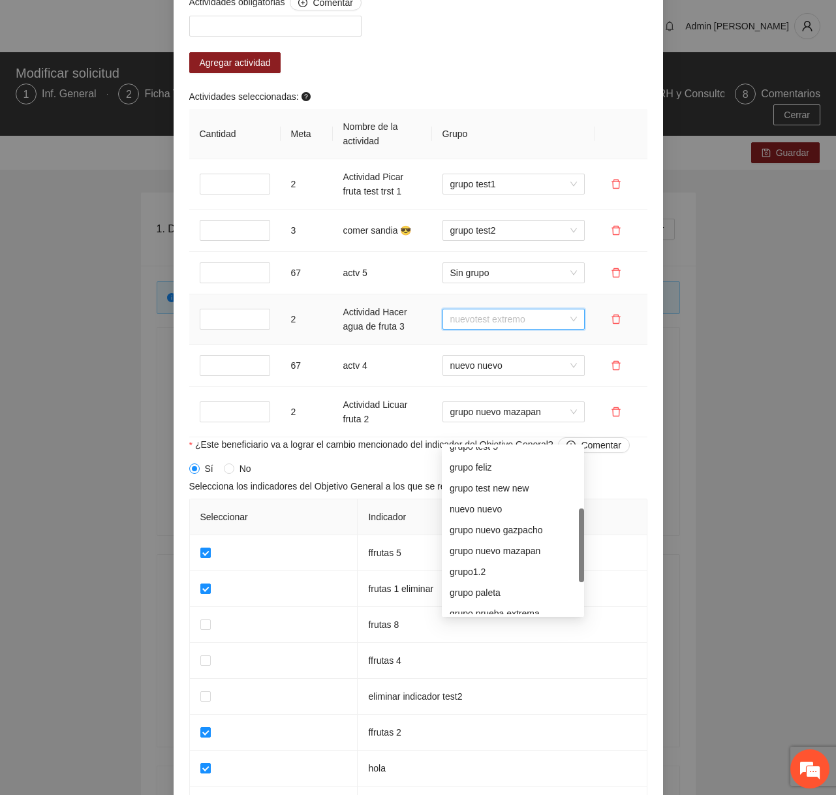
scroll to position [134, 0]
click at [538, 159] on th "Grupo" at bounding box center [513, 134] width 163 height 50
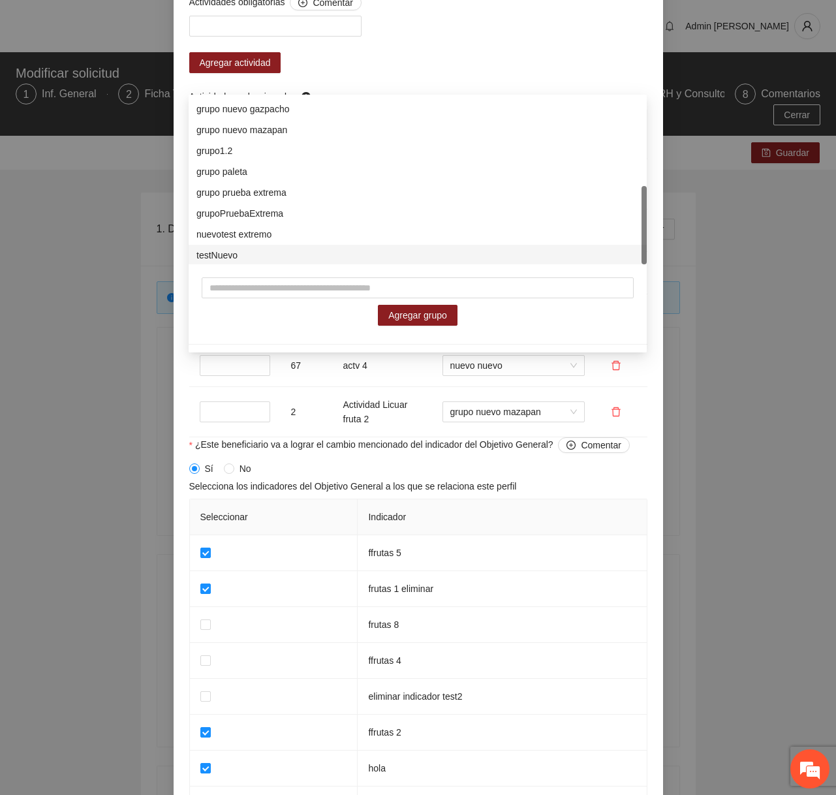
scroll to position [188, 0]
click at [516, 535] on th "Indicador" at bounding box center [502, 517] width 289 height 36
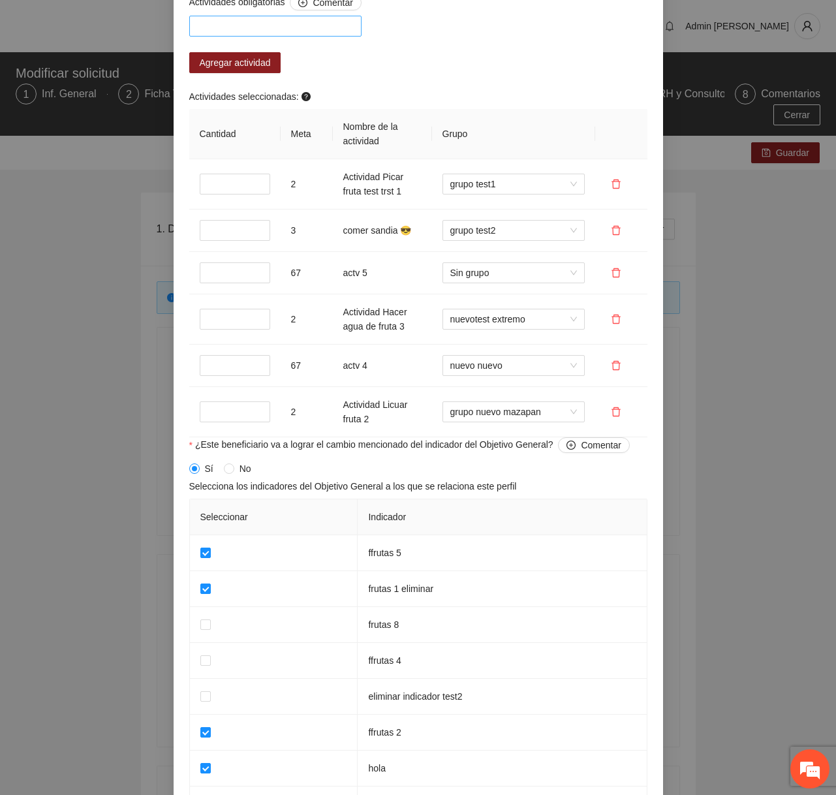
click at [323, 34] on div at bounding box center [276, 26] width 166 height 16
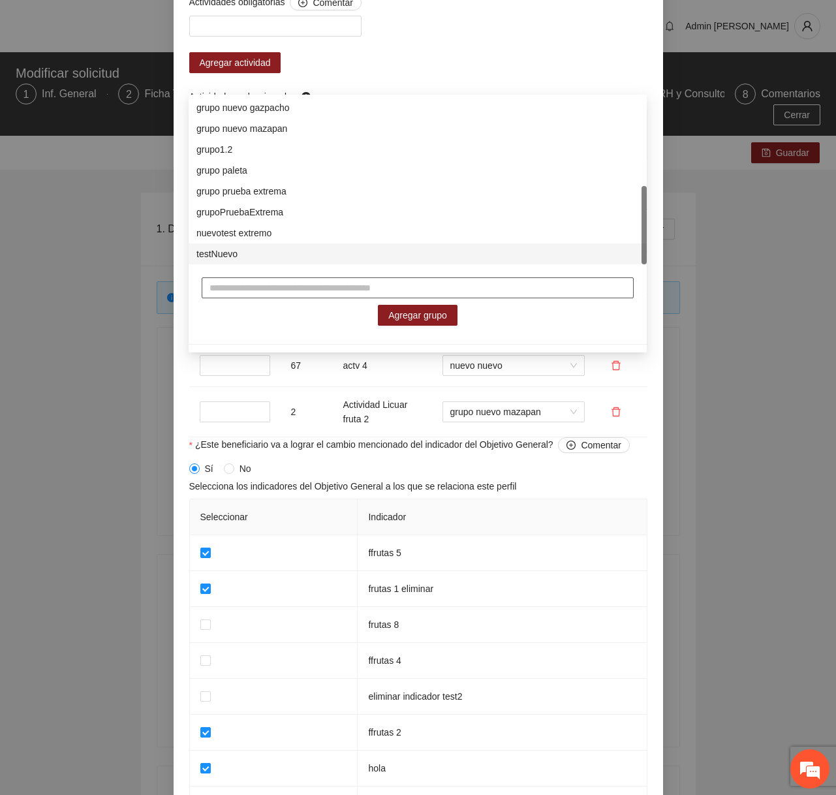
click at [283, 283] on input "text" at bounding box center [418, 287] width 432 height 21
type input "**********"
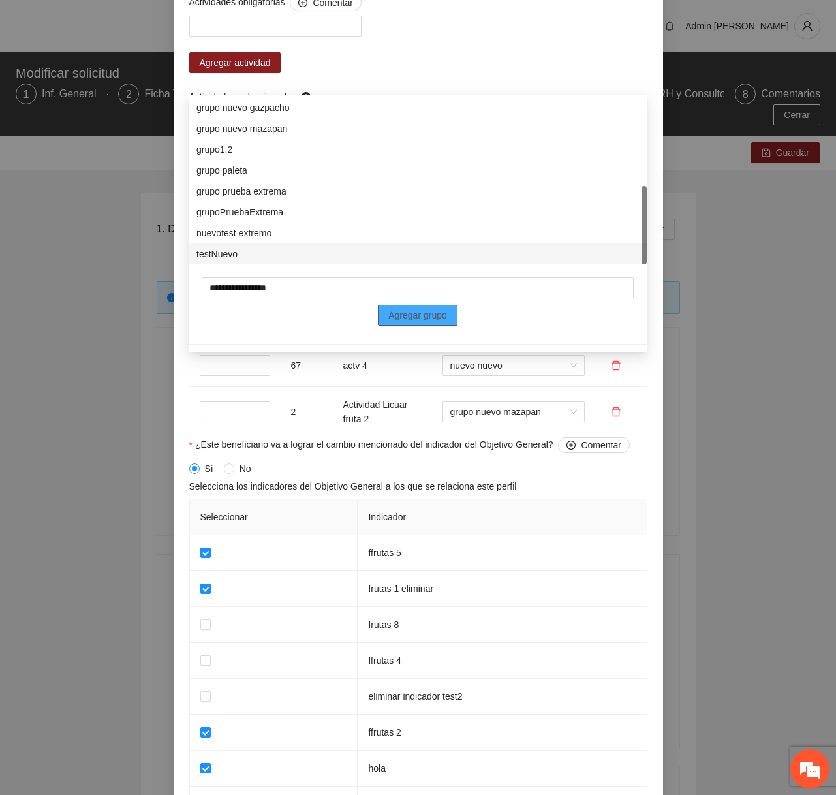
click at [396, 313] on span "Agregar grupo" at bounding box center [417, 315] width 59 height 14
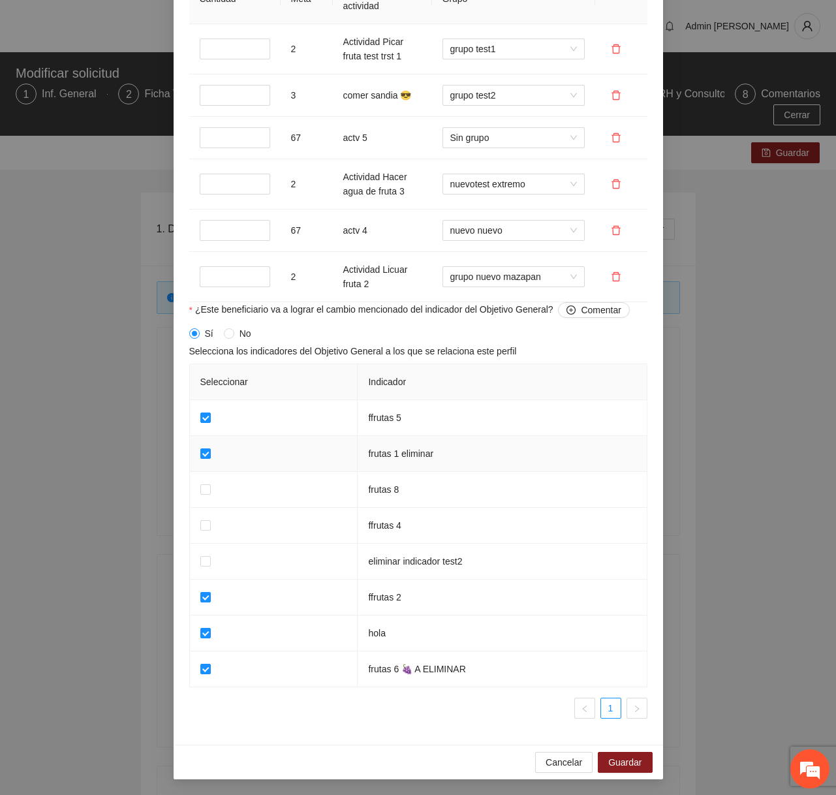
scroll to position [1428, 0]
click at [564, 773] on div "Cancelar Guardar" at bounding box center [419, 762] width 490 height 35
click at [565, 757] on span "Cancelar" at bounding box center [564, 762] width 37 height 14
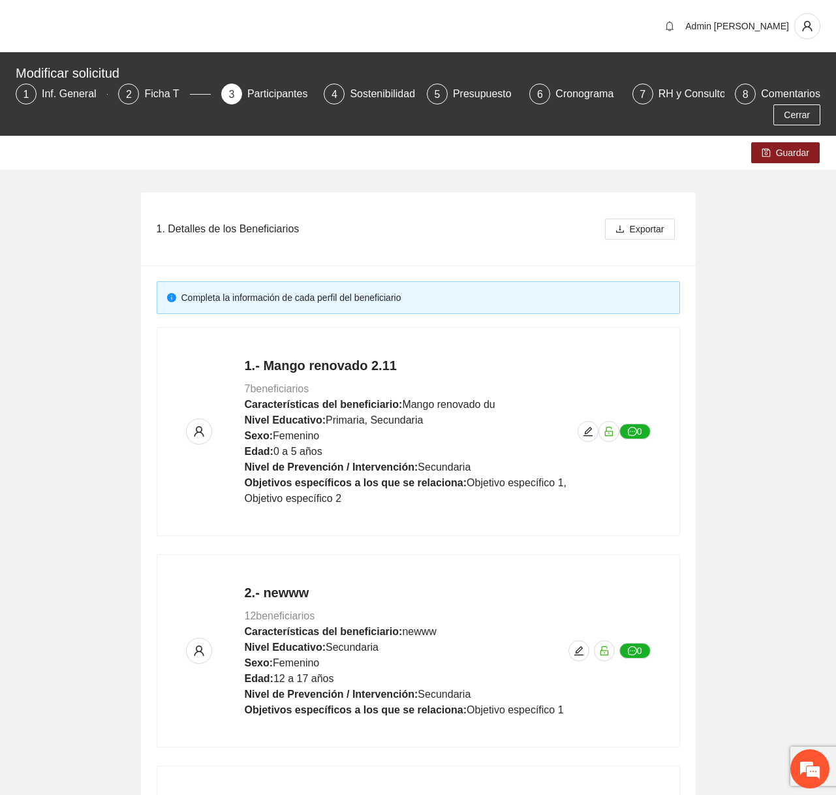
scroll to position [790, 0]
click at [579, 432] on span "edit" at bounding box center [588, 431] width 20 height 10
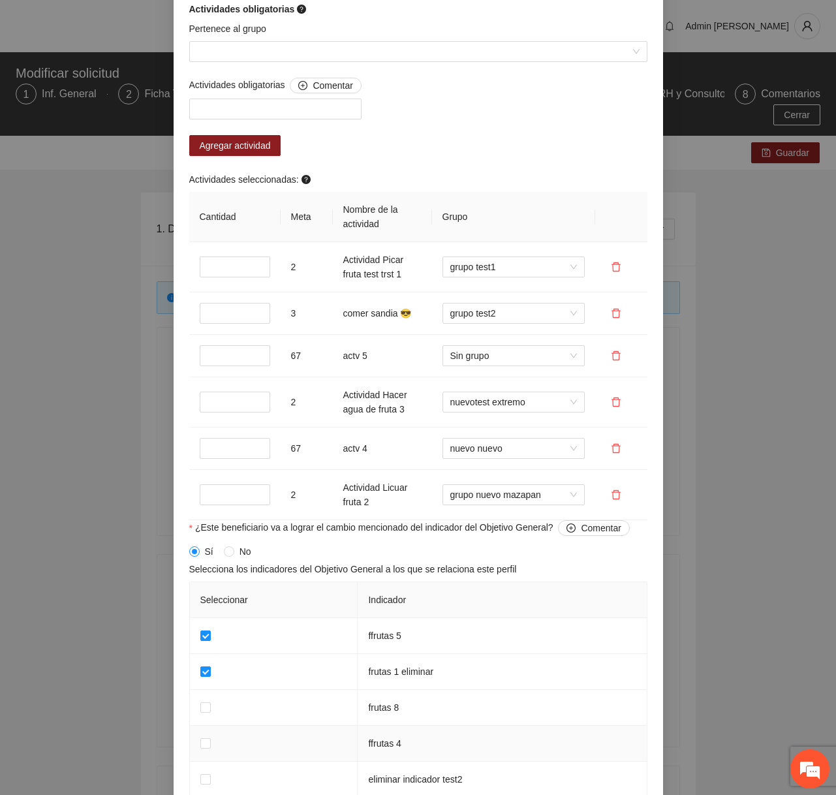
scroll to position [1157, 0]
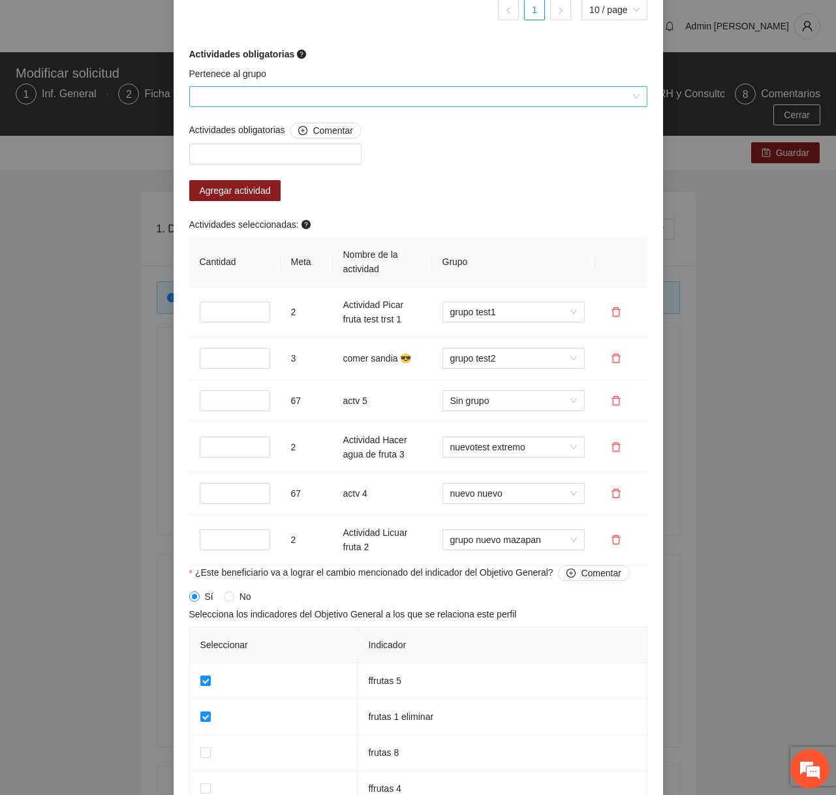
click at [435, 106] on input "Pertenece al grupo" at bounding box center [413, 97] width 433 height 20
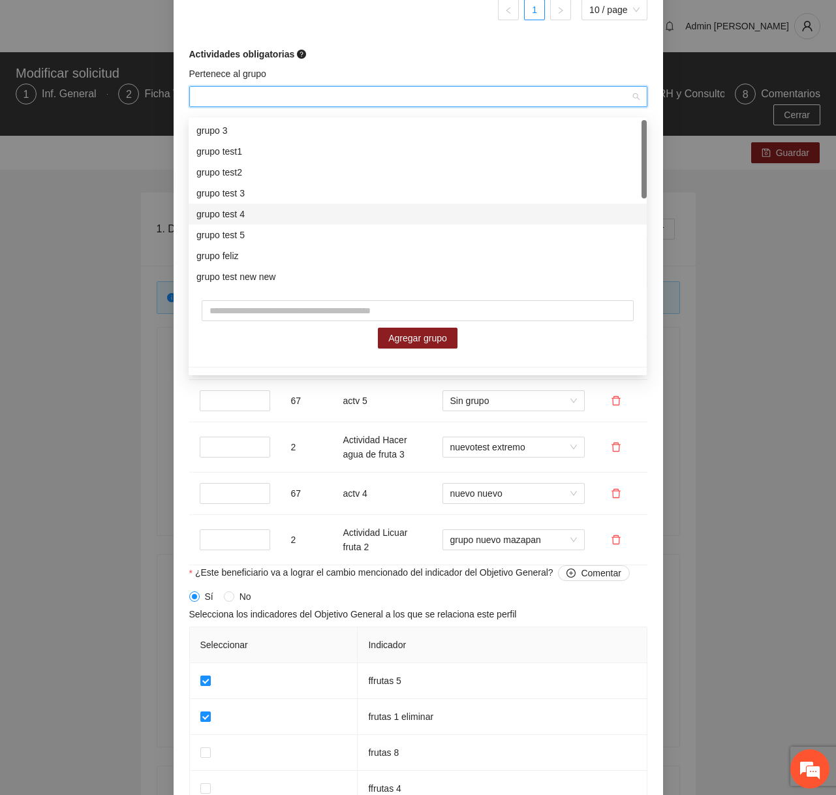
scroll to position [188, 0]
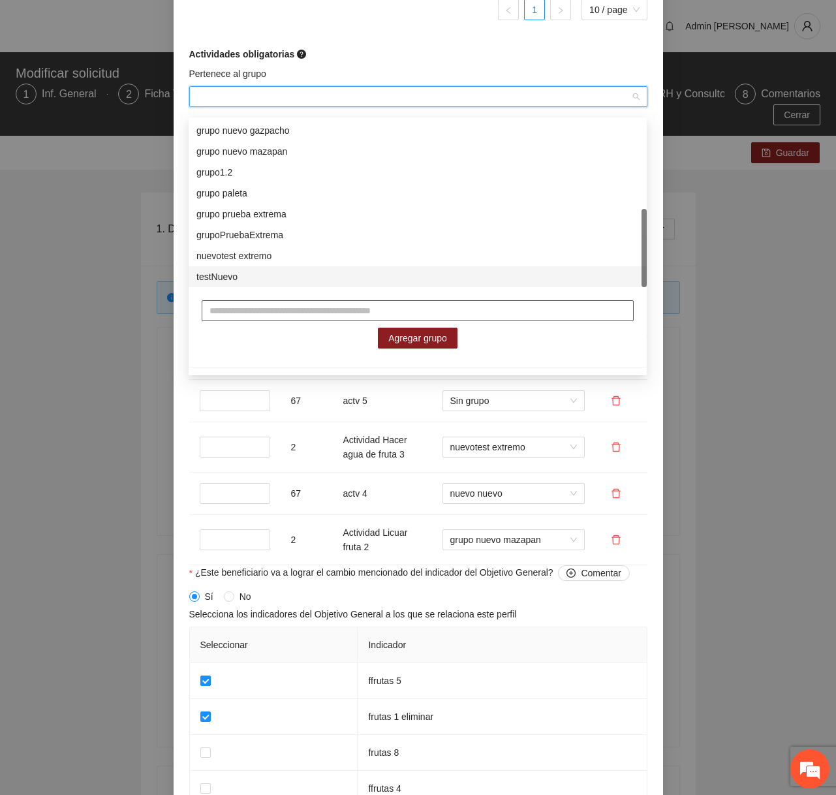
click at [349, 318] on input "text" at bounding box center [418, 310] width 432 height 21
type input "*"
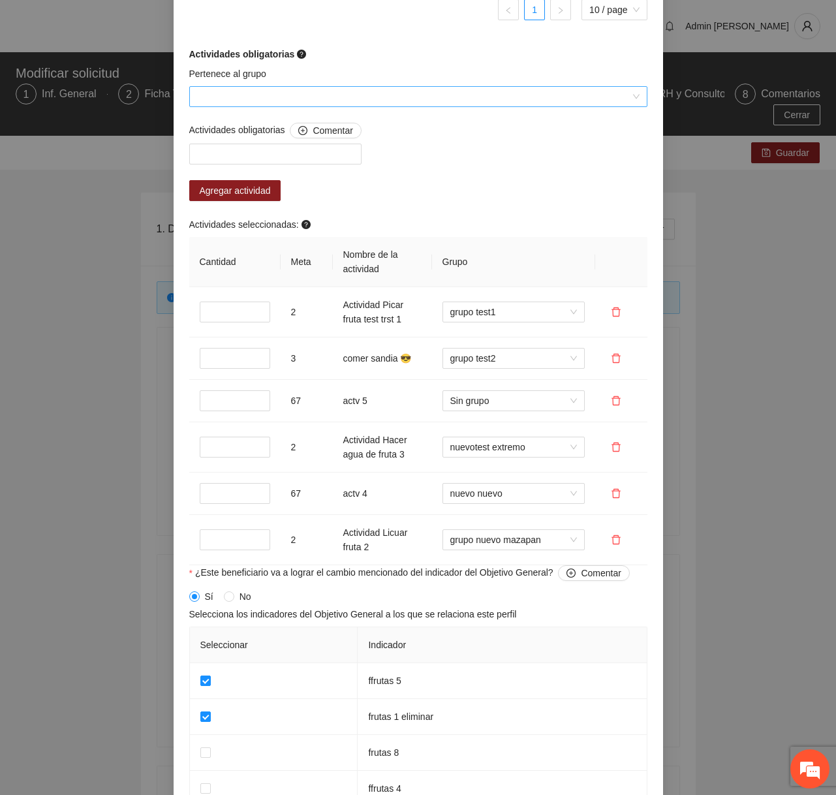
click at [392, 104] on input "Pertenece al grupo" at bounding box center [413, 97] width 433 height 20
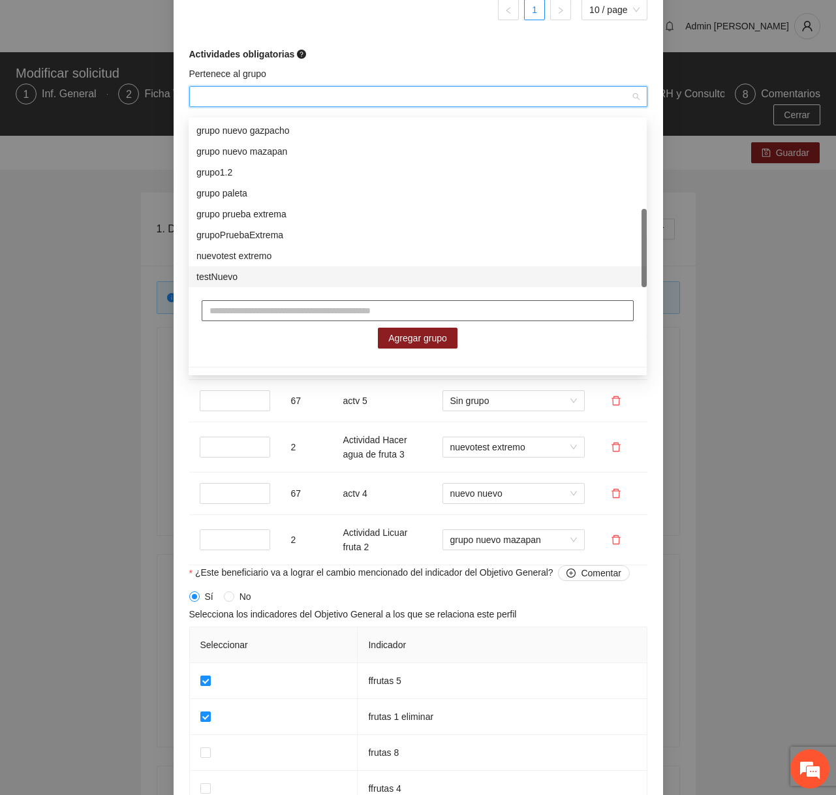
click at [273, 309] on input "text" at bounding box center [418, 310] width 432 height 21
type input "**********"
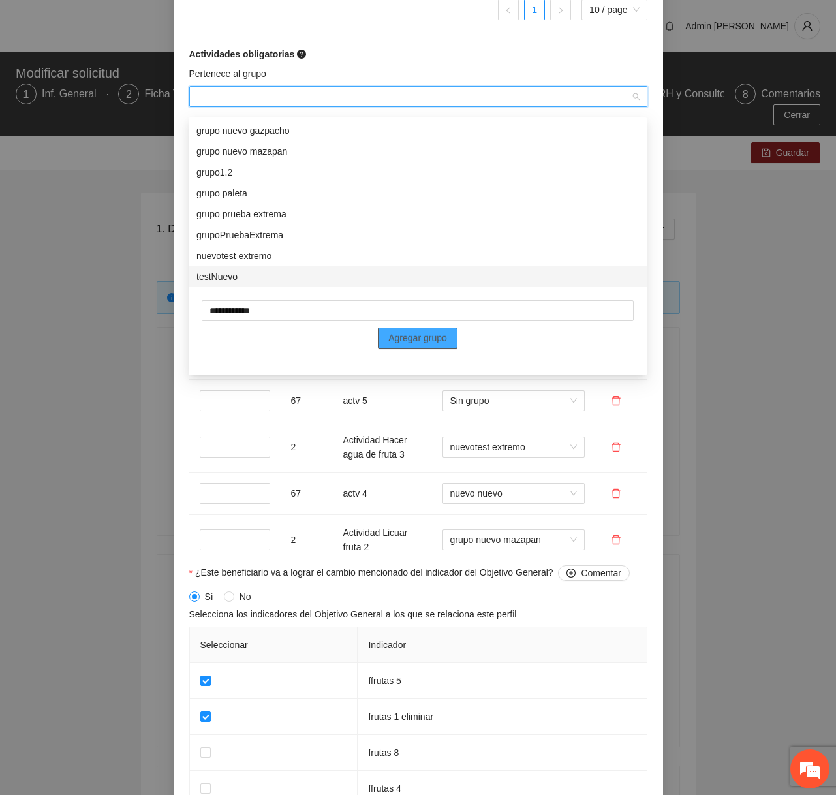
click at [401, 335] on span "Agregar grupo" at bounding box center [417, 338] width 59 height 14
click at [332, 422] on td "67" at bounding box center [307, 401] width 52 height 42
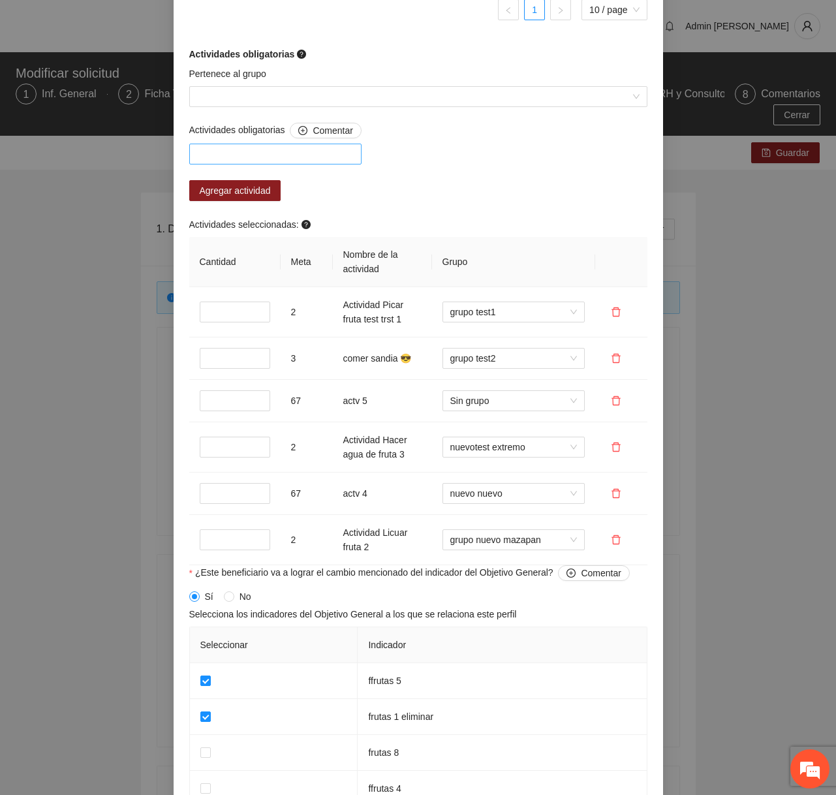
click at [320, 160] on div at bounding box center [276, 154] width 166 height 16
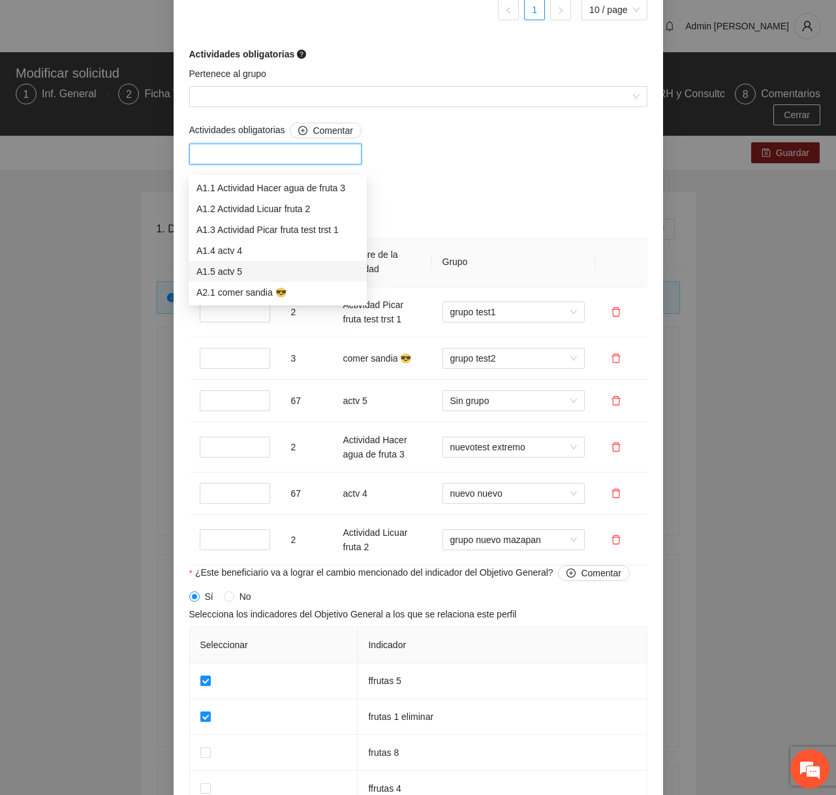
click at [282, 272] on div "A1.5 actv 5" at bounding box center [277, 271] width 163 height 14
click at [280, 295] on div "A2.1 comer sandia 😎" at bounding box center [277, 292] width 163 height 14
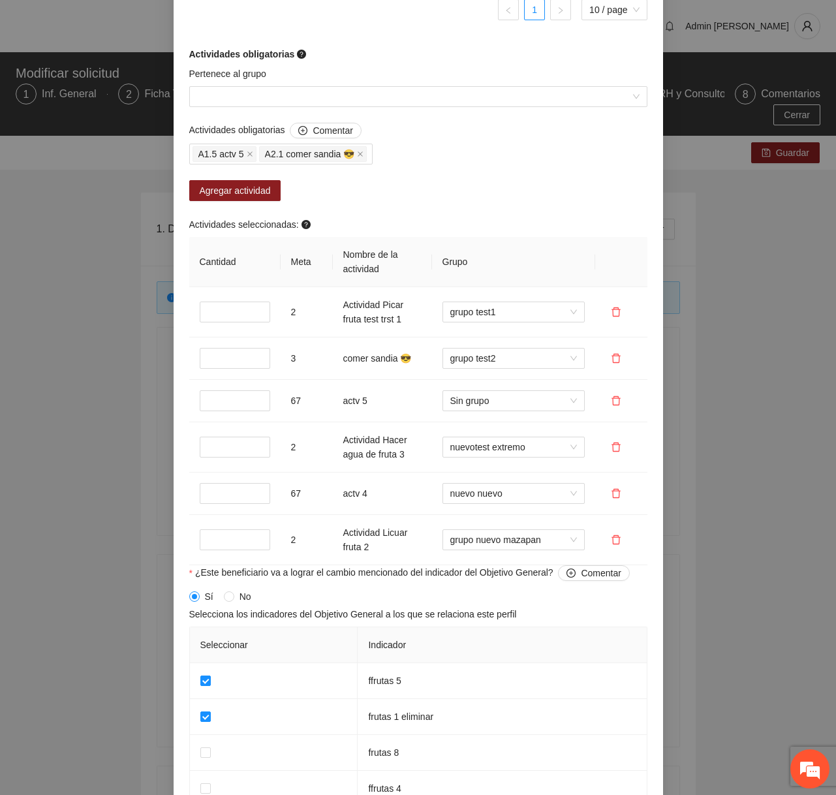
click at [490, 211] on div "Actividades obligatorias Comentar A1.5 actv 5 A2.1 comer sandia 😎 Agregar activ…" at bounding box center [418, 344] width 465 height 443
click at [484, 544] on span "grupo nuevo mazapan" at bounding box center [513, 540] width 127 height 20
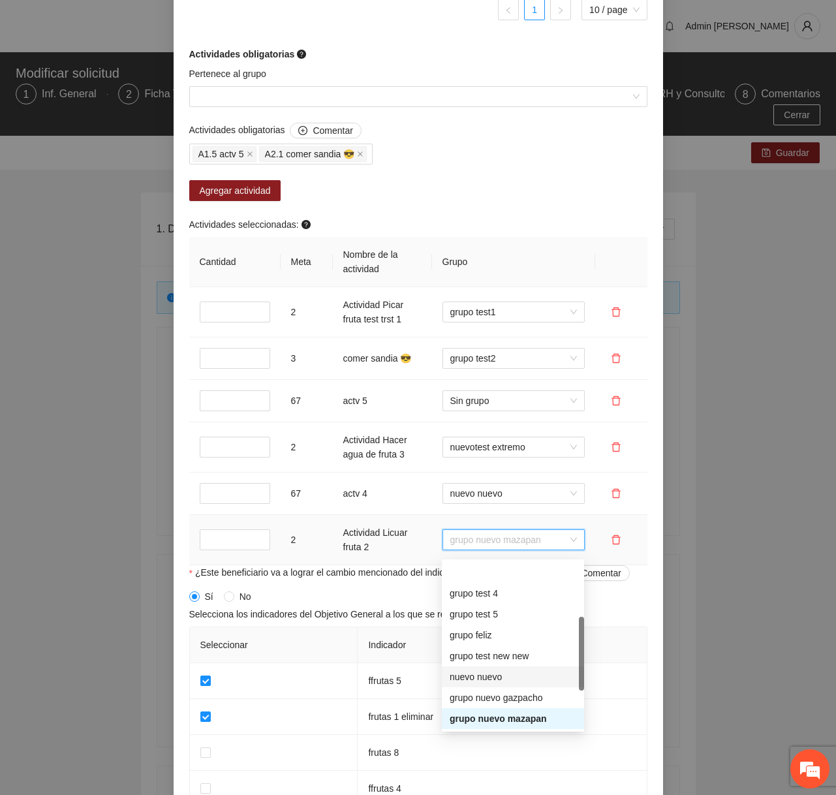
scroll to position [209, 0]
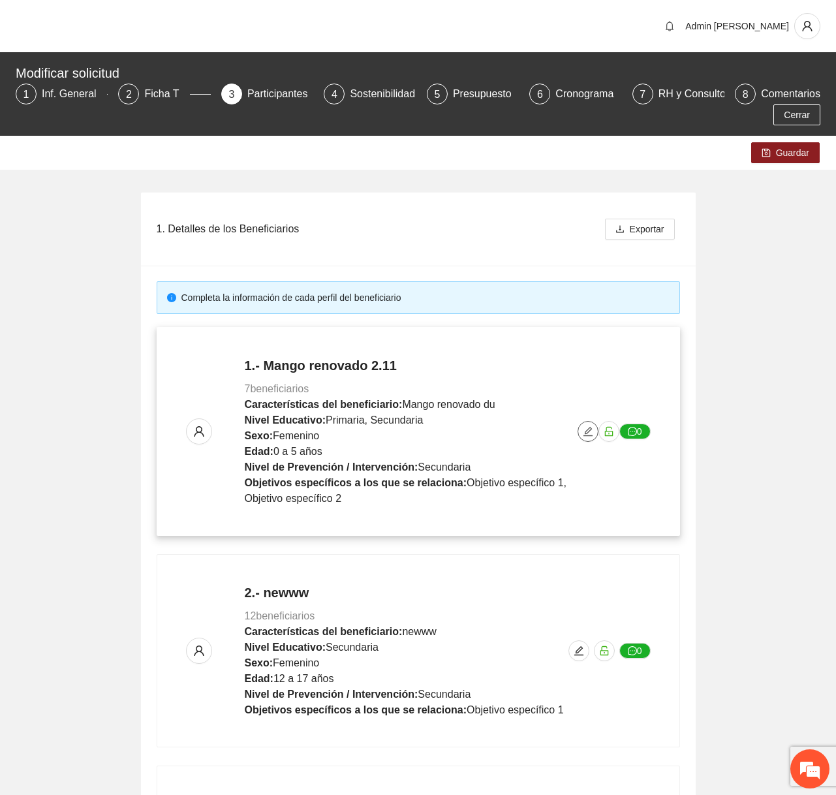
click at [583, 438] on button "button" at bounding box center [588, 431] width 21 height 21
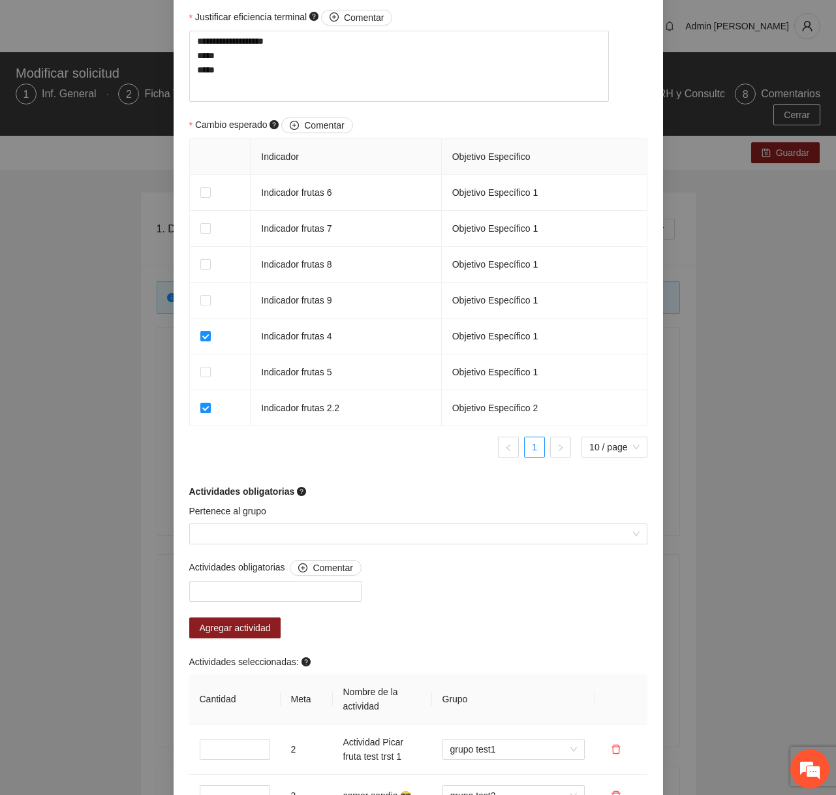
scroll to position [661, 0]
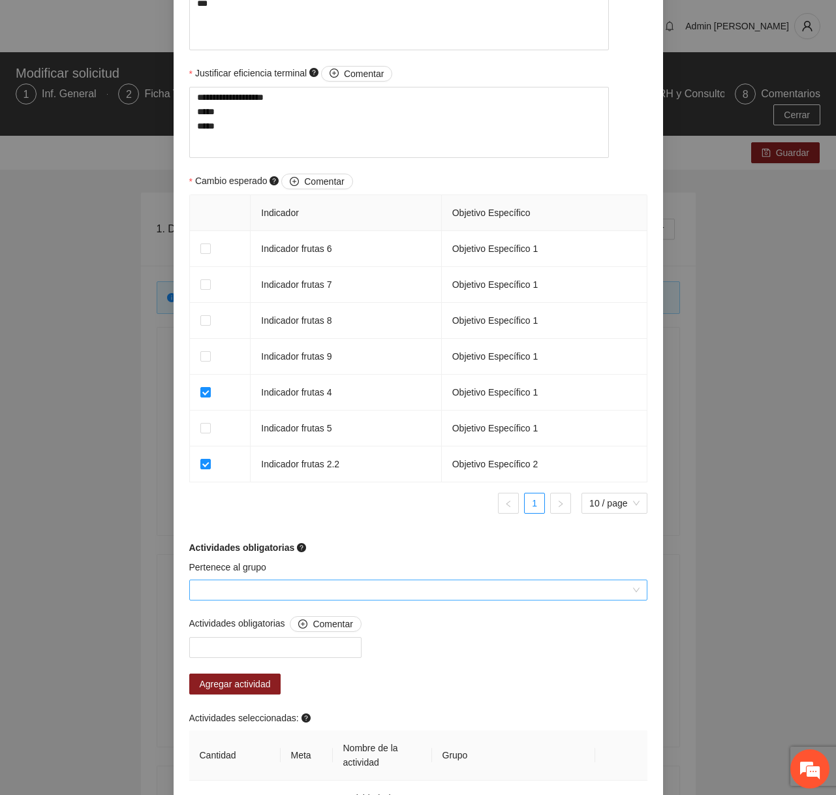
click at [367, 600] on input "Pertenece al grupo" at bounding box center [413, 590] width 433 height 20
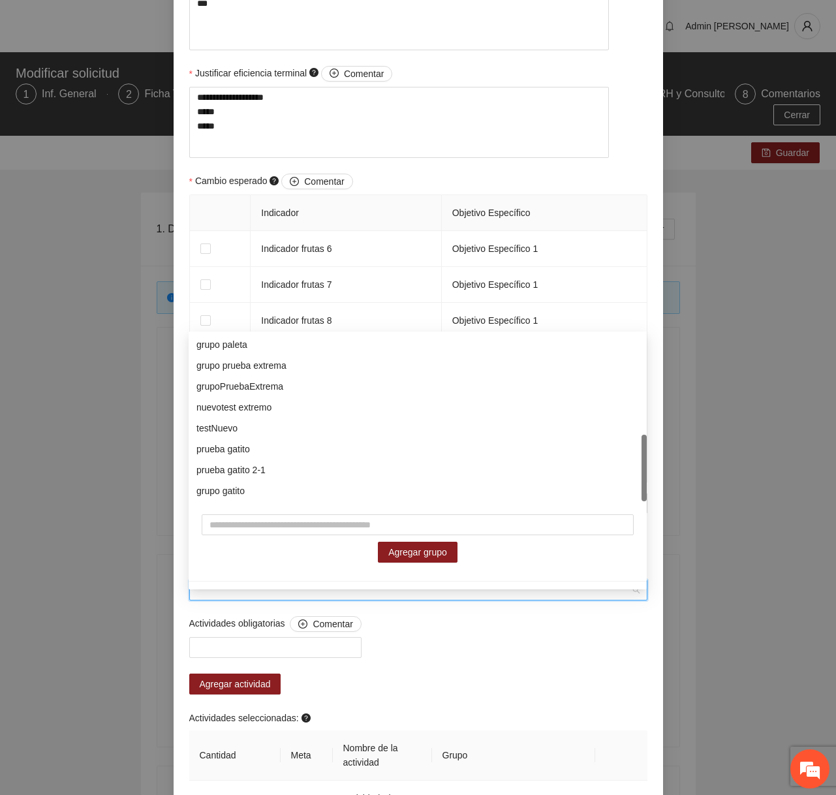
scroll to position [0, 0]
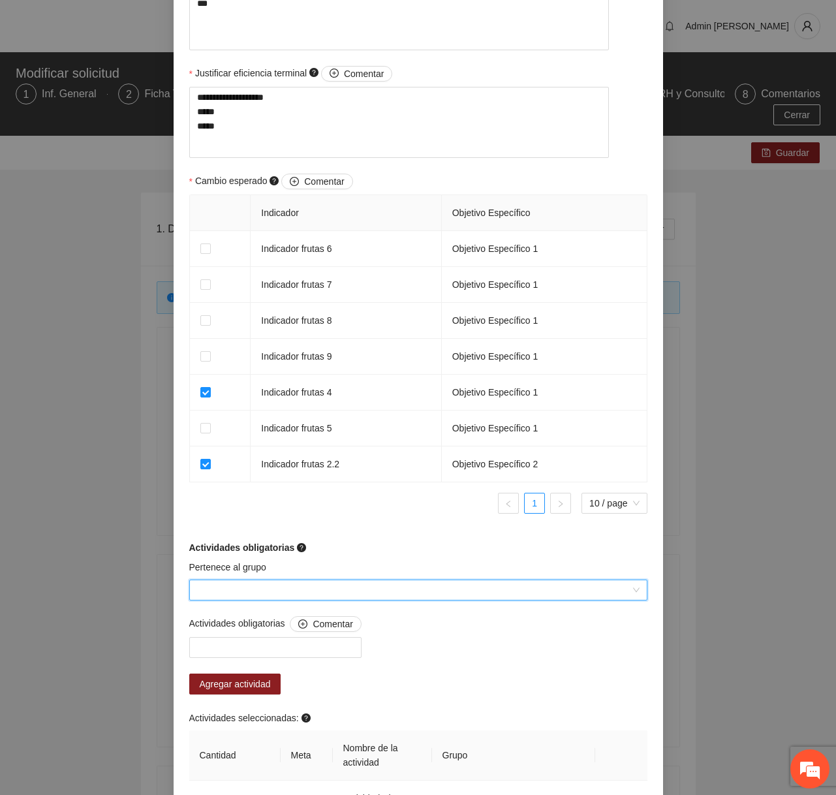
click at [332, 600] on input "Pertenece al grupo" at bounding box center [413, 590] width 433 height 20
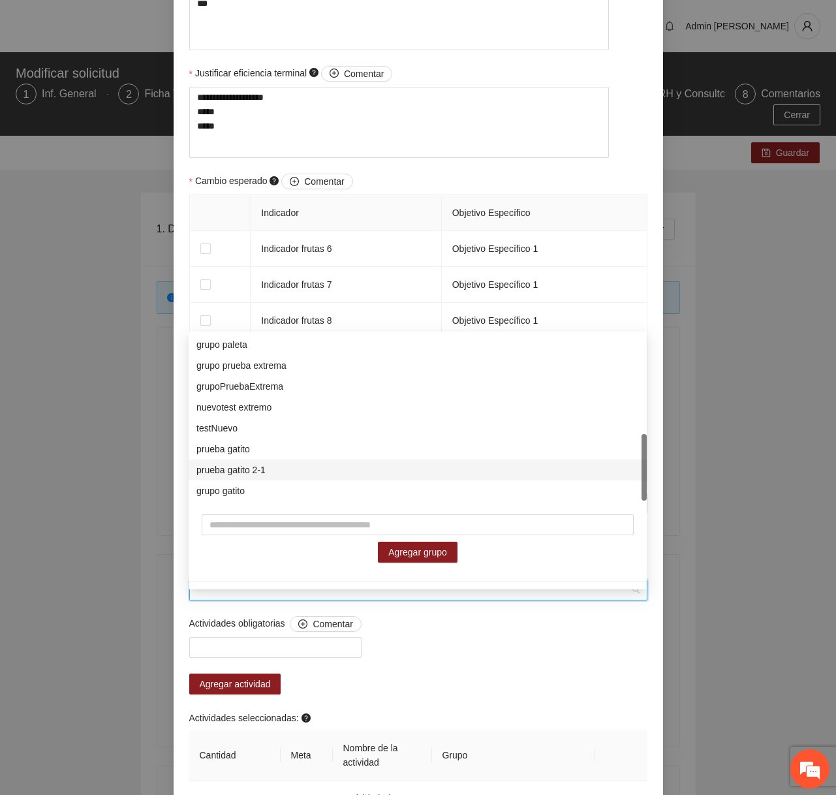
scroll to position [243, 0]
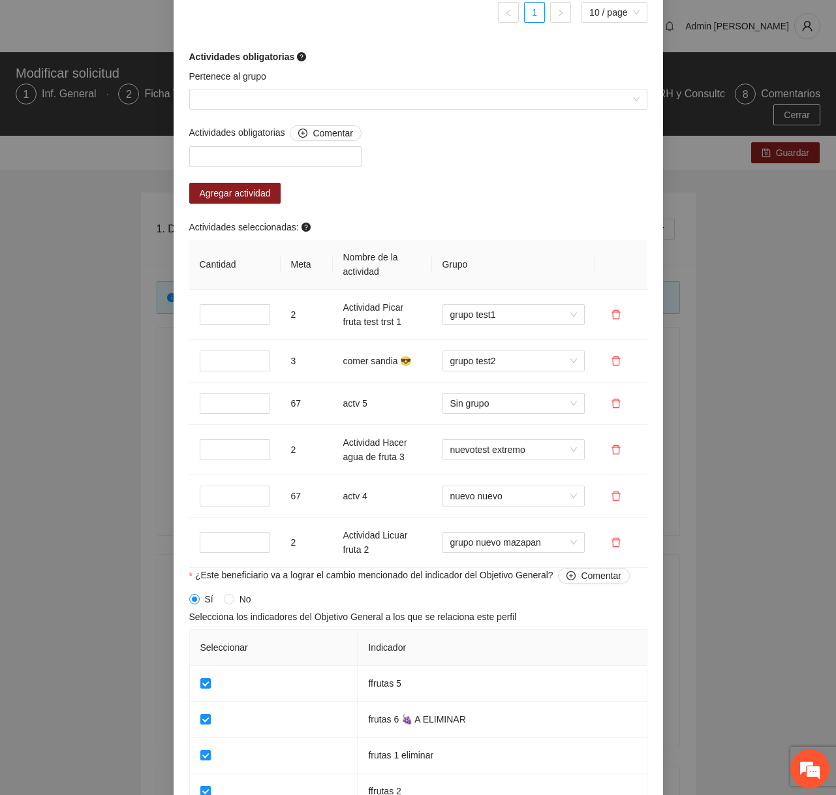
scroll to position [1189, 0]
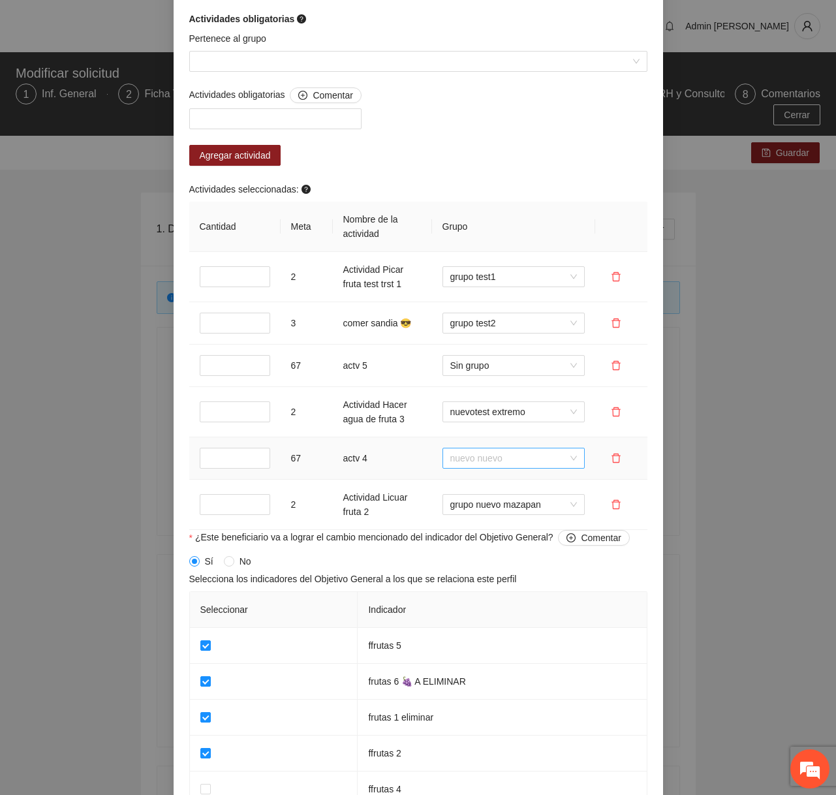
click at [506, 462] on span "nuevo nuevo" at bounding box center [513, 458] width 127 height 20
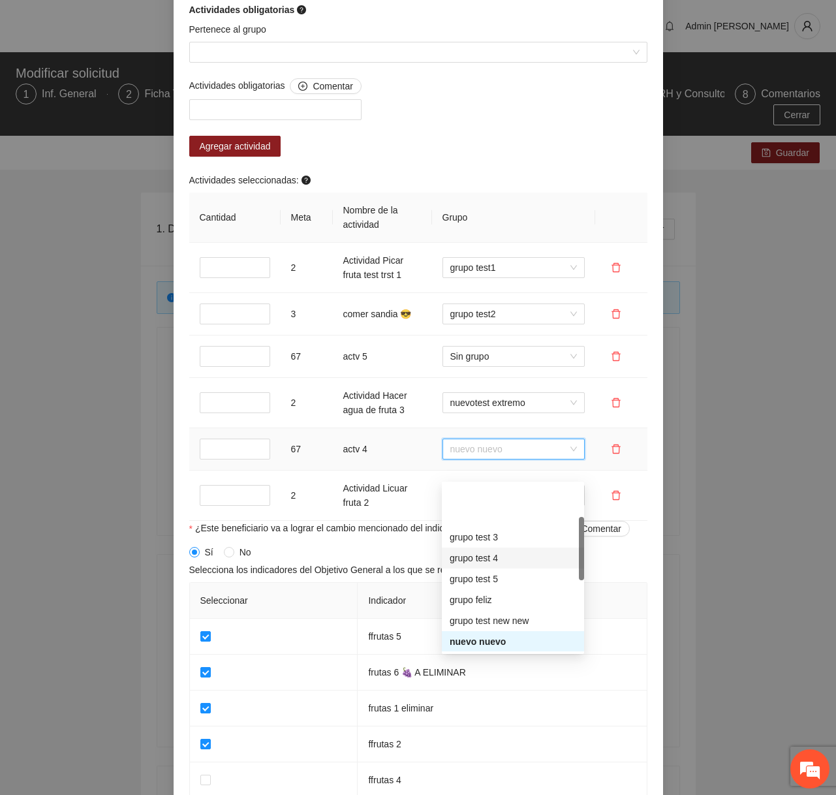
scroll to position [272, 0]
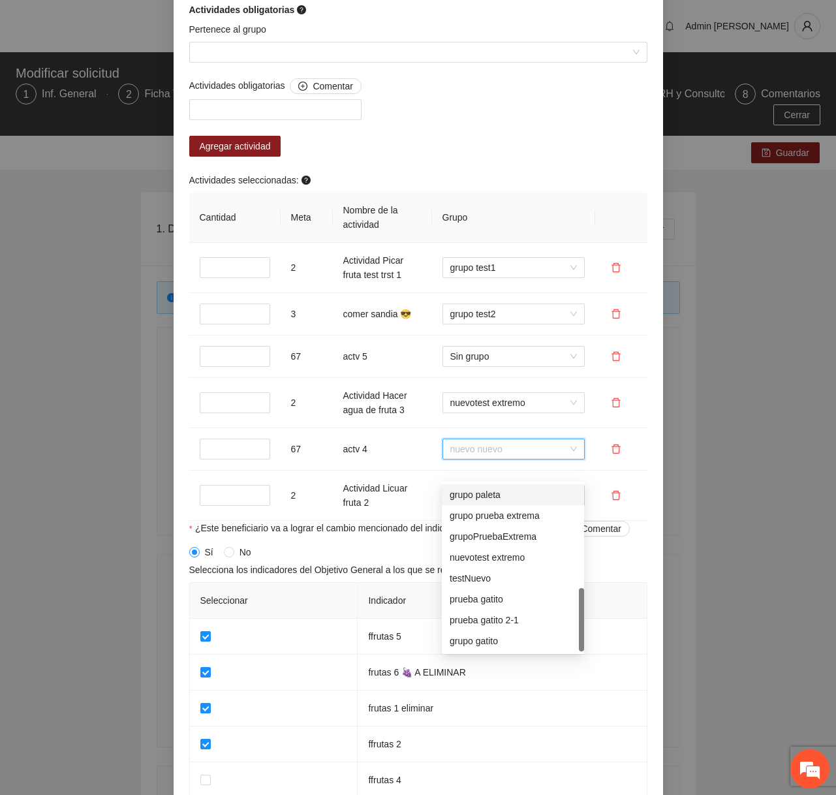
click at [456, 165] on div "Actividades obligatorias Comentar Agregar actividad Actividades seleccionadas: …" at bounding box center [418, 299] width 465 height 443
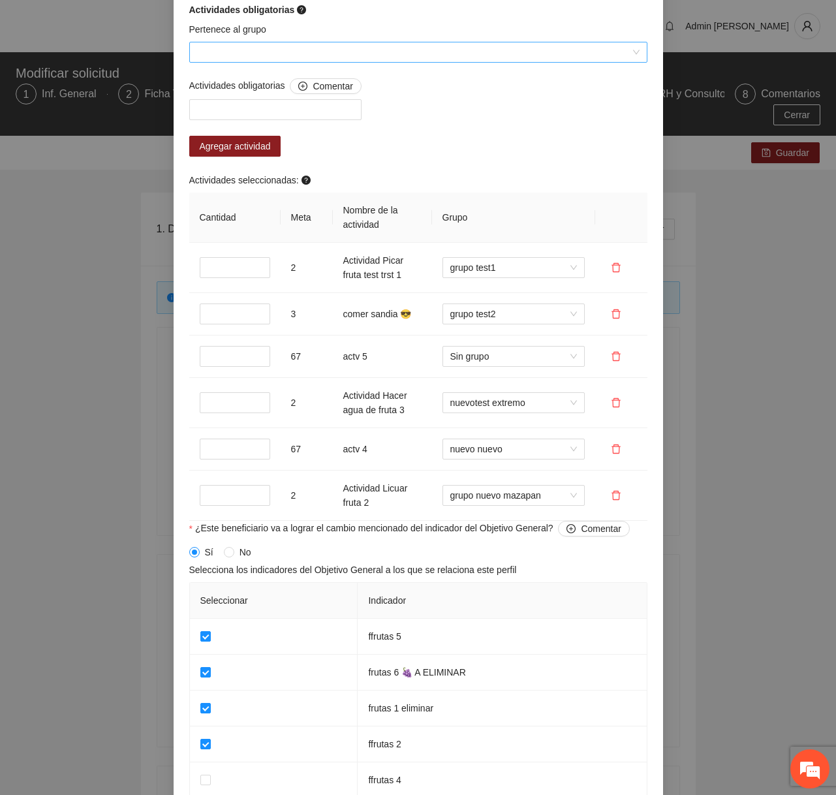
click at [328, 62] on input "Pertenece al grupo" at bounding box center [413, 52] width 433 height 20
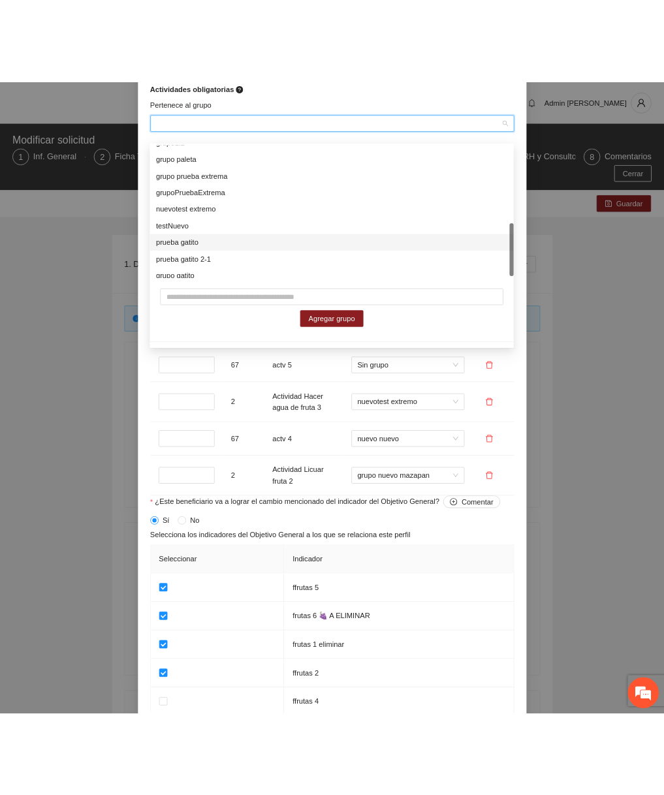
scroll to position [251, 0]
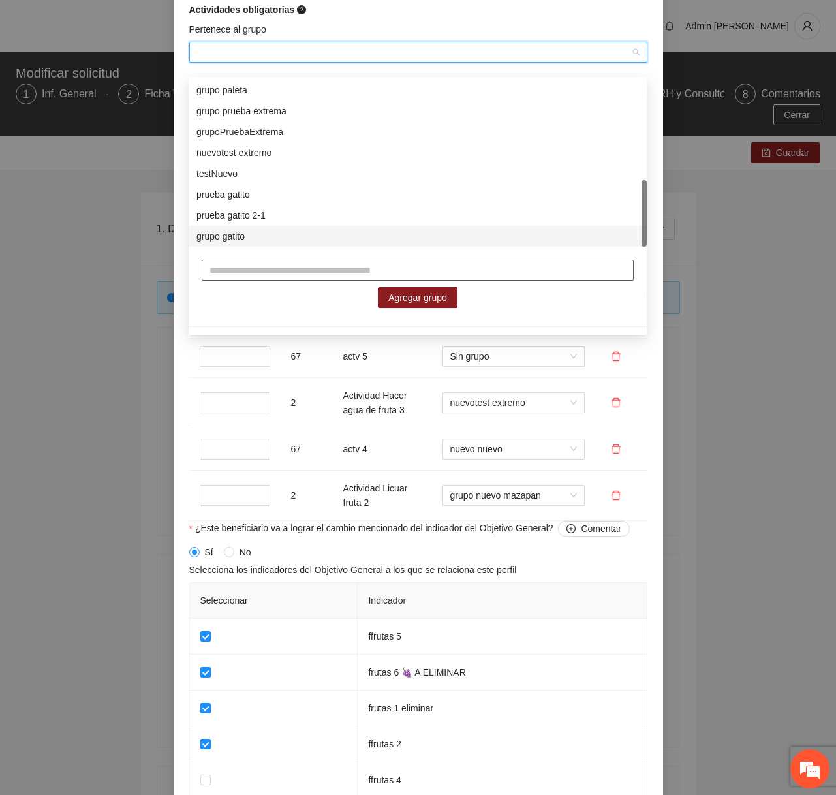
click at [306, 269] on input "text" at bounding box center [418, 270] width 432 height 21
type input "**********"
click at [395, 292] on span "Agregar grupo" at bounding box center [417, 297] width 59 height 14
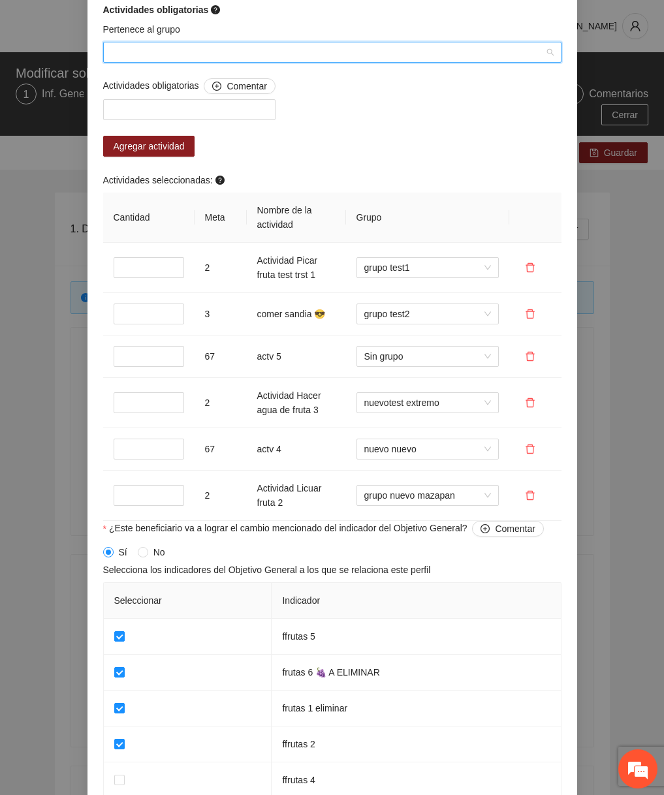
click at [251, 62] on input "Pertenece al grupo" at bounding box center [327, 52] width 433 height 20
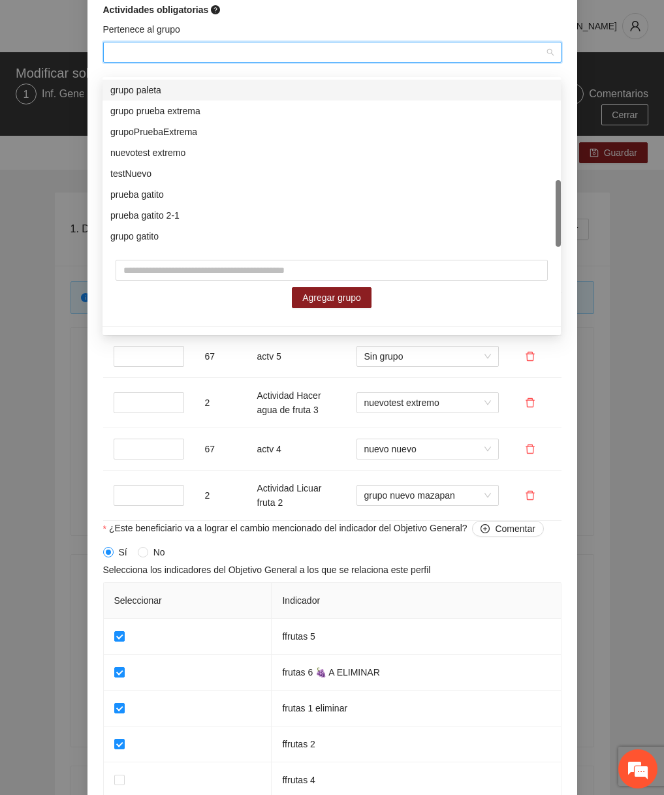
click at [284, 17] on div "Actividades obligatorias" at bounding box center [332, 10] width 458 height 14
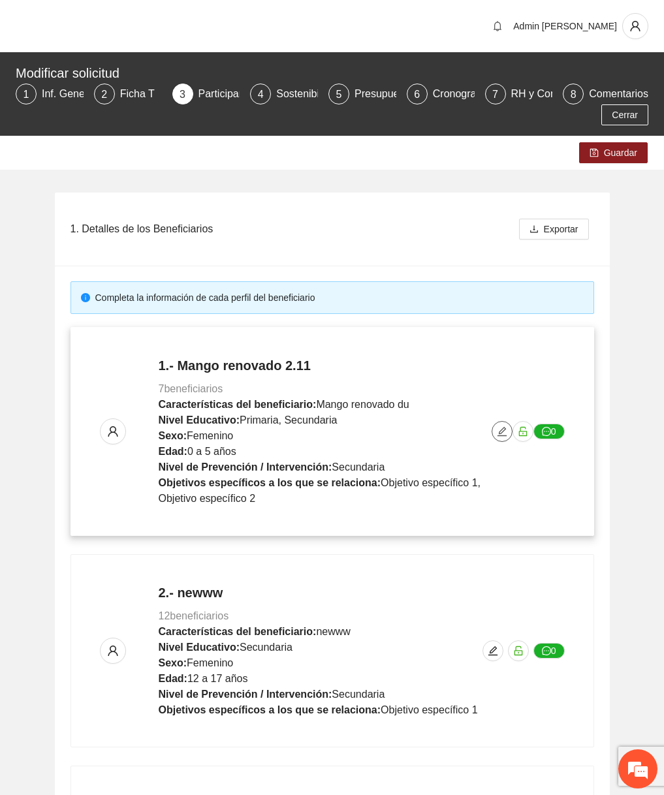
click at [497, 426] on icon "edit" at bounding box center [502, 431] width 10 height 10
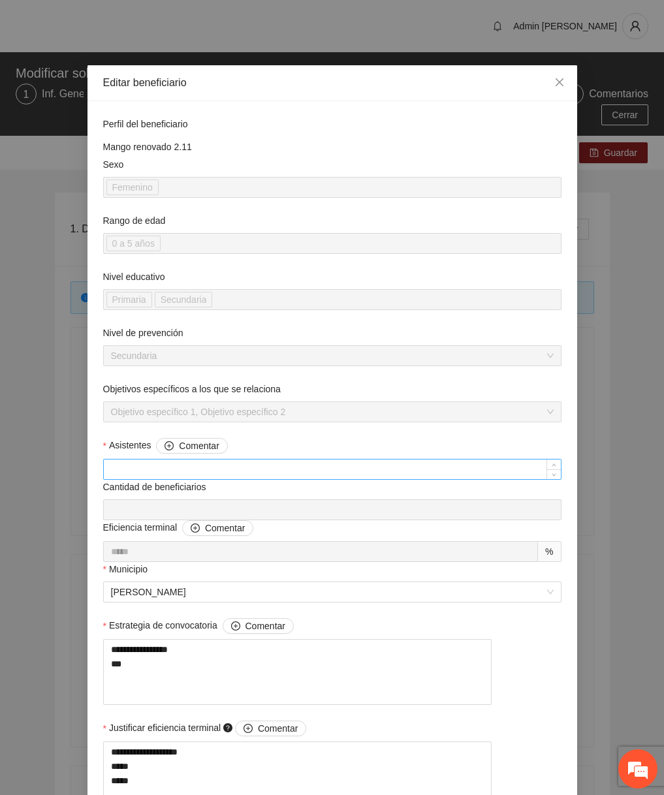
scroll to position [694, 0]
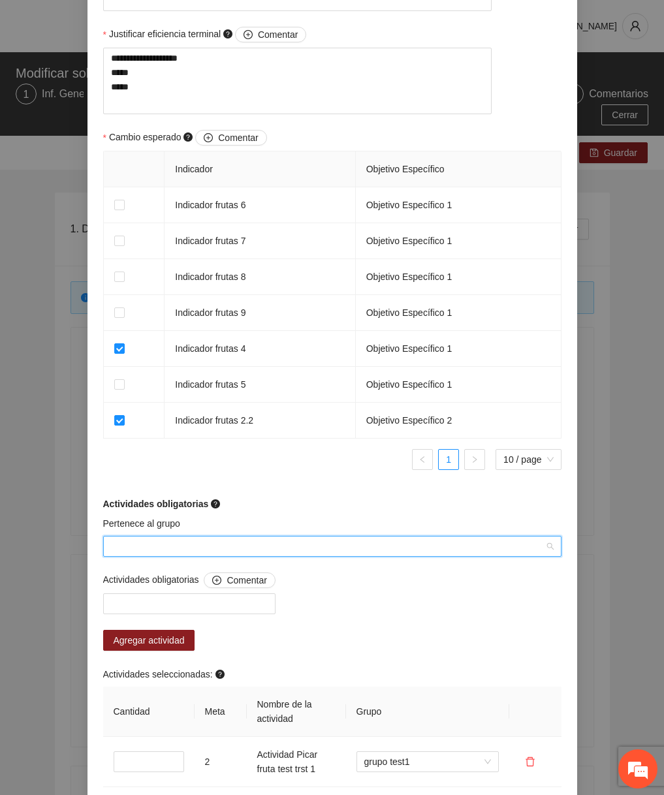
click at [201, 556] on input "Pertenece al grupo" at bounding box center [327, 547] width 433 height 20
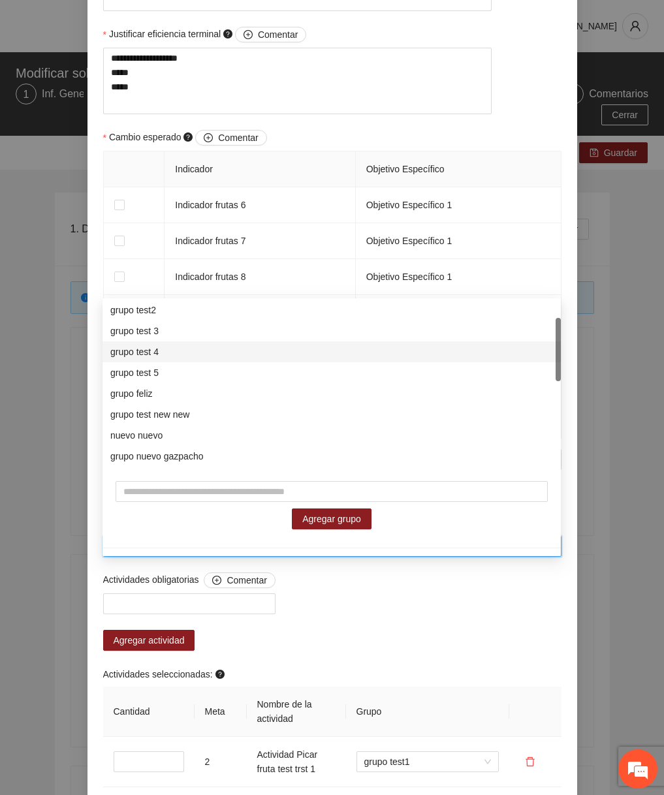
scroll to position [272, 0]
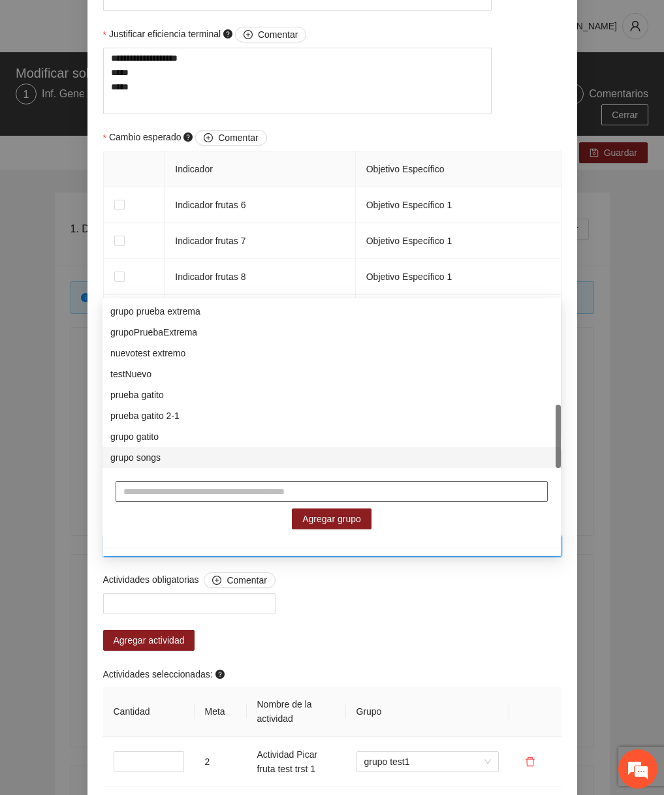
click at [195, 494] on input "text" at bounding box center [332, 491] width 432 height 21
type input "**********"
click at [322, 520] on span "Agregar grupo" at bounding box center [331, 519] width 59 height 14
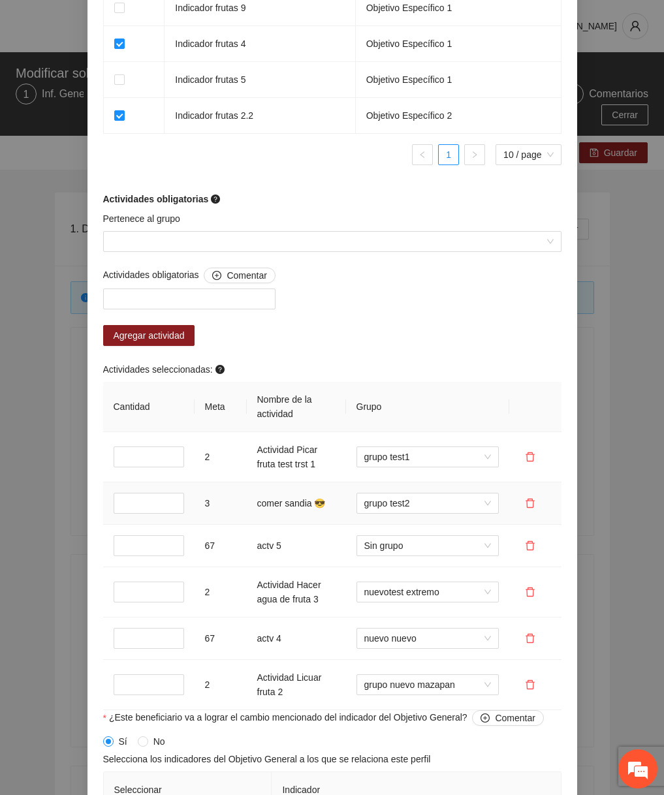
scroll to position [1330, 0]
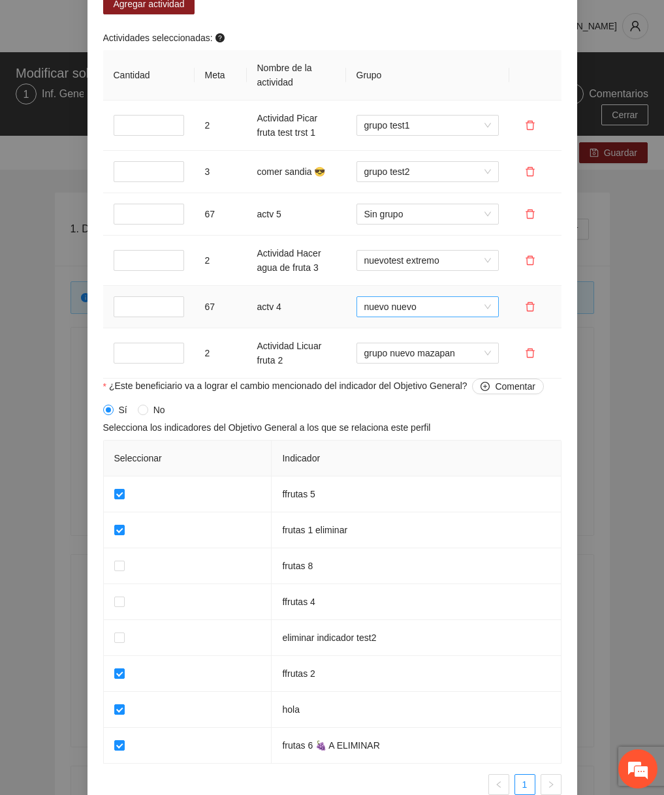
click at [444, 317] on span "nuevo nuevo" at bounding box center [427, 307] width 127 height 20
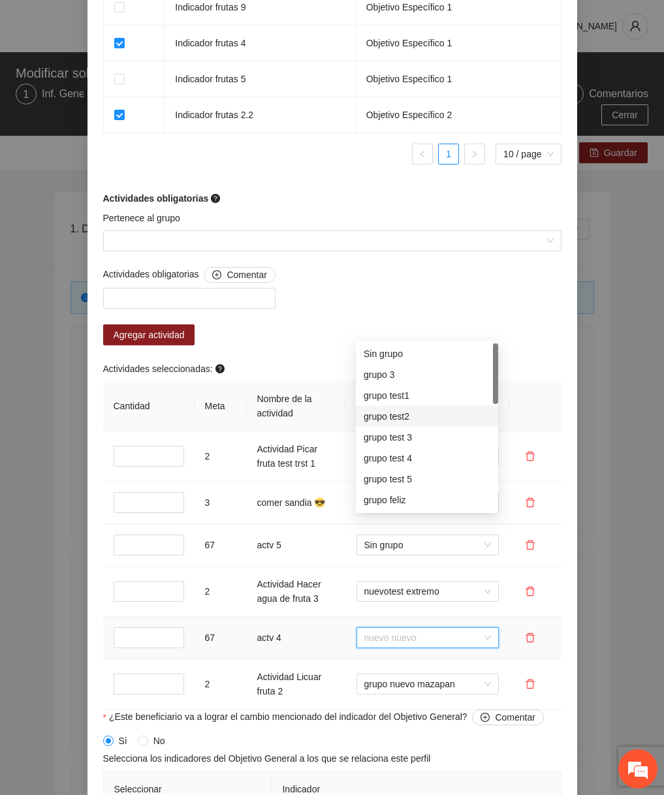
scroll to position [990, 0]
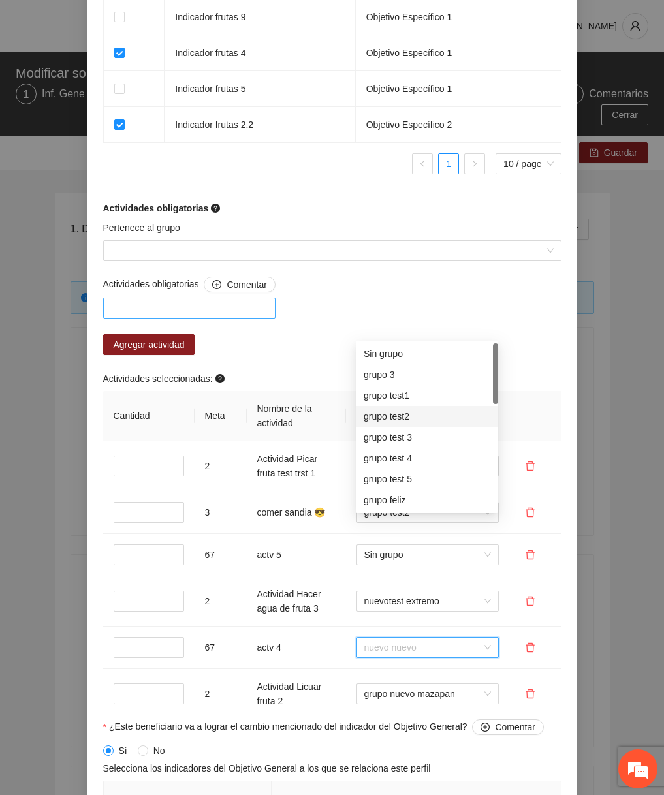
click at [193, 316] on div at bounding box center [189, 308] width 166 height 16
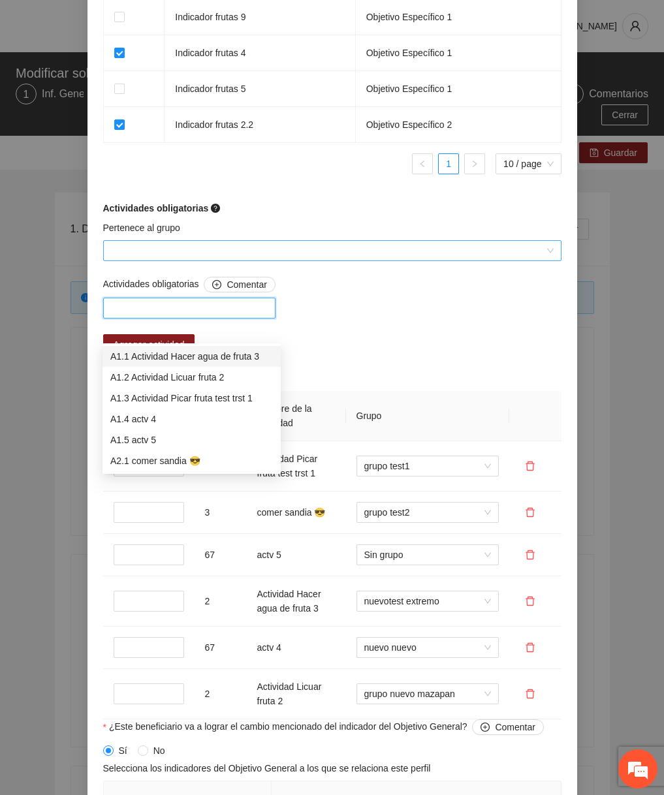
click at [228, 260] on input "Pertenece al grupo" at bounding box center [327, 251] width 433 height 20
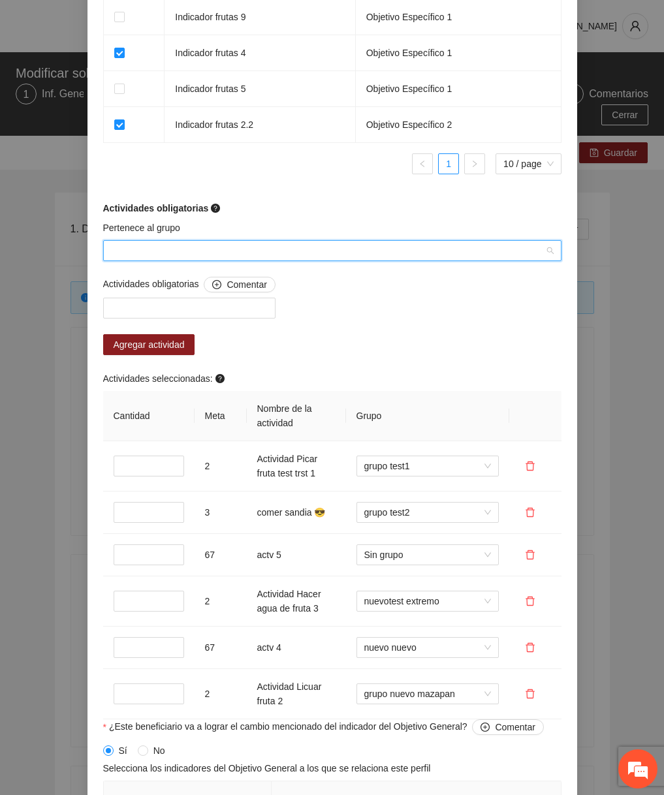
click at [381, 260] on input "Pertenece al grupo" at bounding box center [327, 251] width 433 height 20
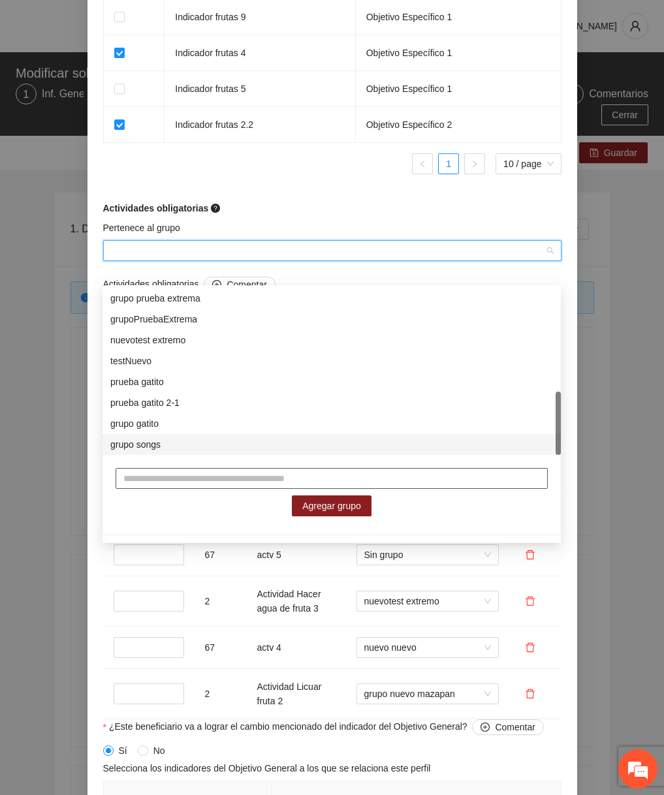
click at [268, 482] on input "text" at bounding box center [332, 478] width 432 height 21
type input "*******"
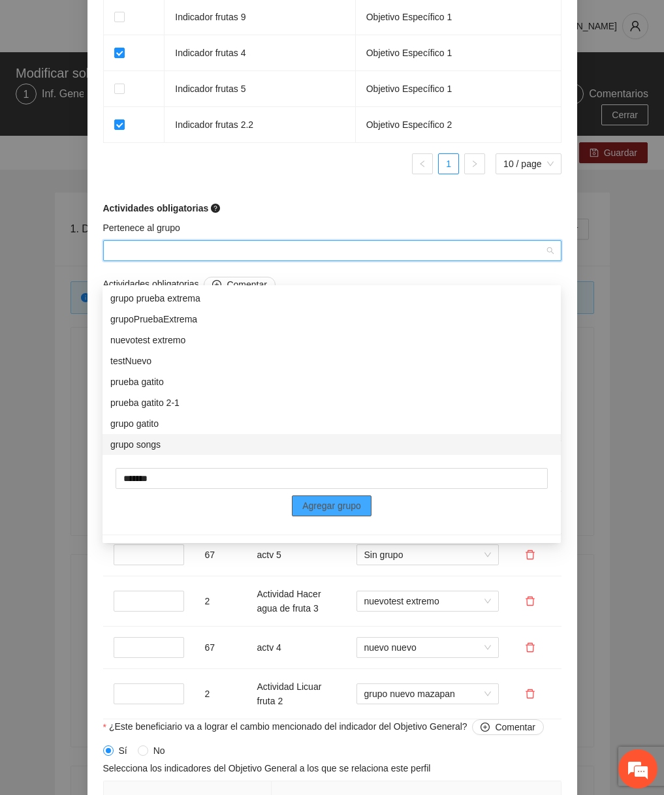
click at [331, 507] on span "Agregar grupo" at bounding box center [331, 506] width 59 height 14
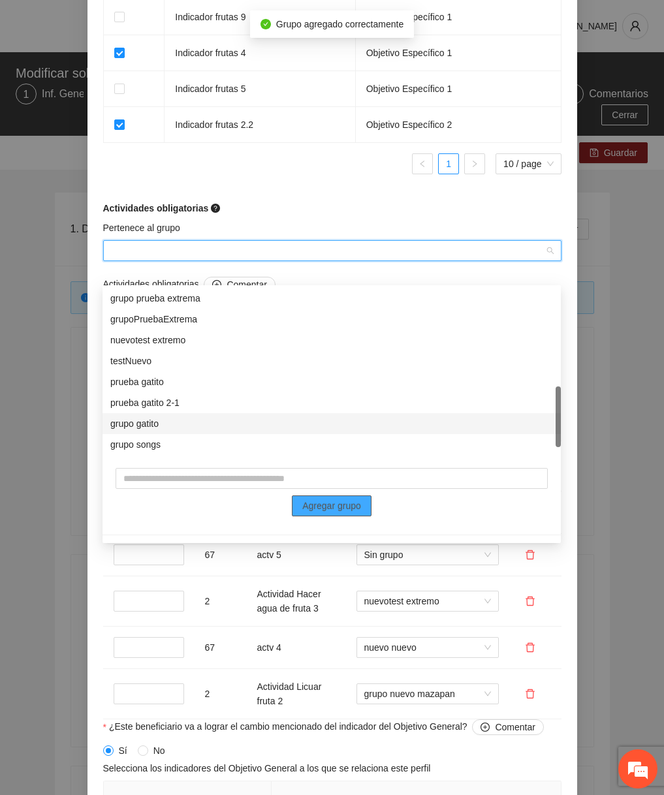
scroll to position [292, 0]
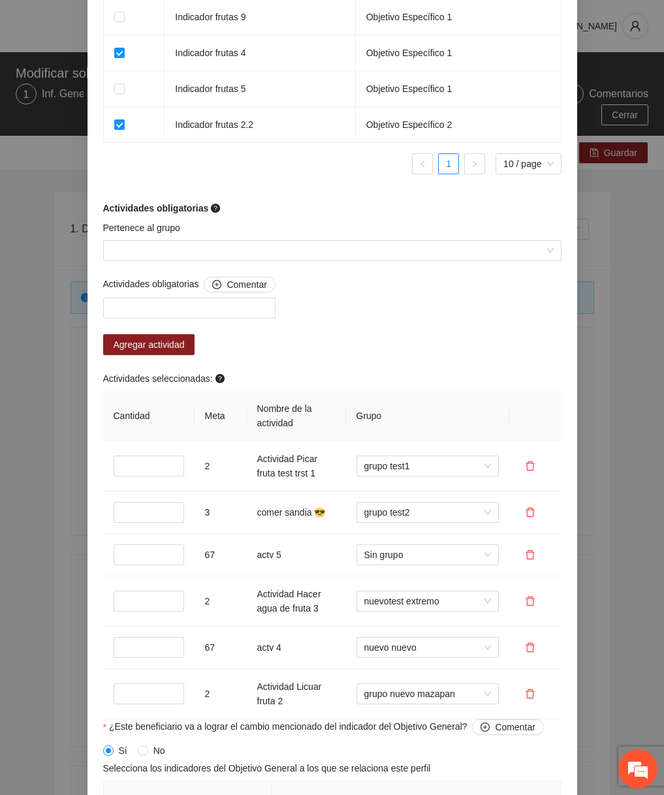
click at [351, 215] on div "Actividades obligatorias" at bounding box center [332, 208] width 458 height 14
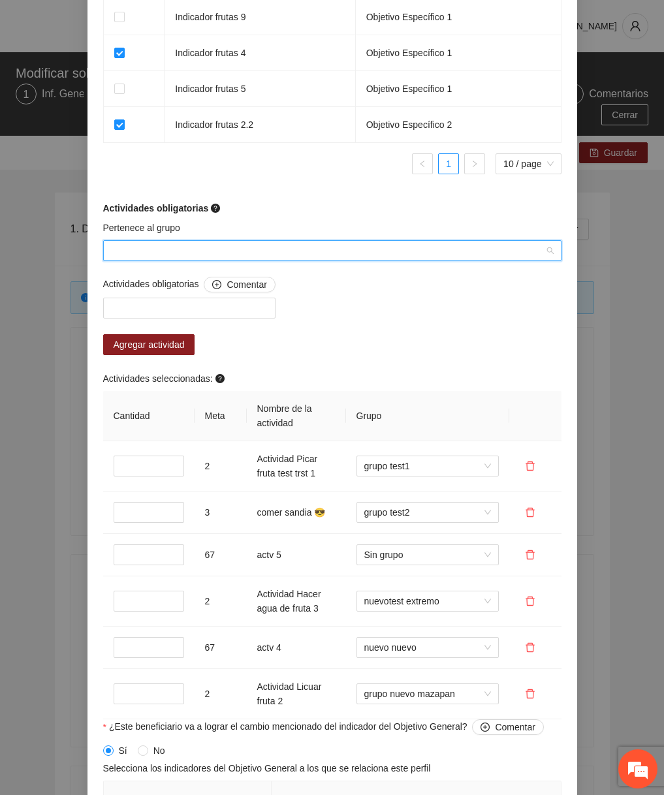
click at [348, 260] on input "Pertenece al grupo" at bounding box center [327, 251] width 433 height 20
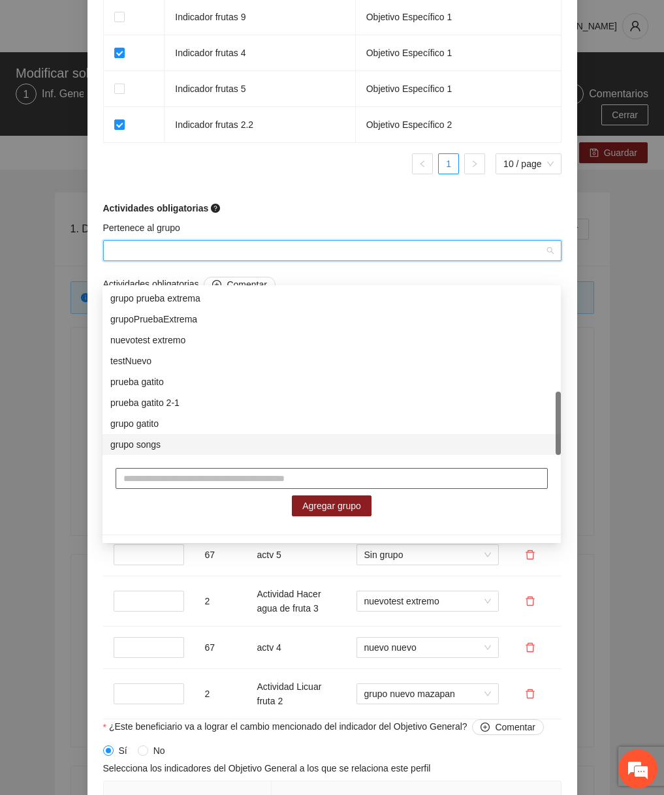
click at [225, 482] on input "text" at bounding box center [332, 478] width 432 height 21
type input "******"
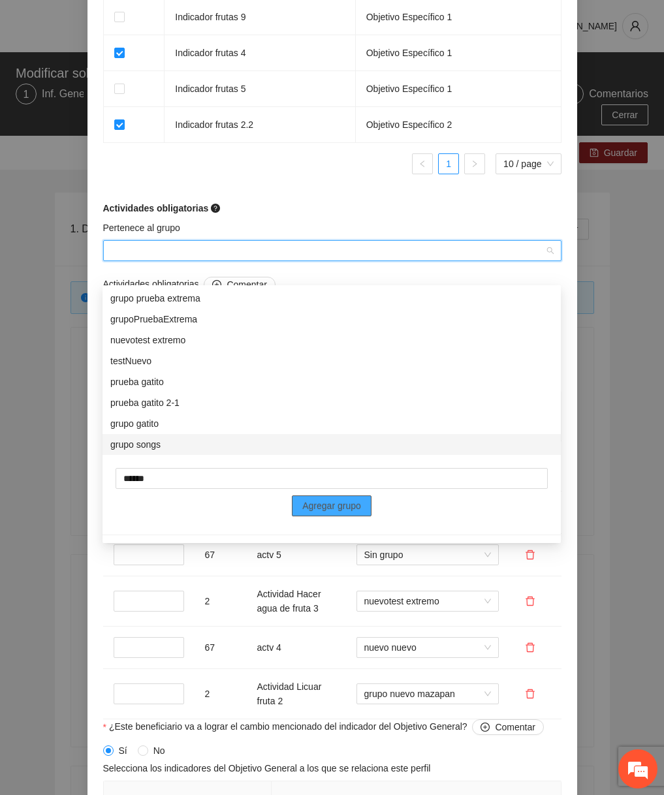
click at [357, 507] on span "Agregar grupo" at bounding box center [331, 506] width 59 height 14
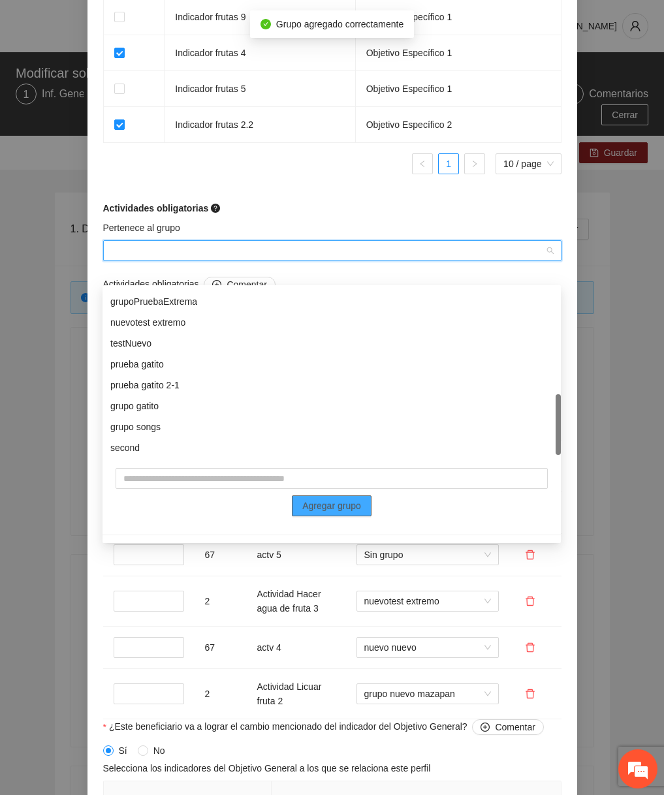
scroll to position [292, 0]
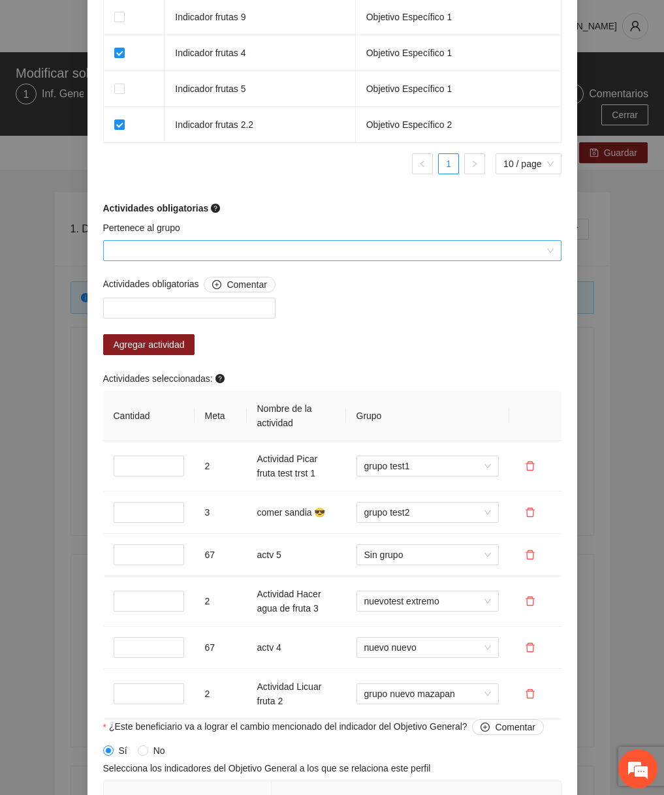
click at [373, 260] on input "Pertenece al grupo" at bounding box center [327, 251] width 433 height 20
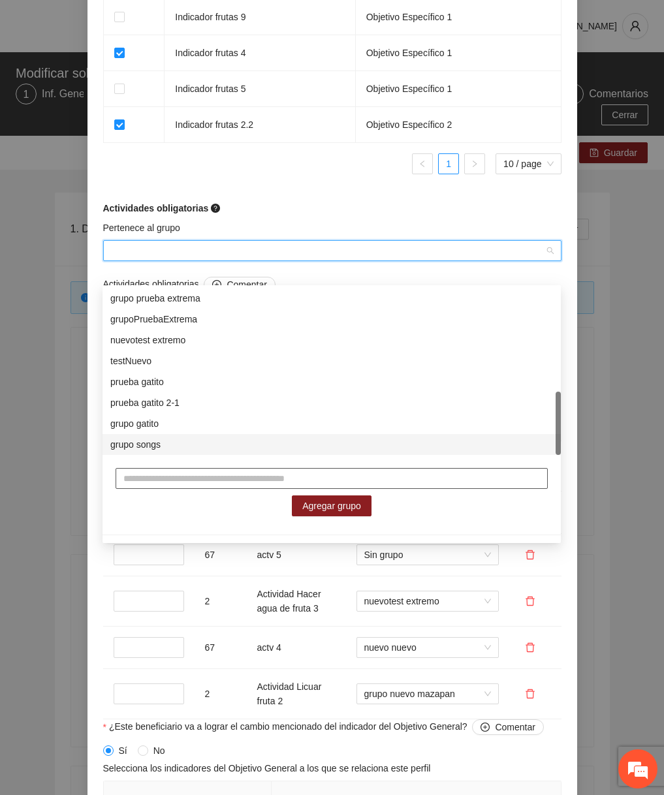
click at [252, 484] on input "text" at bounding box center [332, 478] width 432 height 21
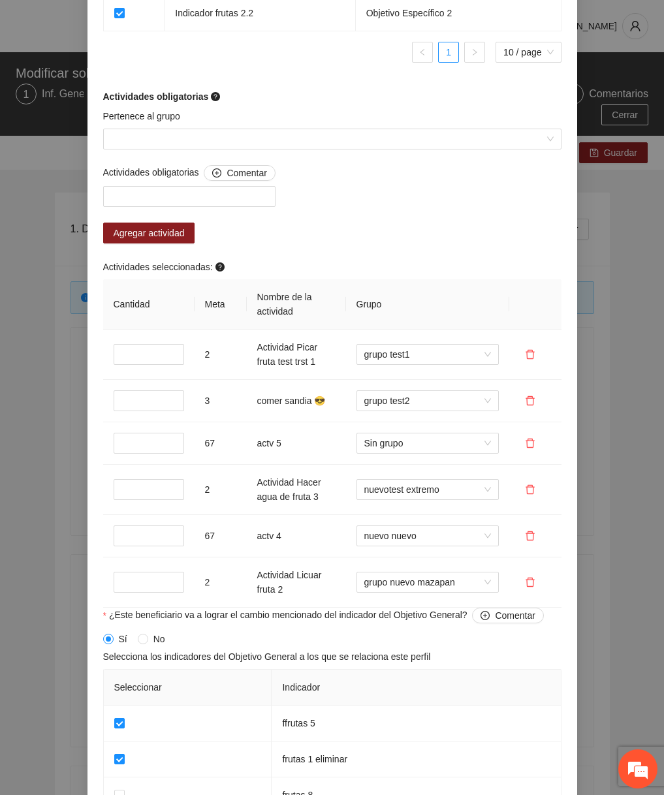
scroll to position [1104, 0]
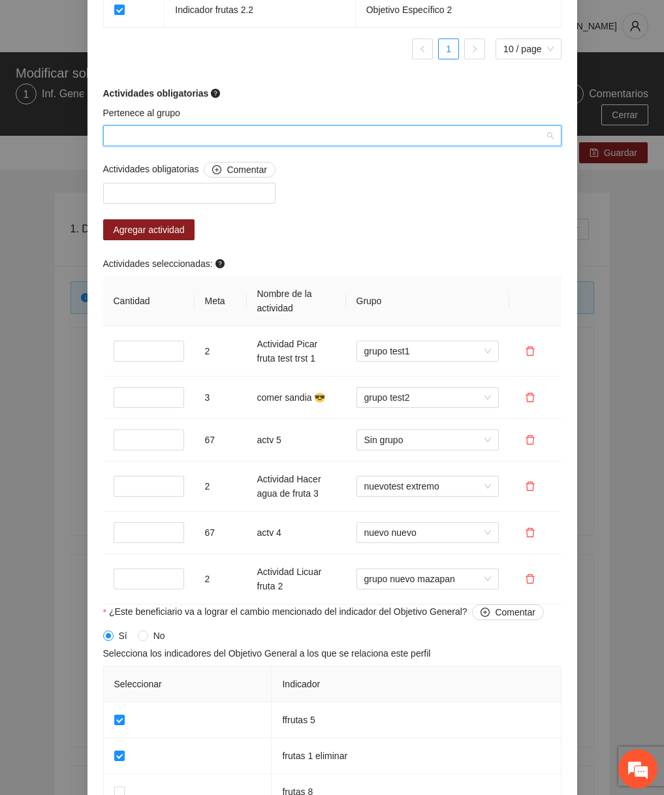
click at [287, 146] on input "Pertenece al grupo" at bounding box center [327, 136] width 433 height 20
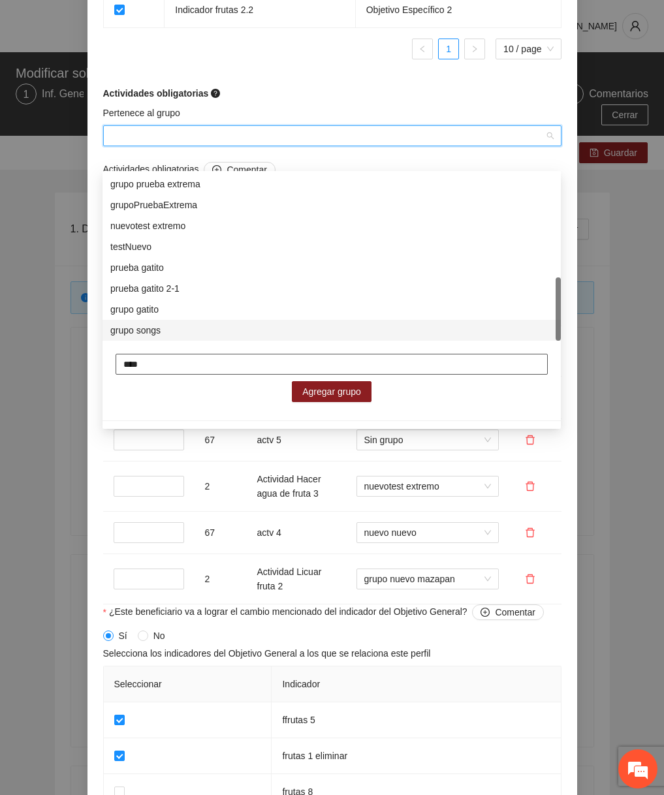
click at [174, 364] on input "****" at bounding box center [332, 364] width 432 height 21
type input "********"
click at [317, 390] on span "Agregar grupo" at bounding box center [331, 391] width 59 height 14
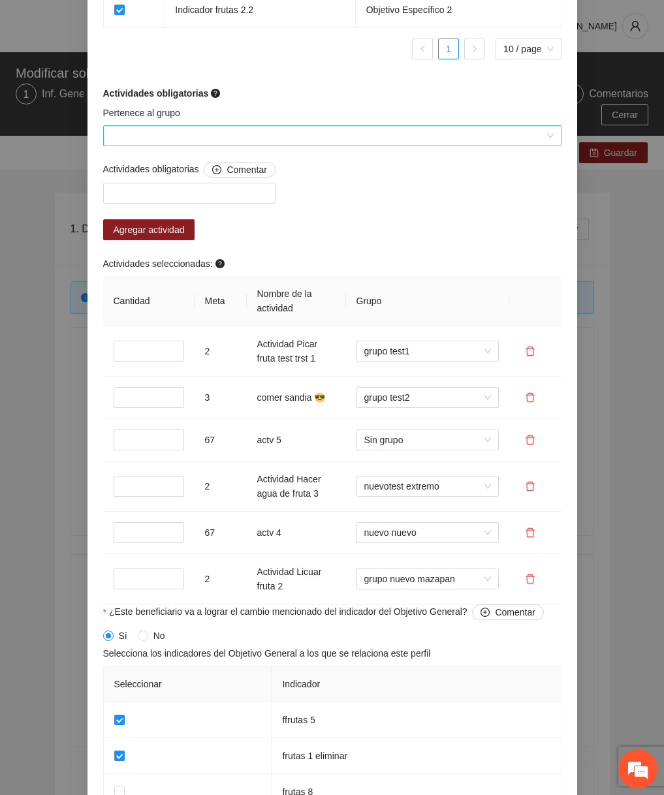
click at [380, 146] on input "Pertenece al grupo" at bounding box center [327, 136] width 433 height 20
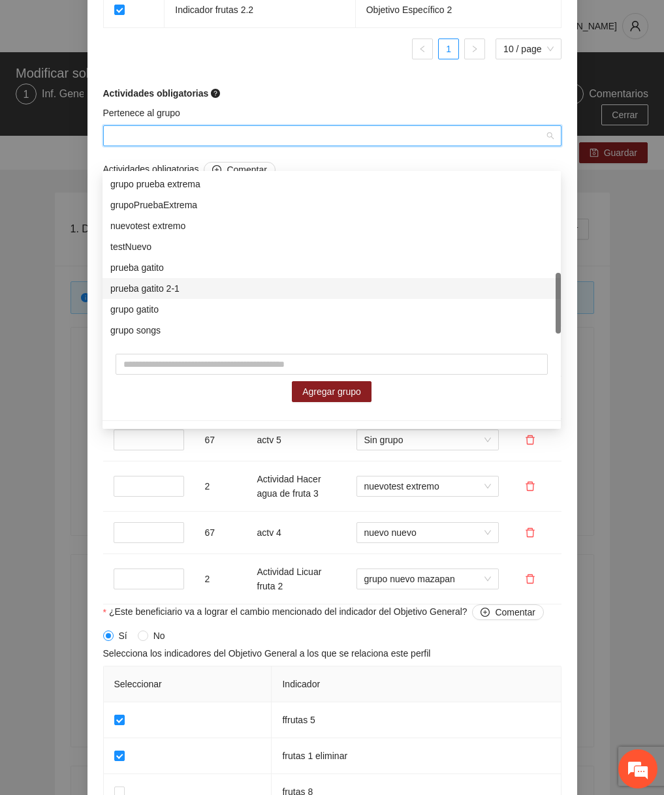
scroll to position [292, 0]
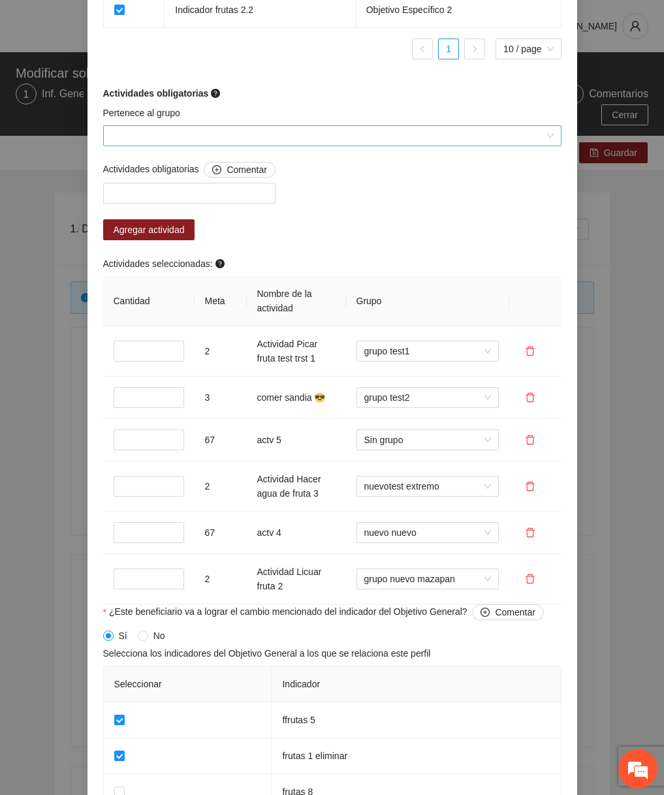
click at [278, 146] on input "Pertenece al grupo" at bounding box center [327, 136] width 433 height 20
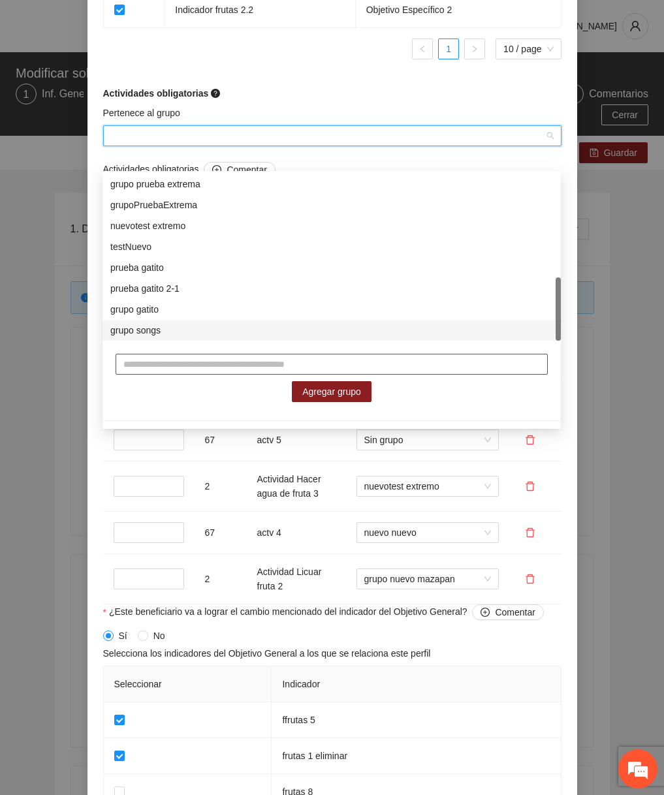
click at [230, 360] on input "text" at bounding box center [332, 364] width 432 height 21
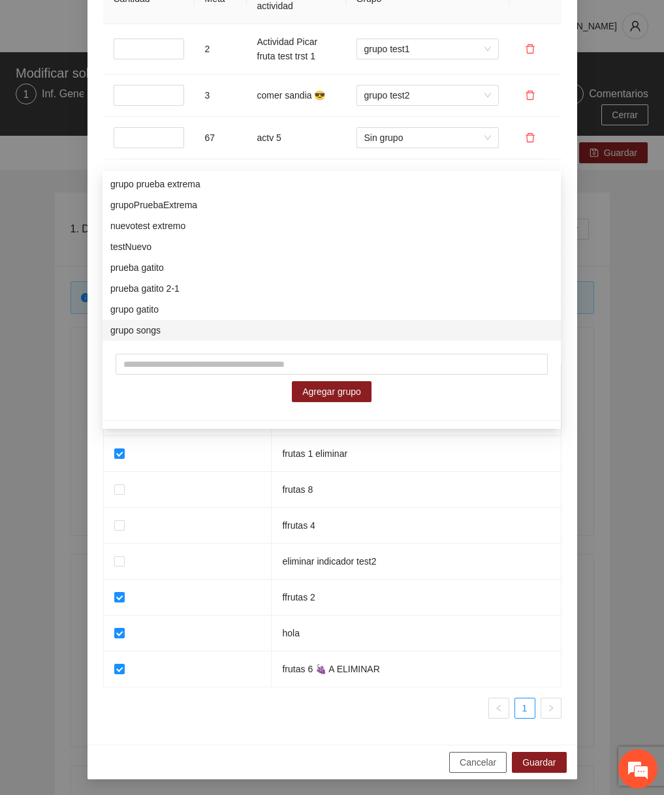
click at [476, 762] on span "Cancelar" at bounding box center [478, 762] width 37 height 14
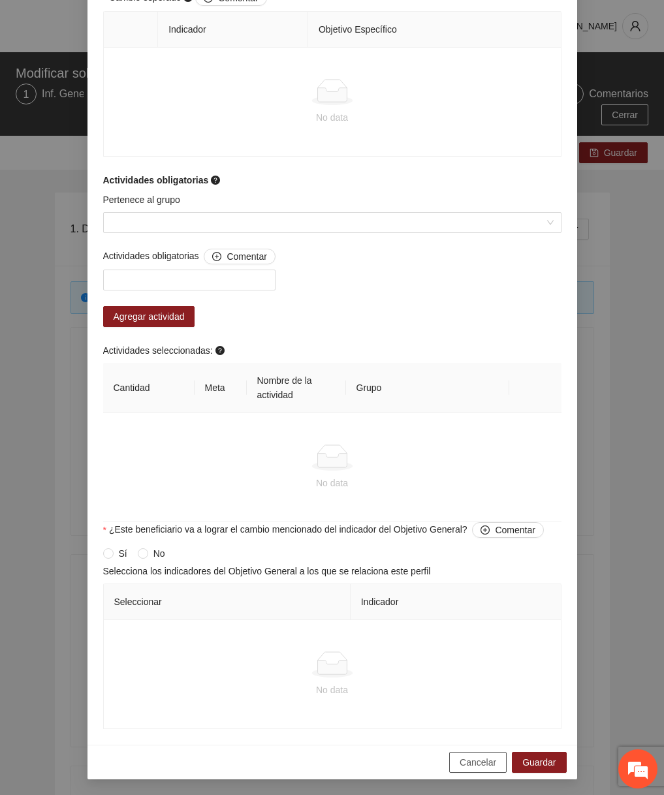
scroll to position [790, 0]
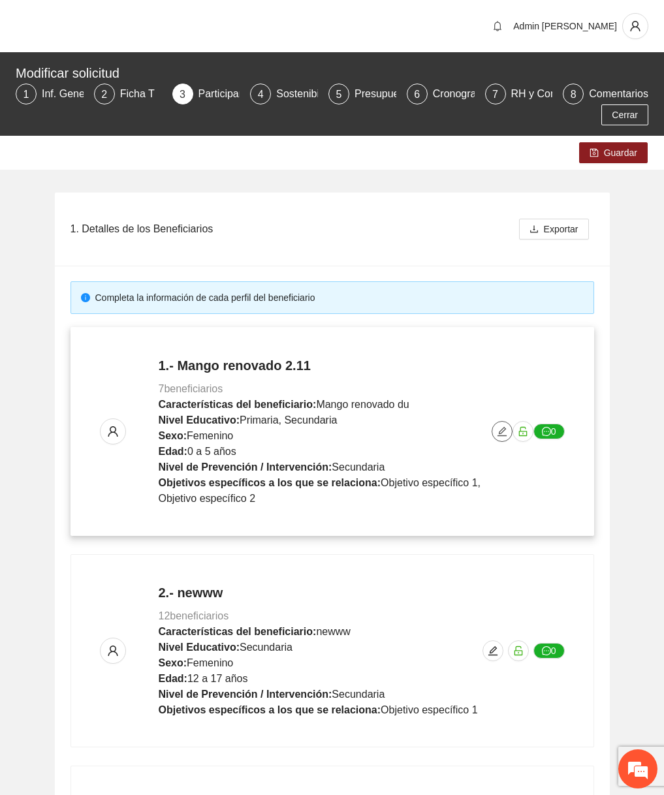
click at [500, 430] on icon "edit" at bounding box center [501, 431] width 9 height 9
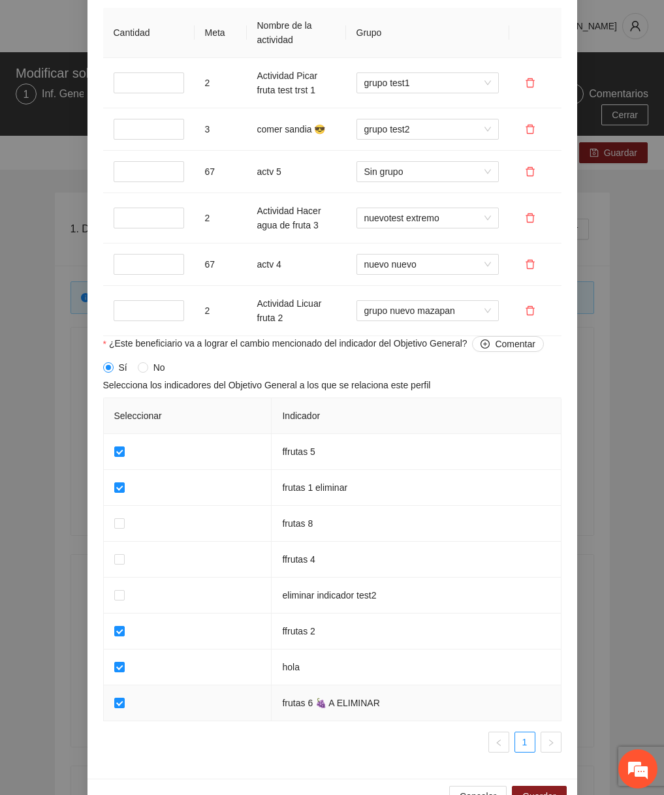
scroll to position [1424, 0]
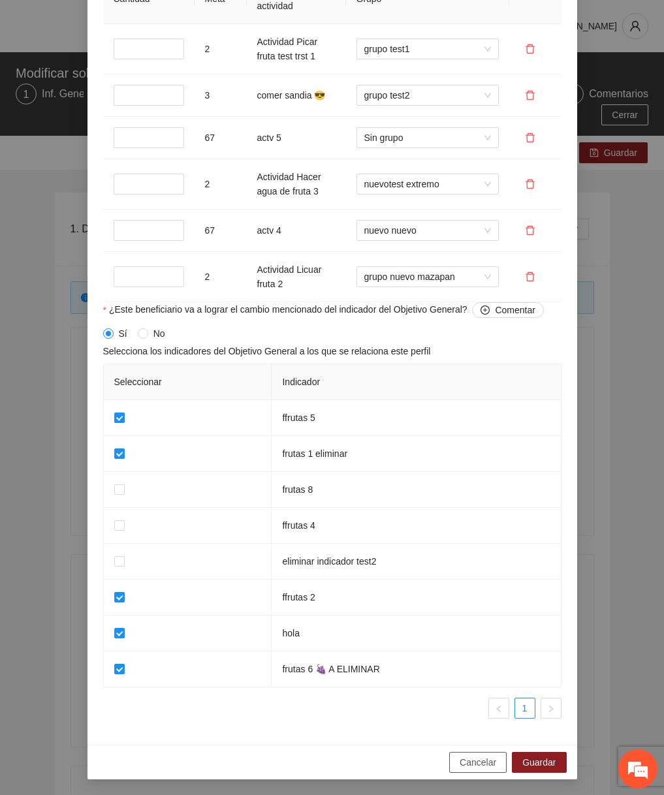
click at [480, 768] on span "Cancelar" at bounding box center [478, 762] width 37 height 14
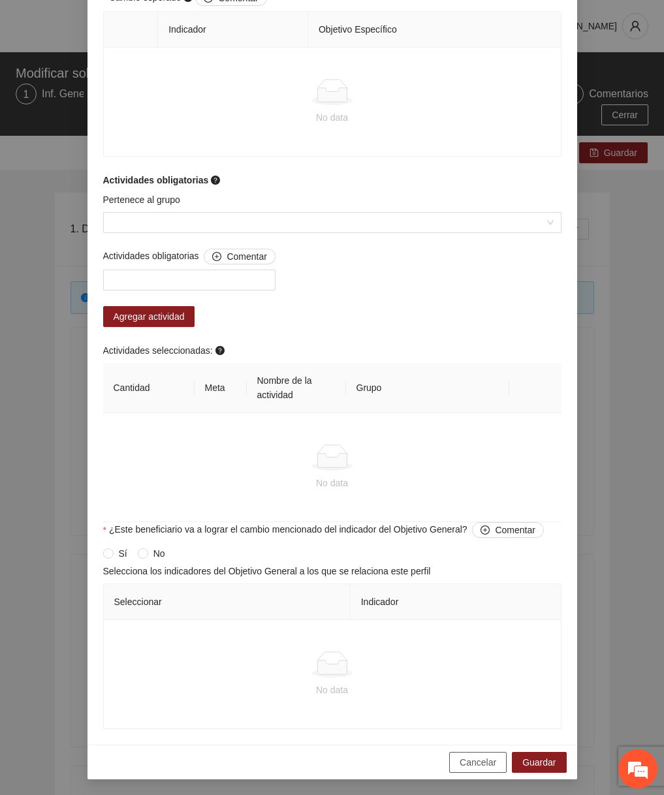
scroll to position [790, 0]
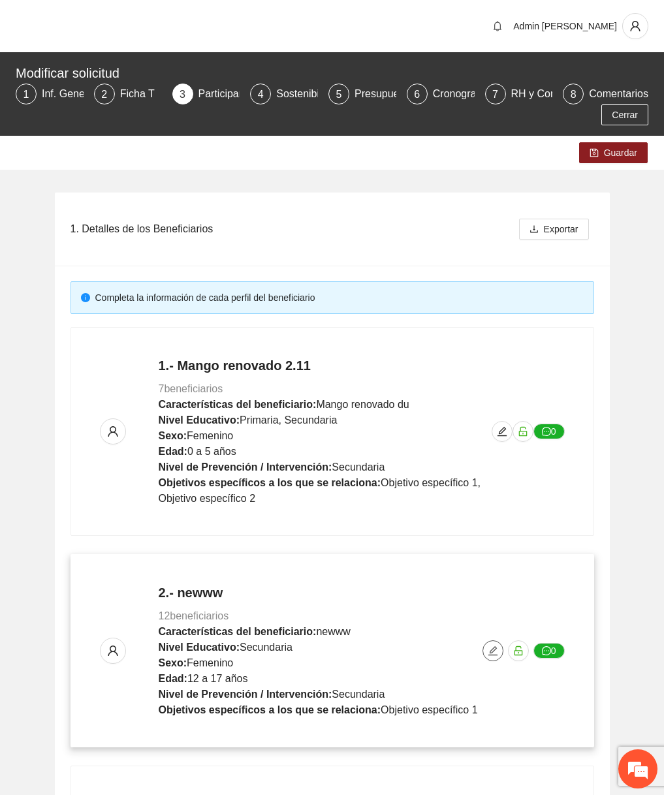
click at [488, 650] on icon "edit" at bounding box center [493, 651] width 10 height 10
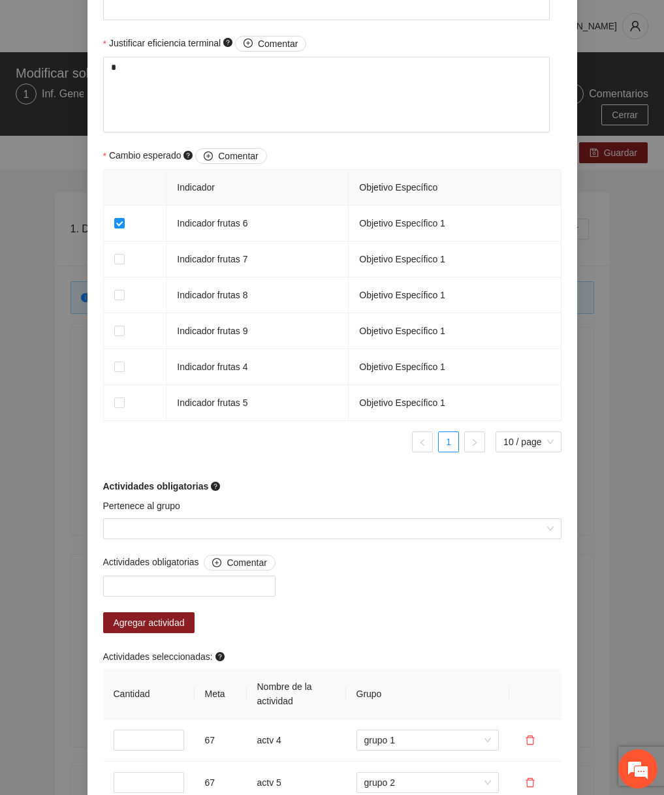
scroll to position [733, 0]
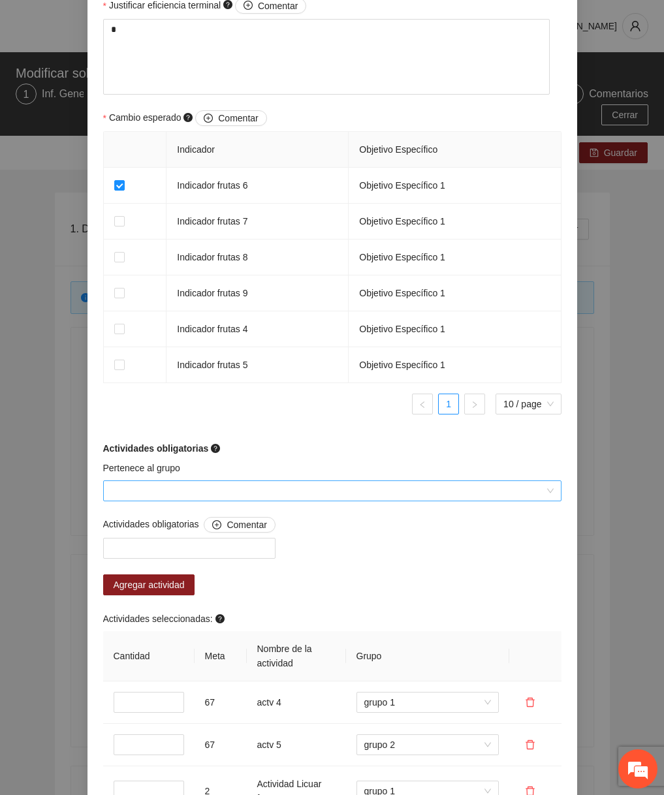
click at [238, 492] on input "Pertenece al grupo" at bounding box center [327, 491] width 433 height 20
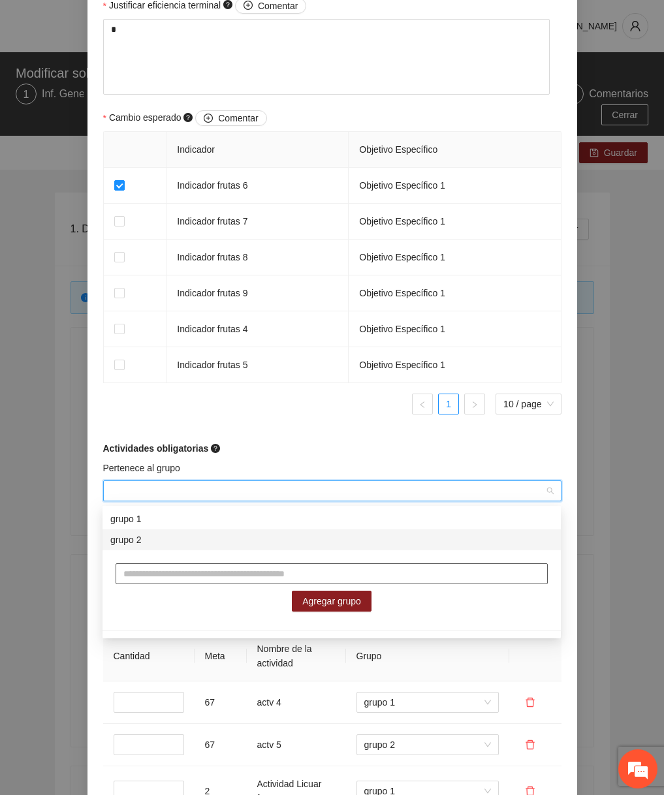
click at [221, 570] on input "text" at bounding box center [332, 573] width 432 height 21
type input "******"
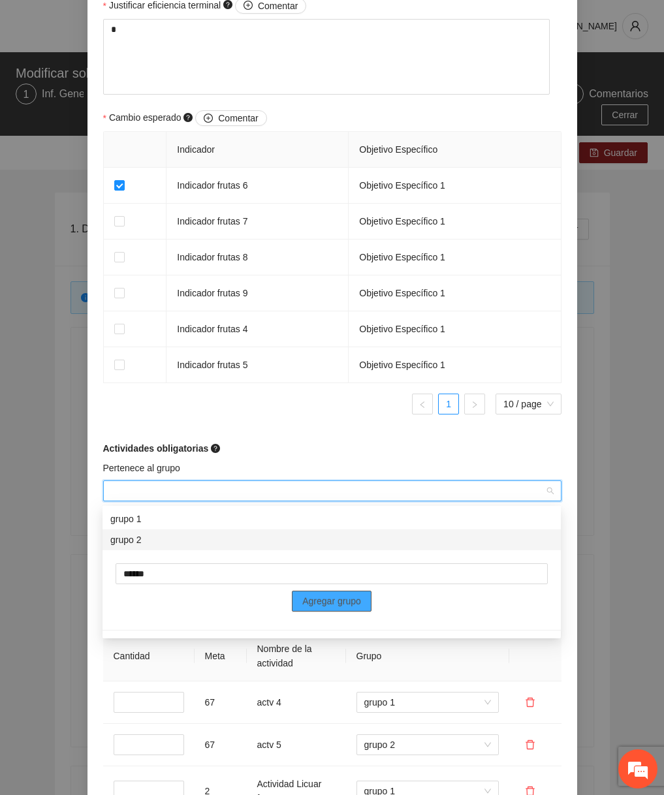
click at [310, 598] on span "Agregar grupo" at bounding box center [331, 601] width 59 height 14
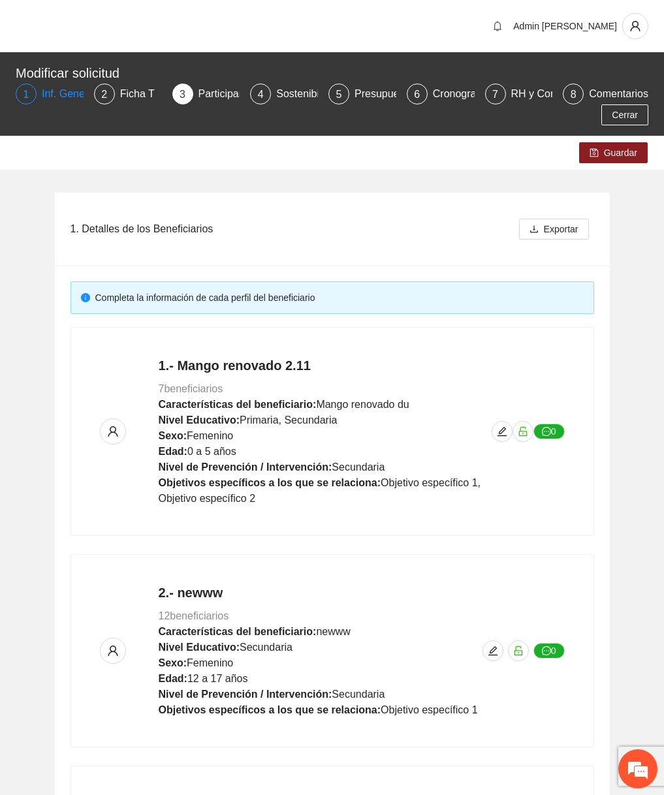
click at [69, 89] on div "Inf. General" at bounding box center [74, 94] width 65 height 21
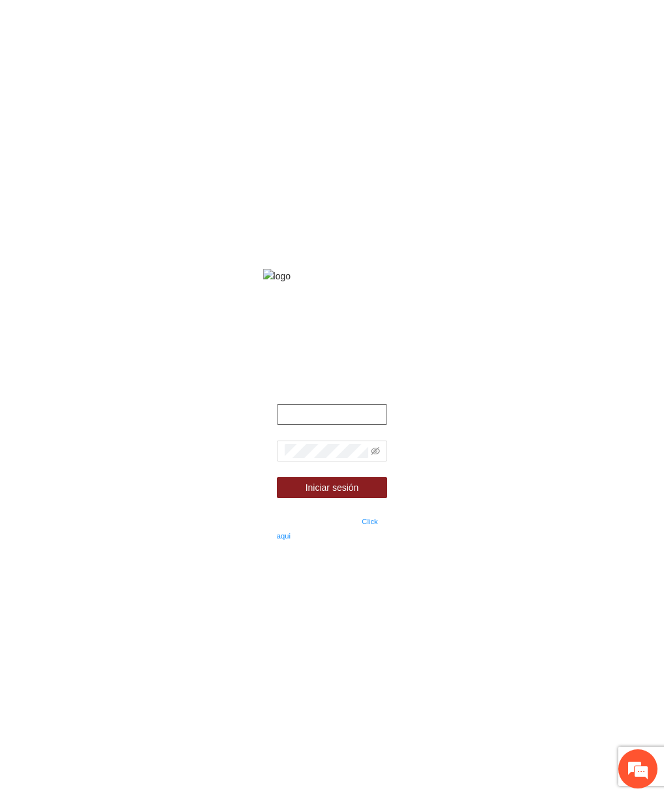
click at [362, 425] on input "text" at bounding box center [332, 414] width 110 height 21
type input "**********"
click at [336, 461] on span at bounding box center [332, 451] width 110 height 21
click at [374, 456] on icon "eye-invisible" at bounding box center [375, 450] width 9 height 9
click at [277, 477] on button "Iniciar sesión" at bounding box center [332, 487] width 110 height 21
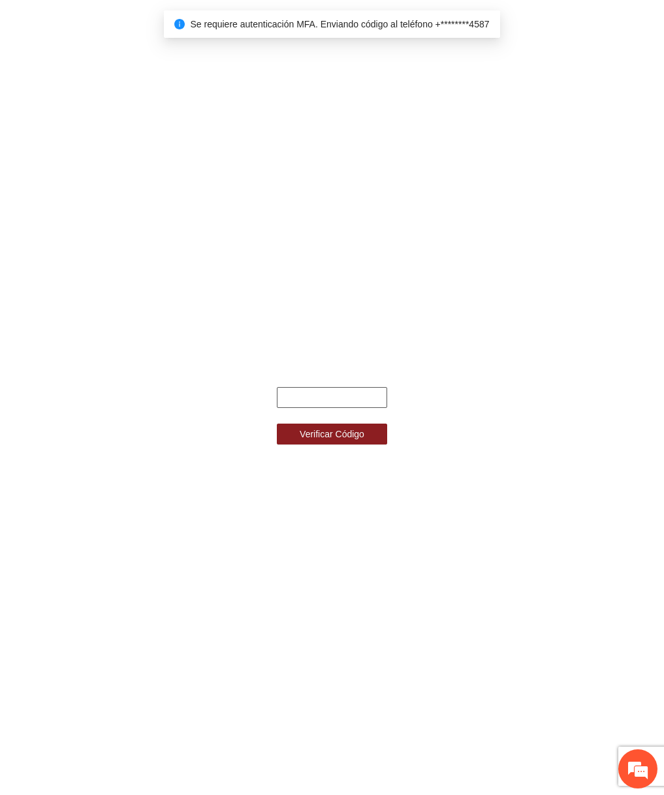
click at [347, 405] on input "text" at bounding box center [332, 397] width 110 height 21
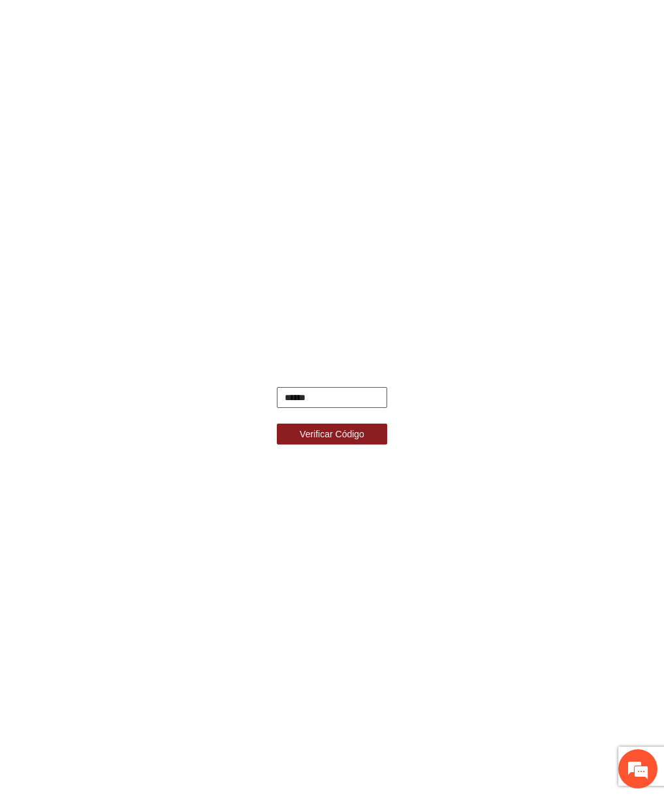
type input "******"
click at [277, 424] on button "Verificar Código" at bounding box center [332, 434] width 110 height 21
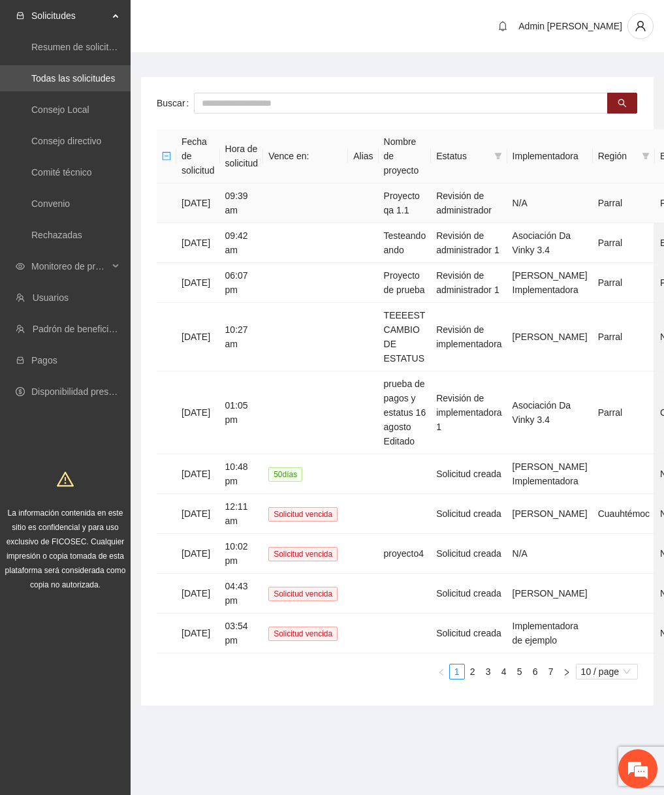
click at [431, 204] on td "Proyecto qa 1.1" at bounding box center [405, 203] width 53 height 40
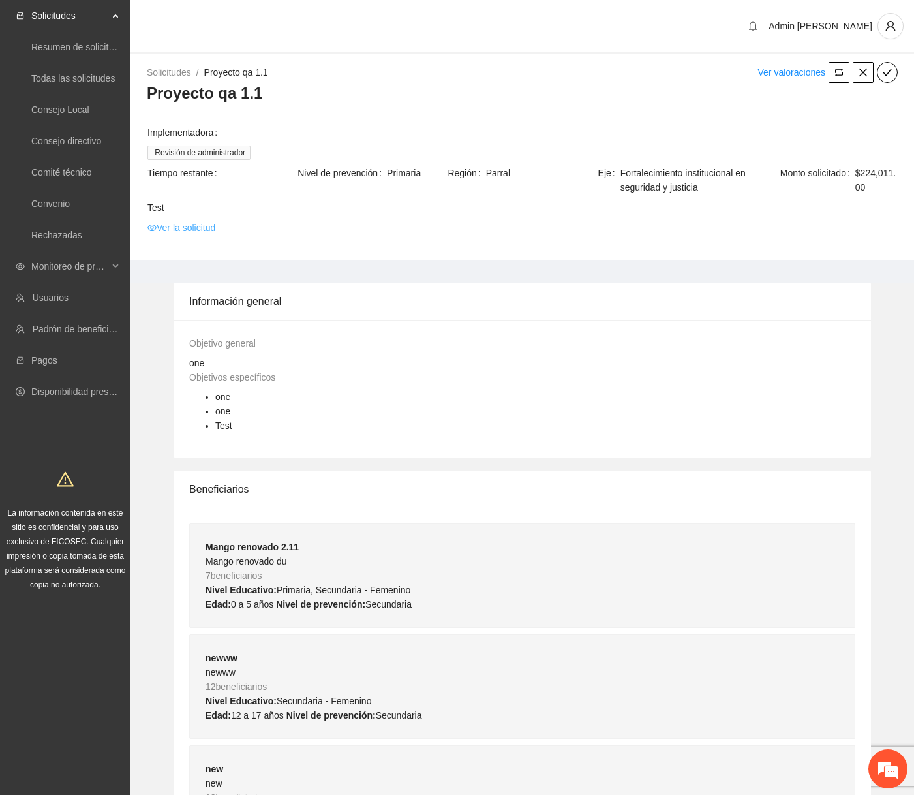
click at [204, 226] on link "Ver la solicitud" at bounding box center [182, 228] width 68 height 14
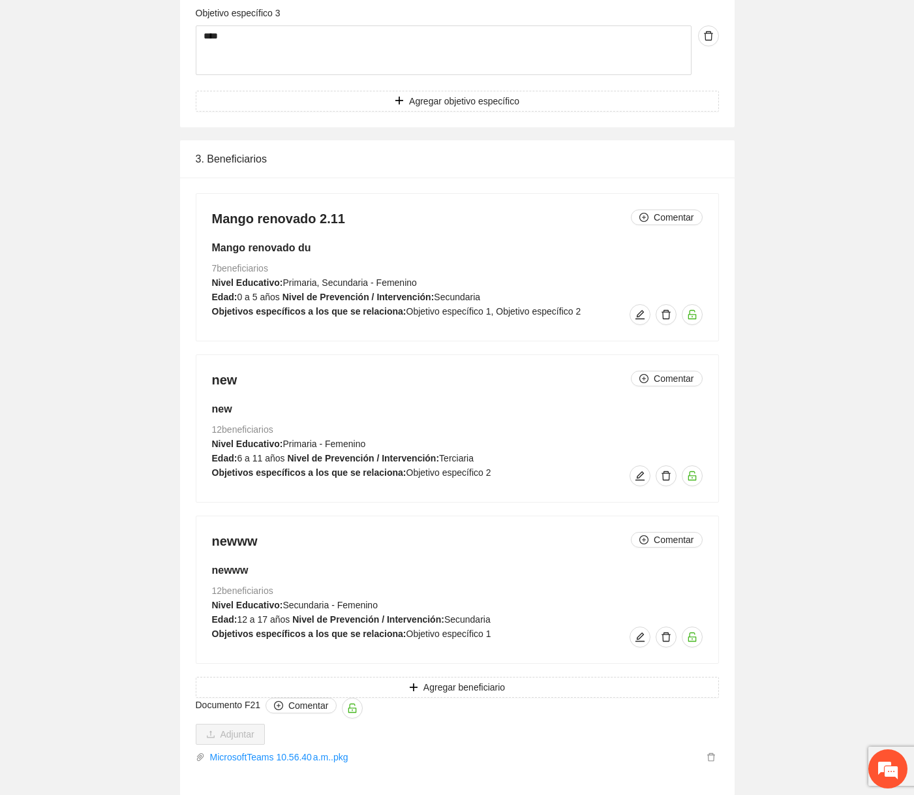
scroll to position [1251, 0]
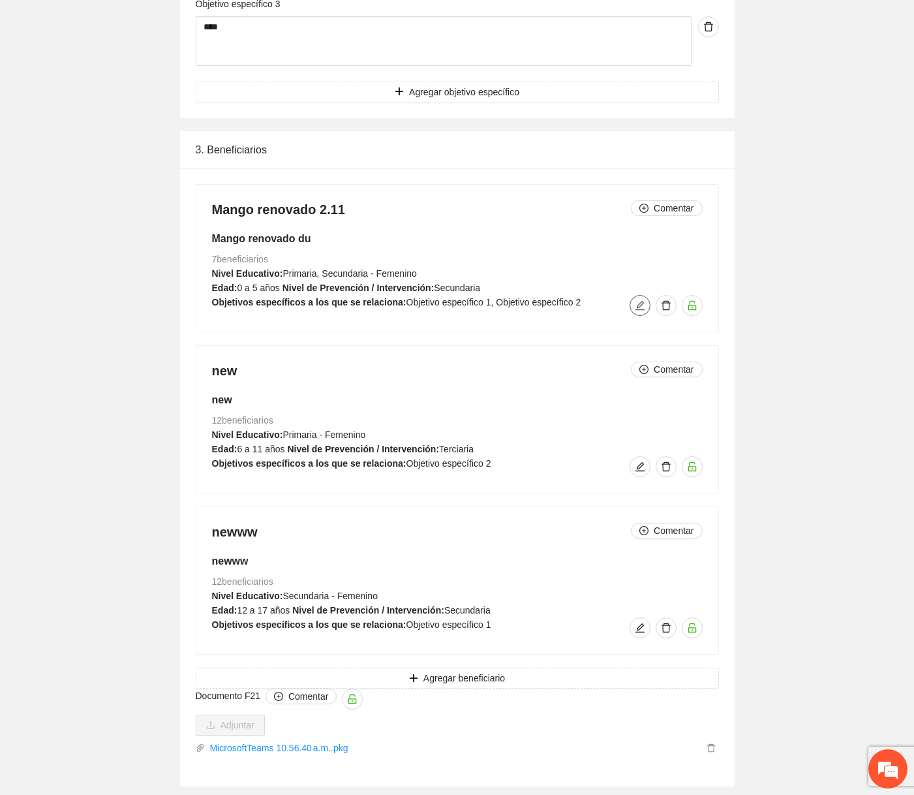
click at [634, 307] on span "edit" at bounding box center [641, 305] width 20 height 10
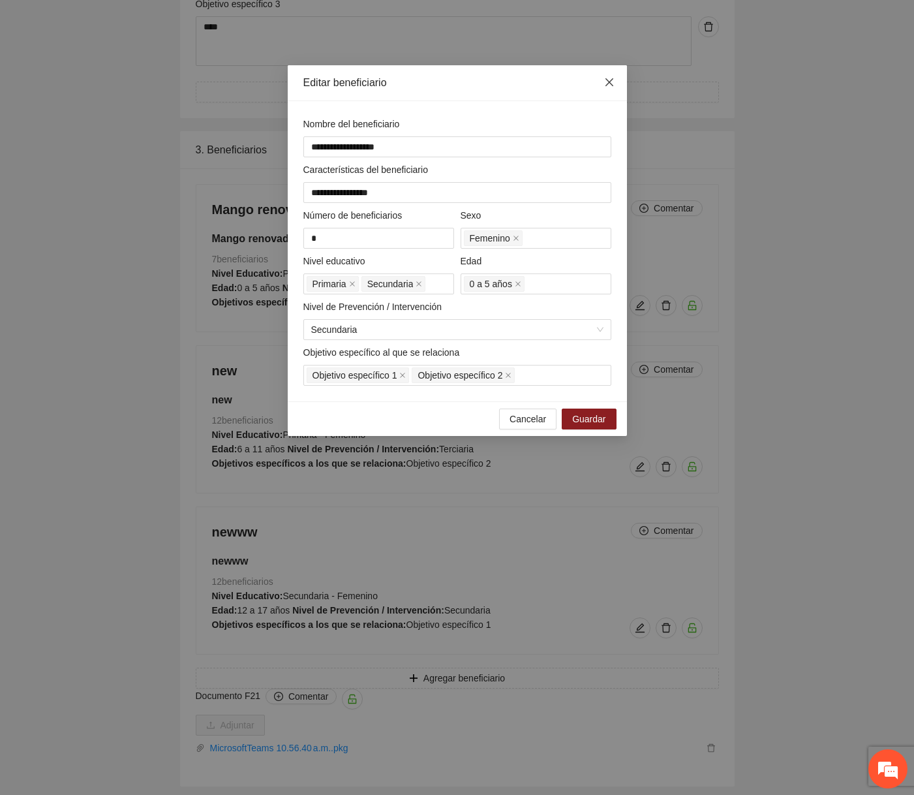
click at [609, 83] on icon "close" at bounding box center [609, 82] width 8 height 8
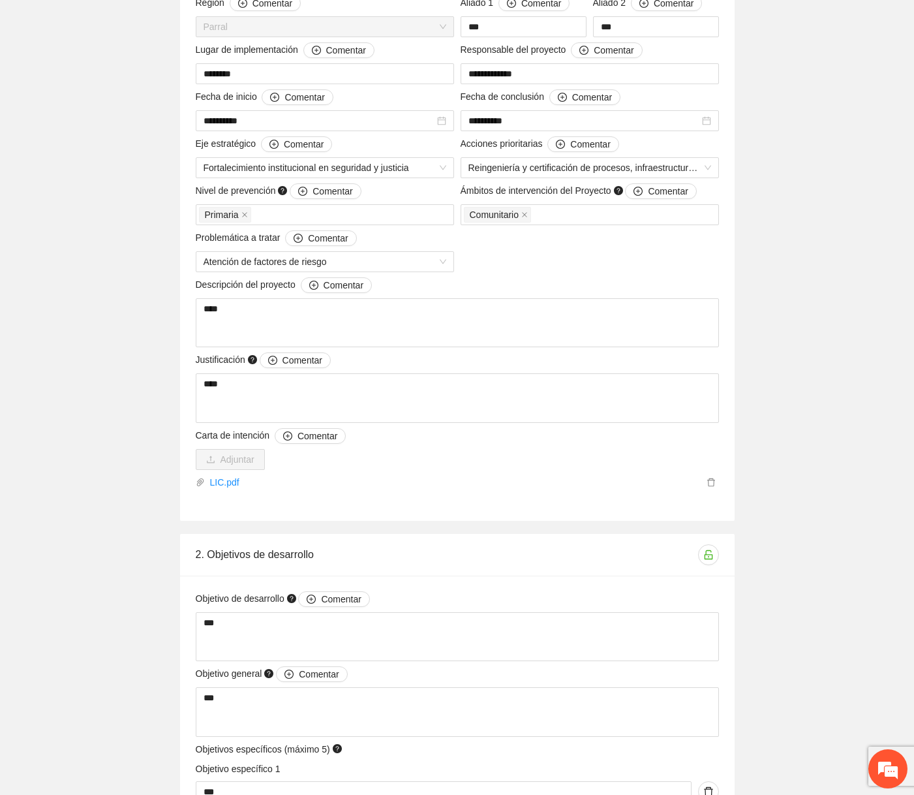
scroll to position [0, 0]
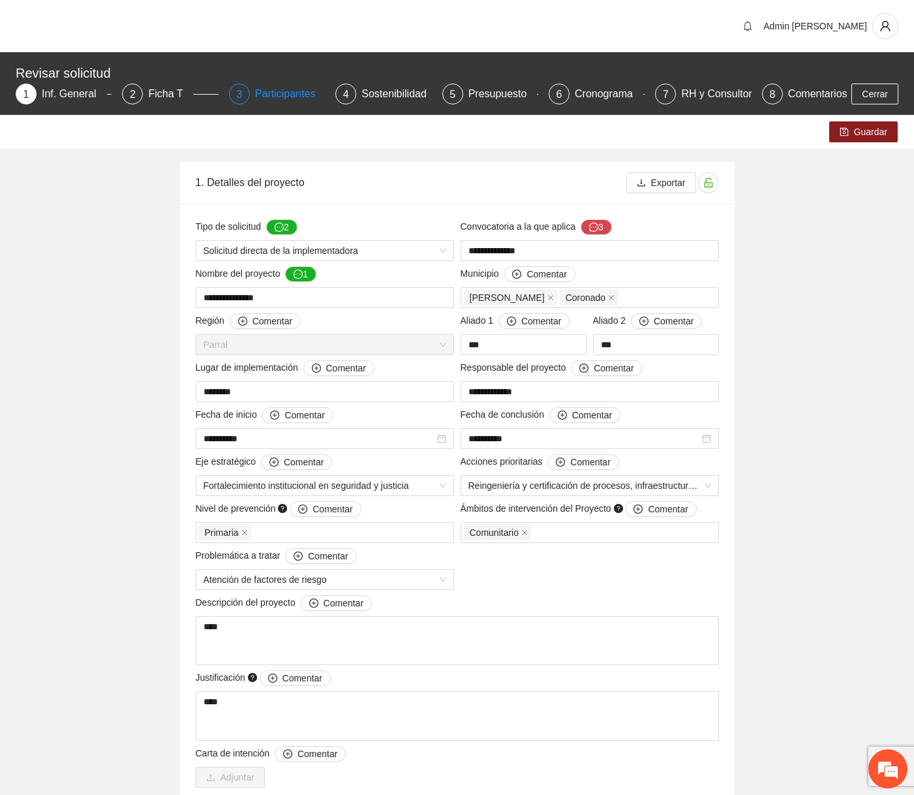
click at [294, 90] on div "Participantes" at bounding box center [290, 94] width 71 height 21
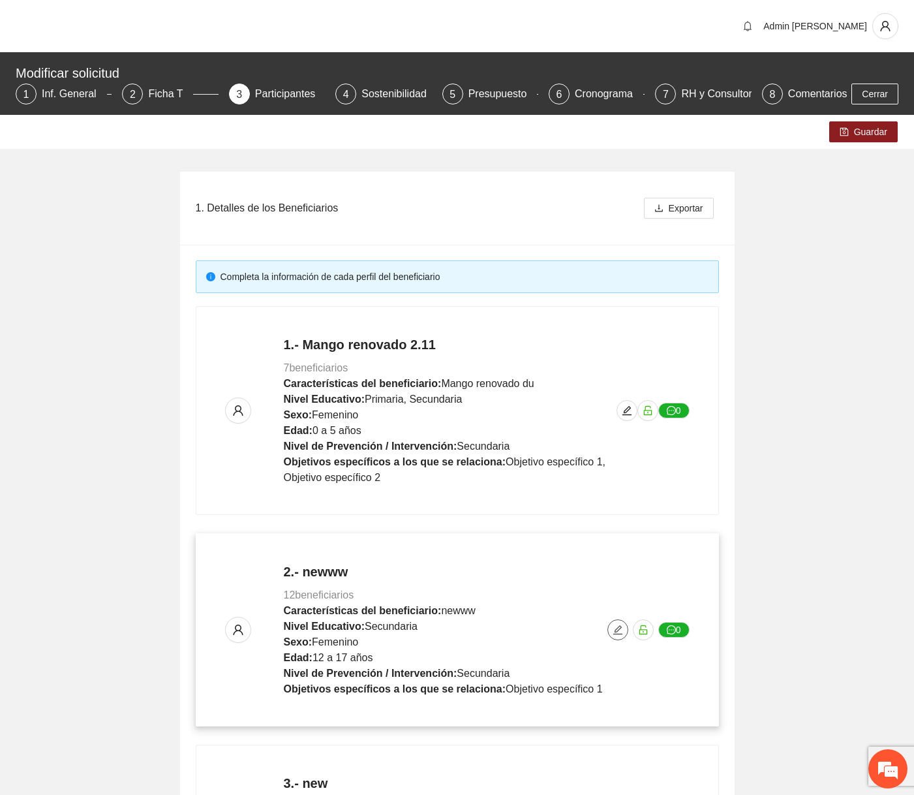
click at [617, 634] on button "button" at bounding box center [618, 629] width 21 height 21
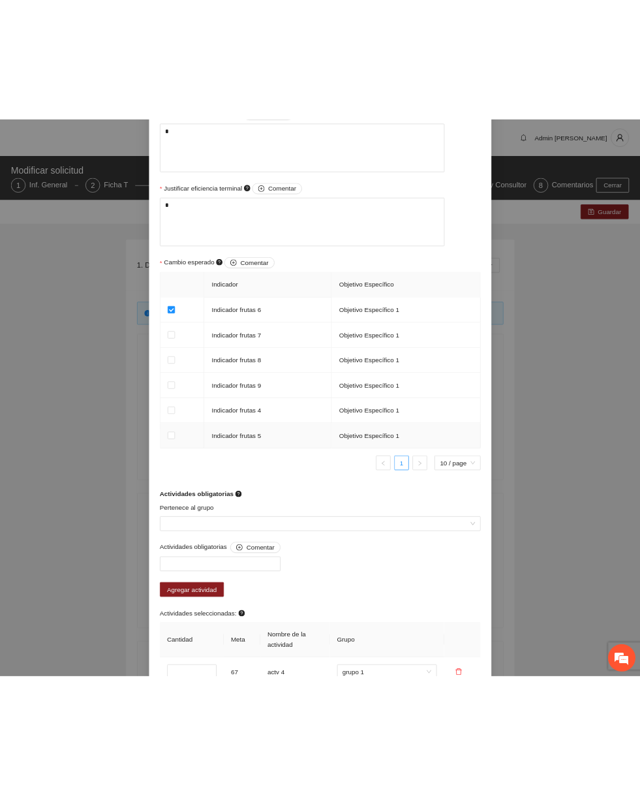
scroll to position [695, 0]
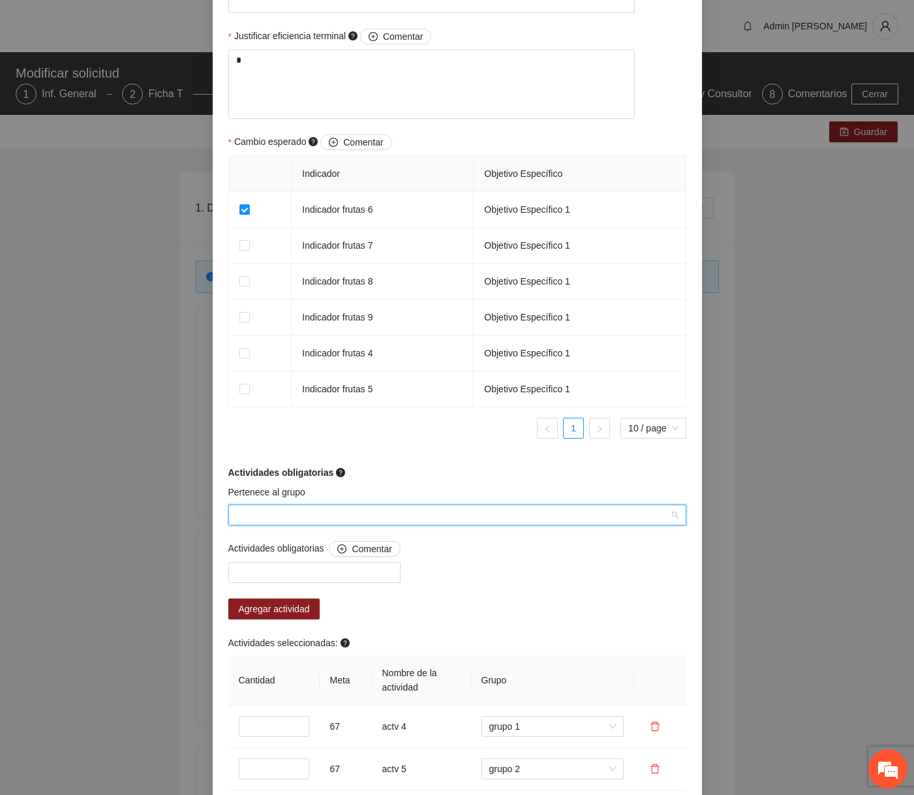
click at [377, 525] on input "Pertenece al grupo" at bounding box center [452, 515] width 433 height 20
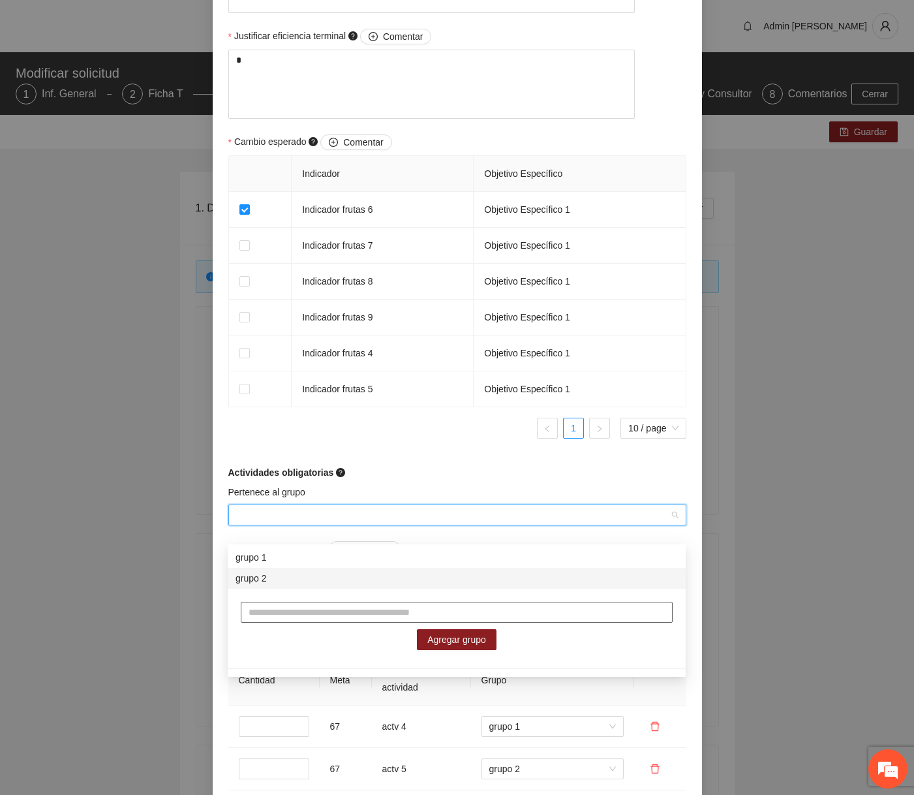
click at [336, 613] on input "text" at bounding box center [457, 612] width 432 height 21
type input "******"
click at [439, 630] on button "Agregar grupo" at bounding box center [457, 639] width 80 height 21
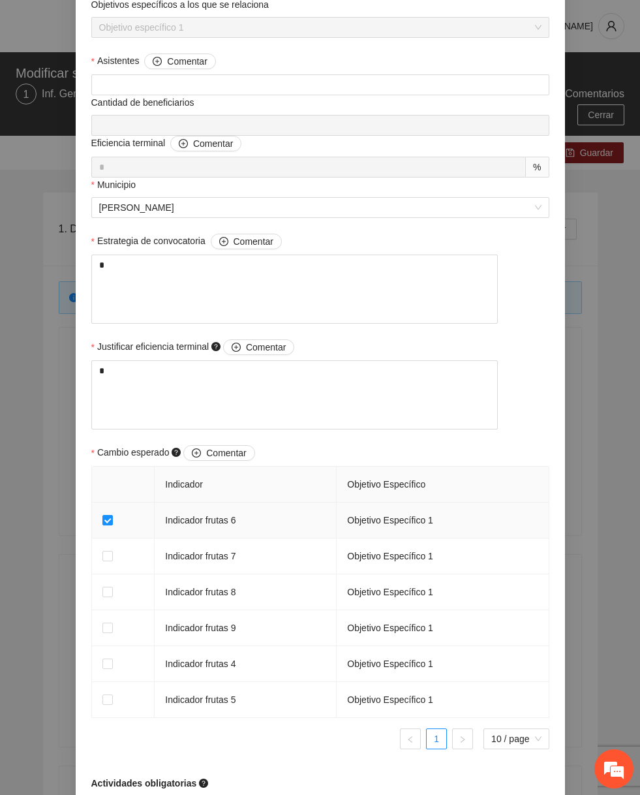
scroll to position [0, 0]
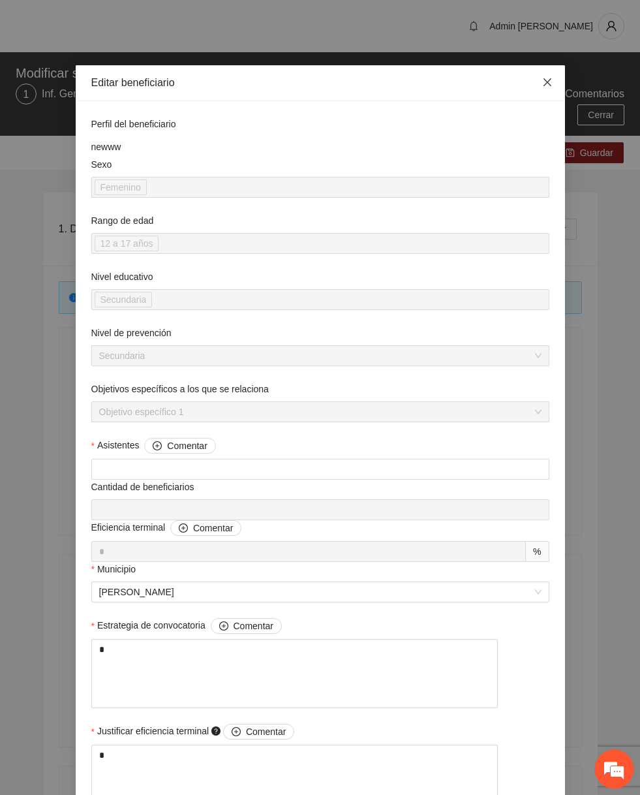
click at [548, 82] on icon "close" at bounding box center [547, 82] width 8 height 8
